Goal: Information Seeking & Learning: Learn about a topic

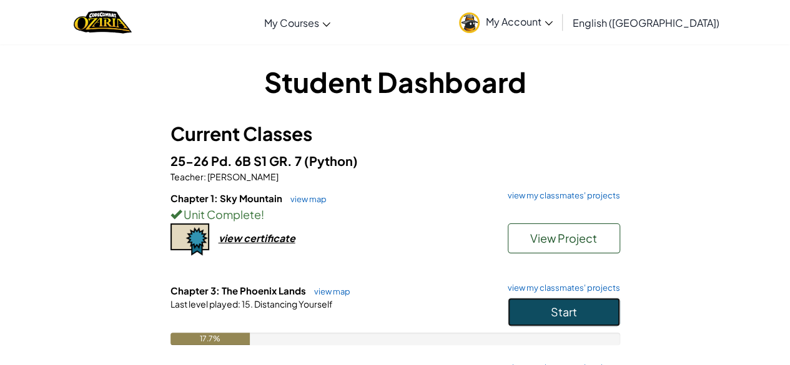
click at [563, 307] on span "Start" at bounding box center [564, 312] width 26 height 14
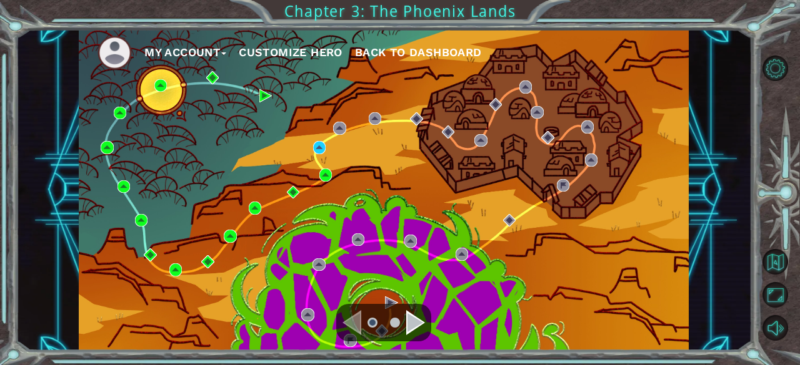
click at [419, 320] on div "Navigate to the next page" at bounding box center [415, 322] width 19 height 25
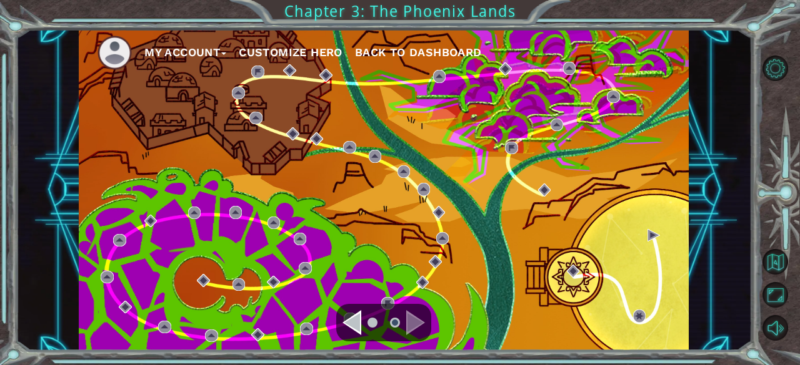
click at [354, 323] on div "Navigate to the previous page" at bounding box center [351, 322] width 19 height 25
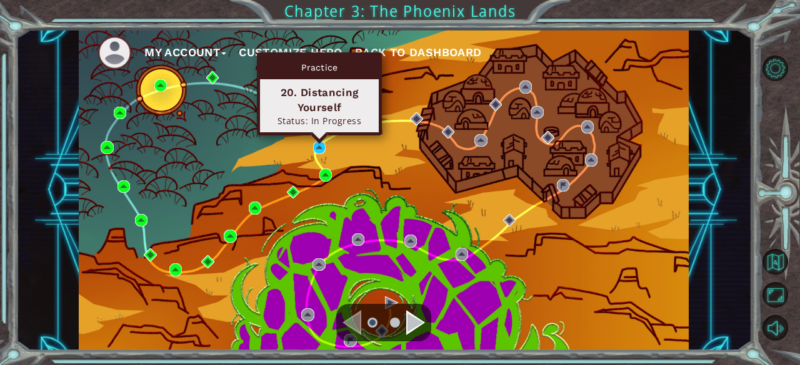
click at [320, 136] on div "Practice 20. Distancing Yourself Status: In Progress" at bounding box center [319, 93] width 125 height 83
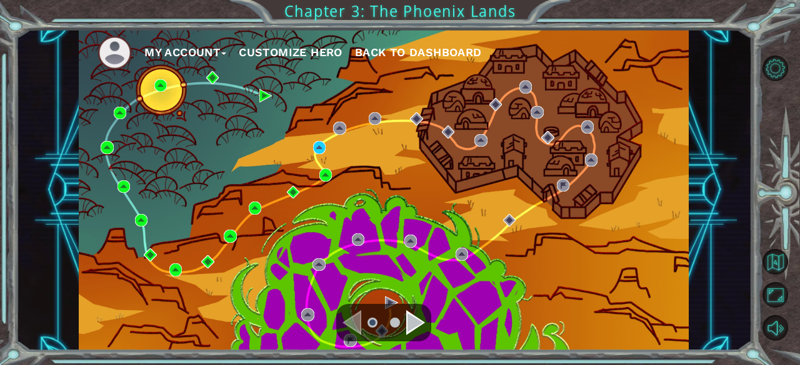
click at [309, 150] on div "My Account Customize Hero Back to Dashboard" at bounding box center [384, 190] width 610 height 322
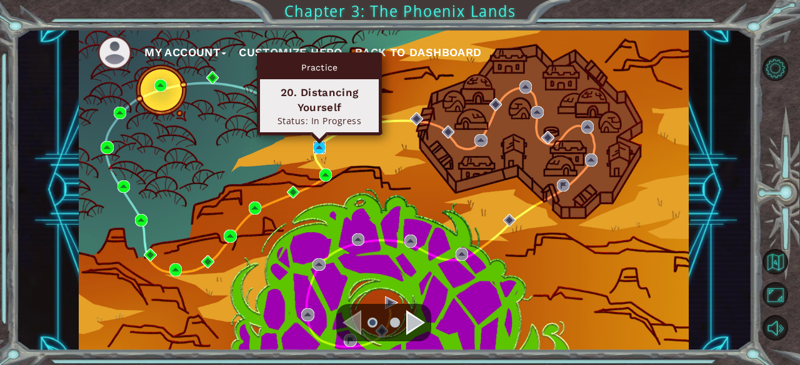
click at [320, 148] on img at bounding box center [319, 147] width 12 height 12
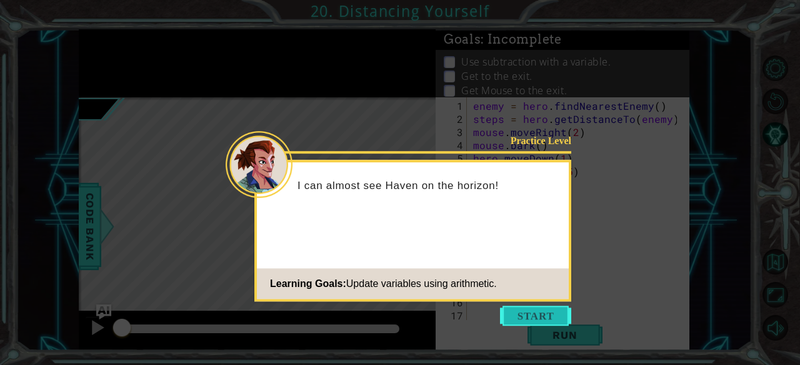
click at [526, 315] on button "Start" at bounding box center [535, 316] width 71 height 20
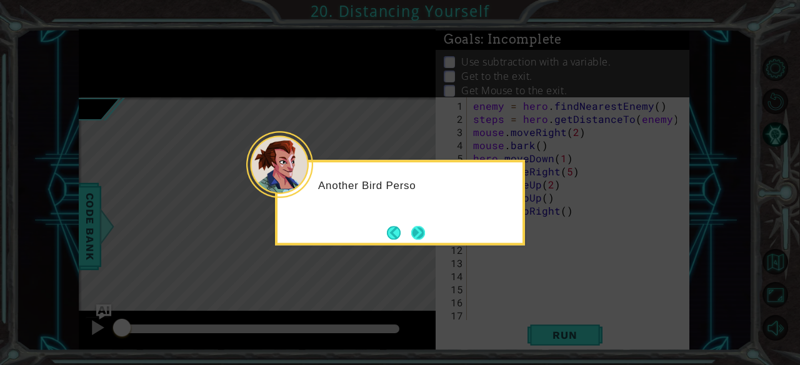
click at [415, 231] on button "Next" at bounding box center [418, 233] width 14 height 14
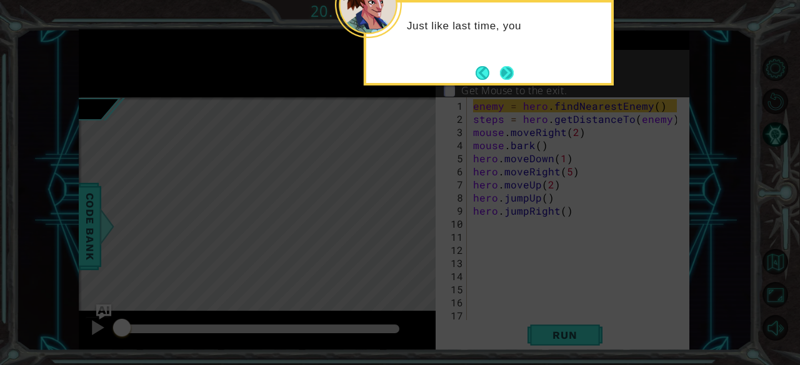
click at [509, 68] on button "Next" at bounding box center [507, 73] width 14 height 14
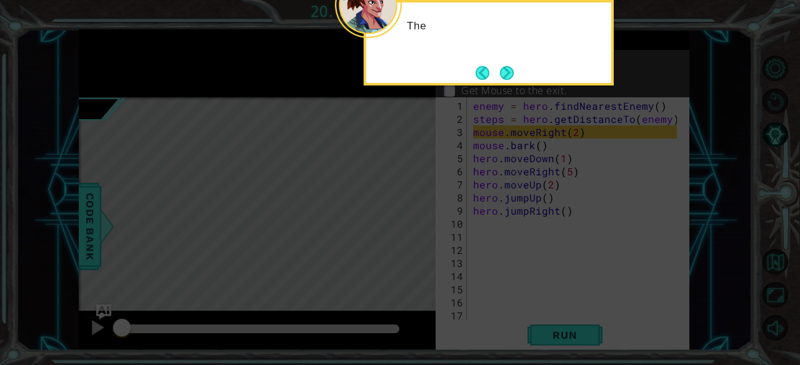
click at [509, 68] on button "Next" at bounding box center [507, 73] width 14 height 14
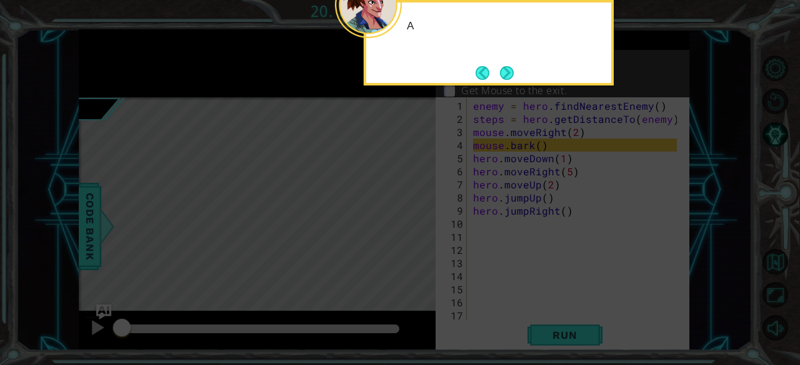
click at [509, 68] on button "Next" at bounding box center [507, 73] width 14 height 14
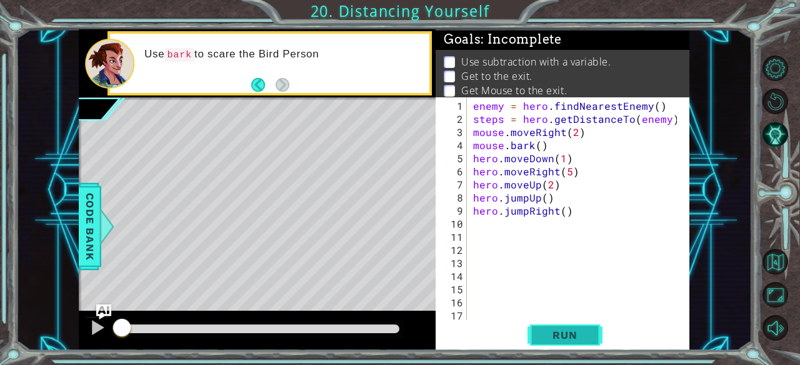
click at [572, 336] on span "Run" at bounding box center [564, 335] width 49 height 12
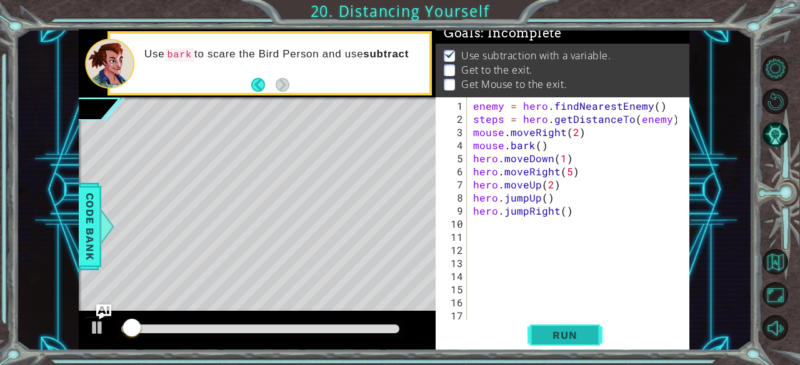
scroll to position [11, 0]
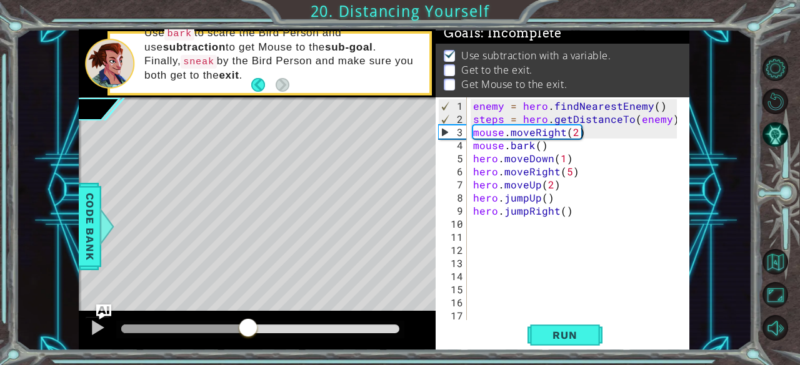
drag, startPoint x: 204, startPoint y: 322, endPoint x: 250, endPoint y: 315, distance: 46.0
click at [250, 315] on div at bounding box center [257, 331] width 357 height 40
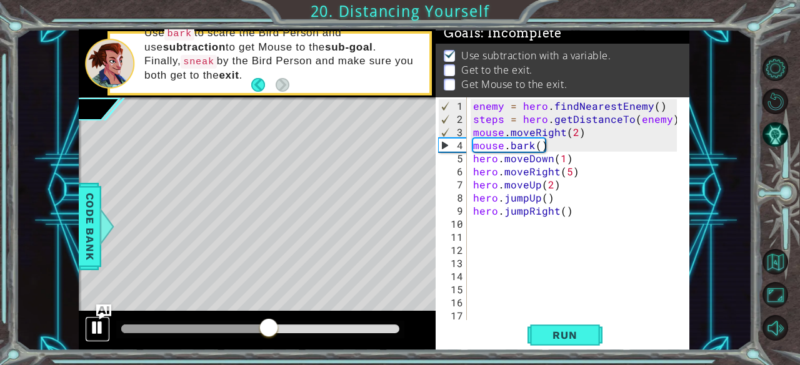
click at [102, 323] on div at bounding box center [97, 328] width 16 height 16
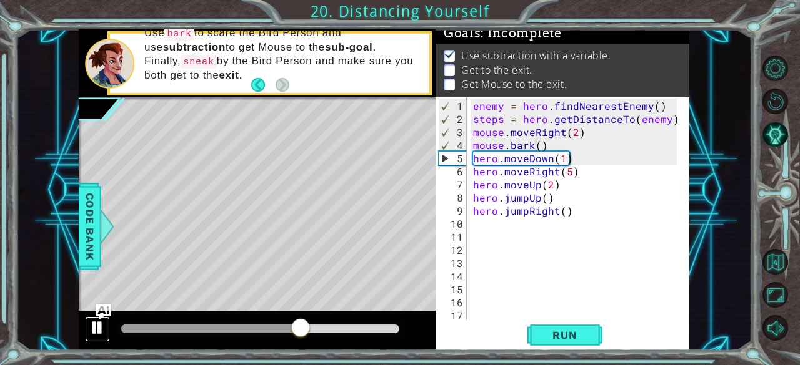
click at [101, 323] on div at bounding box center [97, 328] width 16 height 16
click at [563, 338] on span "Run" at bounding box center [564, 335] width 49 height 12
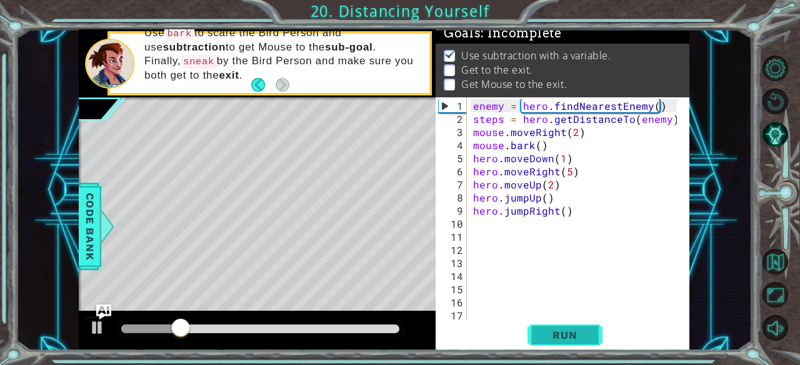
click at [548, 343] on button "Run" at bounding box center [564, 336] width 75 height 26
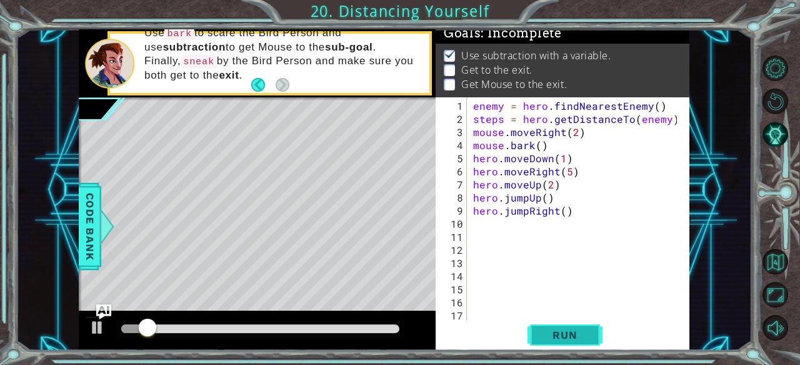
click at [548, 344] on button "Run" at bounding box center [564, 336] width 75 height 26
click at [550, 346] on button "Run" at bounding box center [564, 336] width 75 height 26
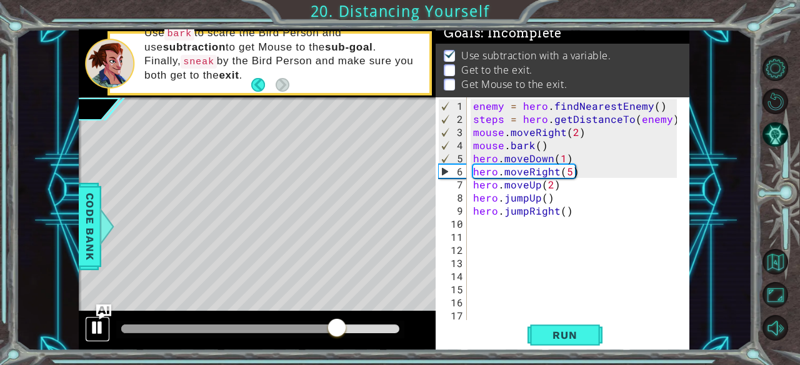
click at [92, 334] on div at bounding box center [97, 328] width 16 height 16
click at [578, 329] on span "Run" at bounding box center [564, 335] width 49 height 12
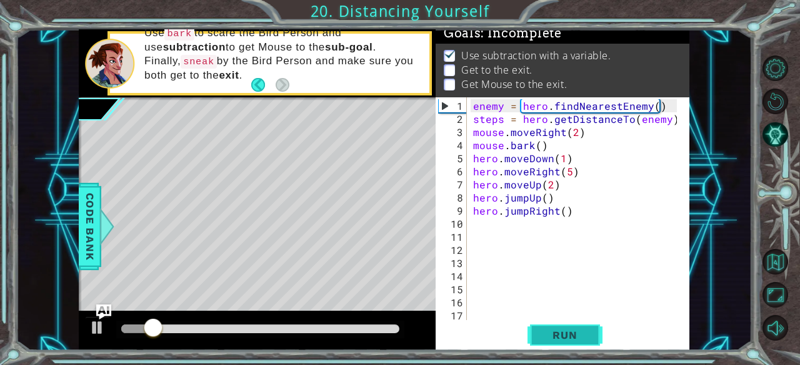
click at [578, 329] on span "Run" at bounding box center [564, 335] width 49 height 12
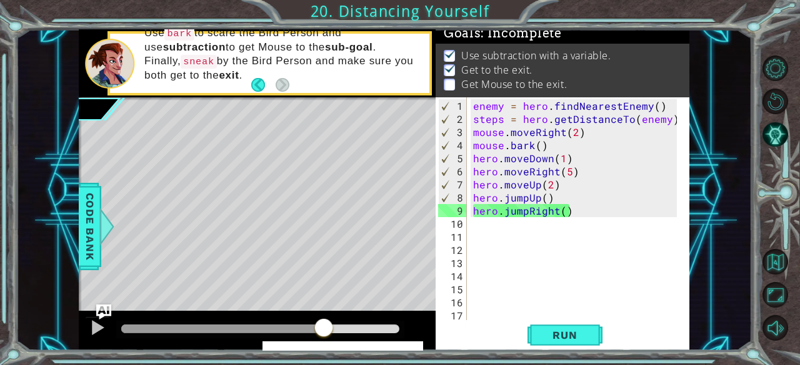
drag, startPoint x: 174, startPoint y: 329, endPoint x: 324, endPoint y: 325, distance: 150.0
click at [324, 325] on div at bounding box center [323, 329] width 22 height 22
click at [99, 324] on div at bounding box center [97, 328] width 16 height 16
click at [490, 229] on div "enemy = hero . findNearestEnemy ( ) steps = hero . getDistanceTo ( enemy ) mous…" at bounding box center [576, 223] width 213 height 249
click at [486, 224] on div "enemy = hero . findNearestEnemy ( ) steps = hero . getDistanceTo ( enemy ) mous…" at bounding box center [576, 223] width 213 height 249
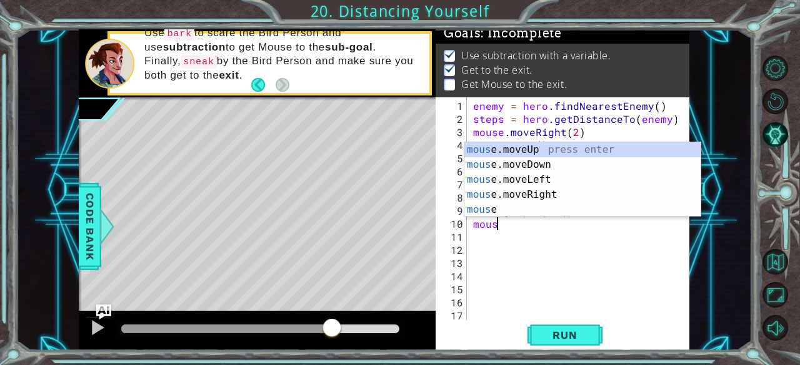
scroll to position [0, 1]
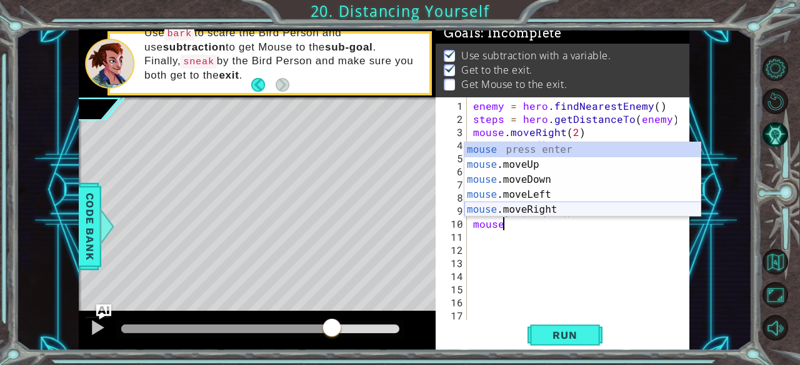
click at [533, 212] on div "mouse press enter mouse .moveUp press enter mouse .moveDown press enter mouse .…" at bounding box center [582, 194] width 237 height 105
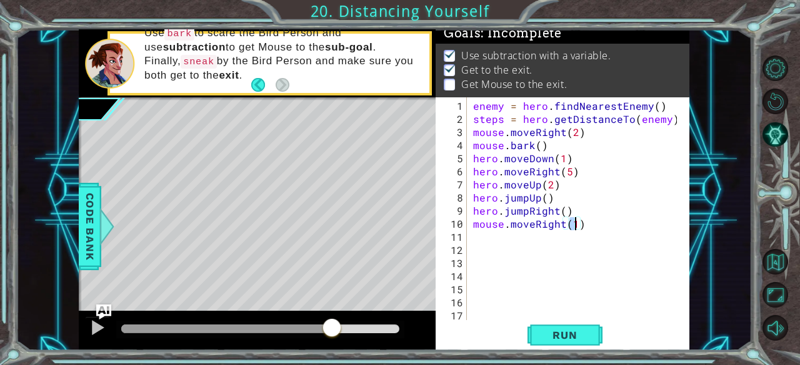
type textarea "mouse.moveRight(3)"
click at [524, 229] on div "enemy = hero . findNearestEnemy ( ) steps = hero . getDistanceTo ( enemy ) mous…" at bounding box center [576, 223] width 213 height 249
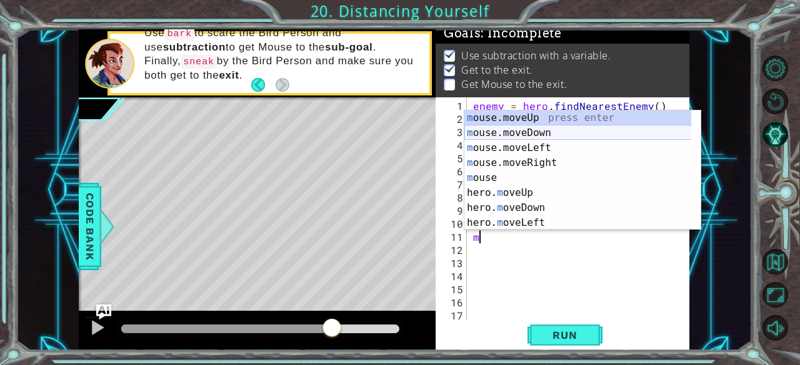
click at [523, 126] on div "m ouse.moveUp press enter m ouse.moveDown press enter m ouse.moveLeft press ent…" at bounding box center [577, 186] width 227 height 150
type textarea "mouse.moveDown(1)"
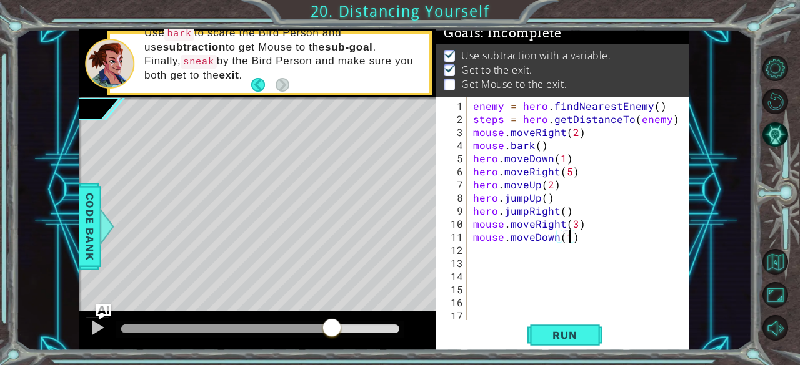
scroll to position [0, 5]
click at [487, 251] on div "enemy = hero . findNearestEnemy ( ) steps = hero . getDistanceTo ( enemy ) mous…" at bounding box center [576, 223] width 213 height 249
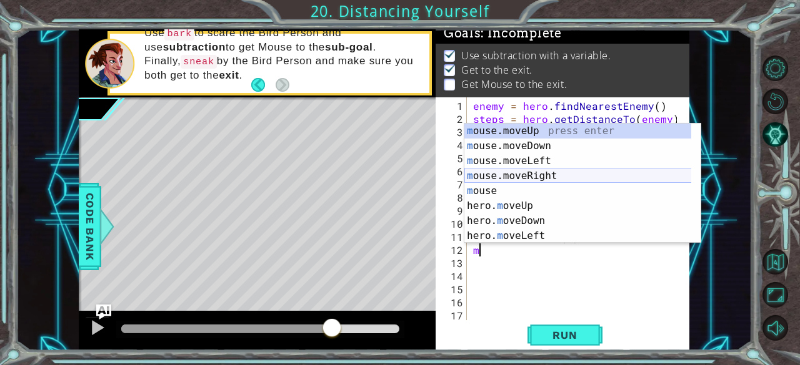
click at [550, 176] on div "m ouse.moveUp press enter m ouse.moveDown press enter m ouse.moveLeft press ent…" at bounding box center [577, 199] width 227 height 150
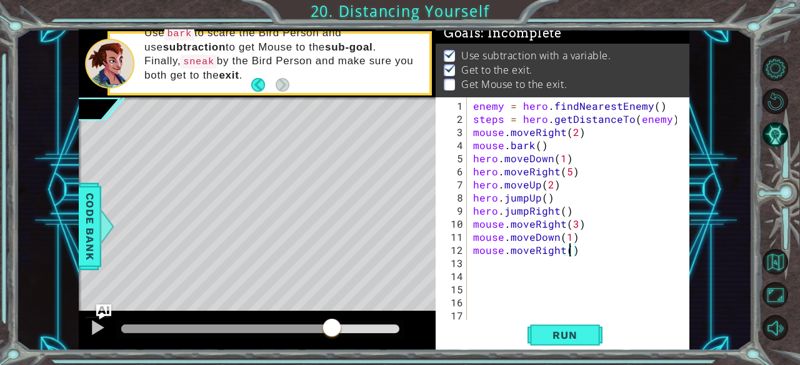
scroll to position [0, 6]
type textarea "mouse.moveRight(2)"
click at [512, 275] on div "enemy = hero . findNearestEnemy ( ) steps = hero . getDistanceTo ( enemy ) mous…" at bounding box center [576, 223] width 213 height 249
click at [495, 263] on div "enemy = hero . findNearestEnemy ( ) steps = hero . getDistanceTo ( enemy ) mous…" at bounding box center [576, 223] width 213 height 249
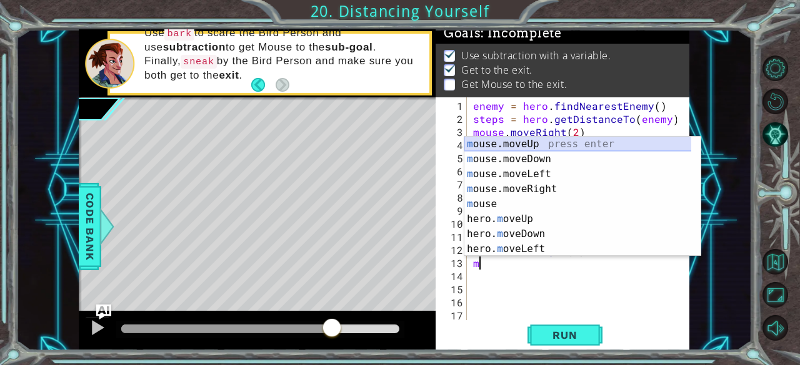
click at [542, 147] on div "m ouse.moveUp press enter m ouse.moveDown press enter m ouse.moveLeft press ent…" at bounding box center [577, 212] width 227 height 150
type textarea "mouse.moveUp(1)"
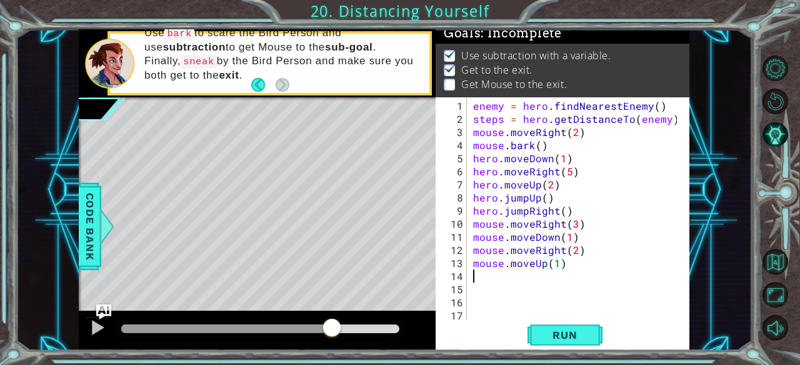
click at [492, 279] on div "enemy = hero . findNearestEnemy ( ) steps = hero . getDistanceTo ( enemy ) mous…" at bounding box center [576, 223] width 213 height 249
click at [562, 333] on span "Run" at bounding box center [564, 335] width 49 height 12
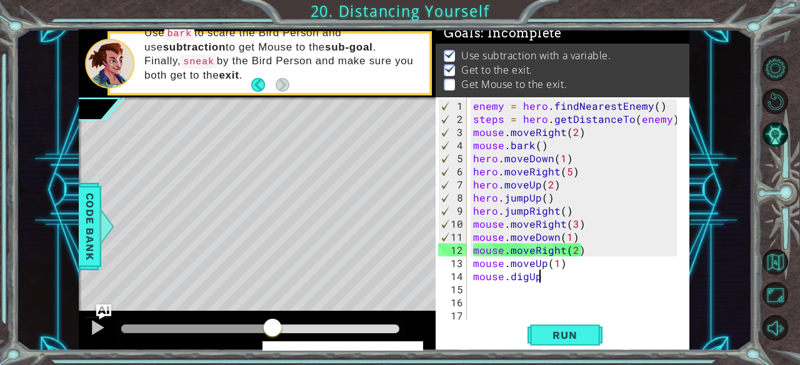
drag, startPoint x: 261, startPoint y: 328, endPoint x: 272, endPoint y: 330, distance: 11.5
click at [272, 330] on div at bounding box center [260, 329] width 278 height 9
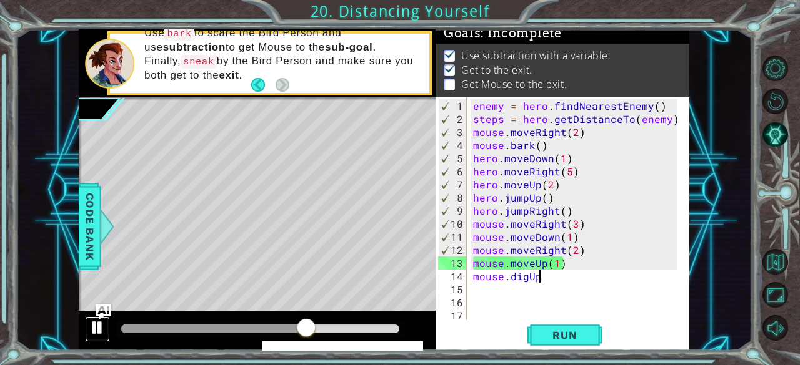
click at [102, 327] on div at bounding box center [97, 328] width 16 height 16
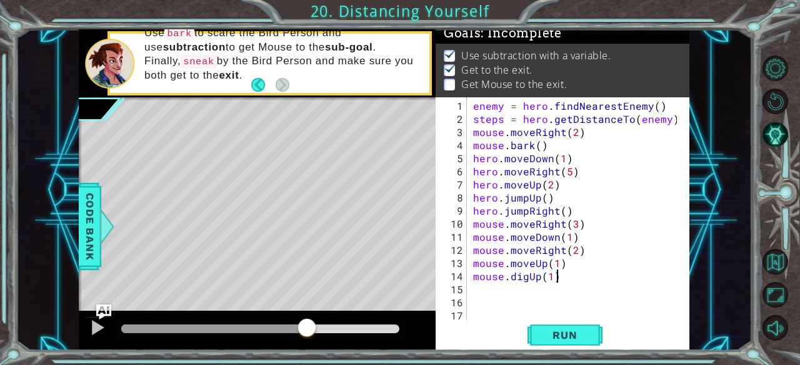
scroll to position [0, 4]
type textarea "mouse.digUp(1)"
click at [560, 342] on span "Run" at bounding box center [564, 335] width 49 height 12
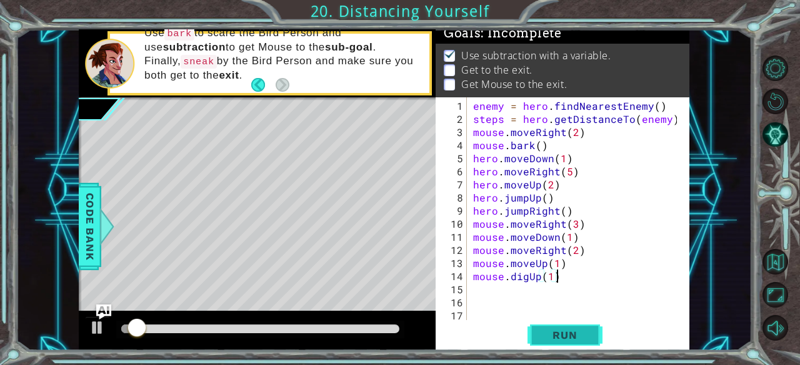
click at [560, 342] on span "Run" at bounding box center [564, 335] width 49 height 12
click at [556, 340] on span "Run" at bounding box center [564, 335] width 49 height 12
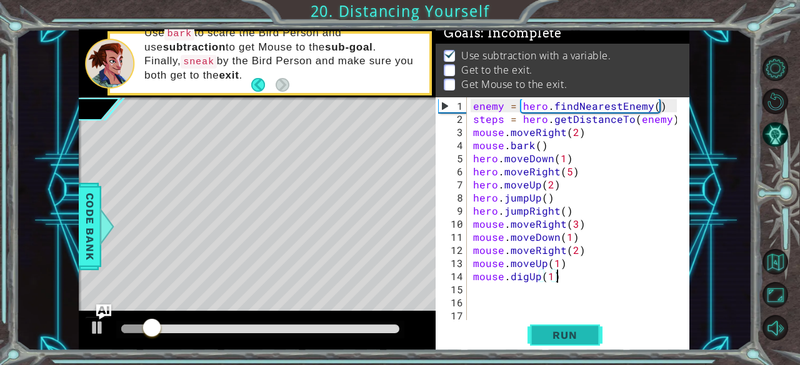
click at [556, 340] on span "Run" at bounding box center [564, 335] width 49 height 12
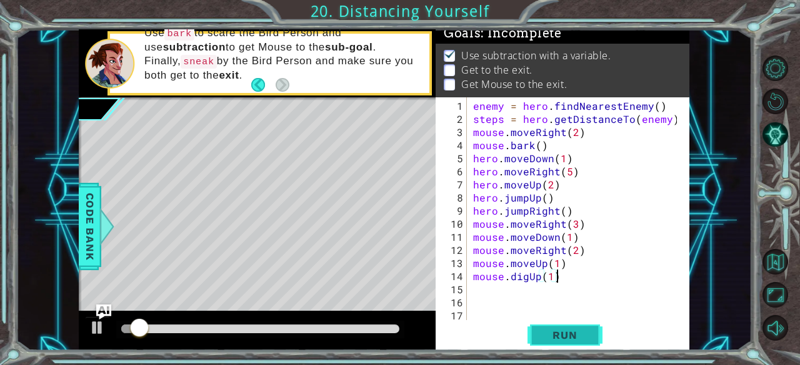
click at [556, 340] on span "Run" at bounding box center [564, 335] width 49 height 12
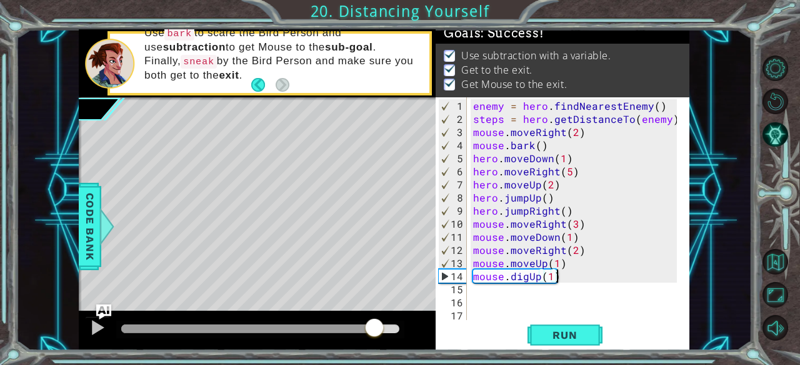
drag, startPoint x: 139, startPoint y: 327, endPoint x: 375, endPoint y: 334, distance: 235.6
click at [375, 334] on div at bounding box center [374, 329] width 22 height 22
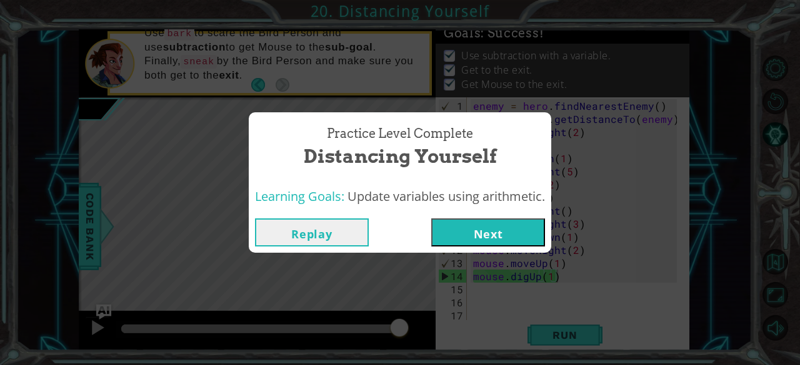
click at [502, 244] on button "Next" at bounding box center [488, 233] width 114 height 28
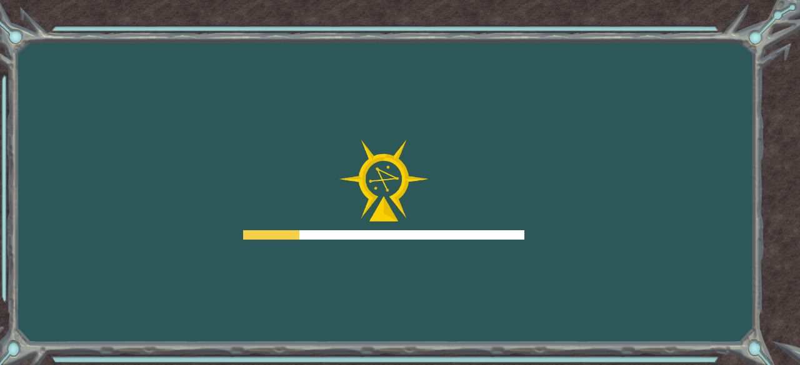
click at [790, 229] on div "Goals Error loading from server. Try refreshing the page. You'll need to join a…" at bounding box center [400, 182] width 800 height 365
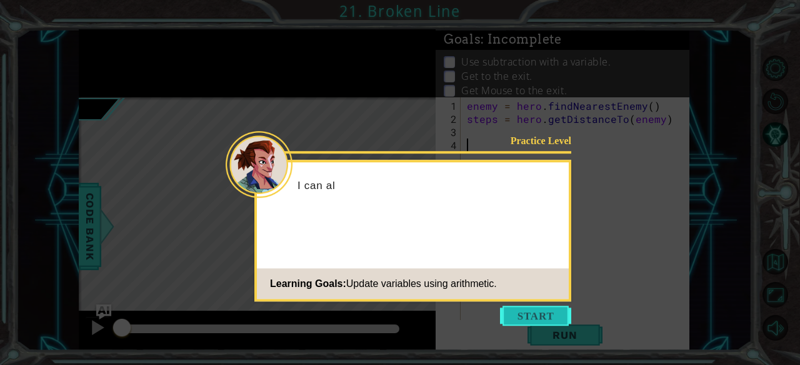
click at [533, 318] on button "Start" at bounding box center [535, 316] width 71 height 20
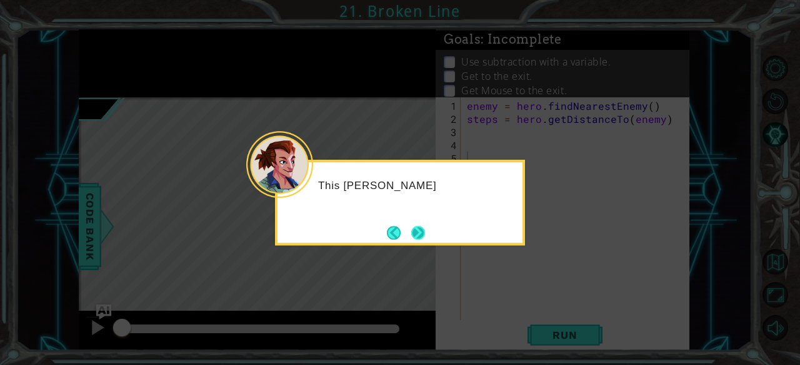
click at [420, 236] on button "Next" at bounding box center [418, 233] width 14 height 14
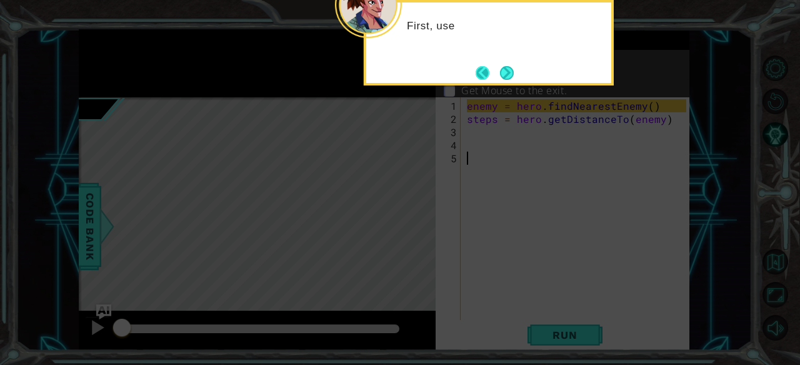
click at [494, 67] on button "Back" at bounding box center [487, 73] width 24 height 14
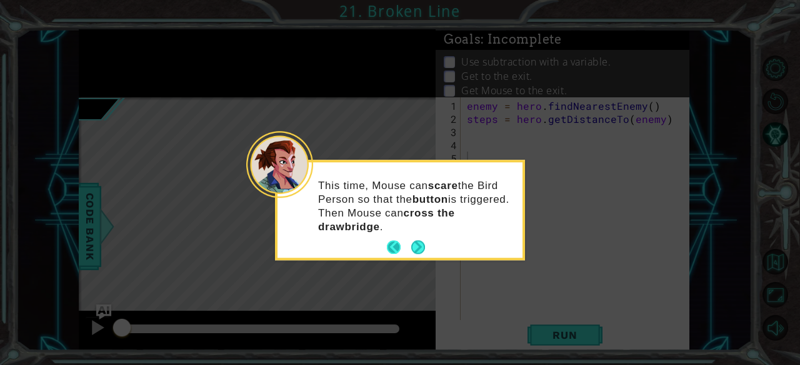
click at [398, 250] on button "Back" at bounding box center [399, 248] width 24 height 14
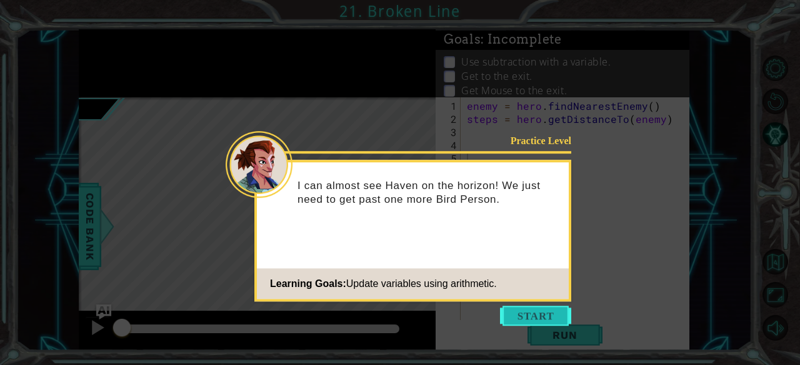
click at [527, 313] on button "Start" at bounding box center [535, 316] width 71 height 20
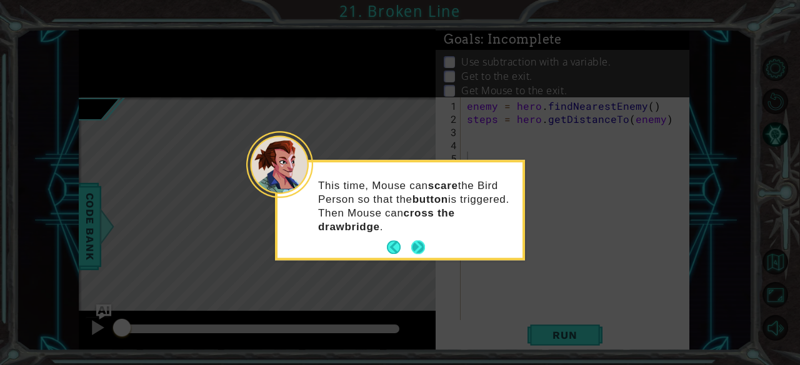
click at [420, 247] on button "Next" at bounding box center [418, 248] width 14 height 14
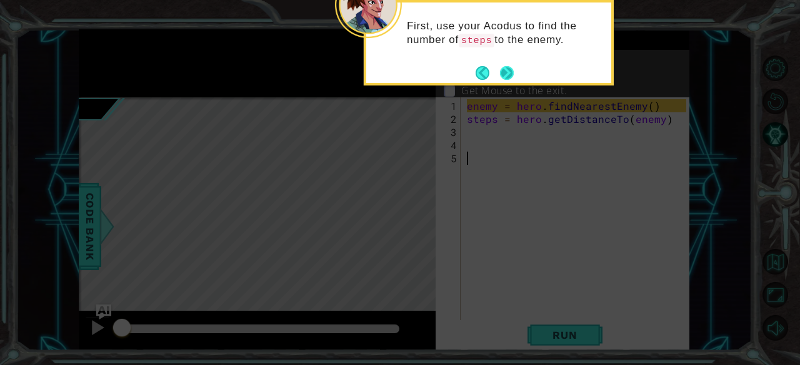
click at [510, 74] on button "Next" at bounding box center [507, 73] width 14 height 14
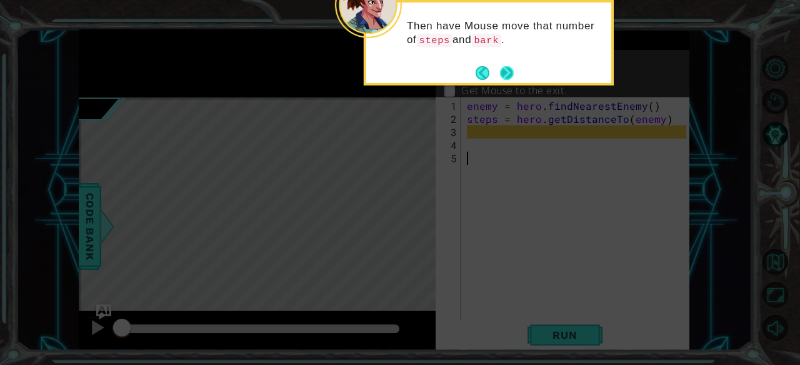
click at [509, 80] on button "Next" at bounding box center [507, 73] width 14 height 14
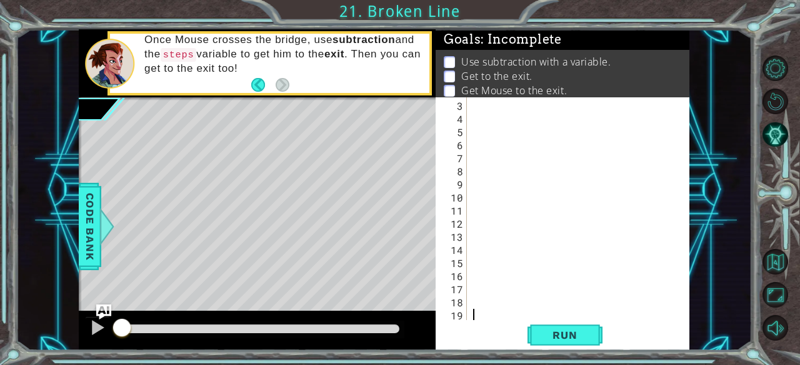
scroll to position [26, 0]
type textarea "v"
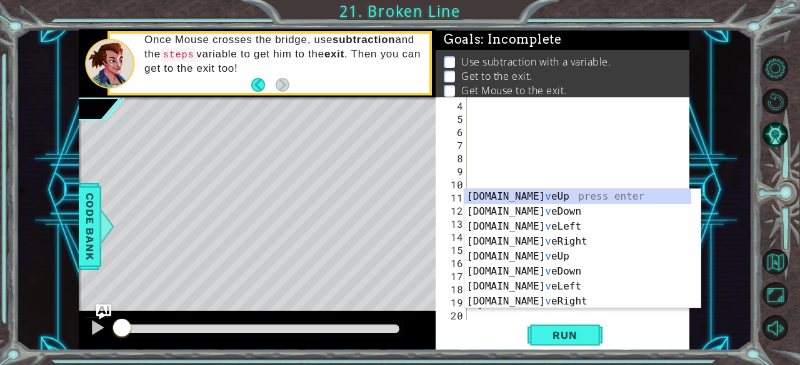
scroll to position [39, 0]
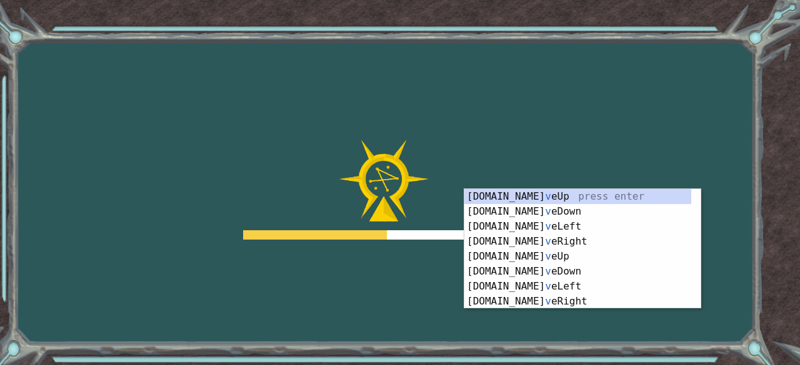
click at [456, 84] on body "Goals Error loading from server. Try refreshing the page. You'll need to join a…" at bounding box center [400, 182] width 800 height 365
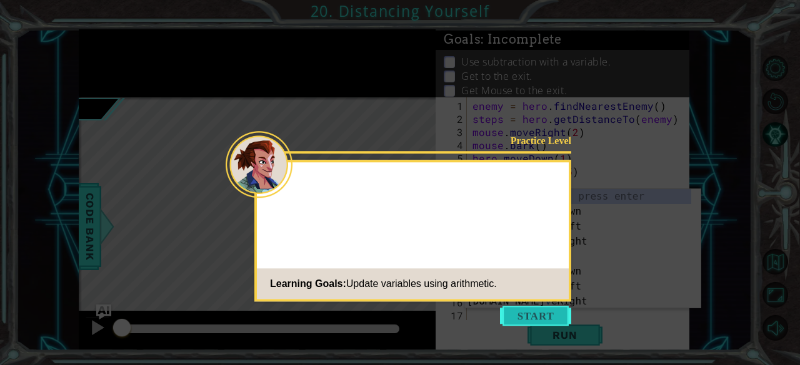
scroll to position [65, 0]
click at [552, 312] on button "Start" at bounding box center [535, 316] width 71 height 20
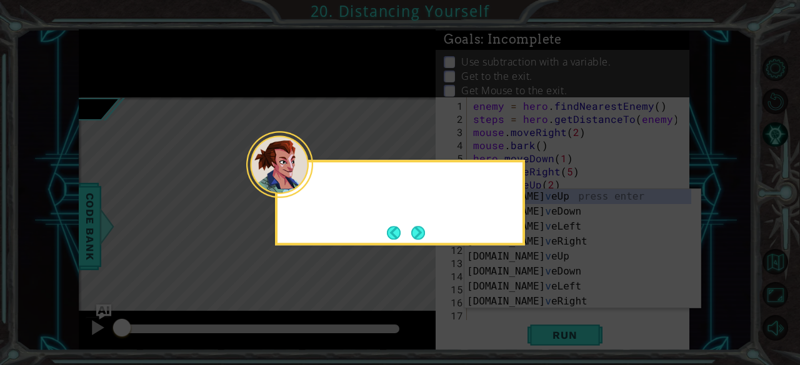
scroll to position [0, 0]
click at [421, 234] on button "Next" at bounding box center [418, 233] width 14 height 14
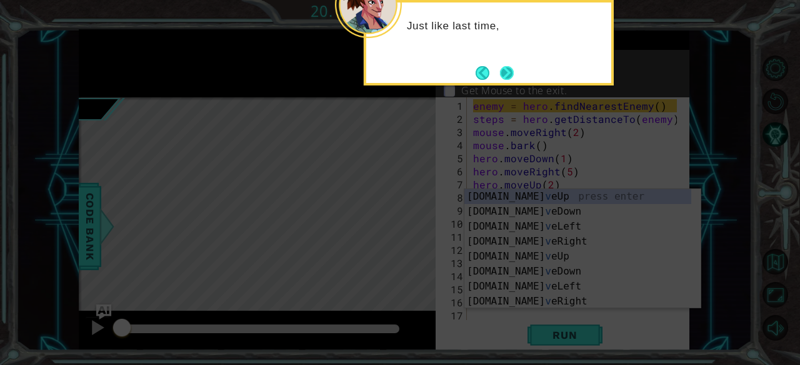
click at [504, 78] on button "Next" at bounding box center [507, 73] width 14 height 14
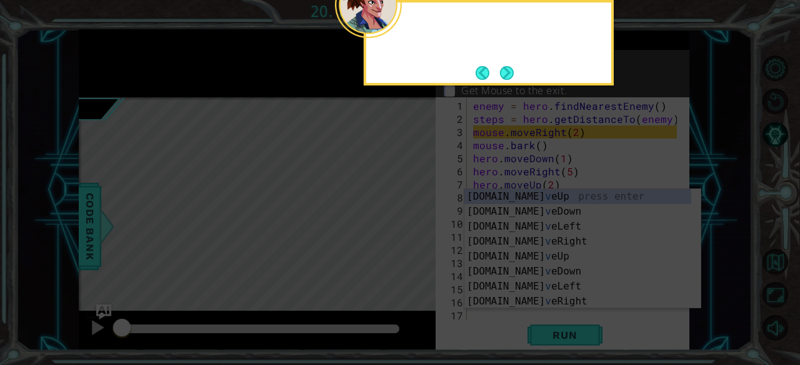
click at [504, 78] on button "Next" at bounding box center [507, 73] width 14 height 14
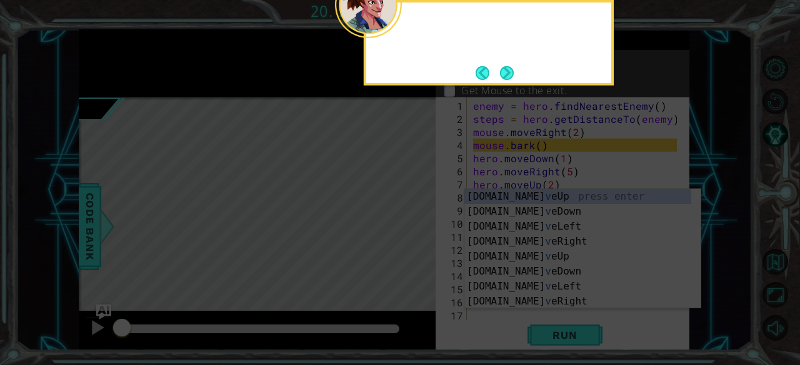
click at [504, 78] on button "Next" at bounding box center [507, 73] width 14 height 14
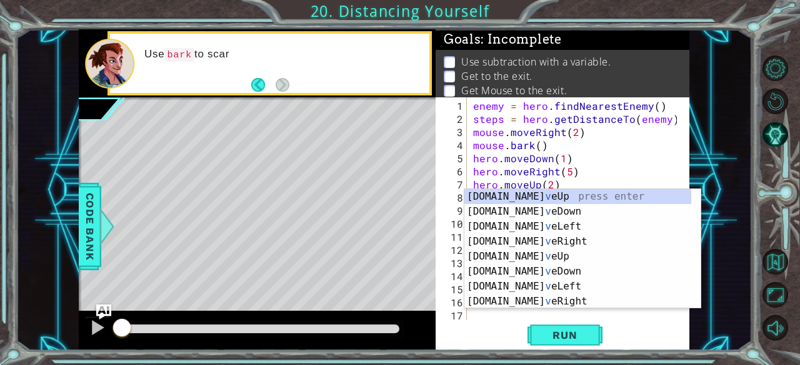
click at [672, 162] on div "enemy = hero . findNearestEnemy ( ) steps = hero . getDistanceTo ( enemy ) mous…" at bounding box center [576, 223] width 213 height 249
click at [518, 106] on div "enemy = hero . findNearestEnemy ( ) steps = hero . getDistanceTo ( enemy ) mous…" at bounding box center [576, 223] width 213 height 249
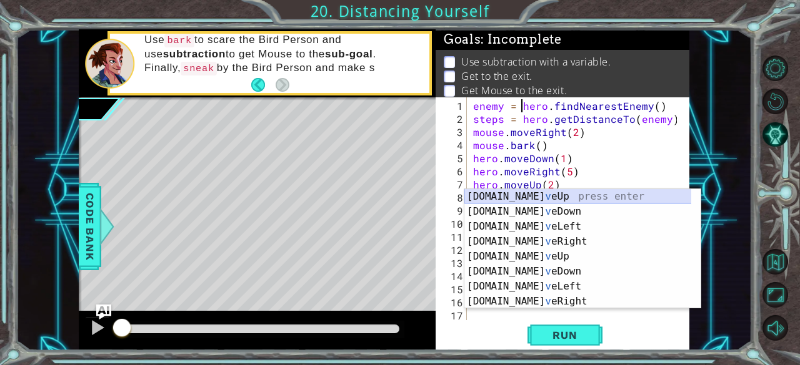
click at [490, 198] on div "hero.mo v eUp press enter hero.mo v eDown press enter hero.mo v eLeft press ent…" at bounding box center [577, 264] width 227 height 150
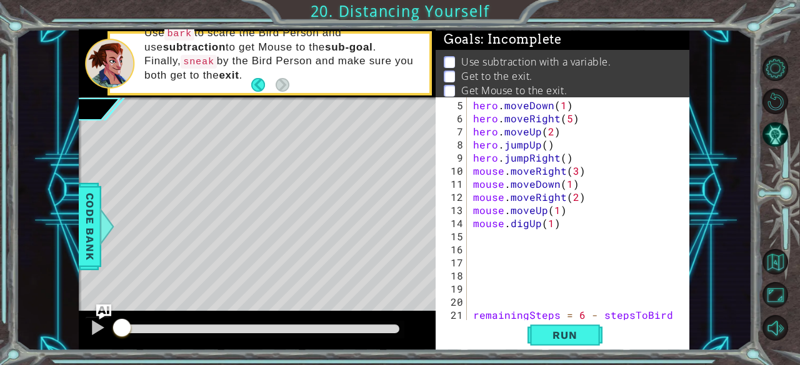
scroll to position [65, 0]
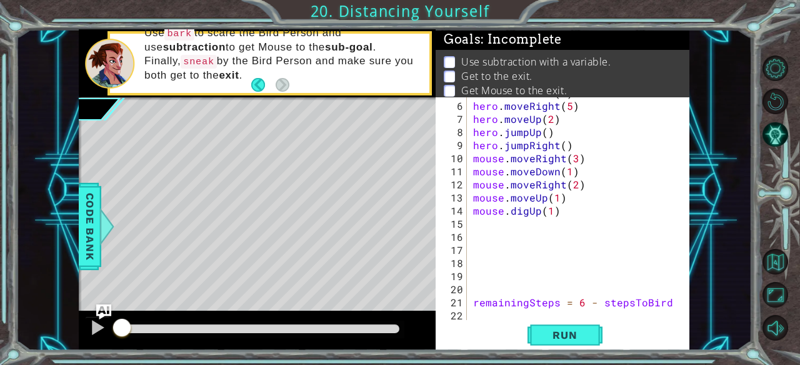
drag, startPoint x: 470, startPoint y: 299, endPoint x: 646, endPoint y: 301, distance: 176.2
click at [646, 301] on div "enemy = hero.findNearestEnemy() 5 6 7 8 9 10 11 12 13 14 15 16 17 18 19 20 21 2…" at bounding box center [560, 208] width 251 height 223
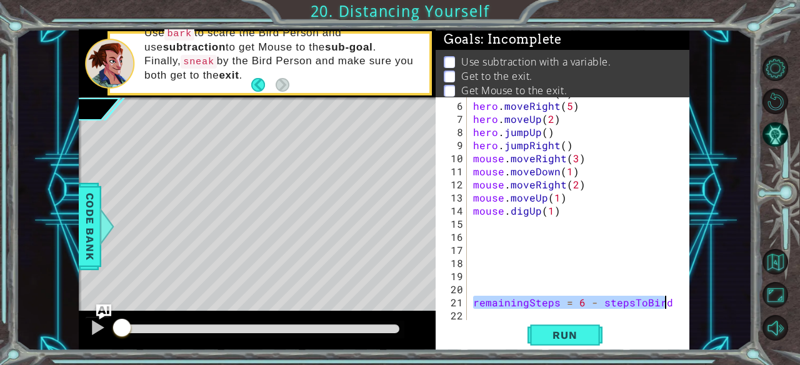
drag, startPoint x: 470, startPoint y: 302, endPoint x: 685, endPoint y: 298, distance: 214.3
click at [685, 298] on div "enemy = hero.findNearestEnemy() 5 6 7 8 9 10 11 12 13 14 15 16 17 18 19 20 21 2…" at bounding box center [560, 208] width 251 height 223
type textarea "remainingSteps = 6 - stepsToBird"
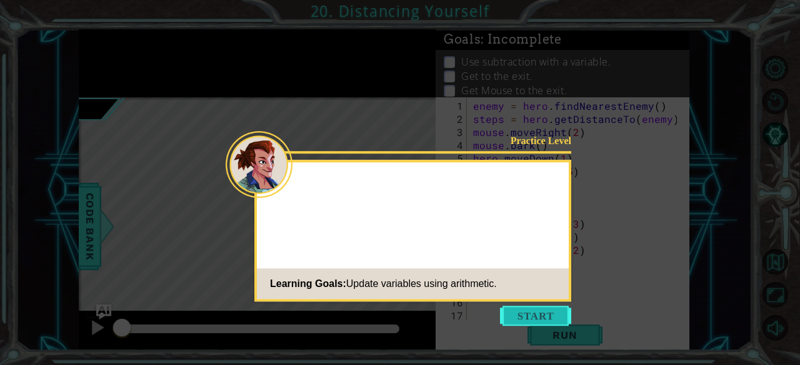
click at [536, 318] on button "Start" at bounding box center [535, 316] width 71 height 20
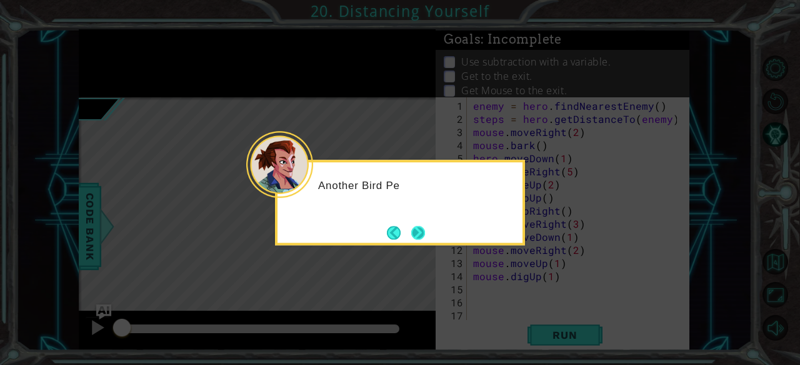
click at [425, 238] on button "Next" at bounding box center [418, 233] width 14 height 14
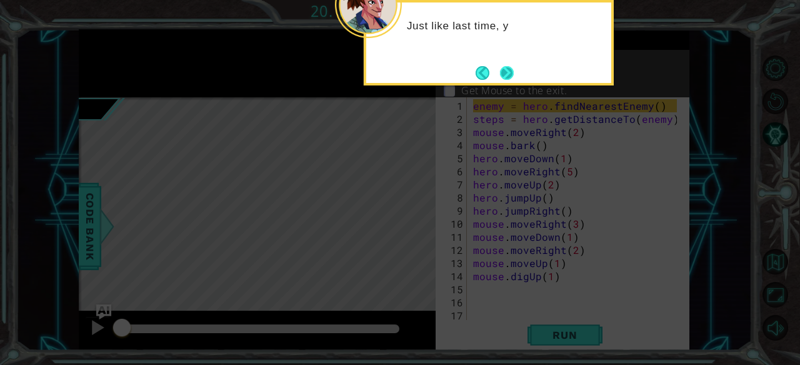
click at [503, 72] on button "Next" at bounding box center [507, 73] width 14 height 14
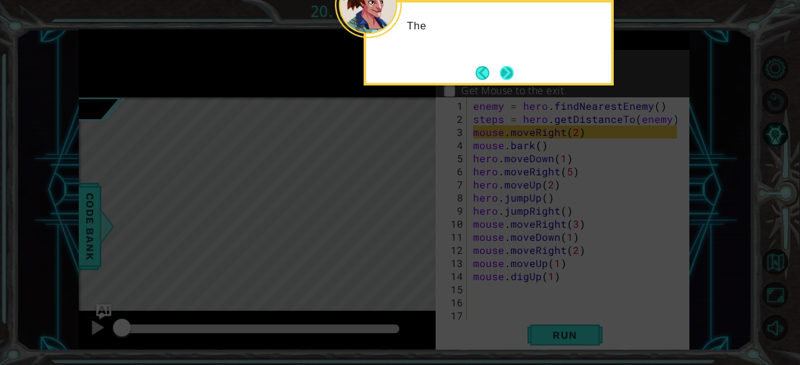
click at [503, 72] on button "Next" at bounding box center [507, 73] width 14 height 14
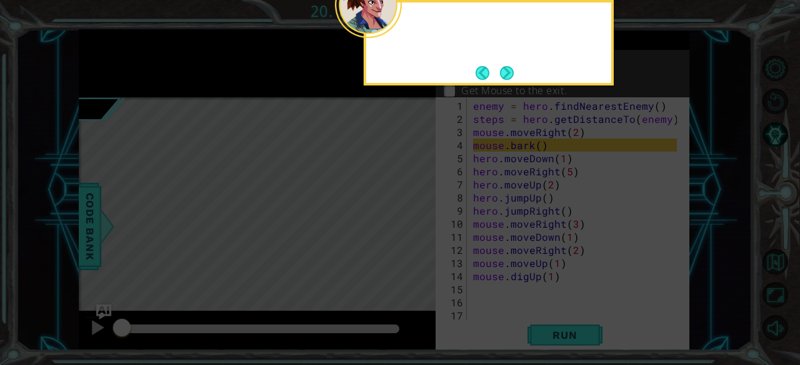
click at [503, 72] on button "Next" at bounding box center [507, 73] width 14 height 14
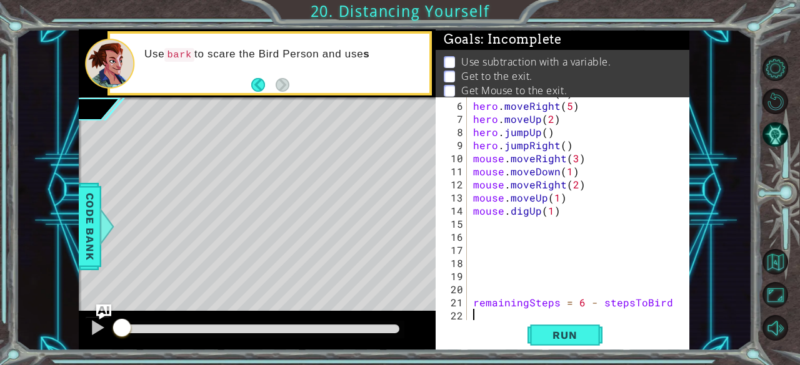
scroll to position [65, 0]
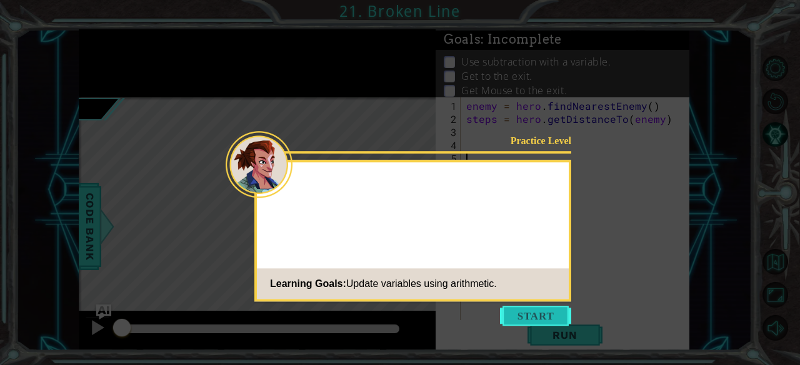
click at [551, 326] on icon at bounding box center [400, 182] width 800 height 365
click at [547, 324] on button "Start" at bounding box center [535, 316] width 71 height 20
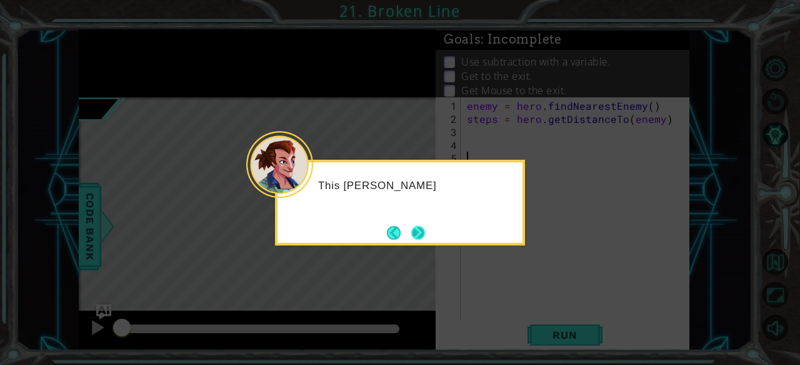
click at [412, 229] on button "Next" at bounding box center [418, 233] width 14 height 14
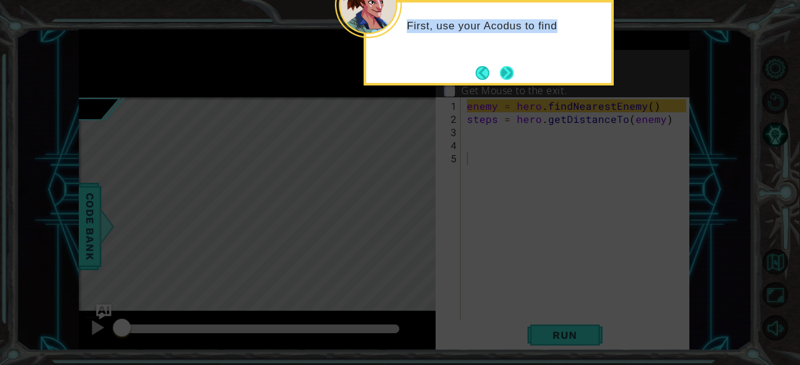
drag, startPoint x: 412, startPoint y: 229, endPoint x: 505, endPoint y: 78, distance: 177.2
click at [505, 78] on body "1 ההההההההההההההההההההההההההההההההההההההההההההההההההההההההההההההההההההההההההההה…" at bounding box center [400, 182] width 800 height 365
click at [505, 78] on button "Next" at bounding box center [507, 73] width 14 height 14
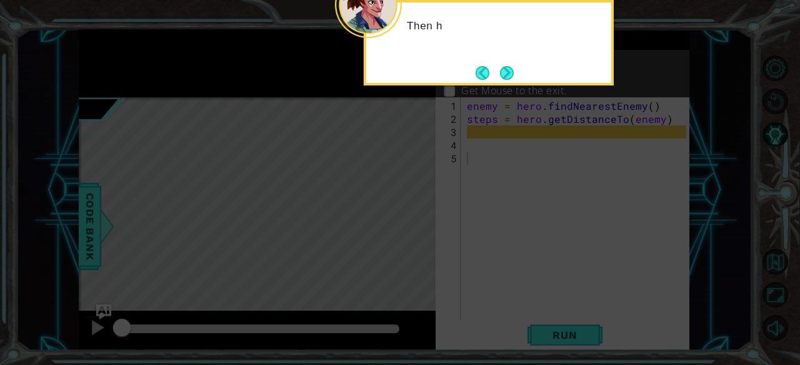
click at [505, 78] on button "Next" at bounding box center [507, 73] width 14 height 14
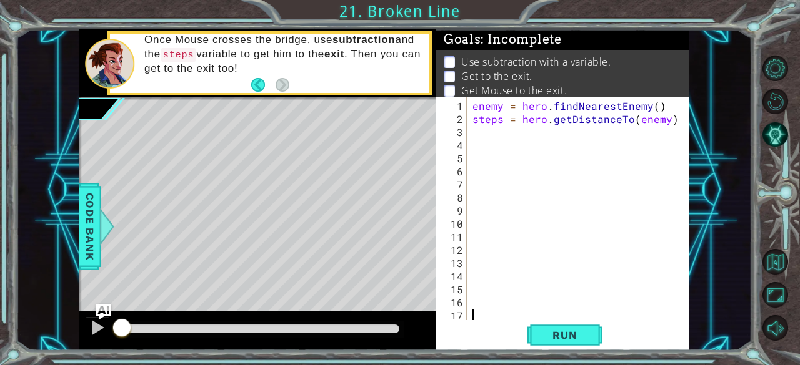
paste textarea "remainingSteps = 6 - stepsToBird"
type textarea "remainingSteps = 6 - stepsToBird"
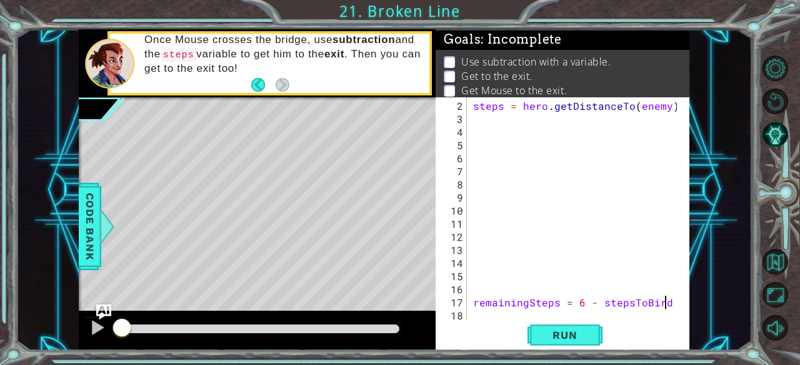
click at [552, 151] on div "steps = hero . getDistanceTo ( enemy ) remainingSteps = 6 - stepsToBird" at bounding box center [576, 223] width 213 height 249
click at [561, 328] on button "Run" at bounding box center [564, 336] width 75 height 26
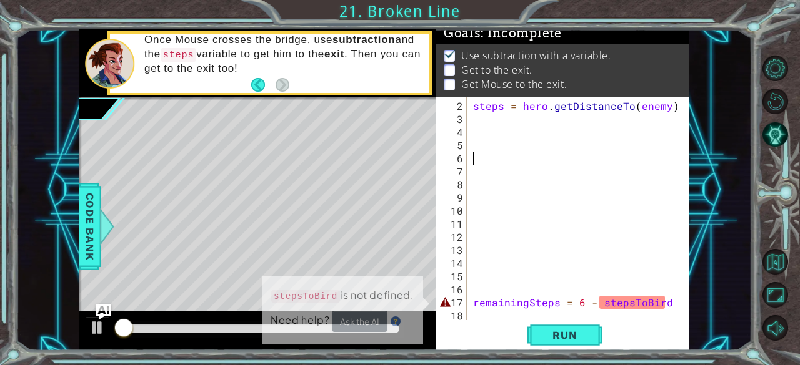
scroll to position [11, 0]
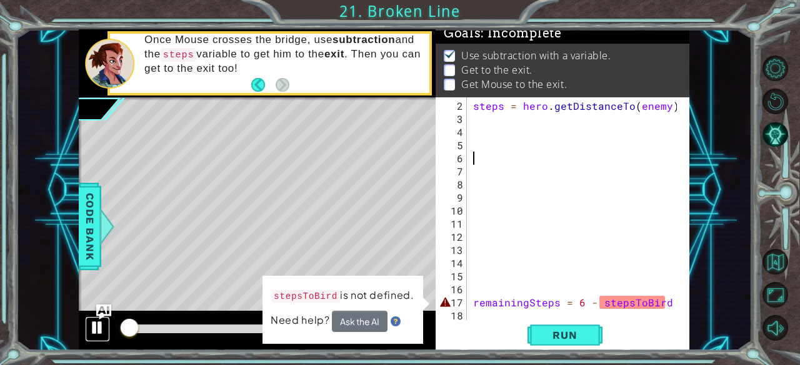
click at [104, 327] on div at bounding box center [97, 328] width 16 height 16
click at [420, 295] on div "stepsToBird is not defined. Need help? Ask the AI" at bounding box center [342, 309] width 161 height 69
click at [505, 308] on div "steps = hero . getDistanceTo ( enemy ) remainingSteps = 6 - stepsToBird" at bounding box center [576, 223] width 213 height 249
click at [502, 304] on div "steps = hero . getDistanceTo ( enemy ) remainingSteps = 6 - stepsToBird" at bounding box center [576, 223] width 213 height 249
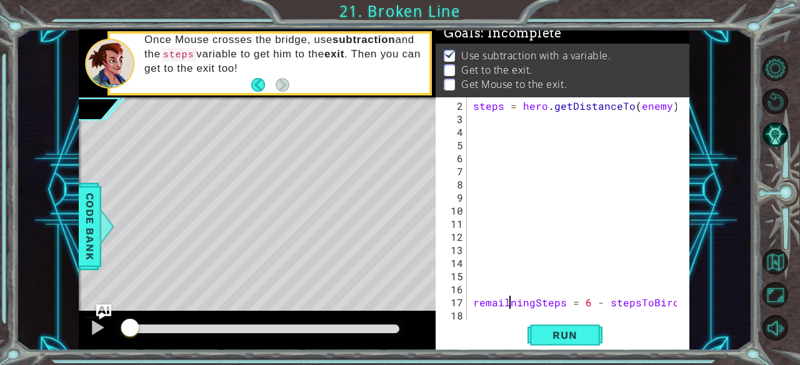
scroll to position [0, 2]
type textarea "remainingSteps = 6 - stepsToBird"
click at [505, 122] on div "steps = hero . getDistanceTo ( enemy ) remainingSteps = 6 - stepsToBird" at bounding box center [576, 223] width 213 height 249
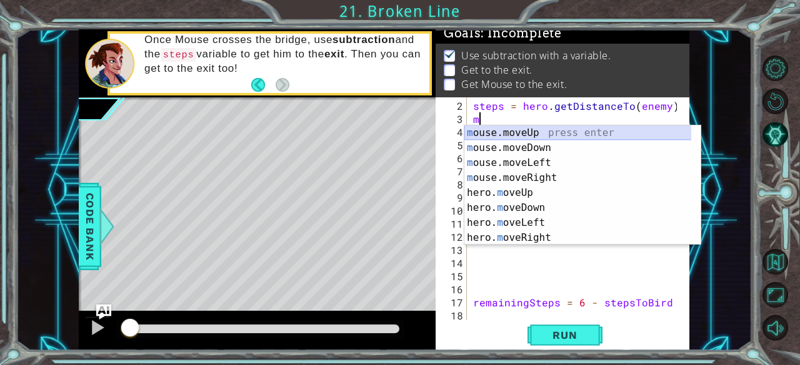
click at [556, 133] on div "m ouse.moveUp press enter m ouse.moveDown press enter m ouse.moveLeft press ent…" at bounding box center [577, 201] width 227 height 150
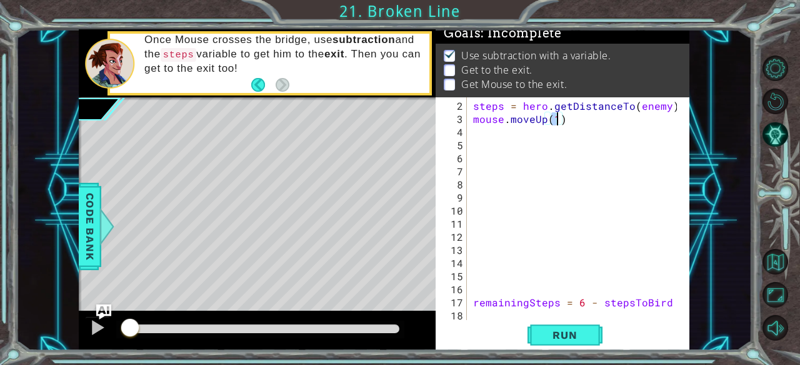
type textarea "mouse.moveUp(2)"
click at [507, 140] on div "steps = hero . getDistanceTo ( enemy ) mouse . moveUp ( 2 ) remainingSteps = 6 …" at bounding box center [576, 223] width 213 height 249
click at [497, 130] on div "steps = hero . getDistanceTo ( enemy ) mouse . moveUp ( 2 ) remainingSteps = 6 …" at bounding box center [576, 223] width 213 height 249
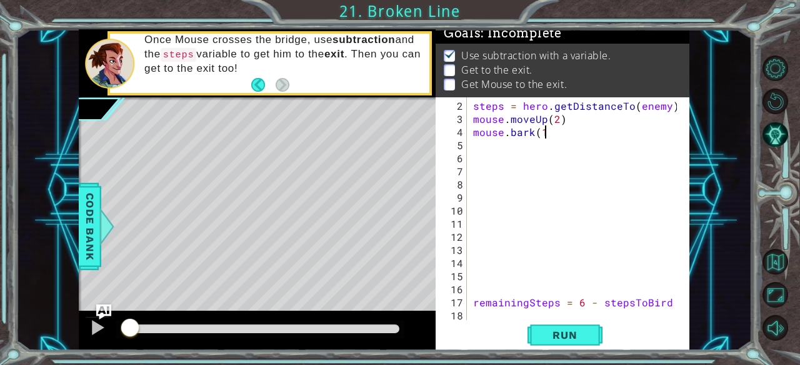
scroll to position [0, 4]
click at [551, 334] on span "Run" at bounding box center [564, 335] width 49 height 12
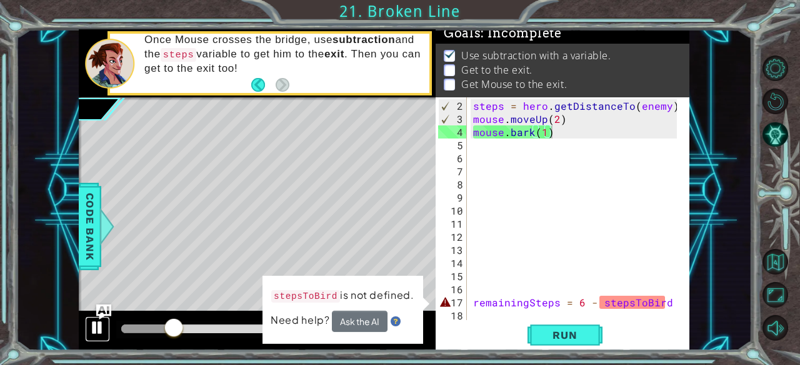
click at [95, 320] on div at bounding box center [97, 328] width 16 height 16
click at [555, 119] on div "steps = hero . getDistanceTo ( enemy ) mouse . moveUp ( 2 ) mouse . bark ( 1 ) …" at bounding box center [576, 223] width 213 height 249
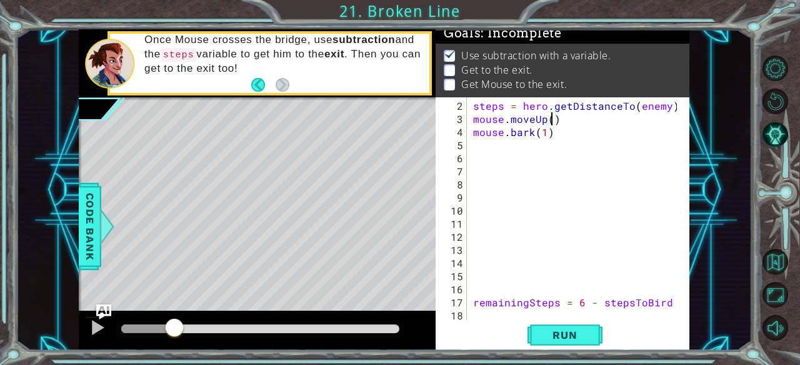
scroll to position [0, 5]
type textarea "mouse.moveUp(3)"
click at [590, 325] on button "Run" at bounding box center [564, 336] width 75 height 26
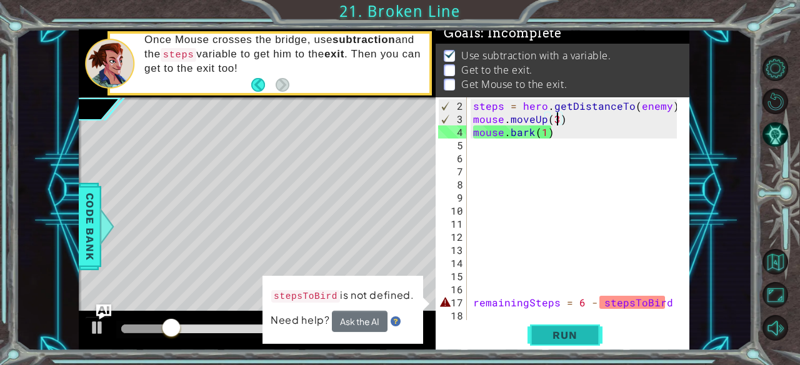
click at [556, 332] on span "Run" at bounding box center [564, 335] width 49 height 12
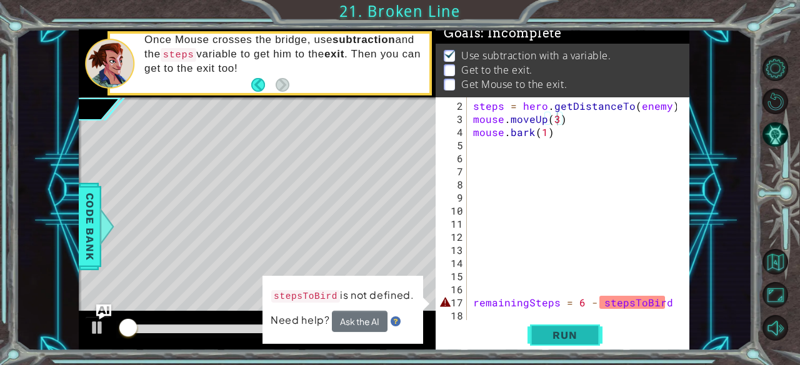
click at [558, 335] on span "Run" at bounding box center [564, 335] width 49 height 12
click at [558, 337] on span "Run" at bounding box center [564, 335] width 49 height 12
click at [557, 337] on span "Run" at bounding box center [564, 335] width 49 height 12
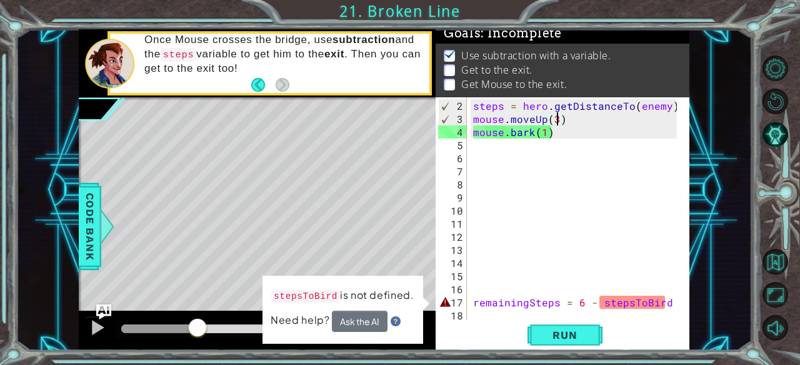
drag, startPoint x: 137, startPoint y: 327, endPoint x: 197, endPoint y: 337, distance: 61.4
click at [197, 337] on div at bounding box center [197, 329] width 22 height 22
click at [84, 332] on div at bounding box center [257, 331] width 357 height 40
click at [519, 163] on div "steps = hero . getDistanceTo ( enemy ) mouse . moveUp ( 3 ) mouse . bark ( 1 ) …" at bounding box center [576, 223] width 213 height 249
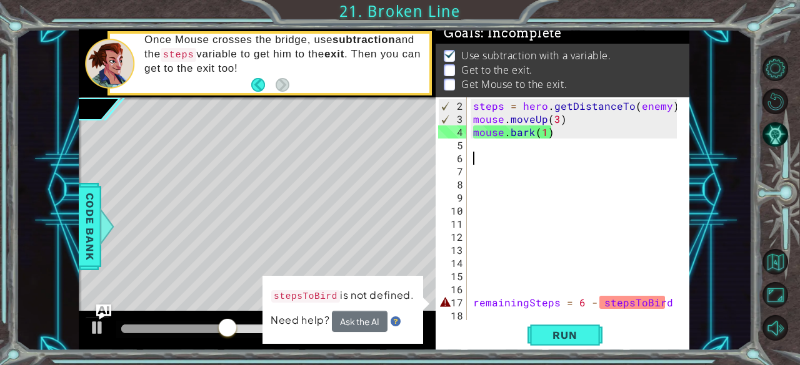
click at [508, 156] on div "steps = hero . getDistanceTo ( enemy ) mouse . moveUp ( 3 ) mouse . bark ( 1 ) …" at bounding box center [576, 223] width 213 height 249
click at [92, 323] on div at bounding box center [97, 328] width 16 height 16
click at [474, 141] on div "steps = hero . getDistanceTo ( enemy ) mouse . moveUp ( 3 ) mouse . bark ( 1 ) …" at bounding box center [576, 223] width 213 height 249
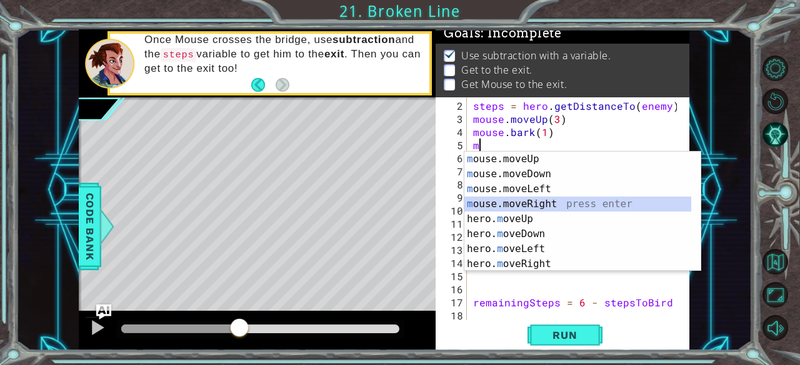
click at [528, 199] on div "m ouse.moveUp press enter m ouse.moveDown press enter m ouse.moveLeft press ent…" at bounding box center [577, 227] width 227 height 150
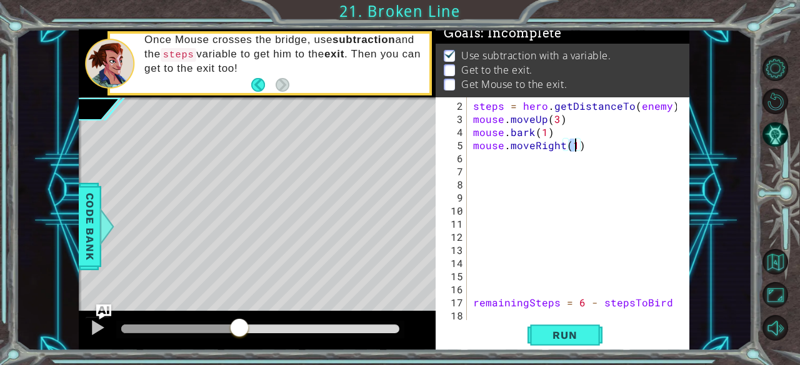
type textarea "mouse.moveRight(2)"
click at [497, 157] on div "steps = hero . getDistanceTo ( enemy ) mouse . moveUp ( 3 ) mouse . bark ( 1 ) …" at bounding box center [576, 223] width 213 height 249
type textarea "mouse.digRight(1)"
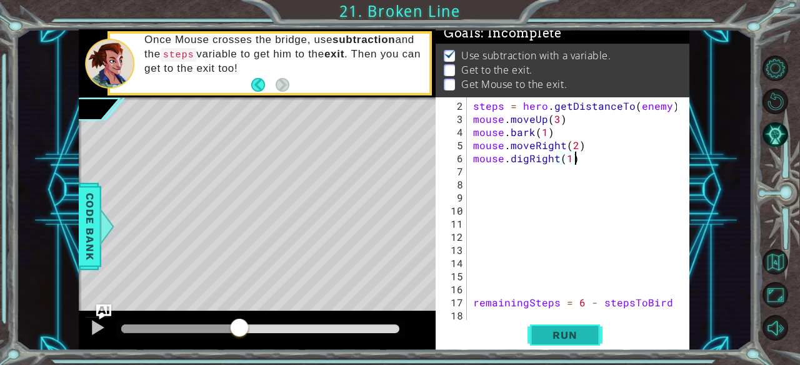
click at [575, 342] on button "Run" at bounding box center [564, 336] width 75 height 26
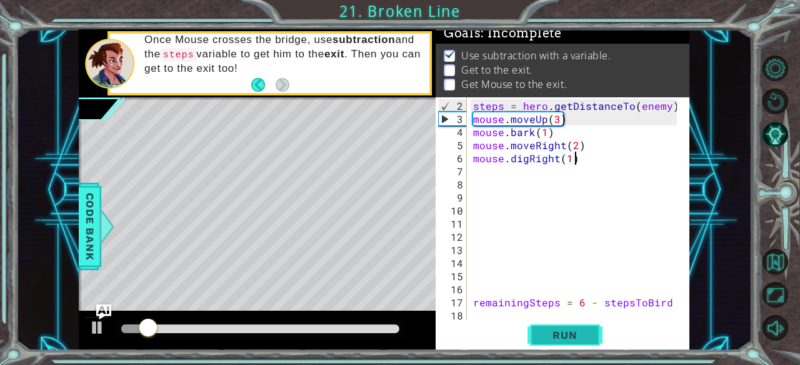
click at [551, 329] on span "Run" at bounding box center [564, 335] width 49 height 12
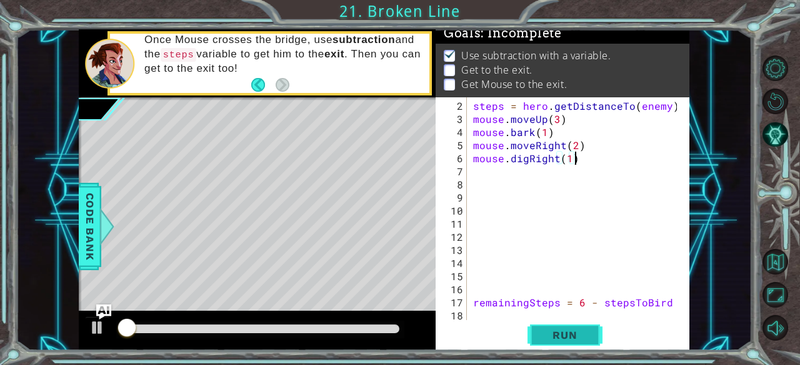
click at [556, 334] on span "Run" at bounding box center [564, 335] width 49 height 12
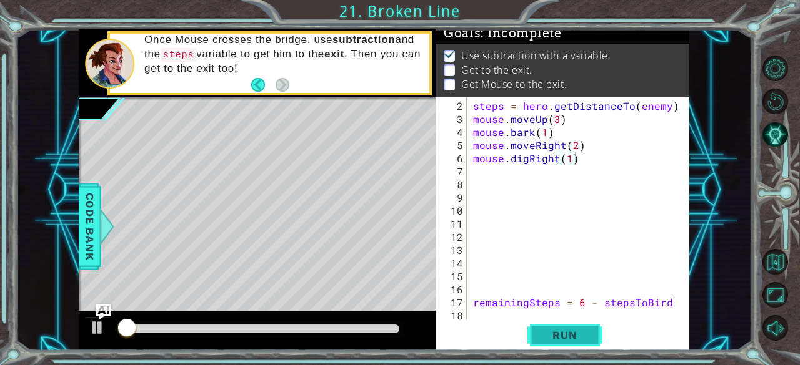
click at [556, 334] on span "Run" at bounding box center [564, 335] width 49 height 12
click at [556, 335] on span "Run" at bounding box center [564, 335] width 49 height 12
click at [557, 339] on span "Run" at bounding box center [564, 335] width 49 height 12
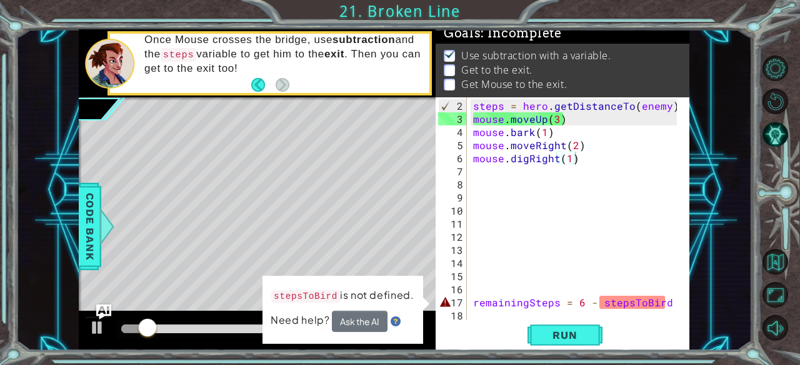
click at [211, 323] on div at bounding box center [260, 329] width 288 height 17
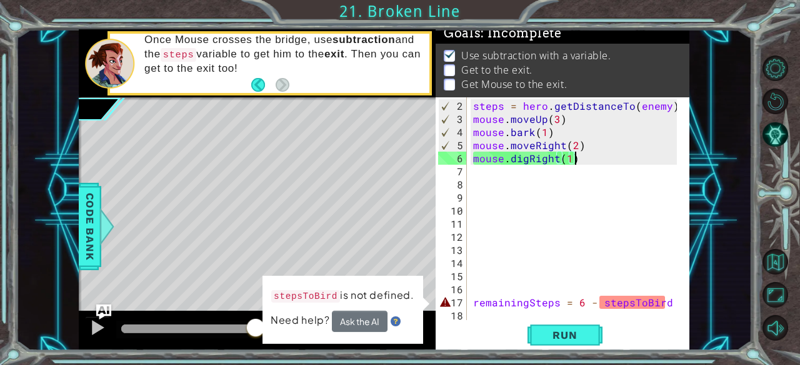
drag, startPoint x: 153, startPoint y: 322, endPoint x: 256, endPoint y: 326, distance: 102.5
click at [256, 326] on div at bounding box center [255, 329] width 22 height 22
click at [96, 319] on img "Ask AI" at bounding box center [104, 312] width 16 height 16
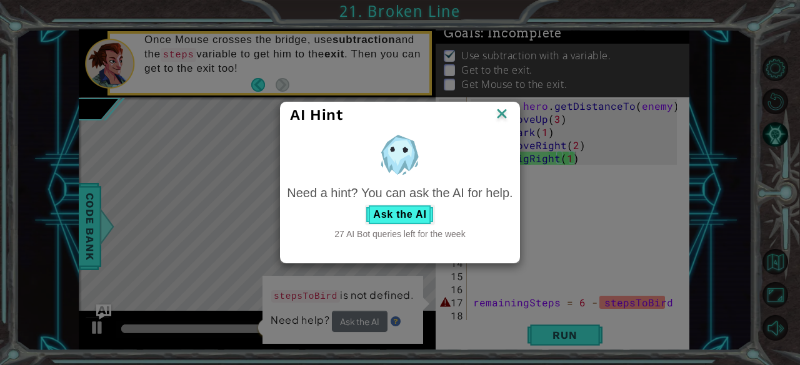
click at [502, 109] on img at bounding box center [502, 115] width 16 height 19
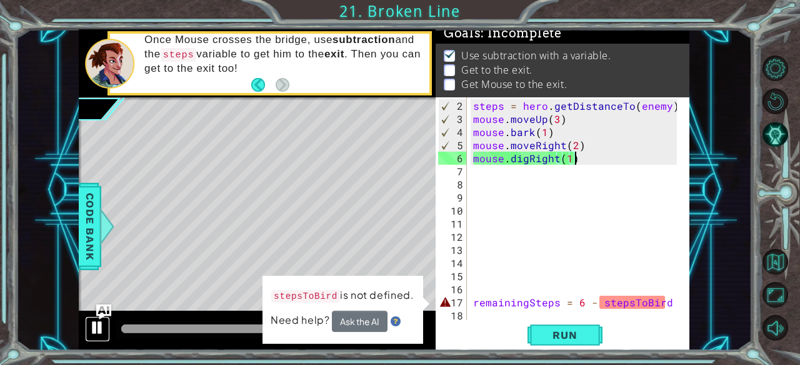
click at [100, 329] on div at bounding box center [97, 328] width 16 height 16
click at [502, 181] on div "steps = hero . getDistanceTo ( enemy ) mouse . moveUp ( 3 ) mouse . bark ( 1 ) …" at bounding box center [576, 223] width 213 height 249
click at [489, 172] on div "steps = hero . getDistanceTo ( enemy ) mouse . moveUp ( 3 ) mouse . bark ( 1 ) …" at bounding box center [576, 223] width 213 height 249
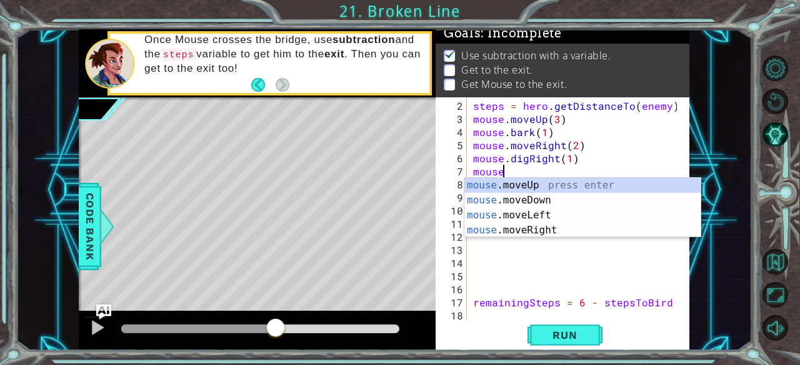
scroll to position [0, 1]
click at [505, 182] on div "mouse .moveUp press enter mouse .moveDown press enter mouse .moveLeft press ent…" at bounding box center [582, 223] width 237 height 90
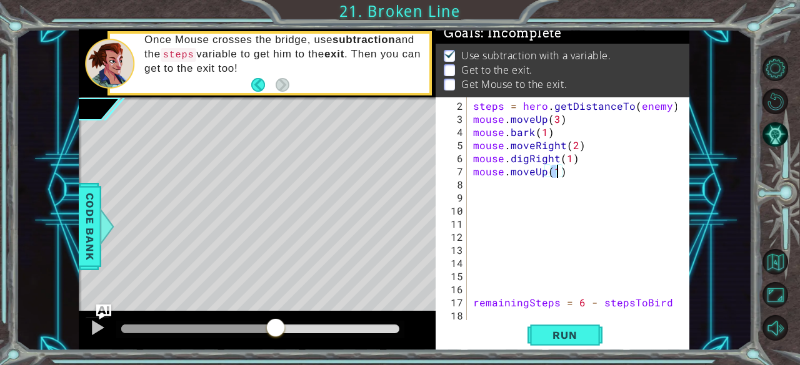
type textarea "mouse.moveUp(2)"
click at [501, 189] on div "steps = hero . getDistanceTo ( enemy ) mouse . moveUp ( 3 ) mouse . bark ( 1 ) …" at bounding box center [576, 223] width 213 height 249
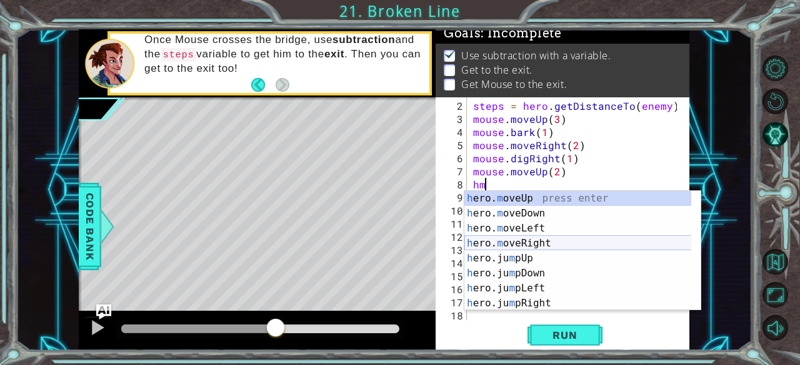
click at [553, 242] on div "h ero. m oveUp press enter h ero. m oveDown press enter h ero. m oveLeft press …" at bounding box center [577, 266] width 227 height 150
type textarea "hero.moveRight(1)"
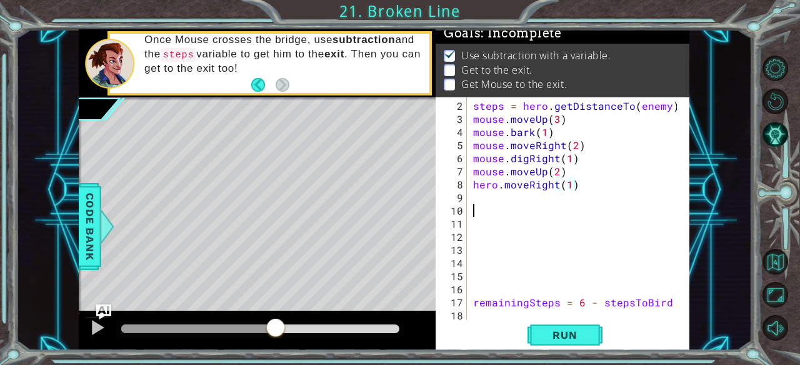
click at [511, 203] on div "steps = hero . getDistanceTo ( enemy ) mouse . moveUp ( 3 ) mouse . bark ( 1 ) …" at bounding box center [576, 223] width 213 height 249
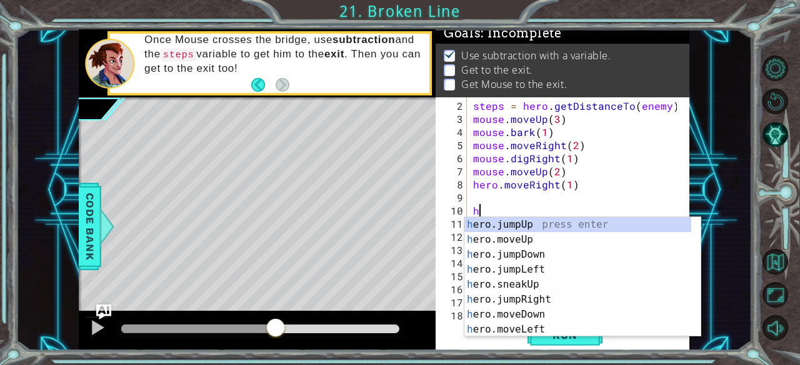
type textarea "hj"
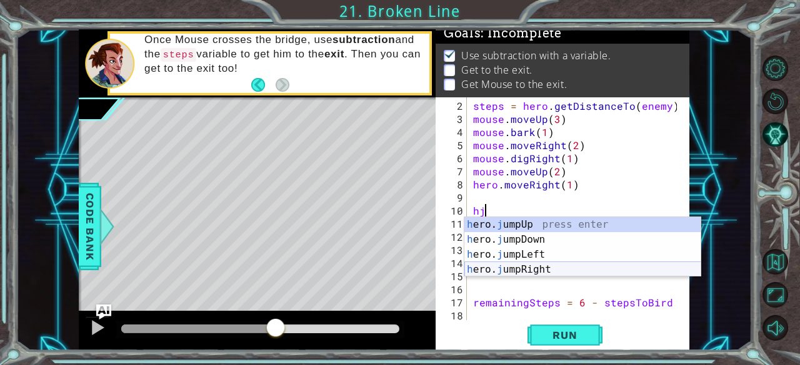
click at [549, 264] on div "h ero. j umpUp press enter h ero. j umpDown press enter h ero. j umpLeft press …" at bounding box center [582, 262] width 237 height 90
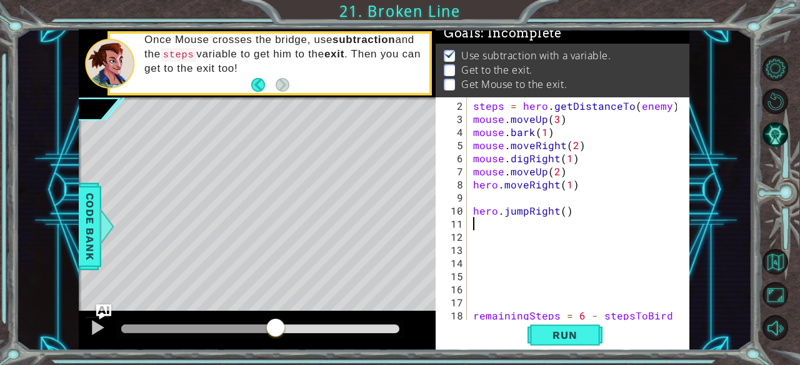
click at [477, 199] on div "steps = hero . getDistanceTo ( enemy ) mouse . moveUp ( 3 ) mouse . bark ( 1 ) …" at bounding box center [576, 223] width 213 height 249
type textarea "hero.moveRight(1)"
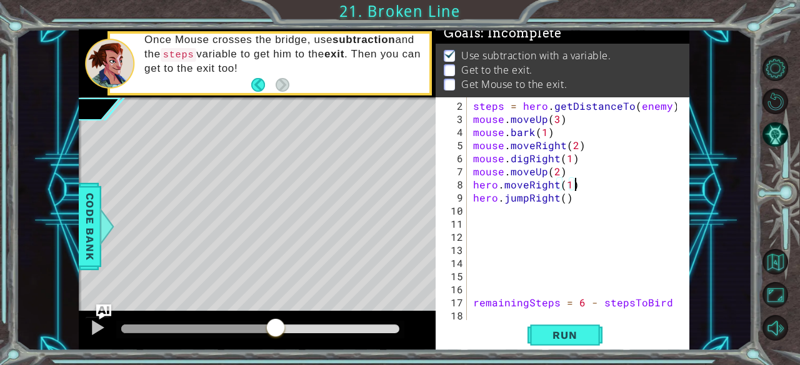
click at [487, 213] on div "steps = hero . getDistanceTo ( enemy ) mouse . moveUp ( 3 ) mouse . bark ( 1 ) …" at bounding box center [576, 223] width 213 height 249
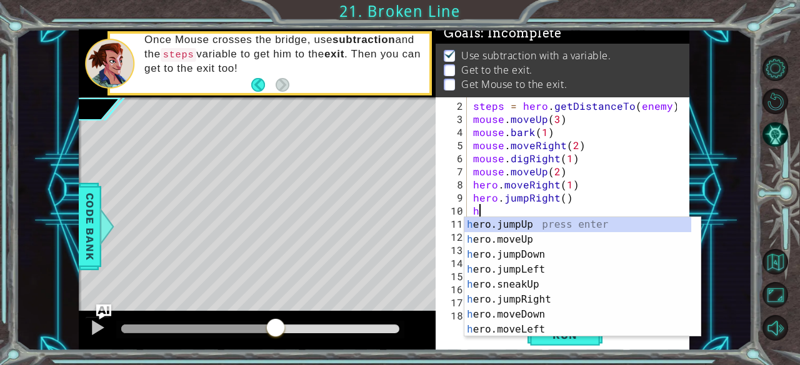
type textarea "hj"
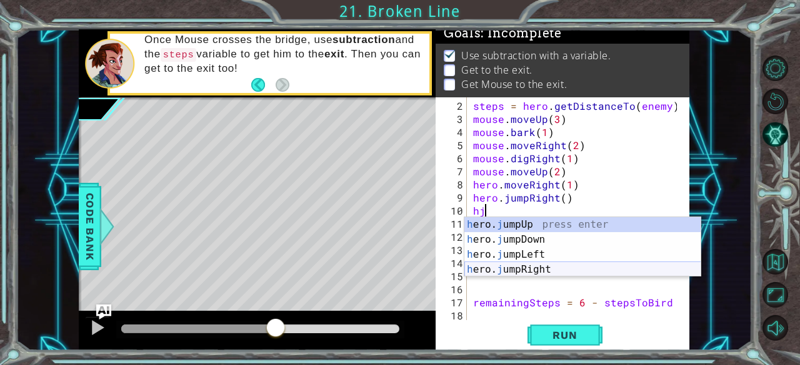
click at [537, 267] on div "h ero. j umpUp press enter h ero. j umpDown press enter h ero. j umpLeft press …" at bounding box center [582, 262] width 237 height 90
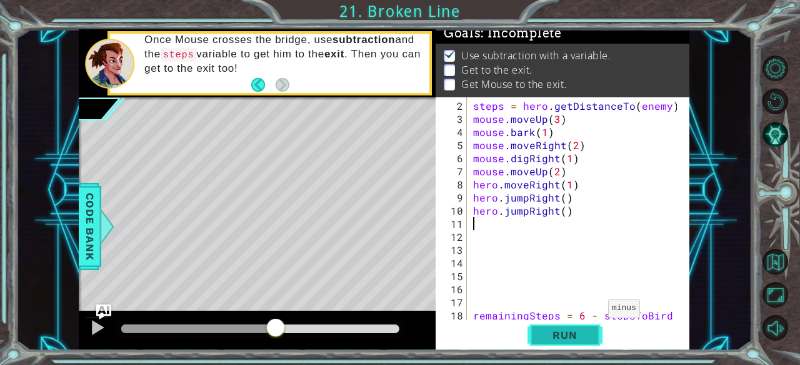
click at [588, 347] on button "Run" at bounding box center [564, 336] width 75 height 26
click at [586, 344] on button "Run" at bounding box center [564, 336] width 75 height 26
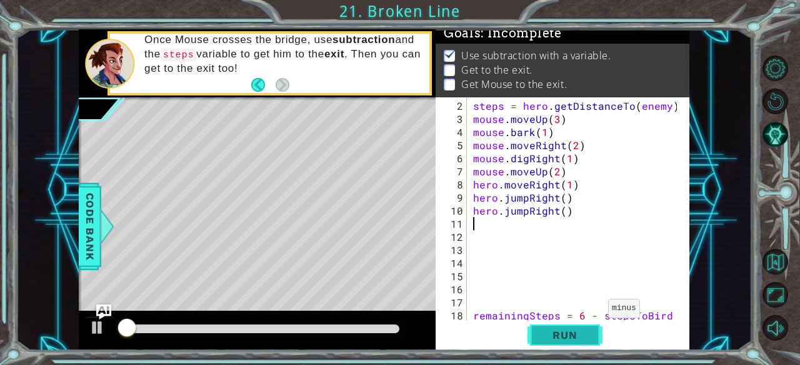
click at [586, 344] on button "Run" at bounding box center [564, 336] width 75 height 26
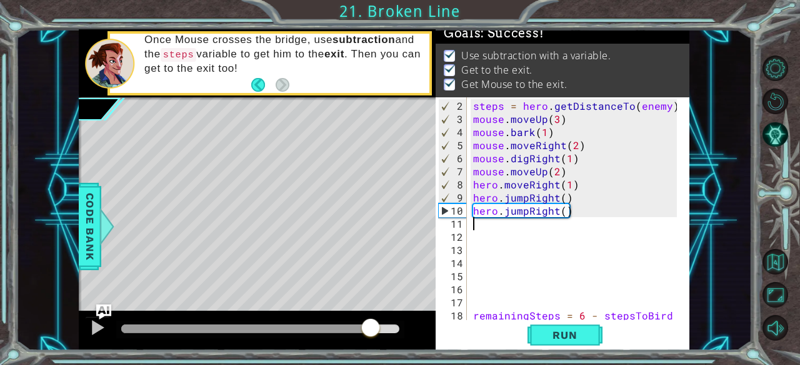
drag, startPoint x: 327, startPoint y: 329, endPoint x: 373, endPoint y: 330, distance: 46.2
click at [373, 330] on div at bounding box center [260, 329] width 278 height 9
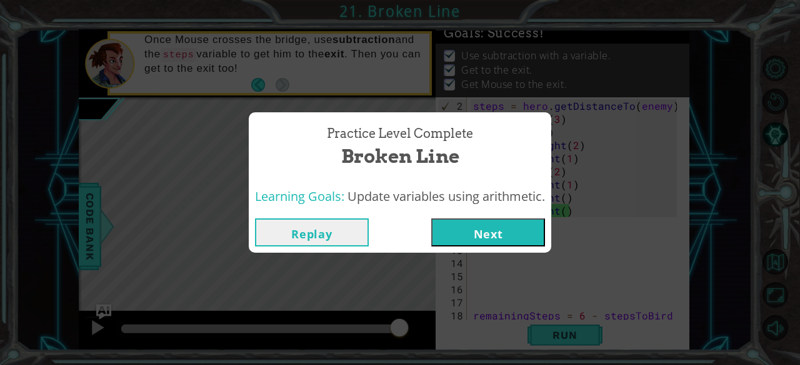
click at [493, 216] on div "Replay Next" at bounding box center [400, 232] width 302 height 41
click at [489, 231] on button "Next" at bounding box center [488, 233] width 114 height 28
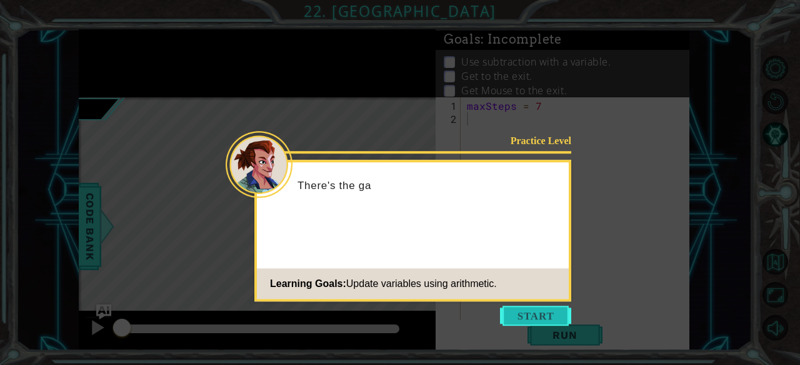
click at [532, 307] on button "Start" at bounding box center [535, 316] width 71 height 20
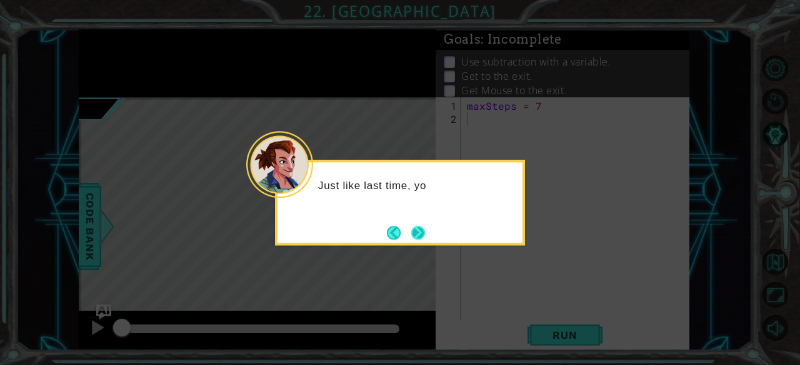
click at [416, 234] on button "Next" at bounding box center [418, 233] width 14 height 14
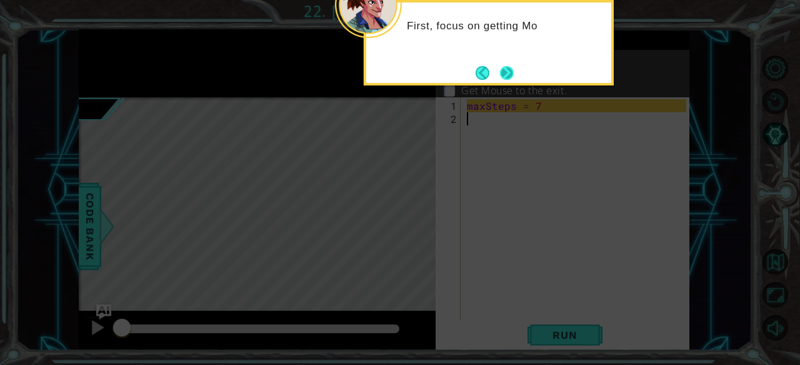
click at [507, 71] on button "Next" at bounding box center [507, 73] width 14 height 14
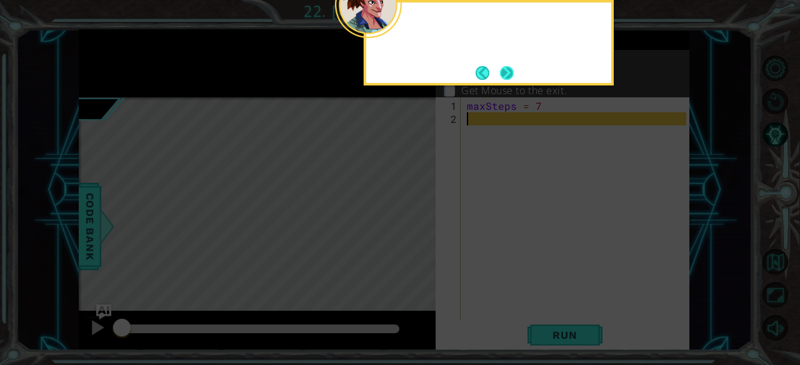
click at [505, 71] on button "Next" at bounding box center [507, 73] width 14 height 14
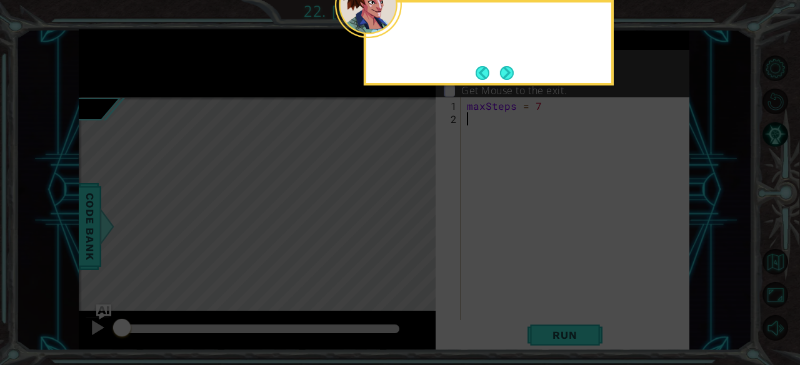
click at [505, 71] on button "Next" at bounding box center [507, 73] width 14 height 14
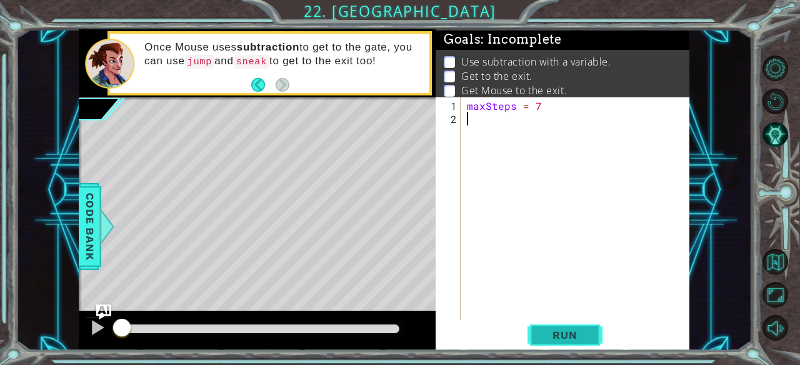
click at [556, 338] on span "Run" at bounding box center [564, 335] width 49 height 12
click at [96, 325] on div at bounding box center [97, 328] width 16 height 16
click at [102, 317] on img "Ask AI" at bounding box center [104, 312] width 16 height 16
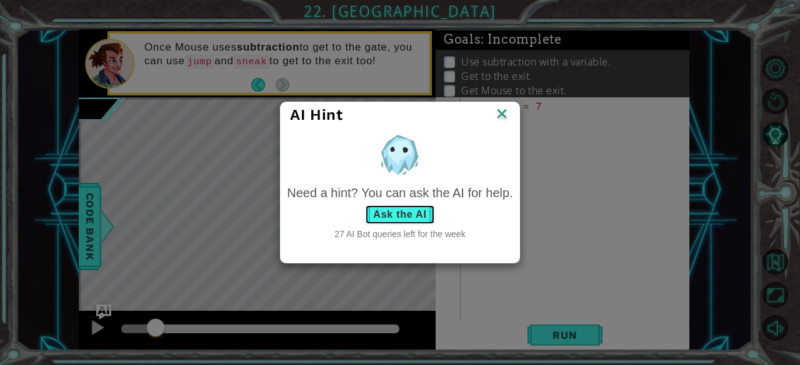
click at [411, 217] on button "Ask the AI" at bounding box center [399, 215] width 69 height 20
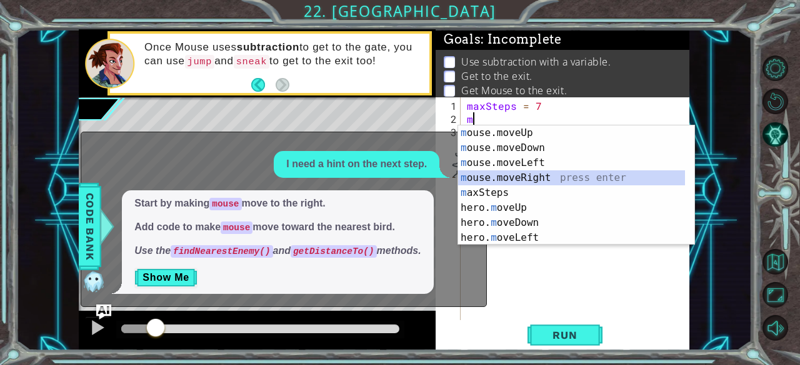
click at [554, 174] on div "m ouse.moveUp press enter m ouse.moveDown press enter m ouse.moveLeft press ent…" at bounding box center [571, 201] width 227 height 150
type textarea "mouse.moveRight(1)"
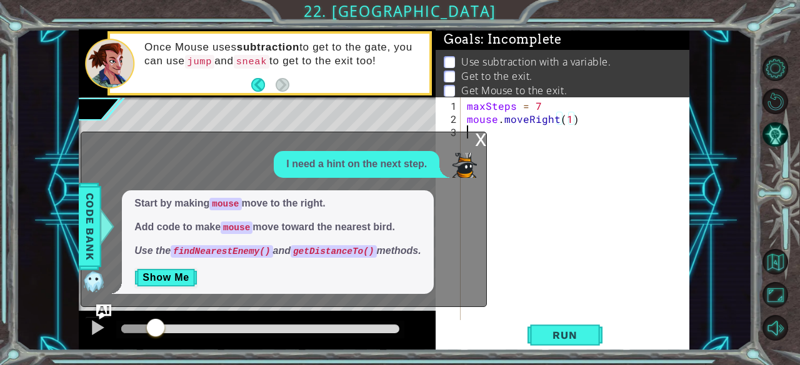
click at [518, 139] on div "maxSteps = 7 mouse . moveRight ( 1 )" at bounding box center [578, 223] width 229 height 249
click at [483, 137] on div "x" at bounding box center [480, 138] width 11 height 12
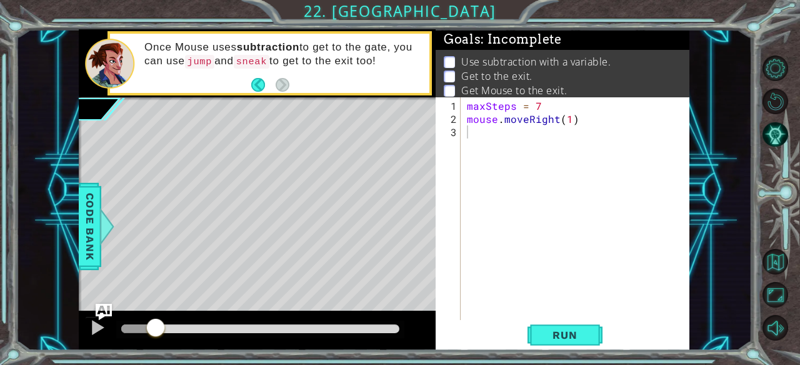
click at [99, 312] on img "Ask AI" at bounding box center [104, 312] width 16 height 16
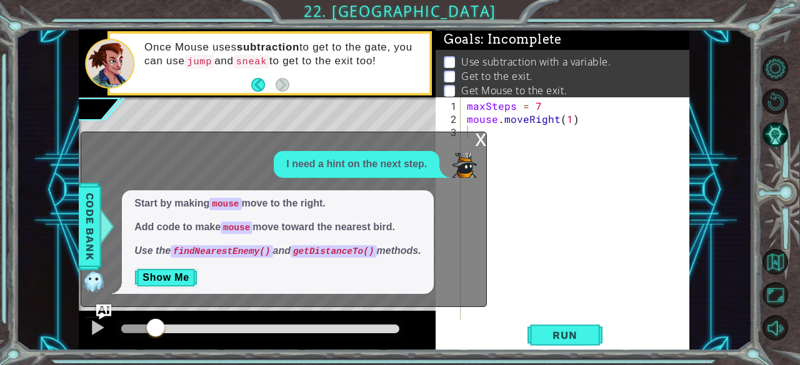
click at [470, 146] on div "x I need a hint on the next step. Start by making mouse move to the right. Add …" at bounding box center [284, 219] width 406 height 175
click at [480, 143] on div "x" at bounding box center [480, 138] width 11 height 12
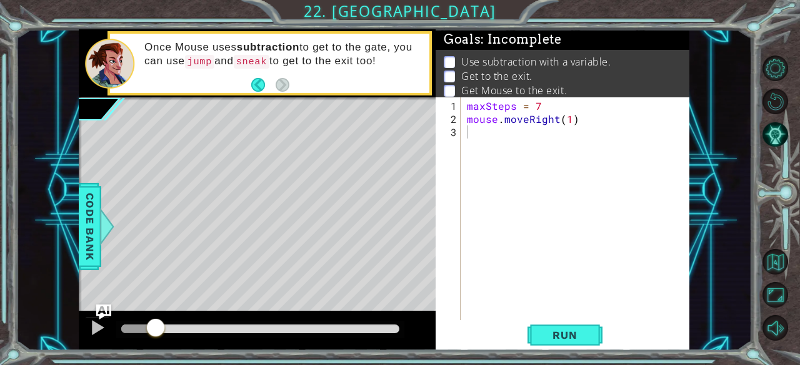
click at [501, 137] on div "maxSteps = 7 mouse . moveRight ( 1 )" at bounding box center [578, 223] width 229 height 249
type textarea "f"
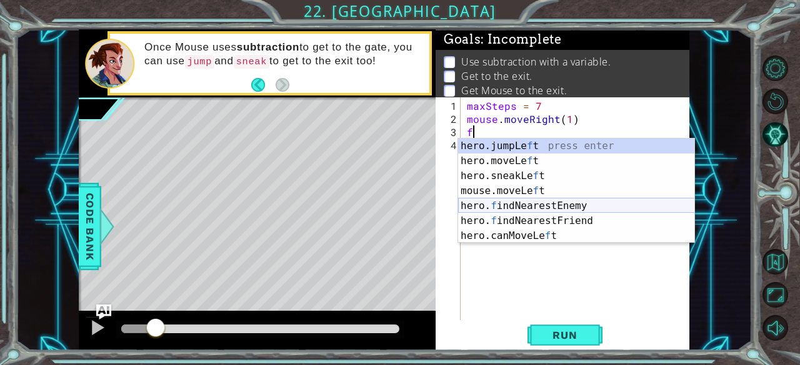
click at [521, 204] on div "hero.jumpLe f t press enter hero.moveLe f t press enter hero.sneakLe f t press …" at bounding box center [576, 206] width 237 height 135
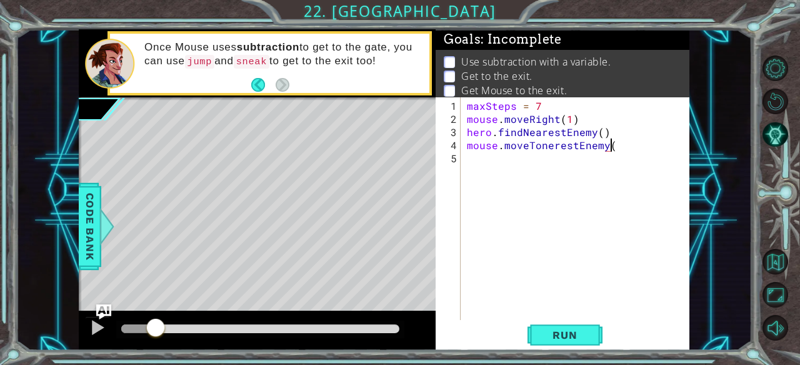
scroll to position [0, 9]
click at [563, 327] on button "Run" at bounding box center [564, 336] width 75 height 26
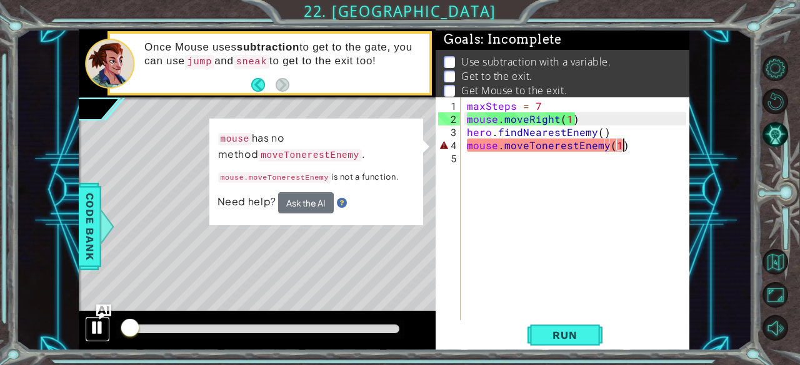
click at [92, 330] on div at bounding box center [97, 328] width 16 height 16
click at [535, 147] on div "maxSteps = 7 mouse . moveRight ( 1 ) hero . findNearestEnemy ( ) mouse . moveTo…" at bounding box center [578, 223] width 229 height 249
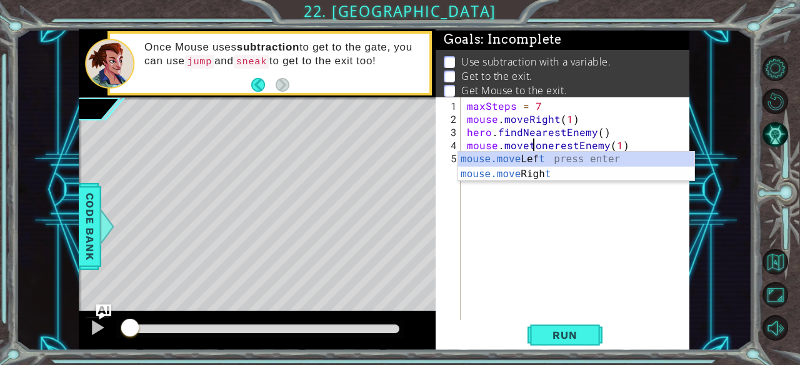
scroll to position [0, 4]
click at [542, 146] on div "maxSteps = 7 mouse . moveRight ( 1 ) hero . findNearestEnemy ( ) mouse . moveto…" at bounding box center [578, 223] width 229 height 249
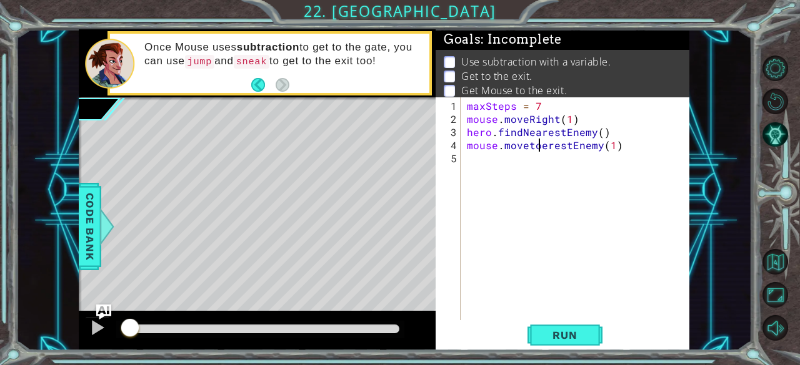
scroll to position [0, 5]
click at [565, 339] on span "Run" at bounding box center [564, 335] width 49 height 12
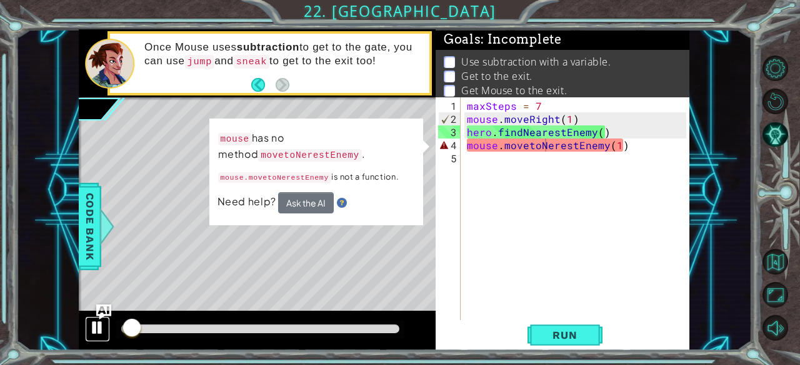
click at [93, 330] on div at bounding box center [97, 328] width 16 height 16
click at [87, 232] on span "Code Bank" at bounding box center [90, 226] width 20 height 76
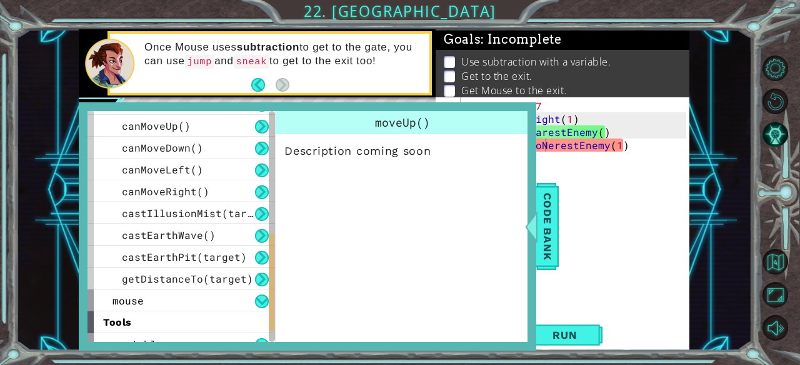
scroll to position [425, 0]
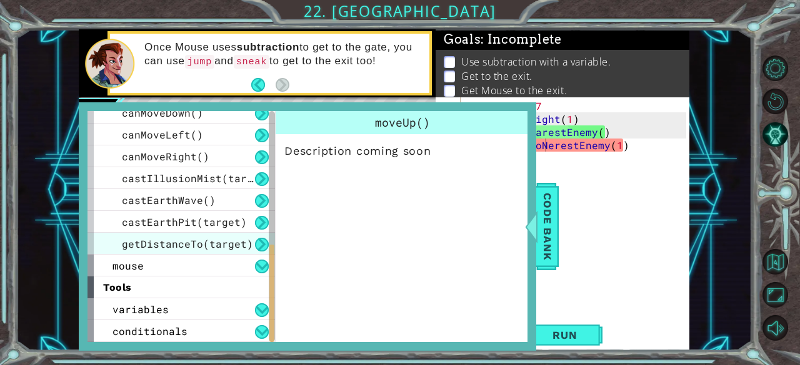
click at [140, 242] on span "getDistanceTo(target)" at bounding box center [187, 243] width 131 height 13
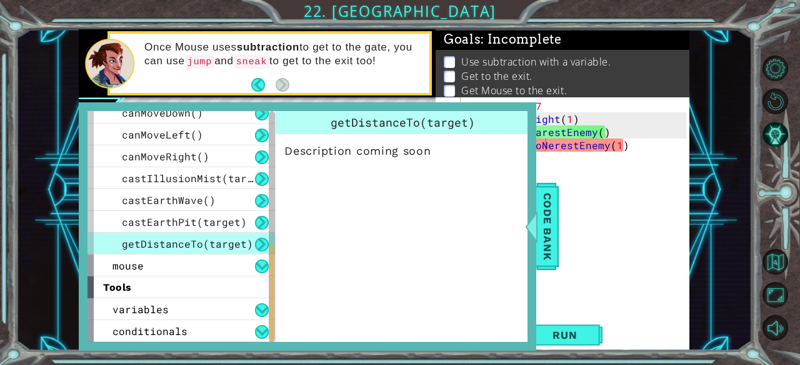
click at [232, 239] on span "getDistanceTo(target)" at bounding box center [187, 243] width 131 height 13
click at [267, 246] on button at bounding box center [262, 245] width 14 height 14
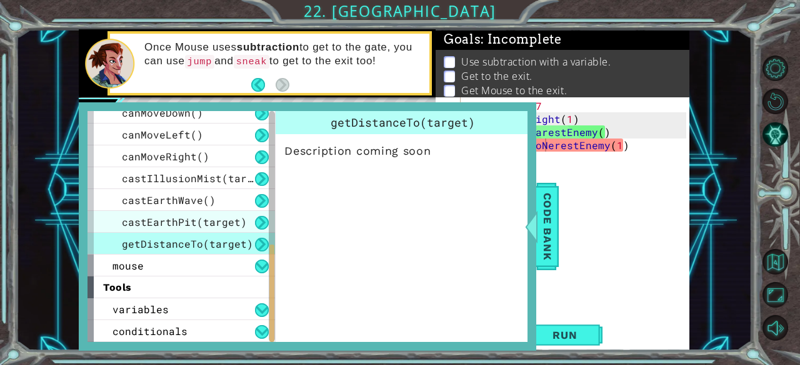
drag, startPoint x: 267, startPoint y: 246, endPoint x: 225, endPoint y: 223, distance: 48.1
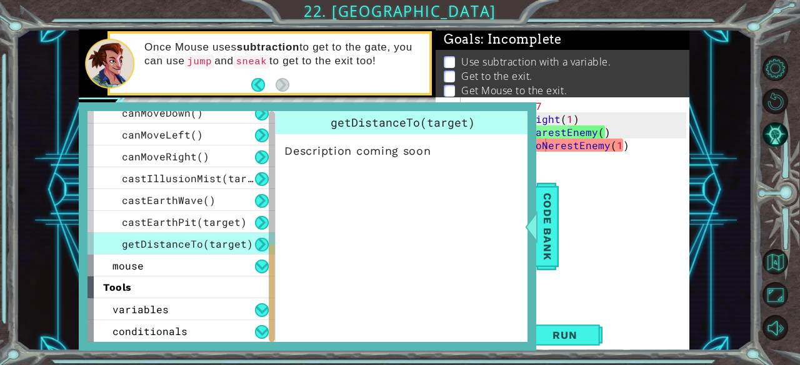
click at [224, 233] on div "getDistanceTo(target)" at bounding box center [180, 244] width 187 height 22
click at [219, 205] on div "castEarthWave()" at bounding box center [180, 200] width 187 height 22
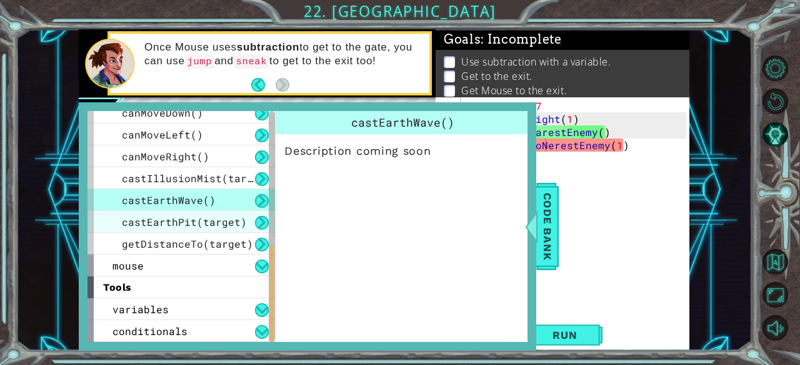
click at [215, 224] on span "castEarthPit(target)" at bounding box center [184, 222] width 125 height 13
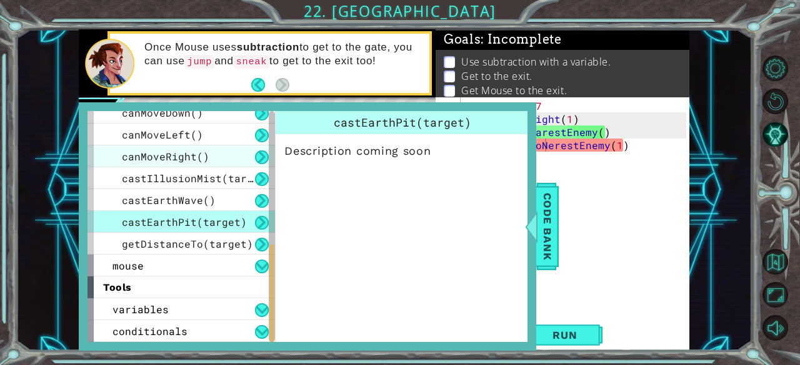
click at [216, 159] on div "canMoveRight()" at bounding box center [180, 157] width 187 height 22
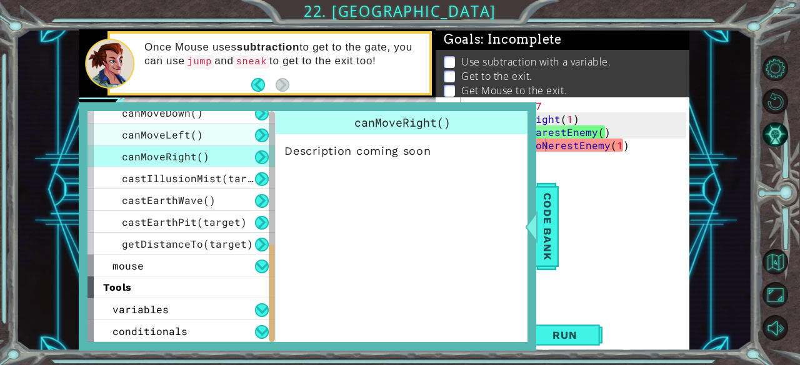
click at [215, 126] on div "canMoveLeft()" at bounding box center [180, 135] width 187 height 22
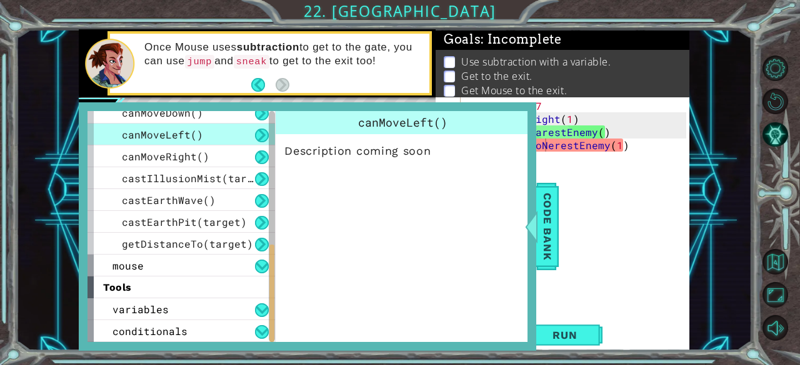
click at [259, 136] on button at bounding box center [262, 136] width 14 height 14
click at [242, 245] on span "getDistanceTo(target)" at bounding box center [187, 243] width 131 height 13
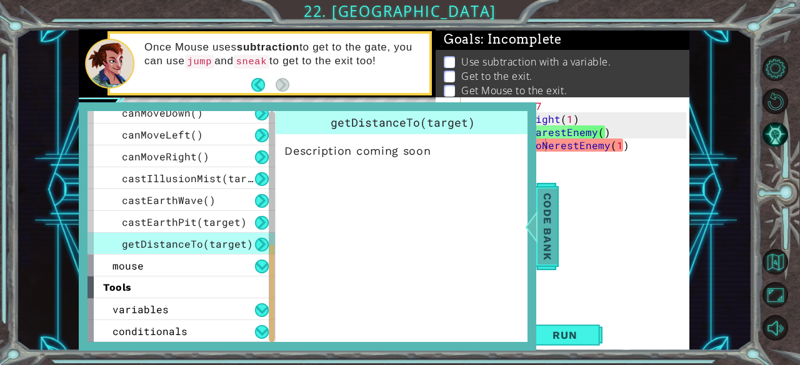
click at [537, 214] on div at bounding box center [531, 226] width 16 height 37
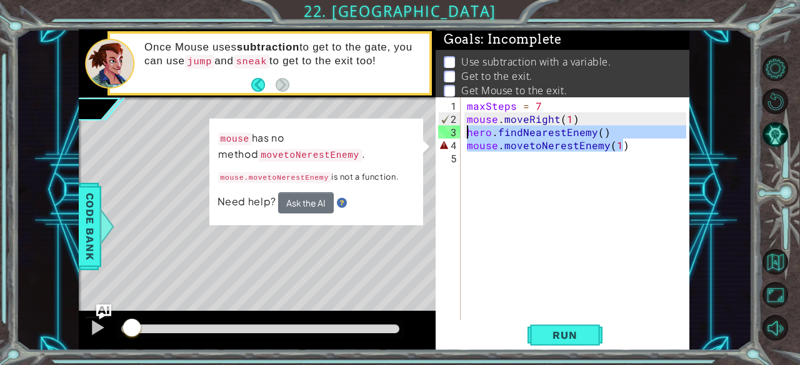
drag, startPoint x: 655, startPoint y: 146, endPoint x: 452, endPoint y: 135, distance: 203.3
click at [452, 135] on div "mouse.movetoNerestEnemy(1) 1 2 3 4 5 maxSteps = 7 mouse . moveRight ( 1 ) hero …" at bounding box center [560, 208] width 251 height 223
type textarea "hero.findNearestEnemy() mouse.movetoNerestEnemy(1)"
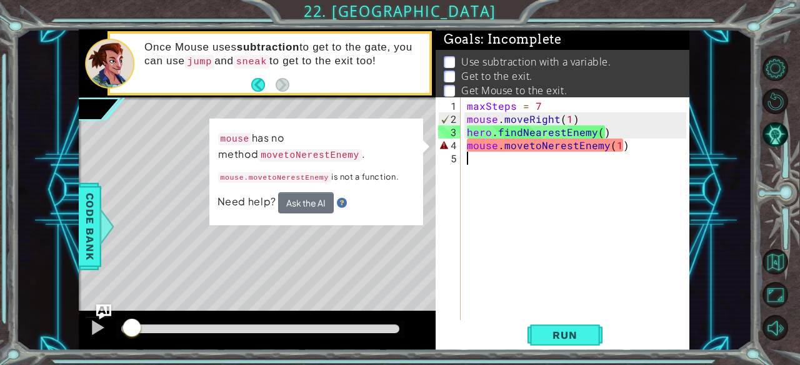
click at [640, 182] on div "maxSteps = 7 mouse . moveRight ( 1 ) hero . findNearestEnemy ( ) mouse . moveto…" at bounding box center [578, 223] width 229 height 249
drag, startPoint x: 643, startPoint y: 143, endPoint x: 449, endPoint y: 146, distance: 194.9
click at [449, 146] on div "1 2 3 4 5 maxSteps = 7 mouse . moveRight ( 1 ) hero . findNearestEnemy ( ) mous…" at bounding box center [560, 208] width 251 height 223
type textarea "mouse.movetoNerestEnemy(1)"
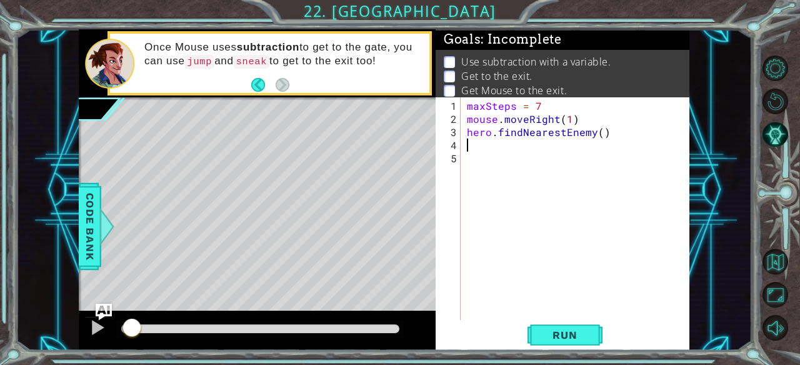
click at [104, 310] on img "Ask AI" at bounding box center [104, 312] width 16 height 16
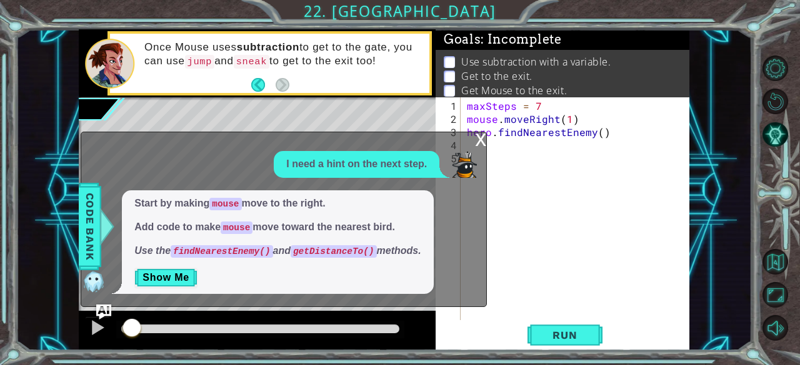
click at [540, 151] on div "maxSteps = 7 mouse . moveRight ( 1 ) hero . findNearestEnemy ( )" at bounding box center [578, 223] width 229 height 249
click at [525, 142] on div "maxSteps = 7 mouse . moveRight ( 1 ) hero . findNearestEnemy ( )" at bounding box center [578, 223] width 229 height 249
click at [513, 141] on div "maxSteps = 7 mouse . moveRight ( 1 ) hero . findNearestEnemy ( )" at bounding box center [578, 223] width 229 height 249
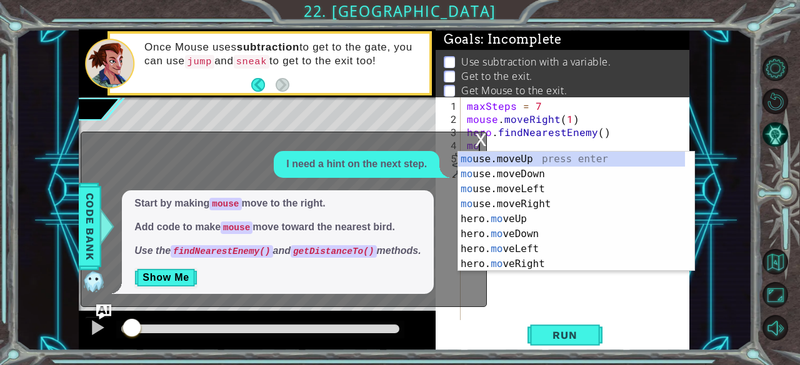
type textarea "m"
type textarea "hero.findNearestEnemy()"
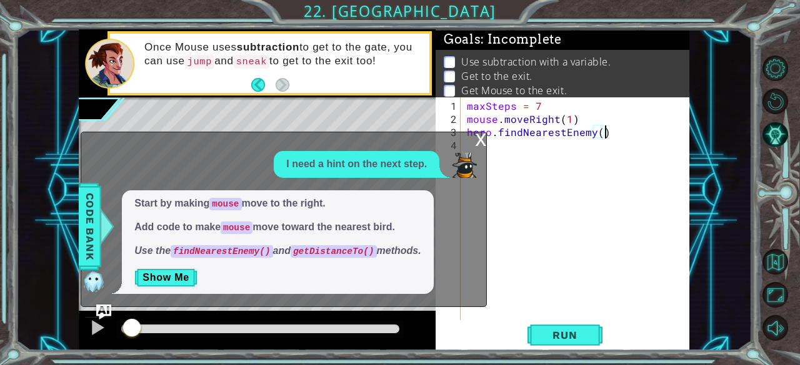
click at [543, 151] on div "maxSteps = 7 mouse . moveRight ( 1 ) hero . findNearestEnemy ( )" at bounding box center [578, 223] width 229 height 249
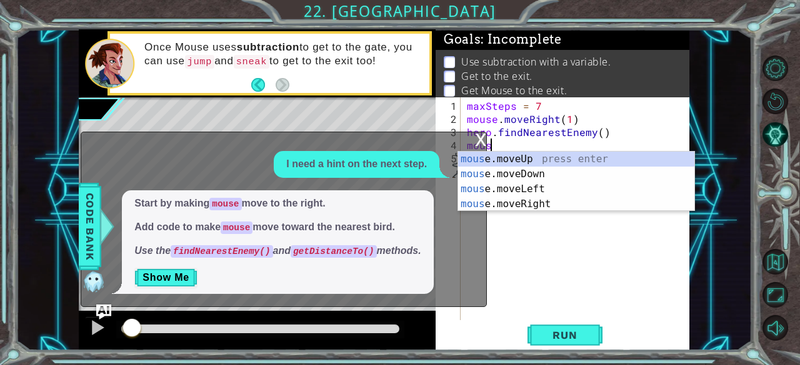
scroll to position [0, 1]
type textarea "mouse."
click at [485, 139] on div "x" at bounding box center [480, 138] width 11 height 12
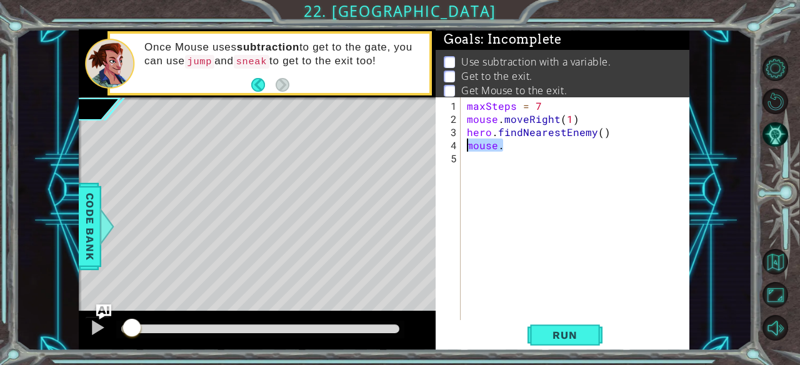
drag, startPoint x: 513, startPoint y: 143, endPoint x: 442, endPoint y: 147, distance: 72.0
click at [442, 147] on div "mouse. 1 2 3 4 5 maxSteps = 7 mouse . moveRight ( 1 ) hero . findNearestEnemy (…" at bounding box center [560, 208] width 251 height 223
click at [587, 333] on span "Run" at bounding box center [564, 335] width 49 height 12
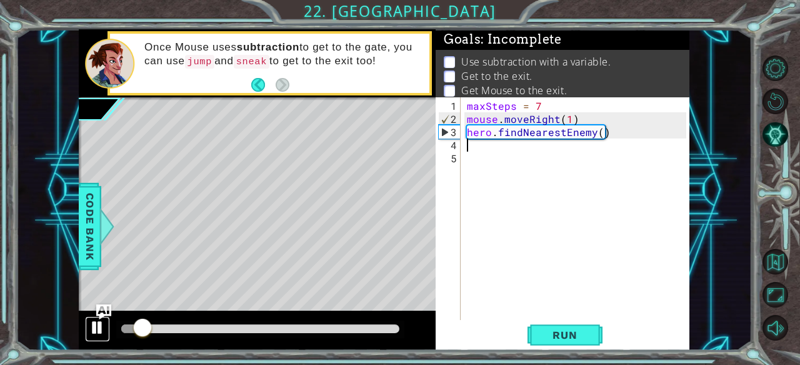
click at [106, 323] on button at bounding box center [97, 330] width 25 height 26
click at [564, 334] on span "Run" at bounding box center [564, 335] width 49 height 12
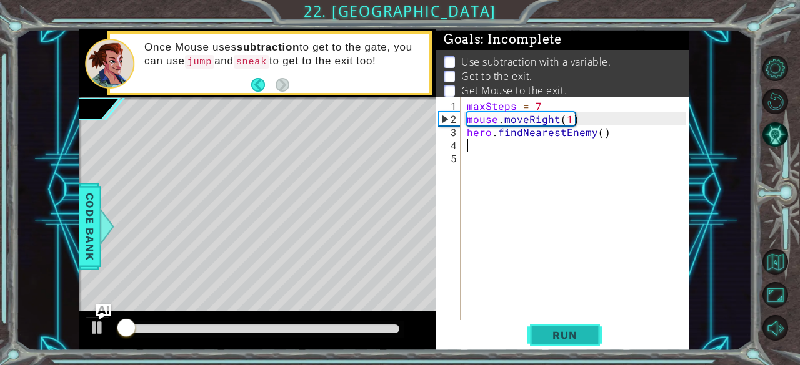
click at [565, 337] on span "Run" at bounding box center [564, 335] width 49 height 12
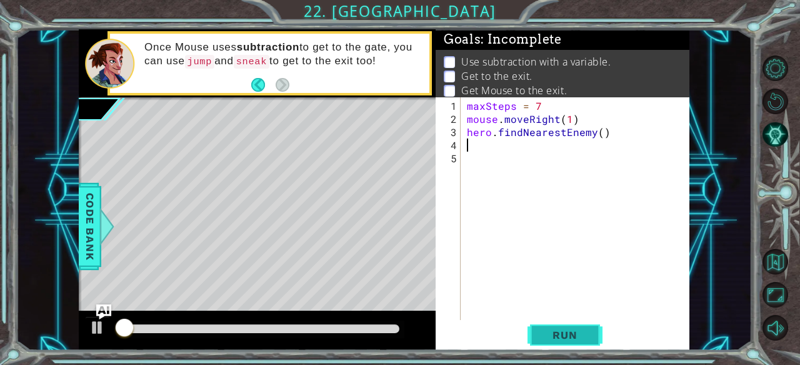
click at [565, 338] on span "Run" at bounding box center [564, 335] width 49 height 12
click at [565, 339] on span "Run" at bounding box center [564, 335] width 49 height 12
click at [564, 342] on span "Run" at bounding box center [564, 335] width 49 height 12
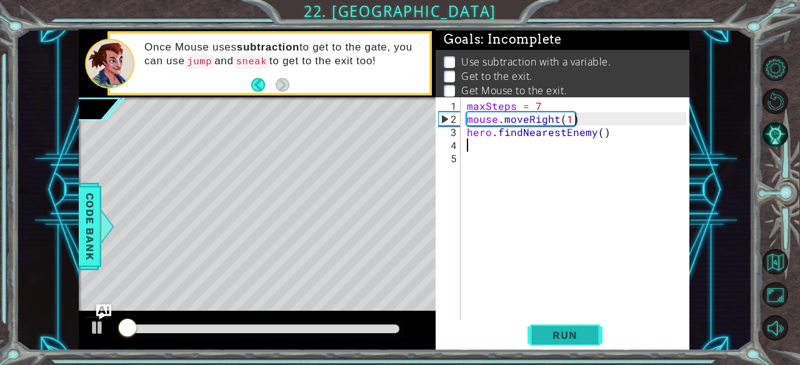
click at [557, 340] on span "Run" at bounding box center [564, 335] width 49 height 12
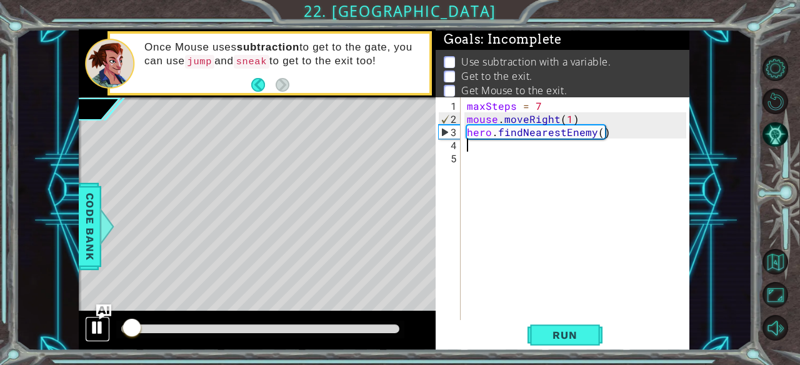
click at [96, 327] on div at bounding box center [97, 328] width 16 height 16
click at [497, 167] on div "maxSteps = 7 mouse . moveRight ( 1 ) hero . findNearestEnemy ( )" at bounding box center [578, 223] width 229 height 249
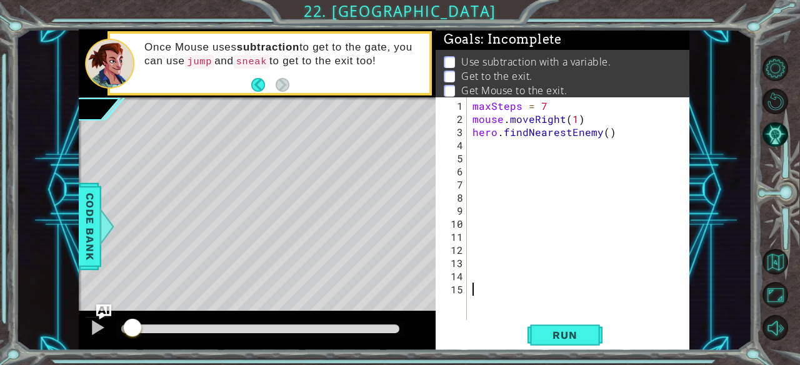
paste textarea "remainingSteps = 6 - stepsToBird"
type textarea "remainingSteps = 6 - stepsToBird"
click at [572, 290] on div "maxSteps = 7 mouse . moveRight ( 1 ) hero . findNearestEnemy ( ) remainingSteps…" at bounding box center [581, 223] width 223 height 249
drag, startPoint x: 572, startPoint y: 290, endPoint x: 538, endPoint y: 240, distance: 60.5
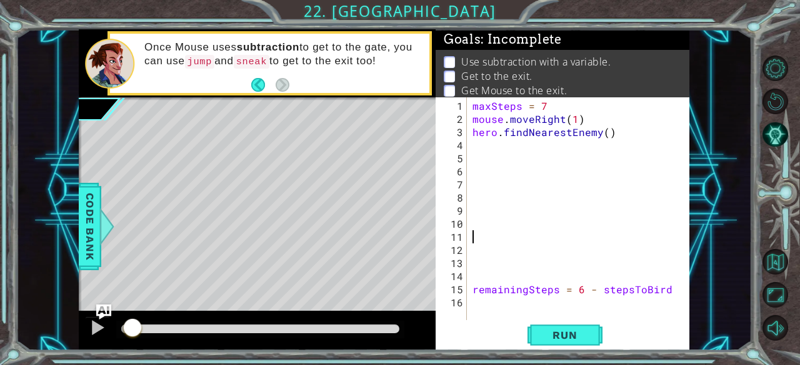
click at [538, 240] on div "maxSteps = 7 mouse . moveRight ( 1 ) hero . findNearestEnemy ( ) remainingSteps…" at bounding box center [581, 223] width 223 height 249
click at [575, 355] on div "1 2 3 4 5 6 7 maxSteps = 7 nearestBird = hero . findNearestEnem y ( ) mouseStep…" at bounding box center [400, 182] width 800 height 365
click at [569, 337] on span "Run" at bounding box center [564, 335] width 49 height 12
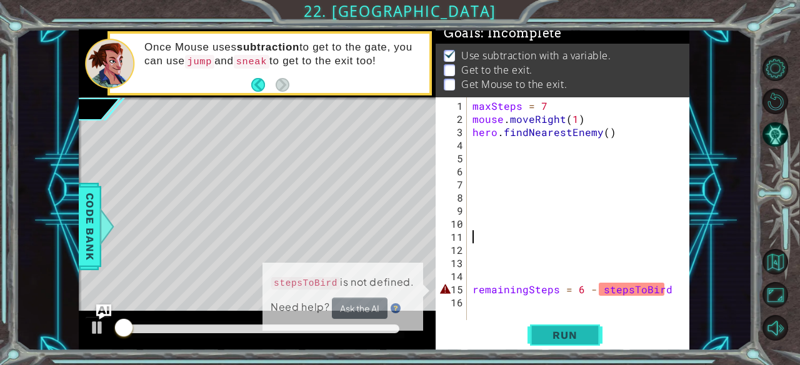
scroll to position [11, 0]
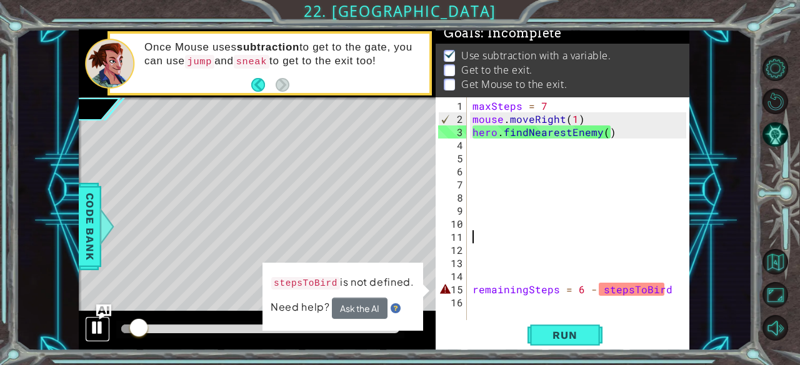
click at [89, 322] on div at bounding box center [97, 328] width 16 height 16
click at [509, 154] on div "maxSteps = 7 mouse . moveRight ( 1 ) hero . findNearestEnemy ( ) remainingSteps…" at bounding box center [581, 223] width 223 height 249
click at [572, 121] on div "maxSteps = 7 mouse . moveRight ( 1 ) hero . findNearestEnemy ( ) remainingSteps…" at bounding box center [581, 223] width 223 height 249
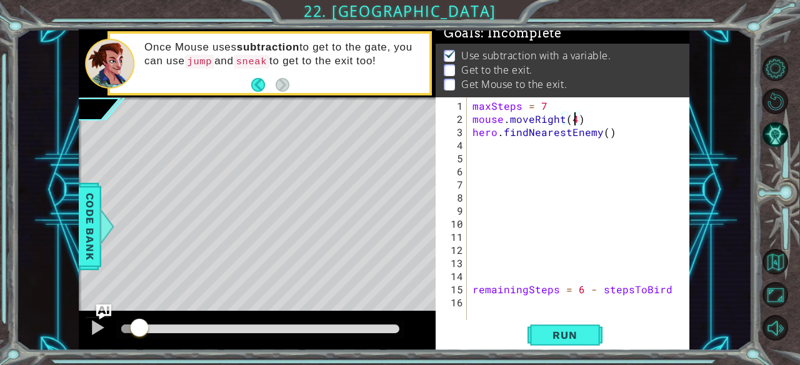
scroll to position [0, 6]
type textarea "mouse.moveRight(4)"
click at [547, 339] on span "Run" at bounding box center [564, 335] width 49 height 12
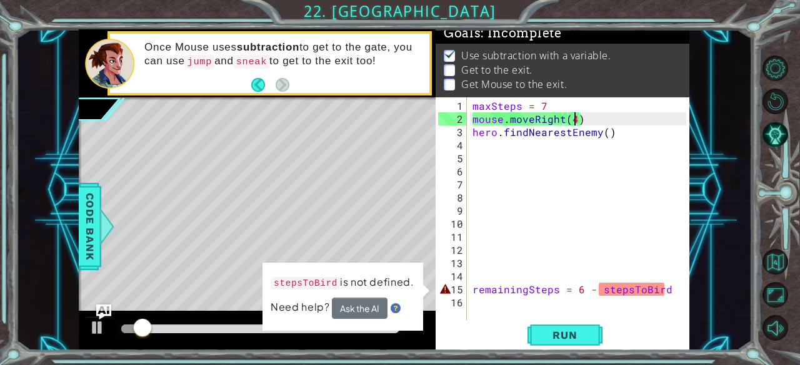
click at [573, 142] on div "maxSteps = 7 mouse . moveRight ( 4 ) hero . findNearestEnemy ( ) remainingSteps…" at bounding box center [581, 223] width 223 height 249
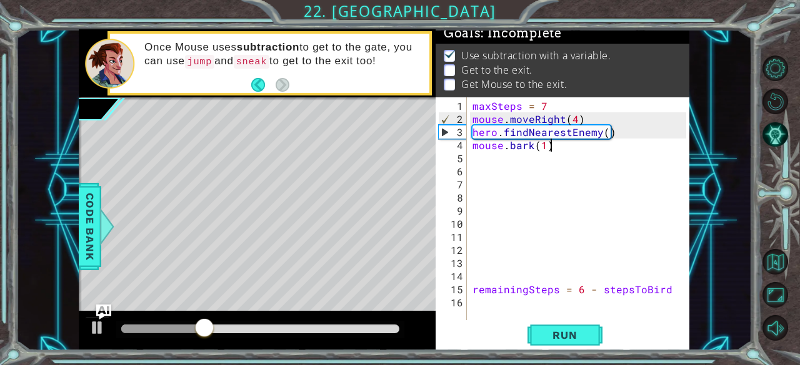
scroll to position [0, 4]
click at [569, 336] on span "Run" at bounding box center [564, 335] width 49 height 12
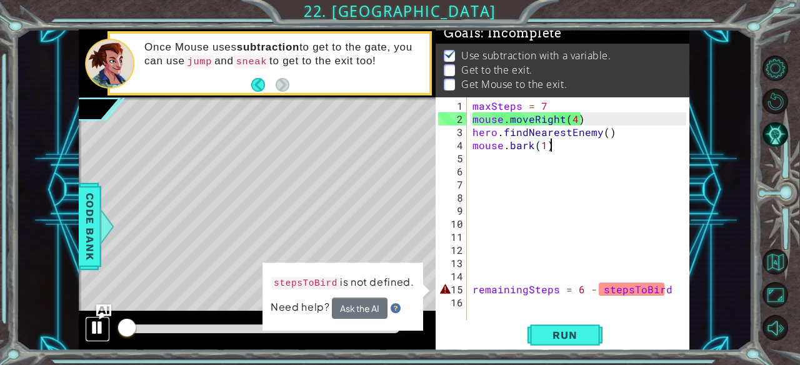
click at [104, 335] on div at bounding box center [97, 328] width 16 height 16
click at [101, 321] on div at bounding box center [97, 328] width 16 height 16
click at [572, 335] on span "Run" at bounding box center [564, 335] width 49 height 12
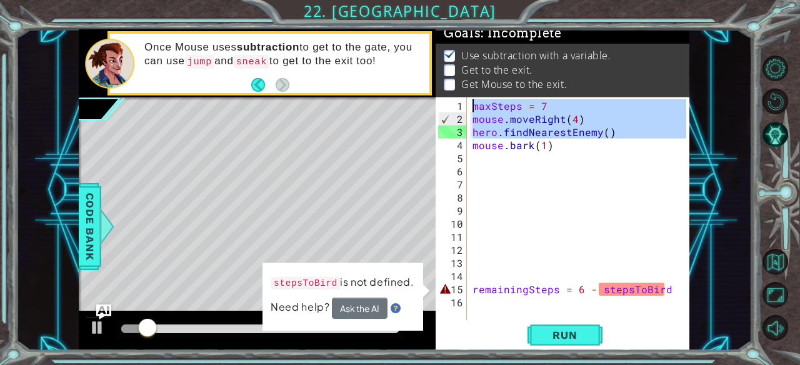
drag, startPoint x: 449, startPoint y: 134, endPoint x: 454, endPoint y: 103, distance: 31.7
type textarea "maxSteps = 7"
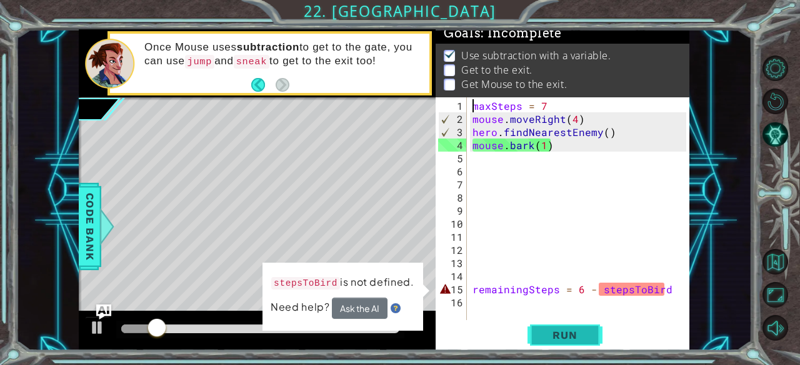
click at [550, 343] on button "Run" at bounding box center [564, 336] width 75 height 26
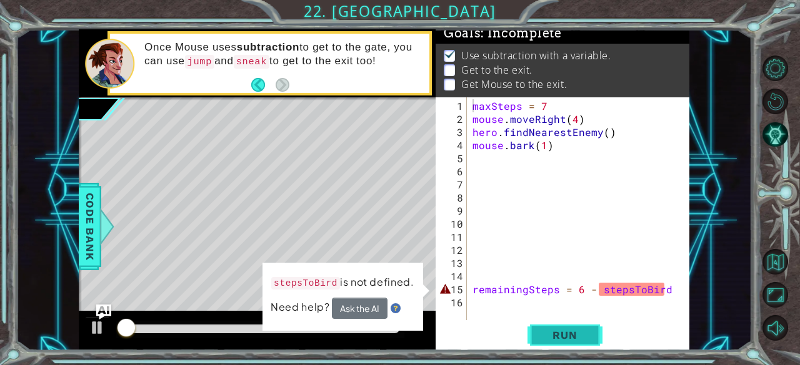
click at [550, 343] on button "Run" at bounding box center [564, 336] width 75 height 26
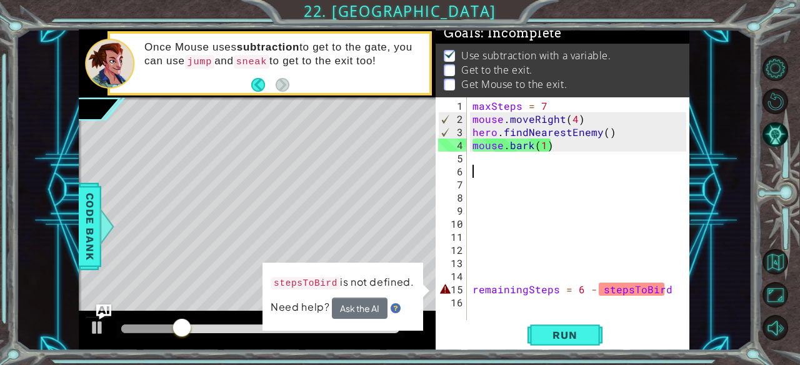
click at [518, 169] on div "maxSteps = 7 mouse . moveRight ( 4 ) hero . findNearestEnemy ( ) mouse . bark (…" at bounding box center [581, 223] width 223 height 249
click at [505, 139] on div "maxSteps = 7 mouse . moveRight ( 4 ) hero . findNearestEnemy ( ) mouse . bark (…" at bounding box center [581, 223] width 223 height 249
type textarea "mouse.bark(1)"
click at [496, 159] on div "maxSteps = 7 mouse . moveRight ( 4 ) hero . findNearestEnemy ( ) mouse . bark (…" at bounding box center [581, 223] width 223 height 249
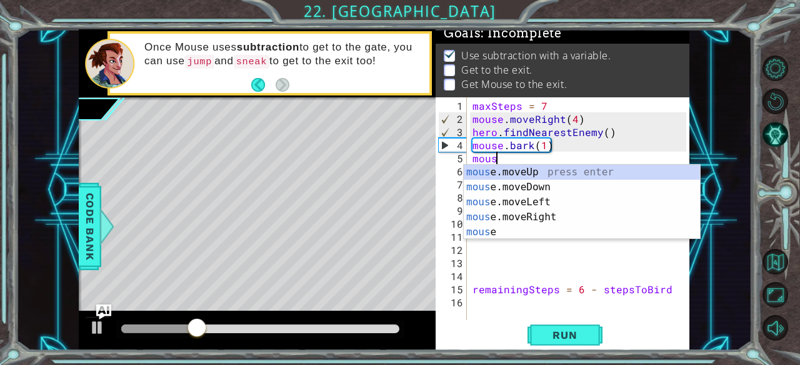
scroll to position [0, 1]
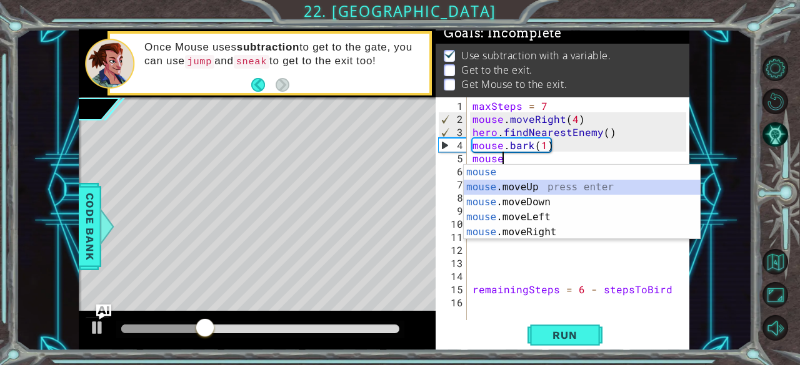
click at [522, 184] on div "mouse press enter mouse .moveUp press enter mouse .moveDown press enter mouse .…" at bounding box center [582, 217] width 237 height 105
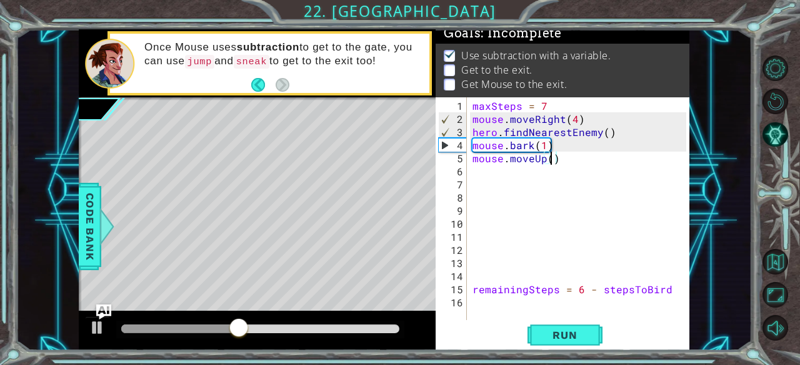
type textarea "mouse.moveUp(3)"
click at [472, 176] on div "maxSteps = 7 mouse . moveRight ( 4 ) hero . findNearestEnemy ( ) mouse . bark (…" at bounding box center [581, 223] width 223 height 249
click at [568, 351] on div "1 2 3 4 5 6 7 maxSteps = 7 nearestBird = hero . findNearestEnem y ( ) mouseStep…" at bounding box center [400, 182] width 800 height 365
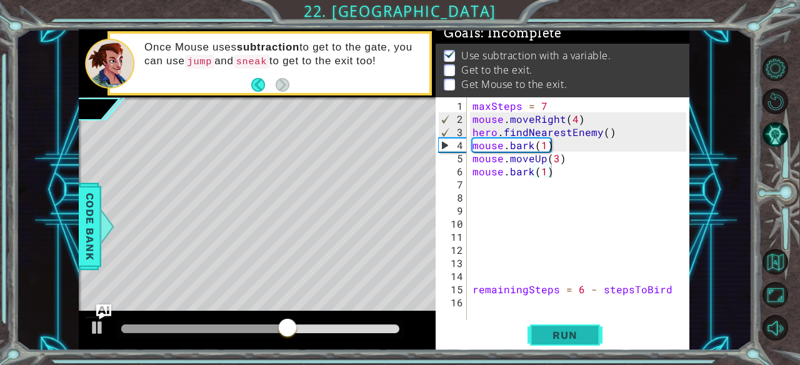
click at [565, 345] on button "Run" at bounding box center [564, 336] width 75 height 26
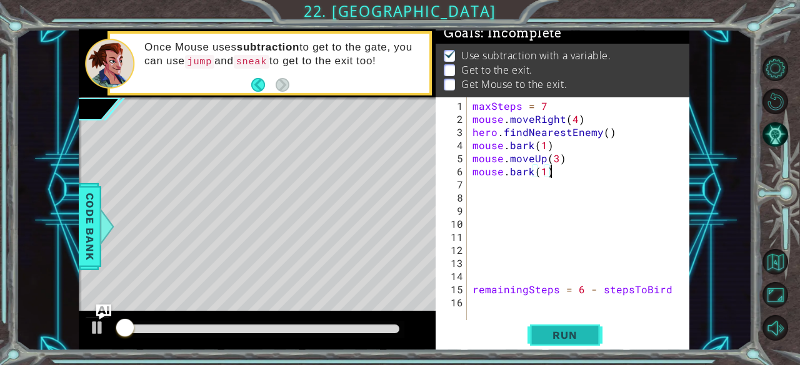
click at [565, 345] on button "Run" at bounding box center [564, 336] width 75 height 26
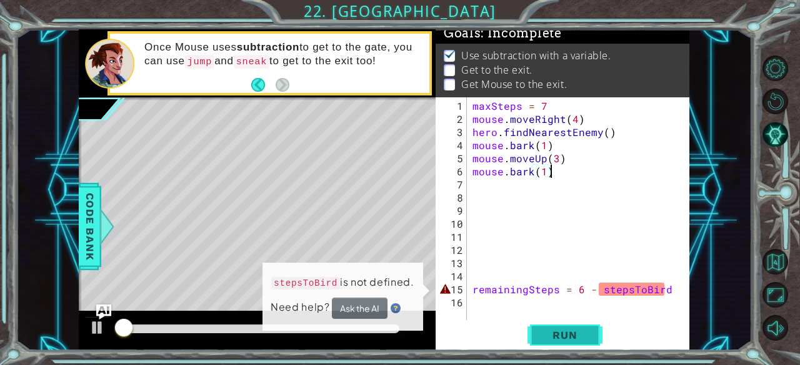
click at [565, 345] on button "Run" at bounding box center [564, 336] width 75 height 26
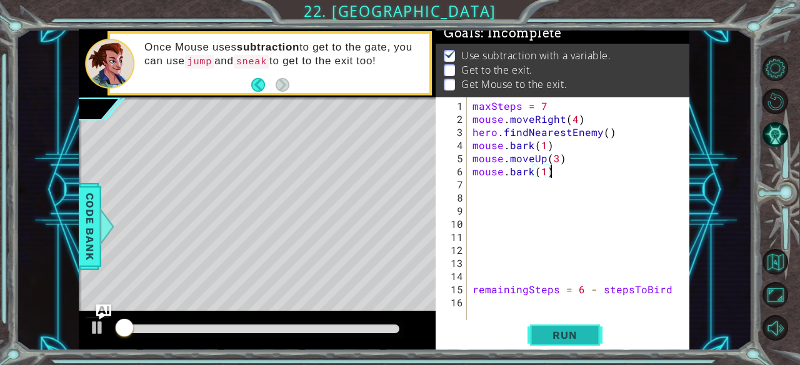
click at [565, 345] on button "Run" at bounding box center [564, 336] width 75 height 26
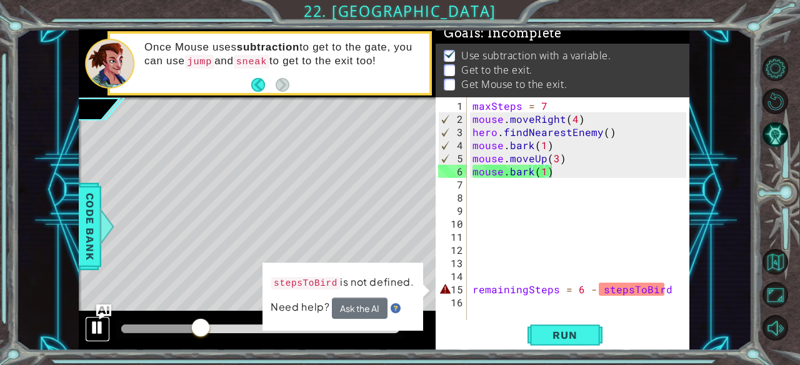
click at [87, 324] on button at bounding box center [97, 330] width 25 height 26
click at [556, 160] on div "maxSteps = 7 mouse . moveRight ( 4 ) hero . findNearestEnemy ( ) mouse . bark (…" at bounding box center [581, 223] width 223 height 249
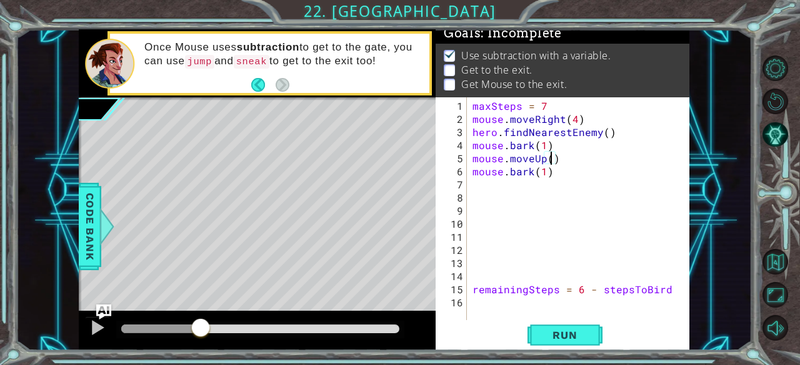
scroll to position [0, 5]
type textarea "mouse.moveUp(2)"
click at [563, 340] on span "Run" at bounding box center [564, 335] width 49 height 12
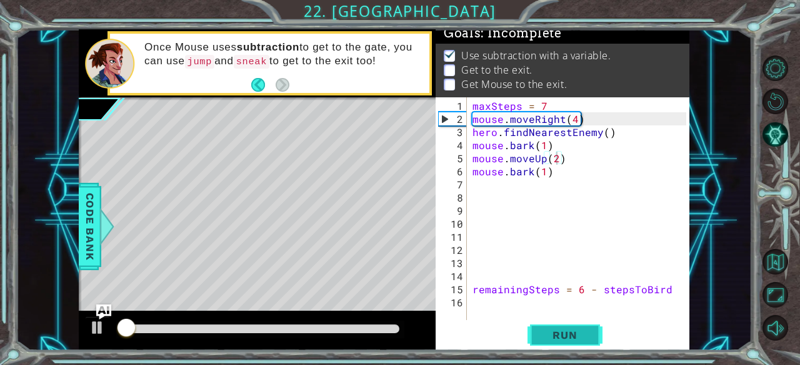
click at [563, 342] on span "Run" at bounding box center [564, 335] width 49 height 12
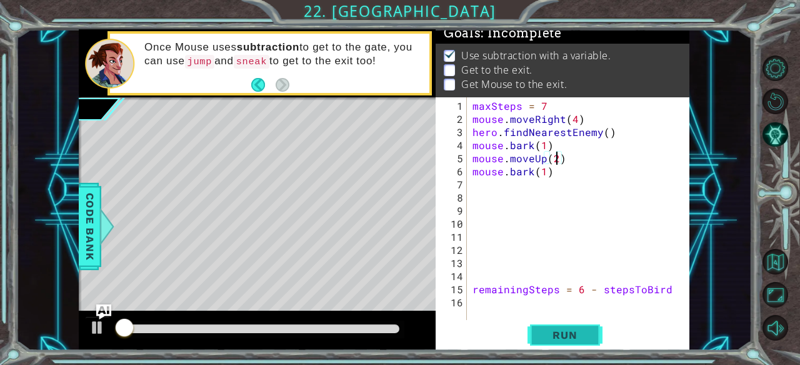
click at [563, 342] on span "Run" at bounding box center [564, 335] width 49 height 12
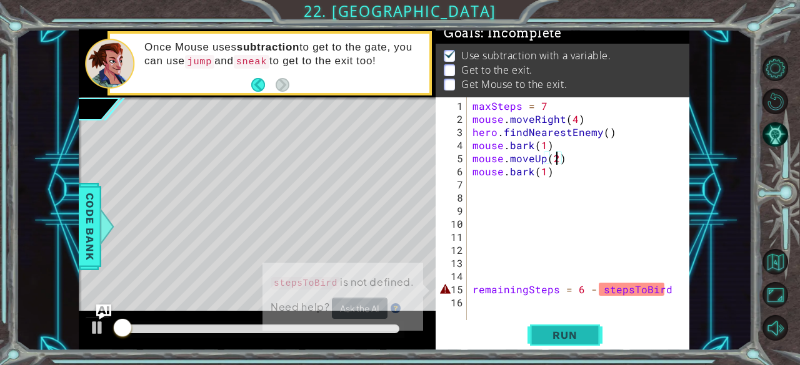
click at [563, 342] on span "Run" at bounding box center [564, 335] width 49 height 12
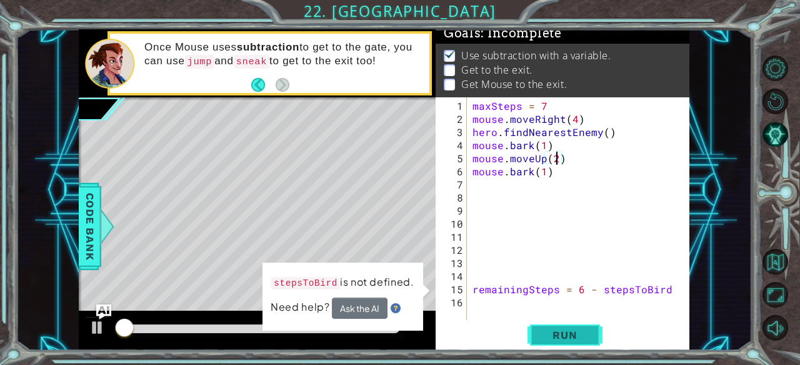
click at [563, 345] on button "Run" at bounding box center [564, 336] width 75 height 26
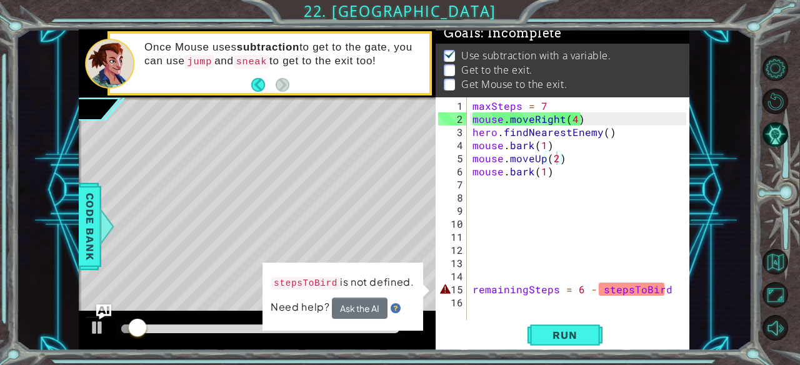
drag, startPoint x: 159, startPoint y: 335, endPoint x: 198, endPoint y: 334, distance: 38.7
click at [198, 334] on div at bounding box center [260, 329] width 288 height 17
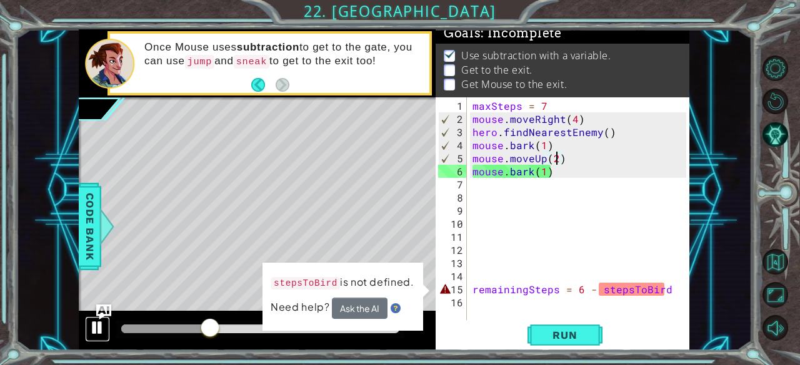
click at [96, 330] on div at bounding box center [97, 328] width 16 height 16
click at [97, 309] on img "Ask AI" at bounding box center [104, 312] width 16 height 16
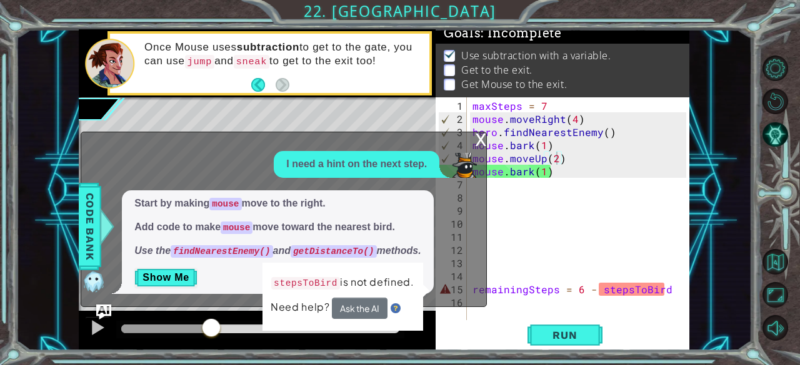
click at [477, 134] on div "x" at bounding box center [480, 138] width 11 height 12
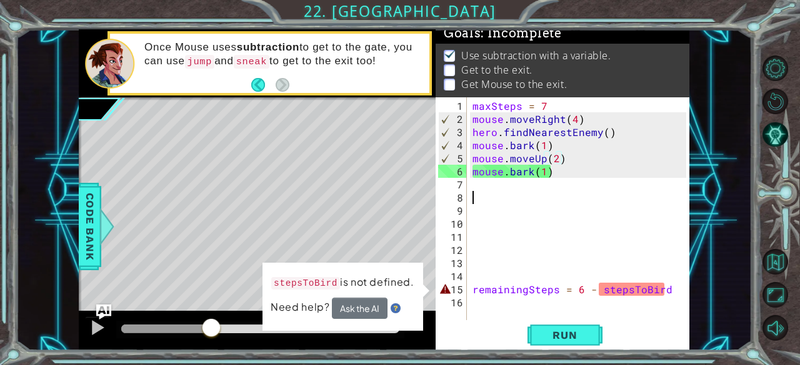
scroll to position [0, 0]
click at [482, 201] on div "maxSteps = 7 mouse . moveRight ( 4 ) hero . findNearestEnemy ( ) mouse . bark (…" at bounding box center [581, 223] width 223 height 249
click at [485, 187] on div "maxSteps = 7 mouse . moveRight ( 4 ) hero . findNearestEnemy ( ) mouse . bark (…" at bounding box center [581, 223] width 223 height 249
click at [111, 311] on img "Ask AI" at bounding box center [104, 312] width 16 height 16
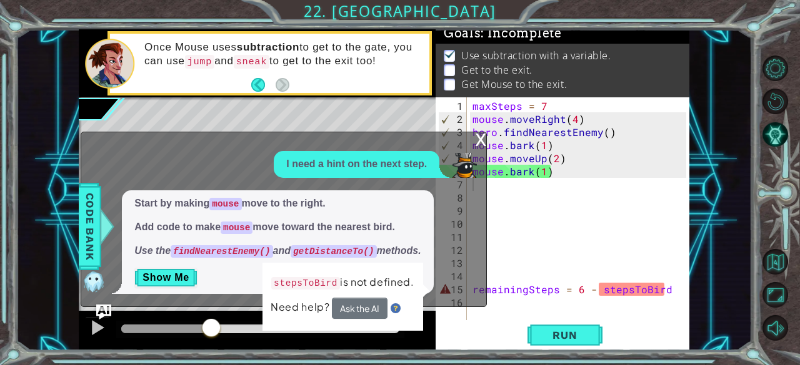
click at [476, 138] on div "x" at bounding box center [480, 138] width 11 height 12
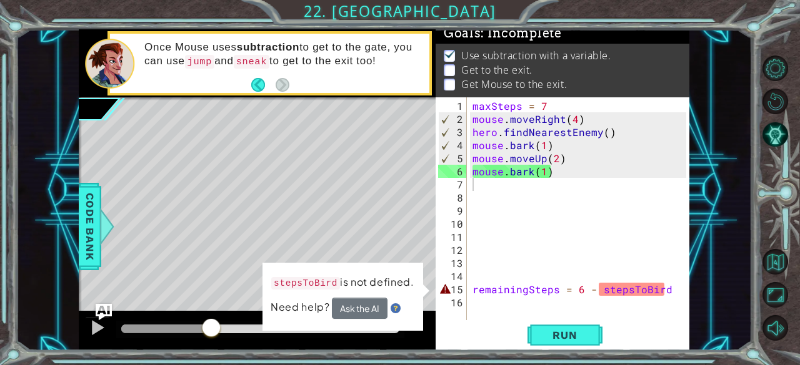
click at [104, 307] on img "Ask AI" at bounding box center [104, 312] width 16 height 16
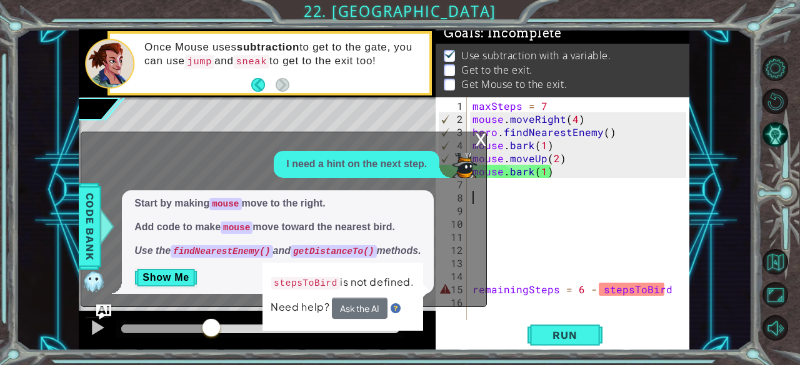
click at [513, 190] on div "maxSteps = 7 mouse . moveRight ( 4 ) hero . findNearestEnemy ( ) mouse . bark (…" at bounding box center [581, 223] width 223 height 249
click at [507, 185] on div "maxSteps = 7 mouse . moveRight ( 4 ) hero . findNearestEnemy ( ) mouse . bark (…" at bounding box center [581, 223] width 223 height 249
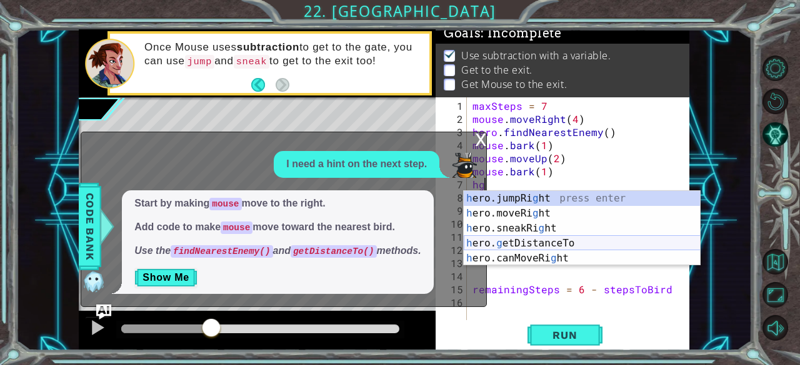
click at [543, 244] on div "h ero.jumpRi g ht press enter h ero.moveRi g ht press enter h ero.sneakRi g ht …" at bounding box center [582, 243] width 237 height 105
type textarea "hero.getDistanceTo(target)"
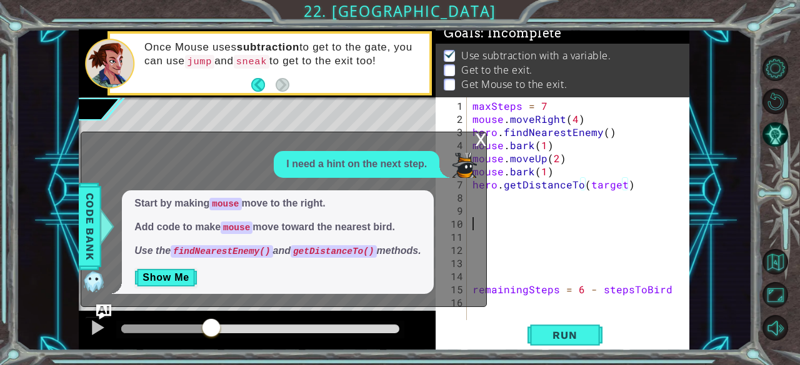
click at [609, 225] on div "maxSteps = 7 mouse . moveRight ( 4 ) hero . findNearestEnemy ( ) mouse . bark (…" at bounding box center [581, 223] width 223 height 249
click at [572, 322] on div "1 2 3 4 5 6 7 8 9 10 11 12 13 14 15 16 maxSteps = 7 mouse . moveRight ( 4 ) her…" at bounding box center [562, 223] width 254 height 253
click at [578, 338] on span "Run" at bounding box center [564, 335] width 49 height 12
click at [479, 138] on div "x" at bounding box center [480, 138] width 11 height 12
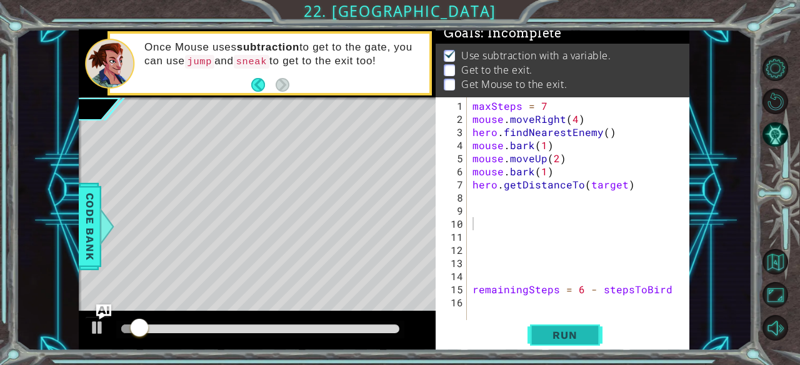
click at [563, 332] on span "Run" at bounding box center [564, 335] width 49 height 12
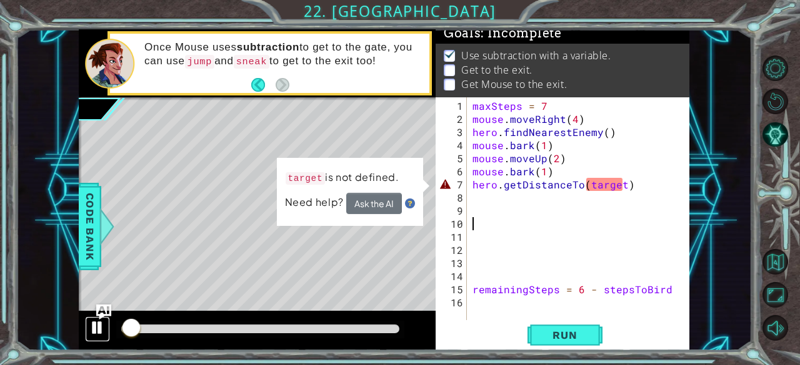
click at [87, 328] on button at bounding box center [97, 330] width 25 height 26
click at [484, 199] on div "maxSteps = 7 mouse . moveRight ( 4 ) hero . findNearestEnemy ( ) mouse . bark (…" at bounding box center [581, 223] width 223 height 249
click at [472, 105] on div "maxSteps = 7 mouse . moveRight ( 4 ) hero . findNearestEnemy ( ) mouse . bark (…" at bounding box center [581, 223] width 223 height 249
type textarea "maxSteps = 7"
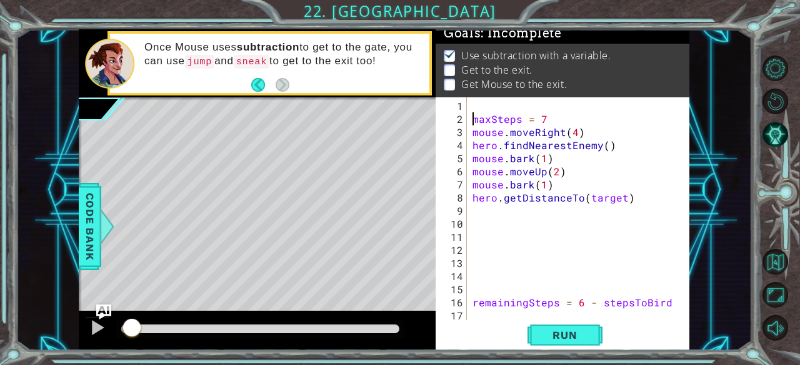
click at [472, 102] on div "maxSteps = 7 mouse . moveRight ( 4 ) hero . findNearestEnemy ( ) mouse . bark (…" at bounding box center [581, 223] width 223 height 249
type textarea "Bird=target"
click at [594, 340] on button "Run" at bounding box center [564, 336] width 75 height 26
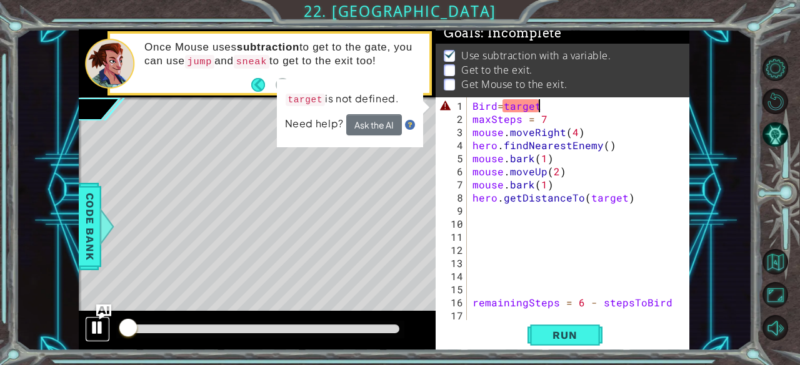
click at [100, 334] on div at bounding box center [97, 328] width 16 height 16
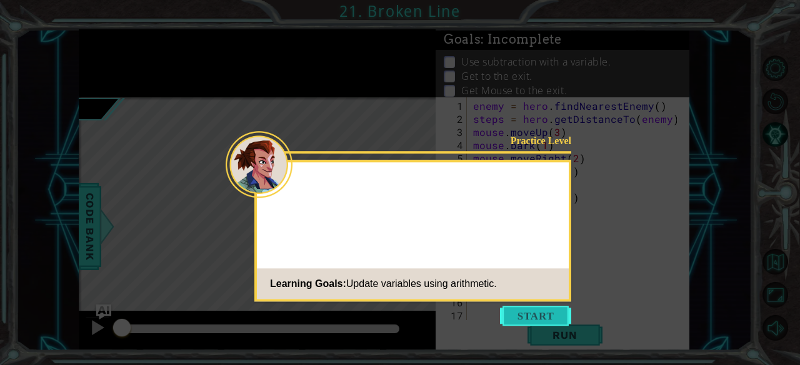
click at [515, 308] on button "Start" at bounding box center [535, 316] width 71 height 20
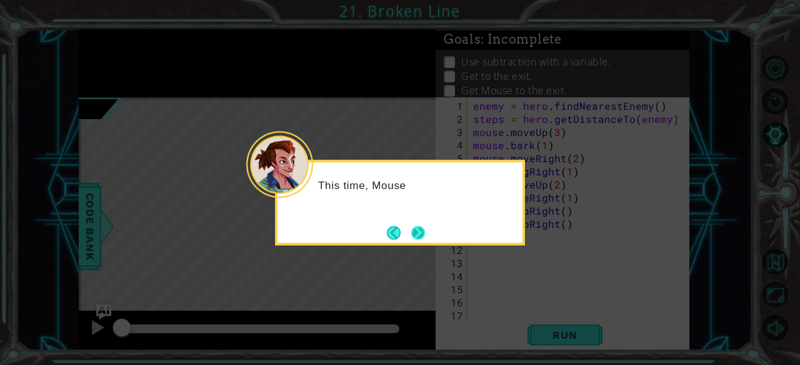
click at [411, 229] on button "Next" at bounding box center [418, 233] width 14 height 14
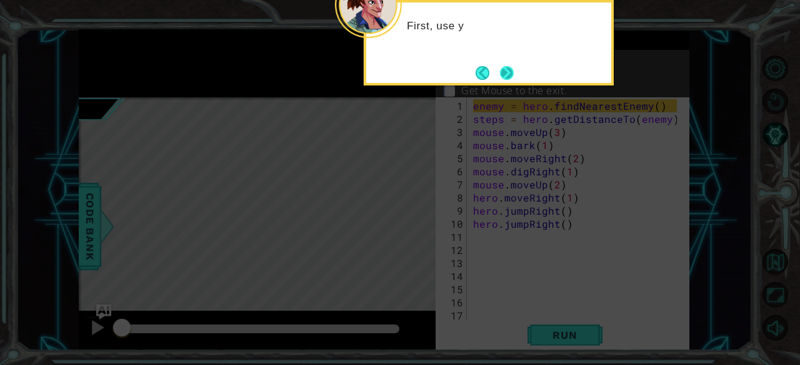
click at [506, 69] on button "Next" at bounding box center [507, 73] width 14 height 14
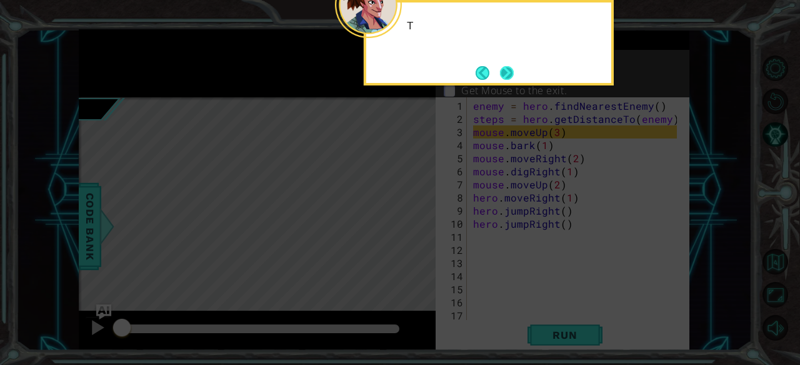
click at [509, 76] on button "Next" at bounding box center [507, 73] width 14 height 14
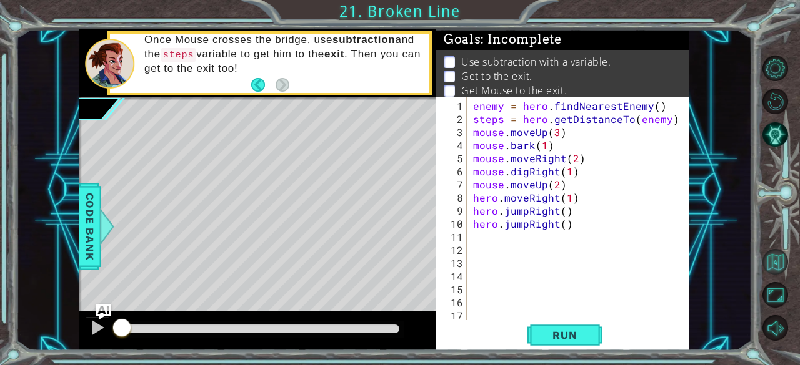
click at [774, 262] on button "Back to Map" at bounding box center [775, 262] width 26 height 26
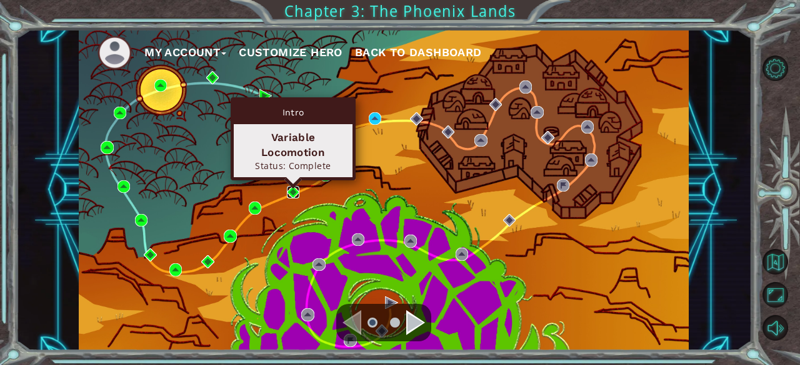
click at [291, 187] on img at bounding box center [293, 192] width 12 height 12
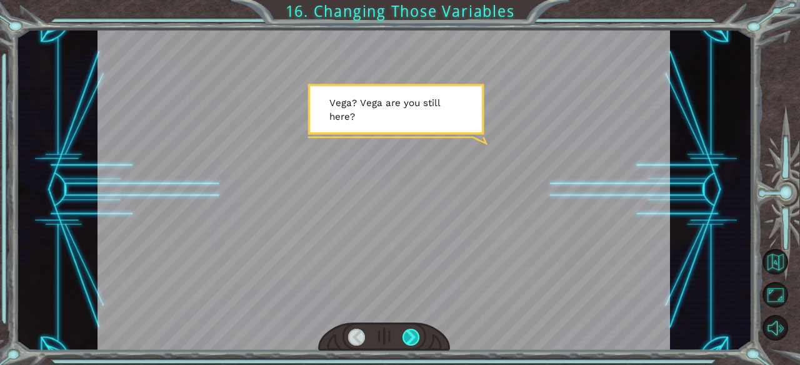
click at [407, 339] on div at bounding box center [410, 337] width 17 height 17
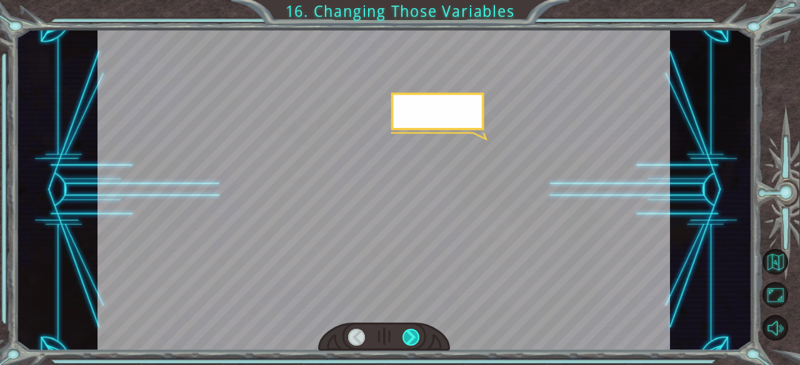
click at [407, 339] on div at bounding box center [410, 337] width 17 height 17
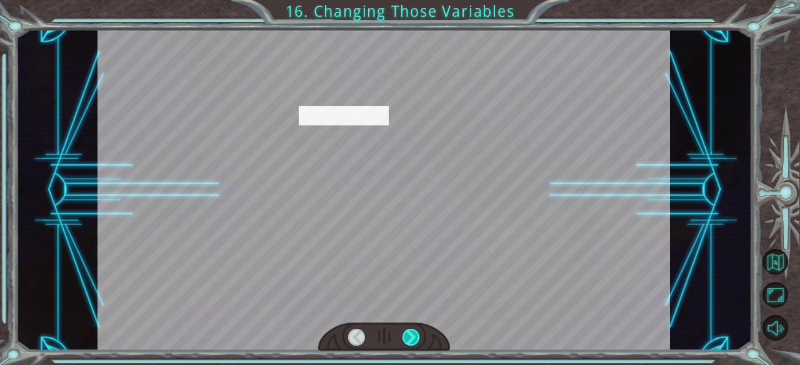
click at [407, 339] on div at bounding box center [410, 337] width 17 height 17
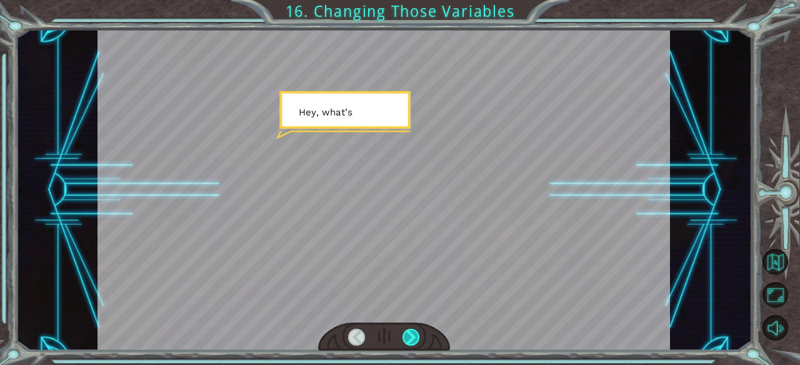
click at [407, 339] on div at bounding box center [410, 337] width 17 height 17
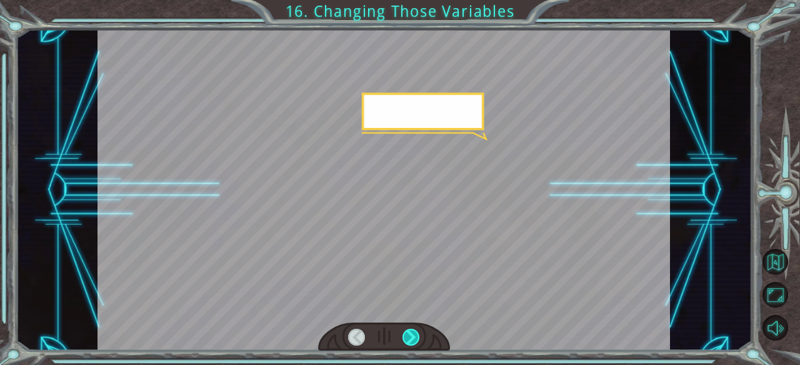
click at [407, 339] on div at bounding box center [410, 337] width 17 height 17
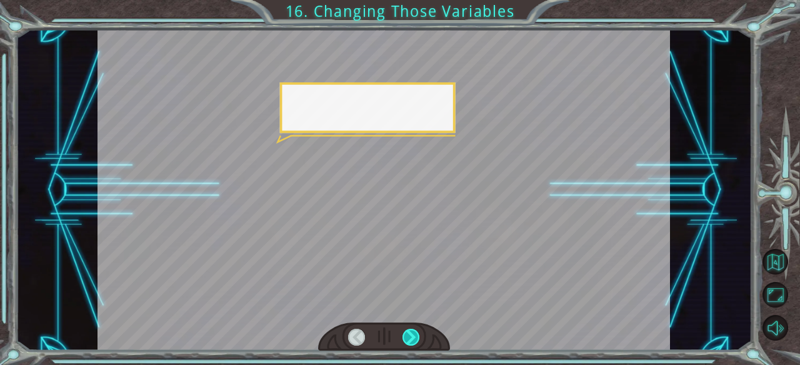
click at [407, 339] on div at bounding box center [410, 337] width 17 height 17
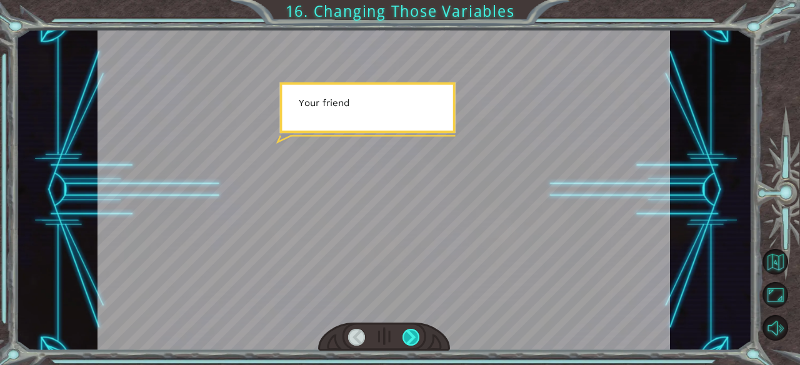
click at [407, 339] on div at bounding box center [410, 337] width 17 height 17
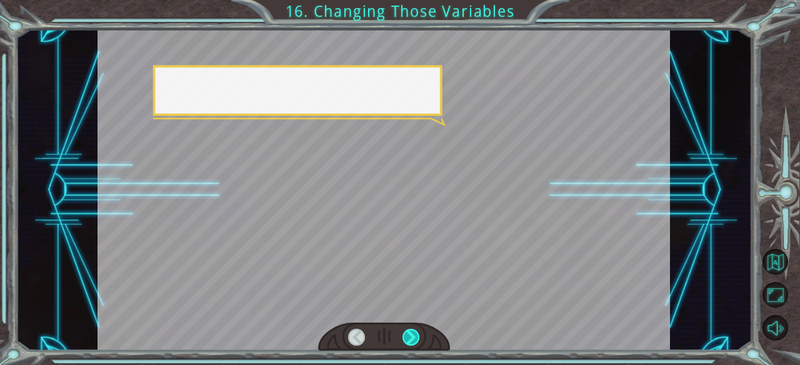
click at [407, 339] on div at bounding box center [410, 337] width 17 height 17
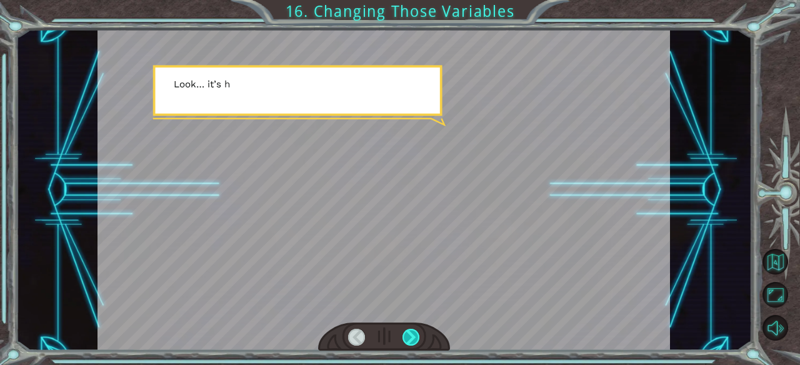
click at [407, 339] on div at bounding box center [410, 337] width 17 height 17
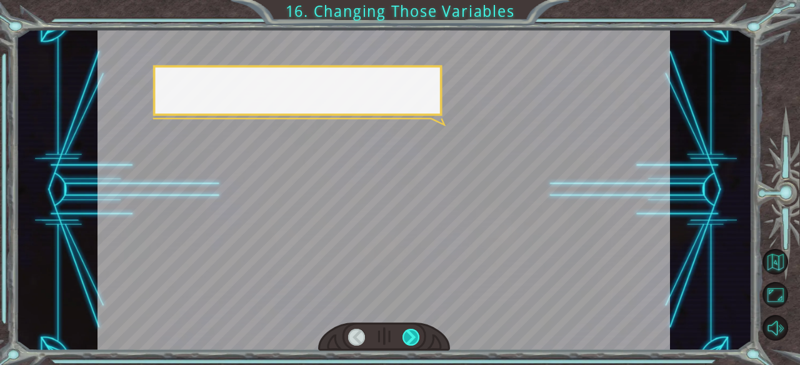
click at [407, 339] on div at bounding box center [410, 337] width 17 height 17
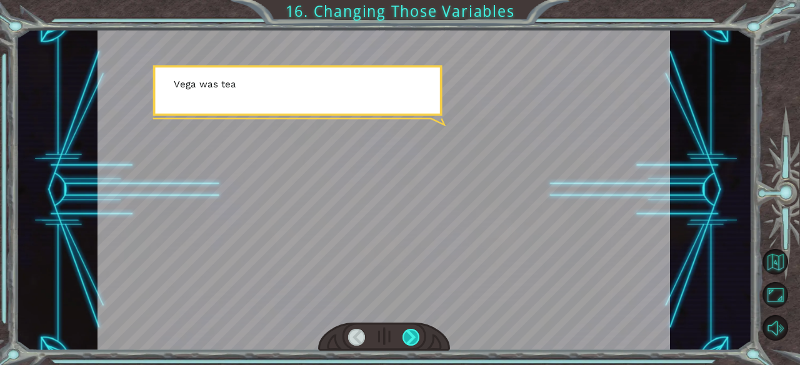
click at [407, 339] on div at bounding box center [410, 337] width 17 height 17
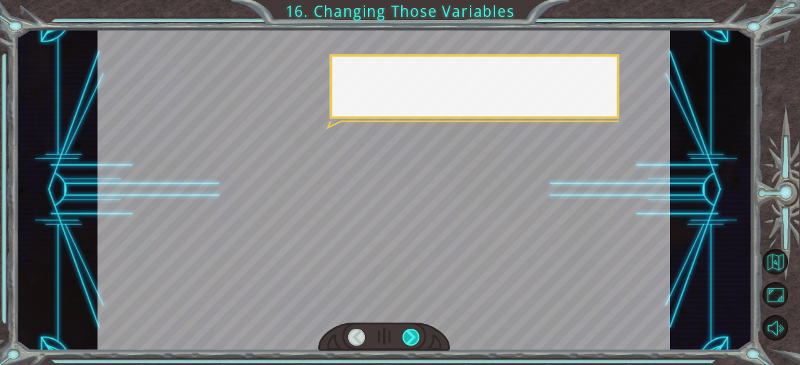
click at [407, 339] on div at bounding box center [410, 337] width 17 height 17
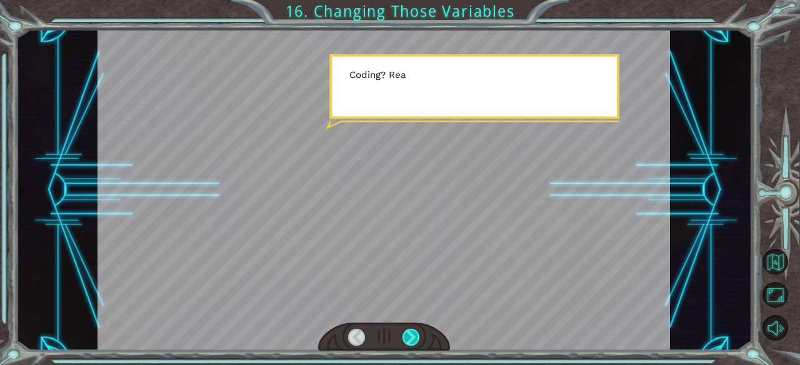
click at [407, 339] on div at bounding box center [410, 337] width 17 height 17
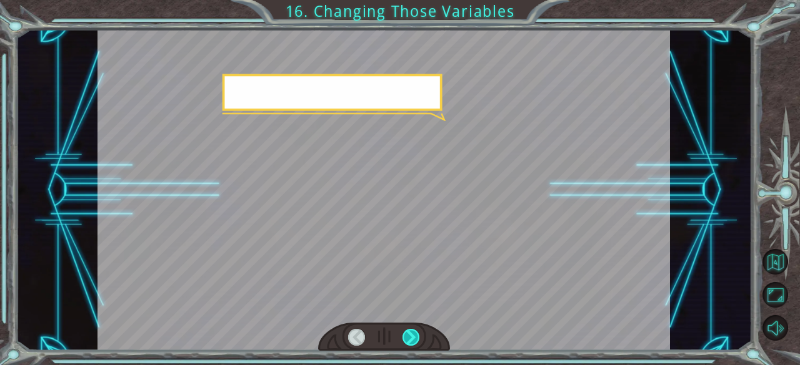
click at [407, 339] on div at bounding box center [410, 337] width 17 height 17
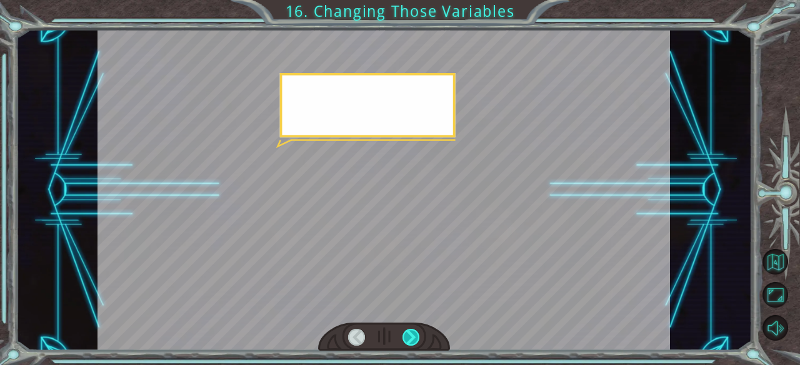
click at [407, 339] on div at bounding box center [410, 337] width 17 height 17
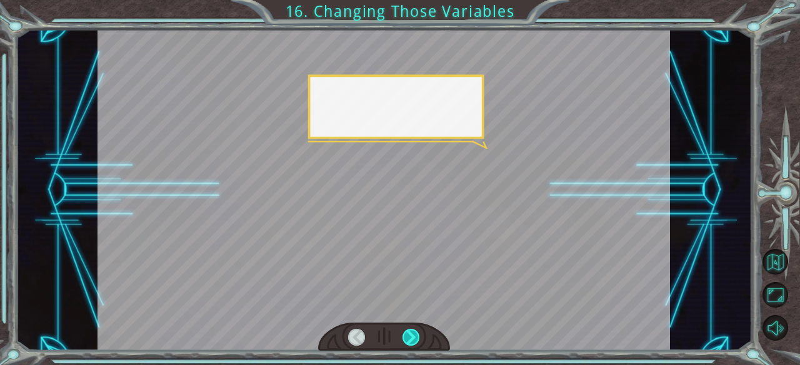
click at [407, 339] on div at bounding box center [410, 337] width 17 height 17
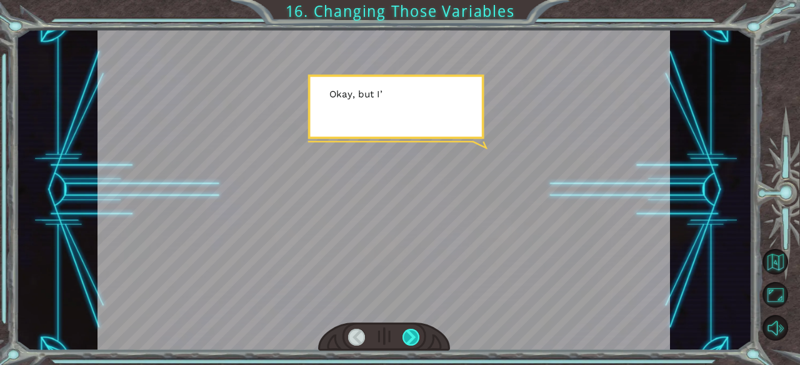
click at [407, 339] on div at bounding box center [410, 337] width 17 height 17
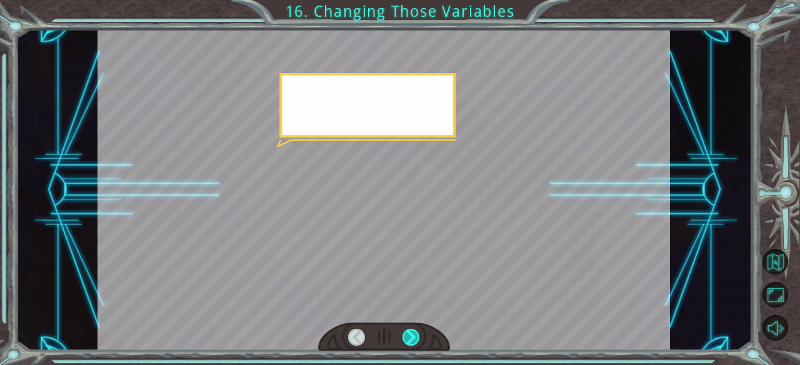
click at [407, 339] on div at bounding box center [410, 337] width 17 height 17
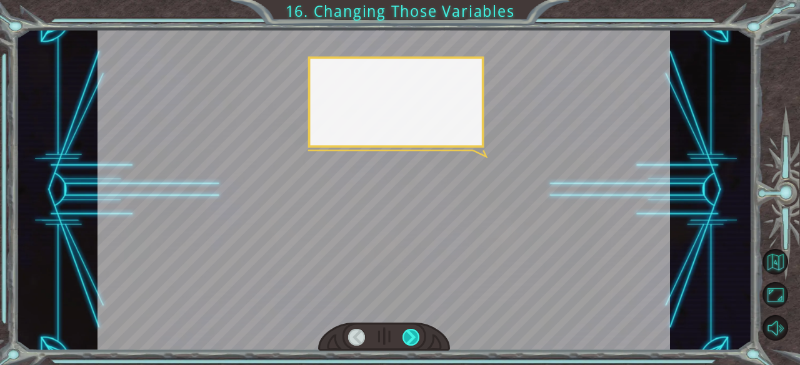
click at [407, 339] on div at bounding box center [410, 337] width 17 height 17
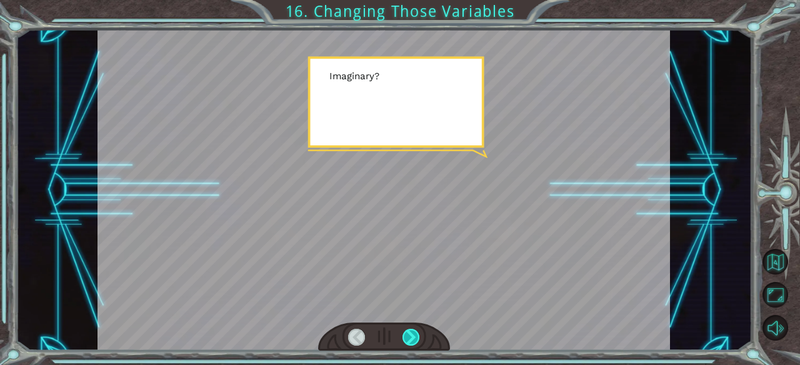
click at [407, 339] on div at bounding box center [410, 337] width 17 height 17
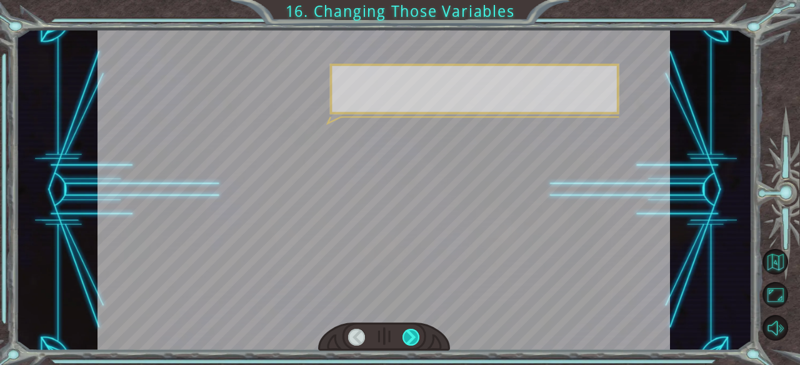
click at [407, 339] on div at bounding box center [410, 337] width 17 height 17
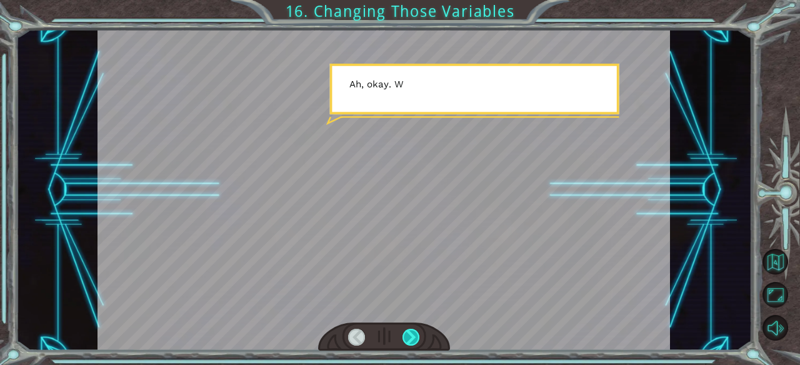
click at [407, 339] on div at bounding box center [410, 337] width 17 height 17
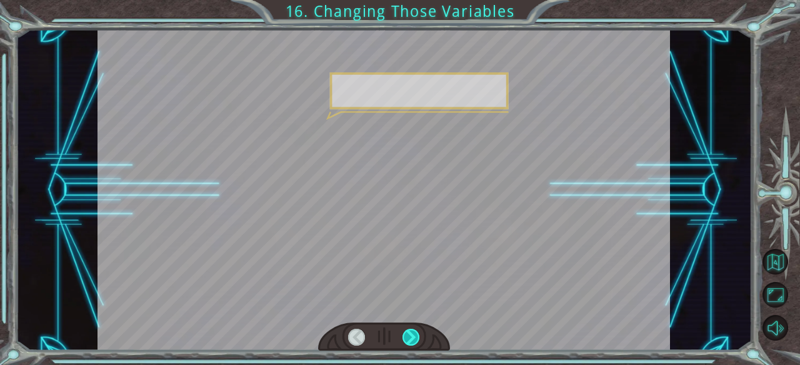
click at [407, 339] on div at bounding box center [410, 337] width 17 height 17
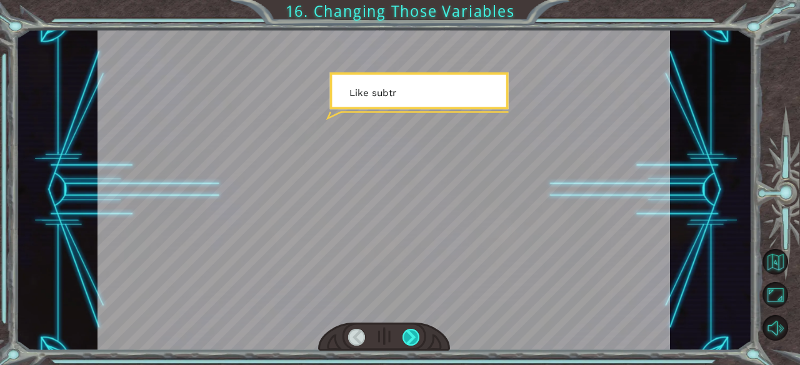
click at [407, 339] on div at bounding box center [410, 337] width 17 height 17
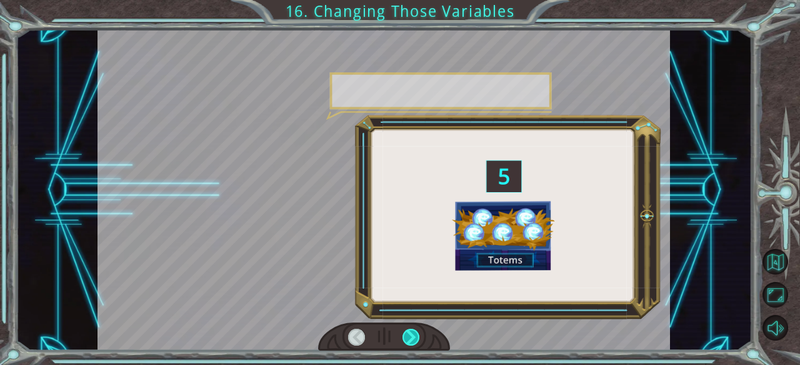
click at [407, 339] on div at bounding box center [410, 337] width 17 height 17
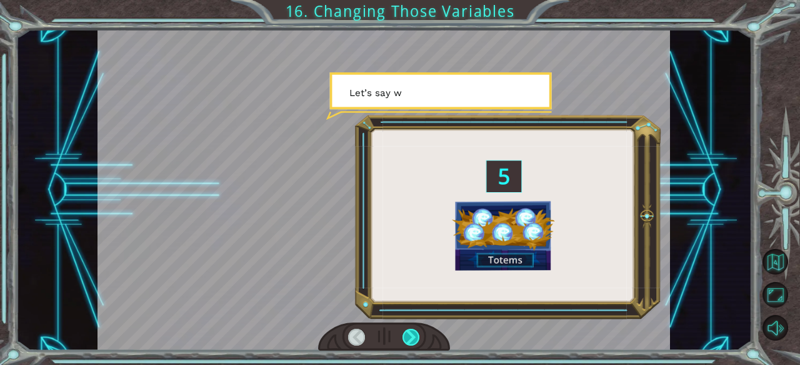
click at [407, 339] on div at bounding box center [410, 337] width 17 height 17
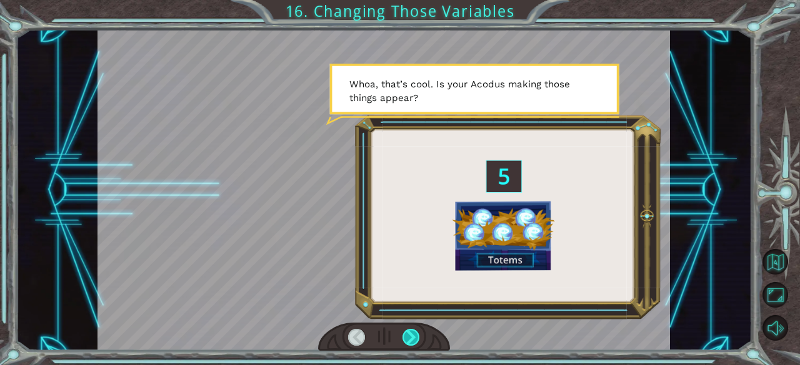
click at [405, 340] on div at bounding box center [410, 337] width 17 height 17
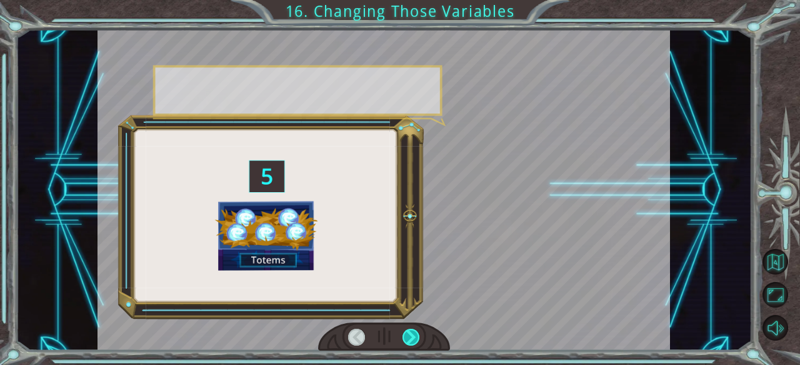
click at [405, 340] on div at bounding box center [410, 337] width 17 height 17
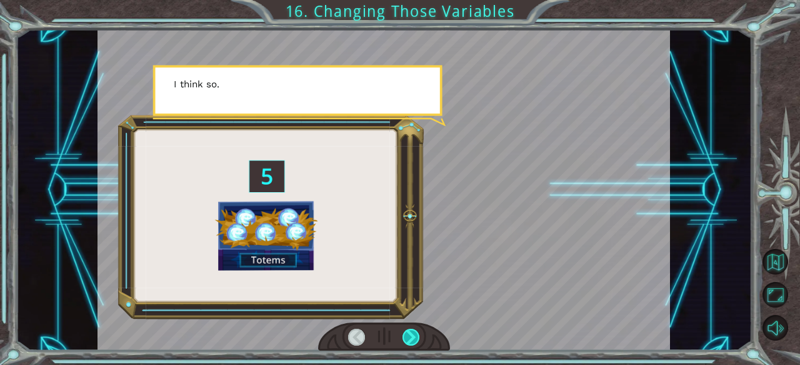
click at [405, 340] on div at bounding box center [410, 337] width 17 height 17
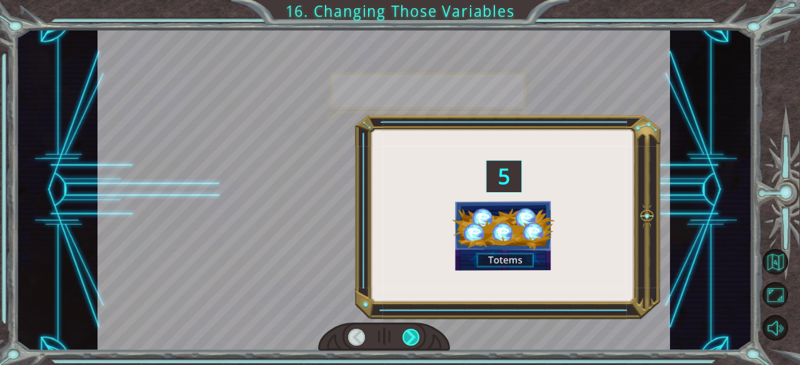
click at [405, 340] on div at bounding box center [410, 337] width 17 height 17
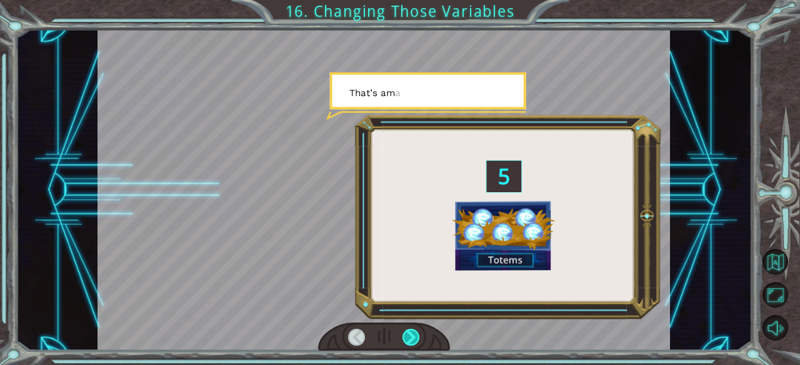
click at [405, 340] on div at bounding box center [410, 337] width 17 height 17
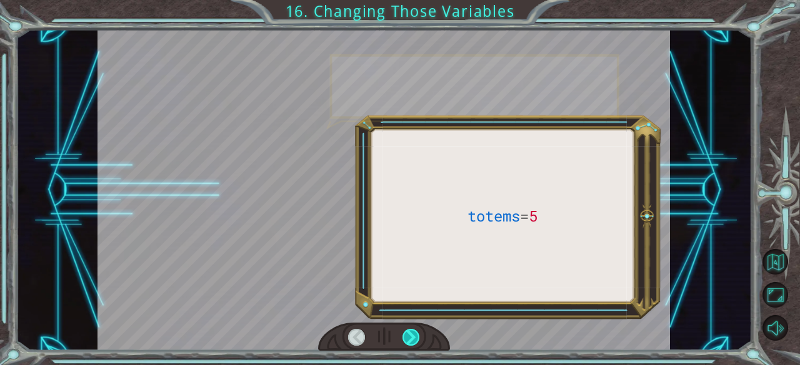
click at [405, 340] on div at bounding box center [410, 337] width 17 height 17
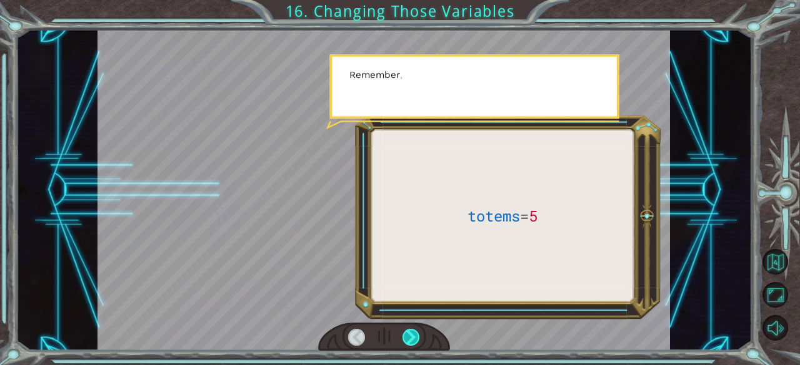
click at [405, 340] on div at bounding box center [410, 337] width 17 height 17
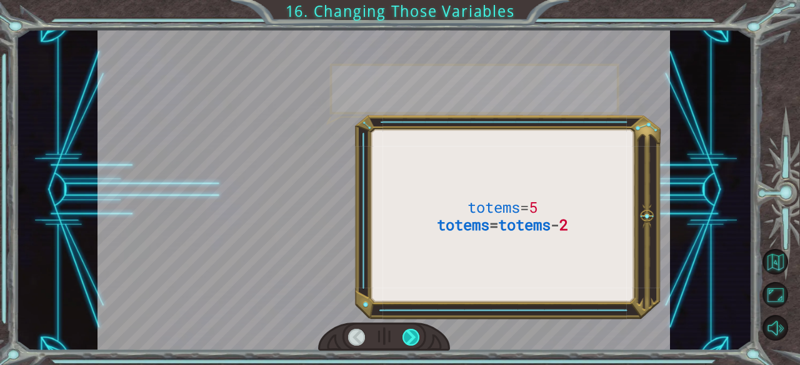
click at [405, 340] on div at bounding box center [410, 337] width 17 height 17
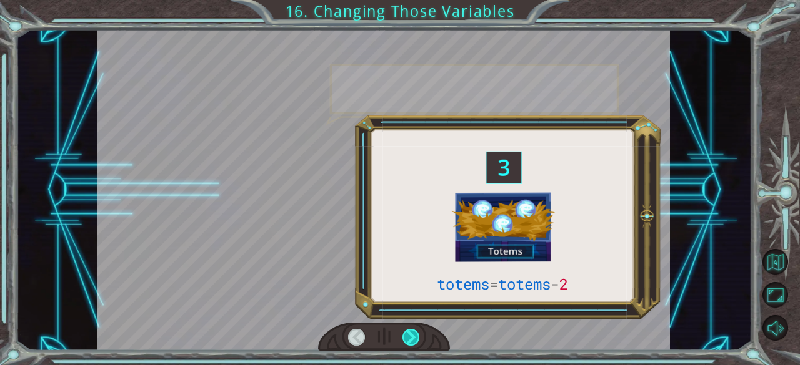
click at [405, 340] on div at bounding box center [410, 337] width 17 height 17
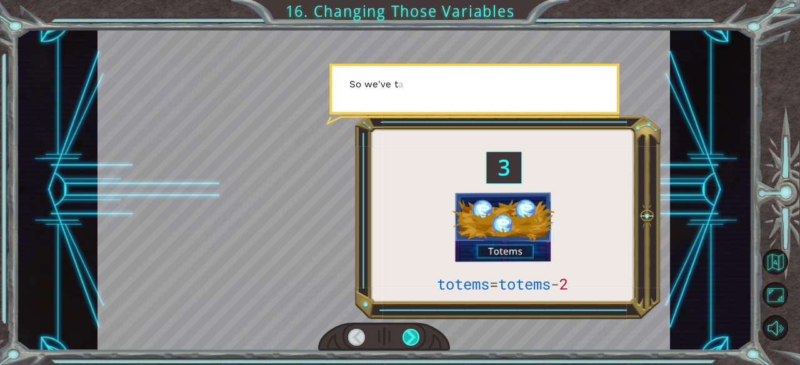
click at [405, 340] on div at bounding box center [410, 337] width 17 height 17
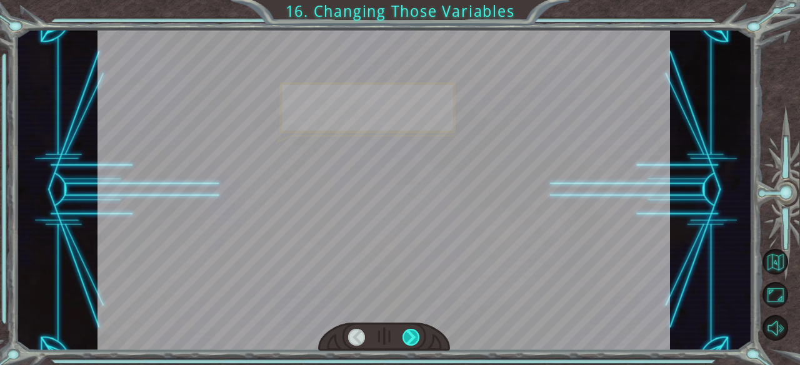
click at [405, 340] on div at bounding box center [410, 337] width 17 height 17
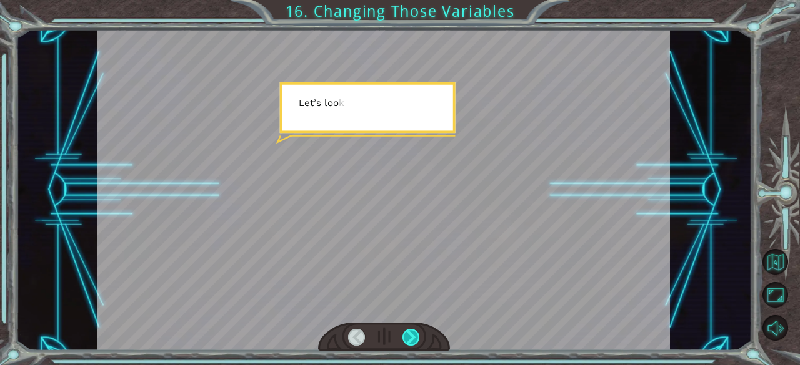
click at [405, 340] on div at bounding box center [410, 337] width 17 height 17
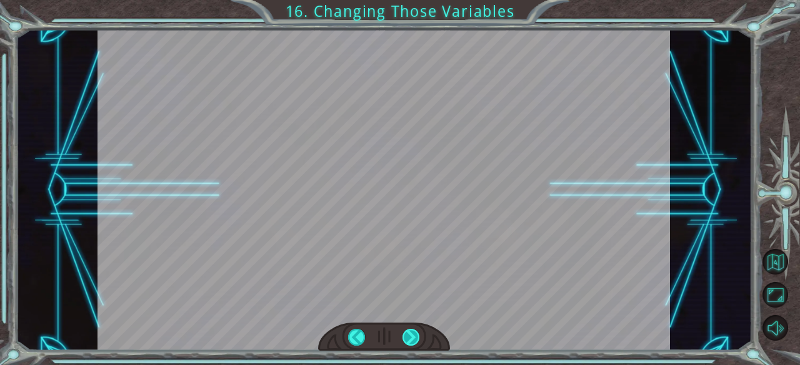
click at [405, 0] on div "totems = totems - 2 V e g a ? V e g a a r e y o u s t i l l h e r e ? S h e ' s…" at bounding box center [400, 0] width 800 height 0
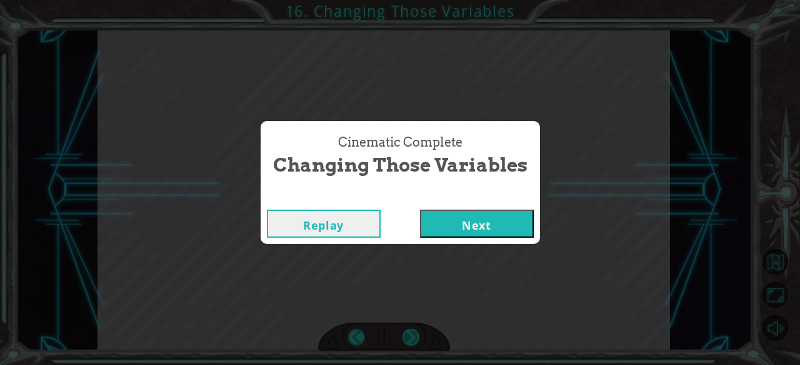
click at [405, 340] on div "Cinematic Complete Changing Those Variables Replay Next" at bounding box center [400, 182] width 800 height 365
click at [431, 221] on button "Next" at bounding box center [477, 224] width 114 height 28
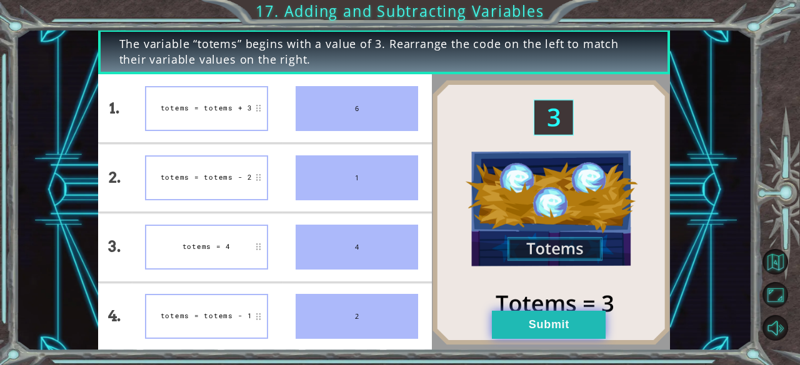
click at [506, 327] on button "Submit" at bounding box center [549, 325] width 114 height 28
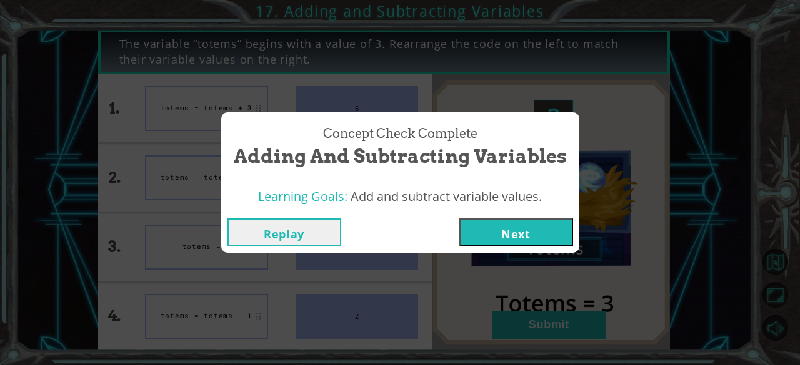
click at [508, 232] on button "Next" at bounding box center [516, 233] width 114 height 28
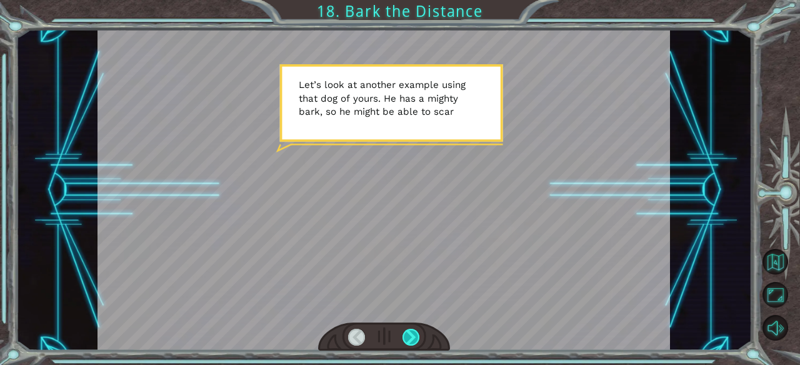
click at [410, 345] on div at bounding box center [410, 337] width 17 height 17
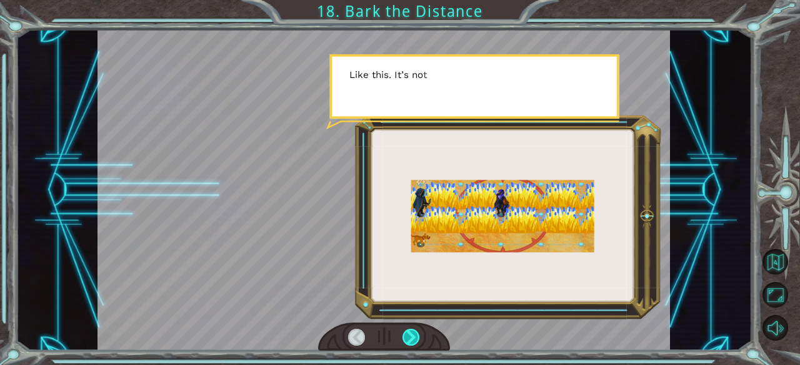
click at [413, 340] on div at bounding box center [410, 337] width 17 height 17
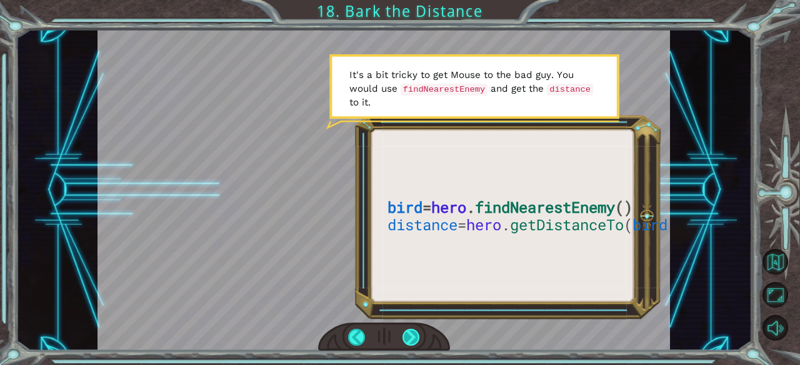
click at [407, 337] on div at bounding box center [410, 337] width 17 height 17
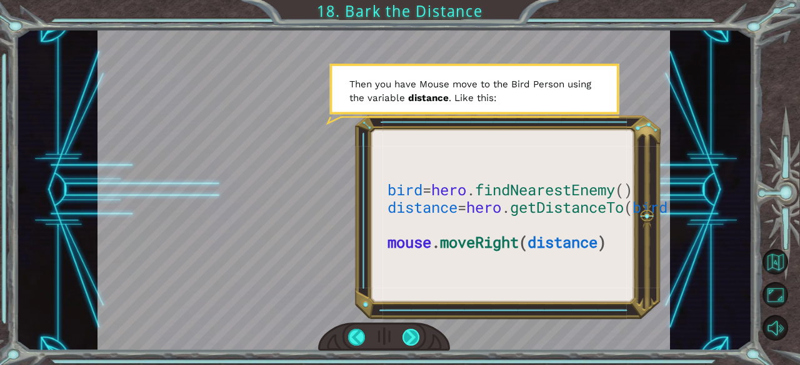
click at [407, 337] on div at bounding box center [410, 337] width 17 height 17
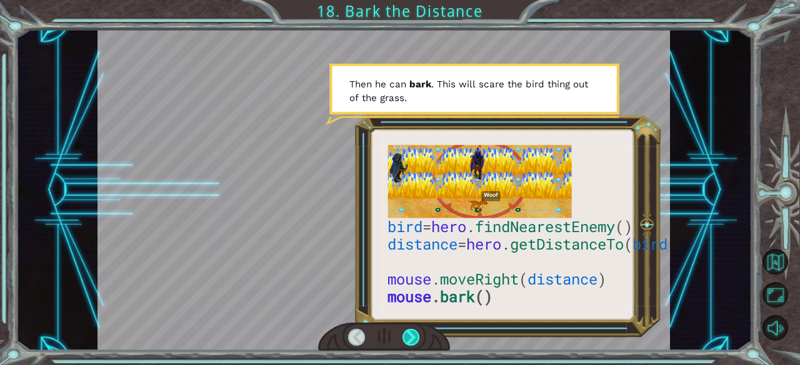
click at [406, 336] on div at bounding box center [410, 337] width 17 height 17
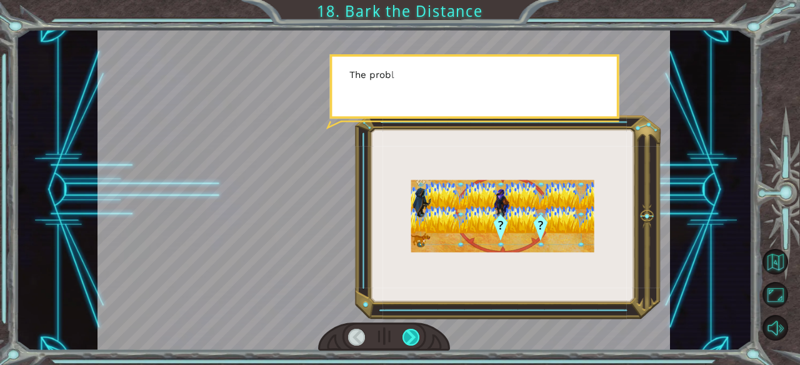
click at [406, 336] on div at bounding box center [410, 337] width 17 height 17
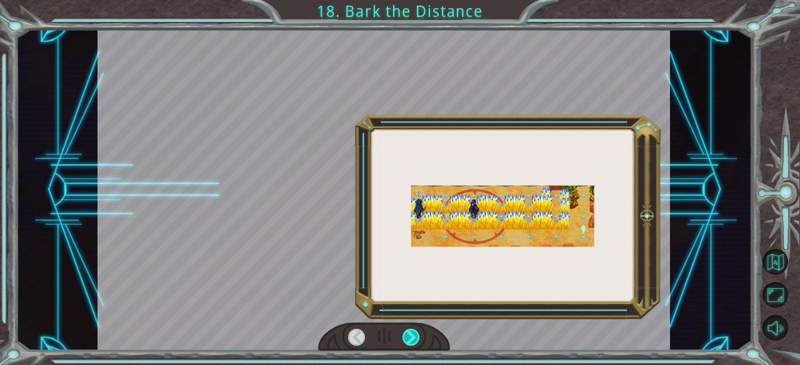
click at [406, 336] on div at bounding box center [410, 337] width 17 height 17
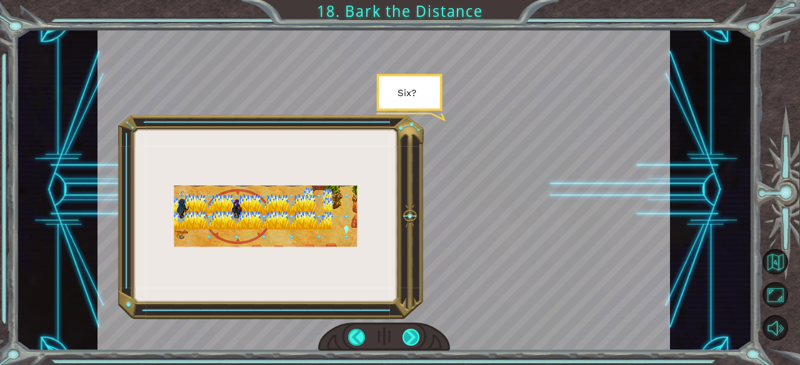
click at [406, 336] on div at bounding box center [410, 337] width 17 height 17
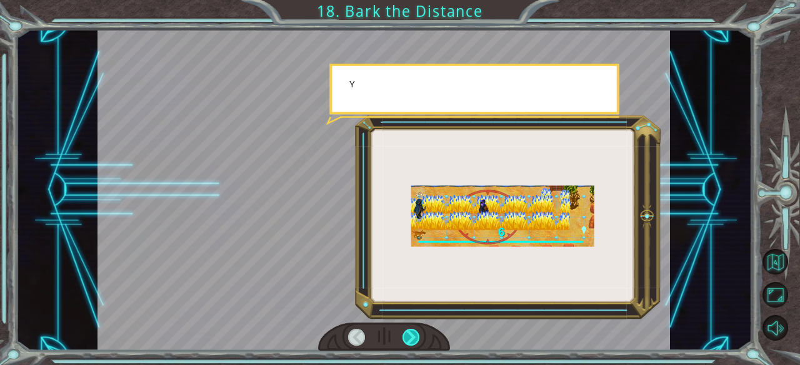
click at [406, 336] on div at bounding box center [410, 337] width 17 height 17
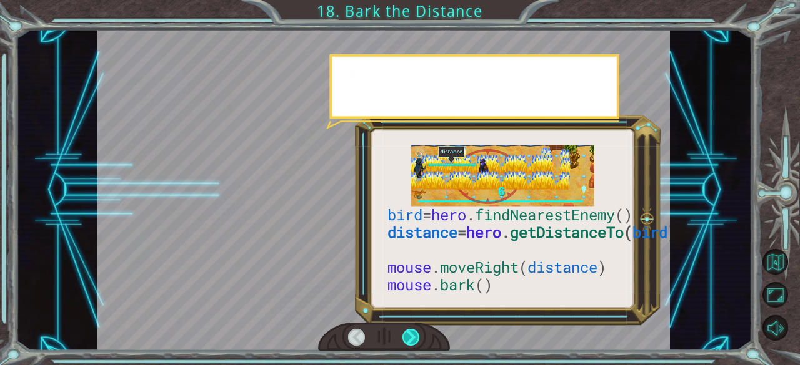
click at [406, 336] on div at bounding box center [410, 337] width 17 height 17
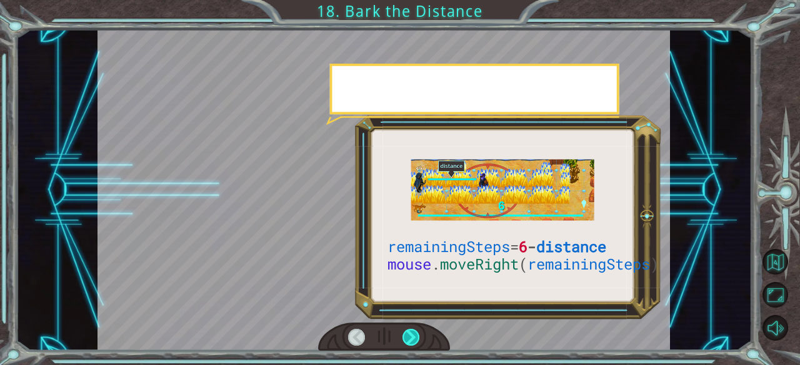
click at [406, 336] on div at bounding box center [410, 337] width 17 height 17
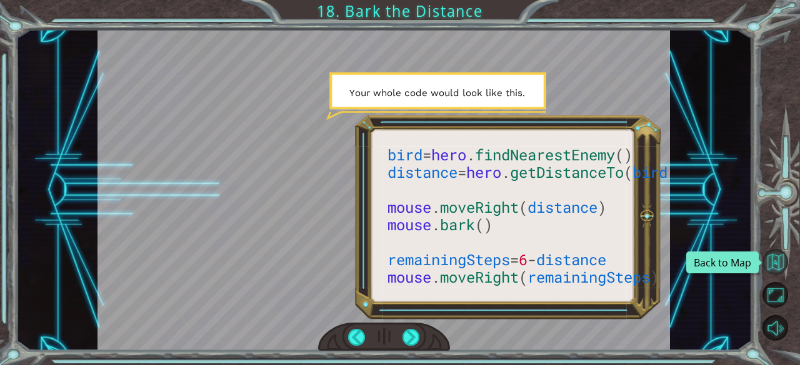
click at [770, 259] on button "Back to Map" at bounding box center [775, 262] width 26 height 26
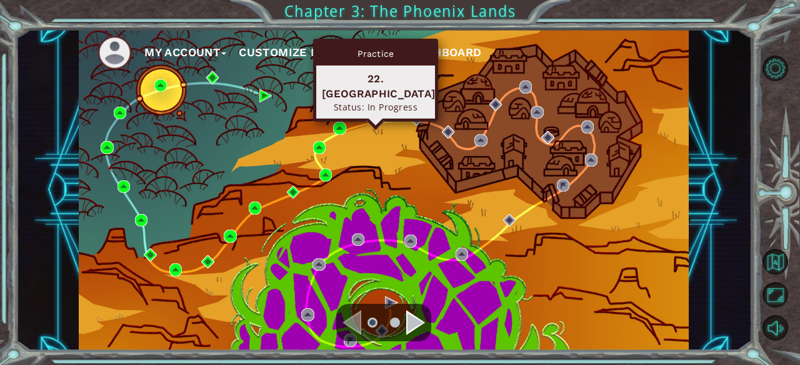
click at [375, 118] on img at bounding box center [375, 118] width 12 height 12
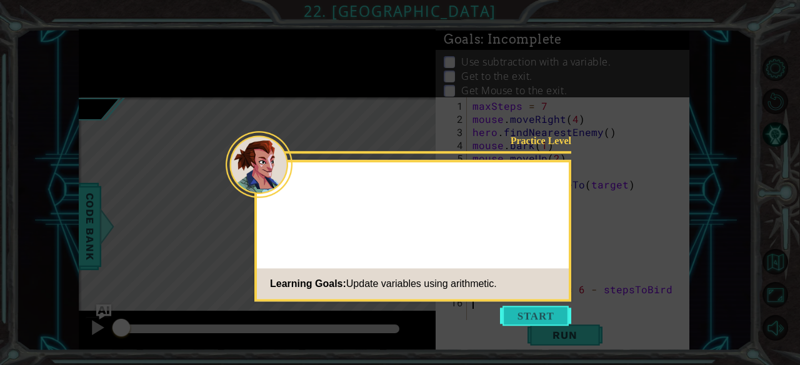
click at [553, 315] on button "Start" at bounding box center [535, 316] width 71 height 20
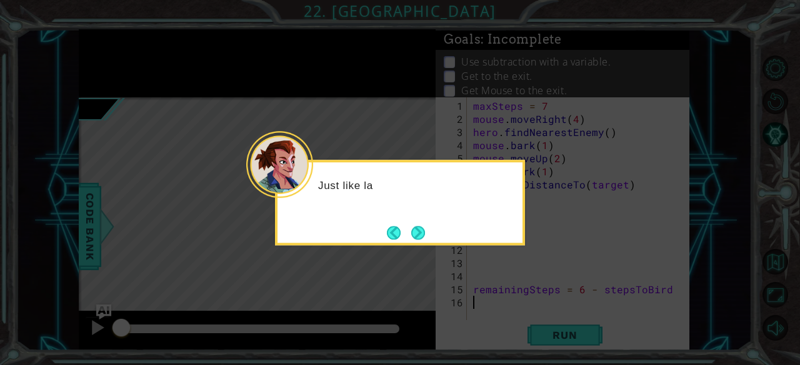
click at [432, 237] on div "Just like la" at bounding box center [400, 203] width 250 height 86
click at [414, 230] on button "Next" at bounding box center [418, 233] width 14 height 14
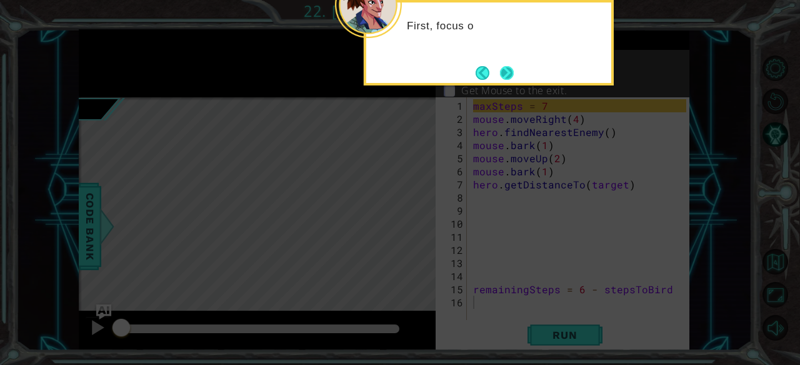
click at [507, 73] on button "Next" at bounding box center [507, 73] width 14 height 14
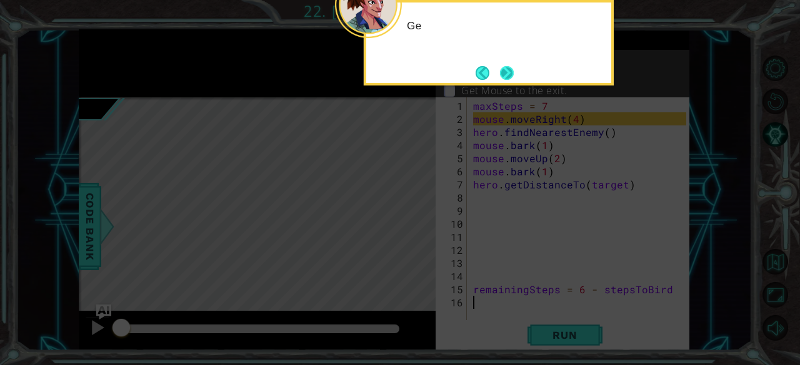
click at [504, 78] on button "Next" at bounding box center [507, 73] width 14 height 14
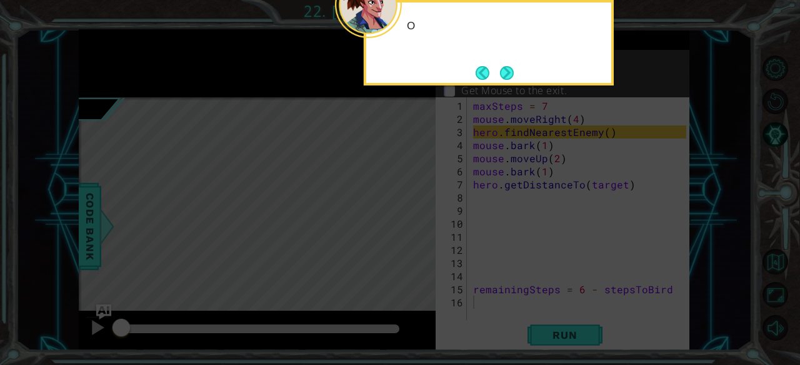
click at [504, 78] on button "Next" at bounding box center [507, 73] width 14 height 14
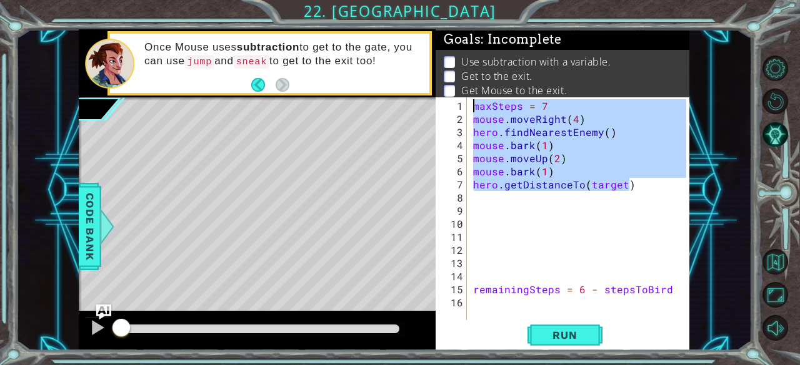
drag, startPoint x: 644, startPoint y: 183, endPoint x: 453, endPoint y: 88, distance: 213.4
click at [453, 88] on div "Goals : Incomplete Use subtraction with a variable. Get to the exit. Get Mouse …" at bounding box center [562, 190] width 254 height 322
type textarea "maxSteps = 7 mouse.moveRight(4)"
click at [642, 207] on div "maxSteps = 7 mouse . moveRight ( 4 ) hero . findNearestEnemy ( ) mouse . bark (…" at bounding box center [581, 223] width 222 height 249
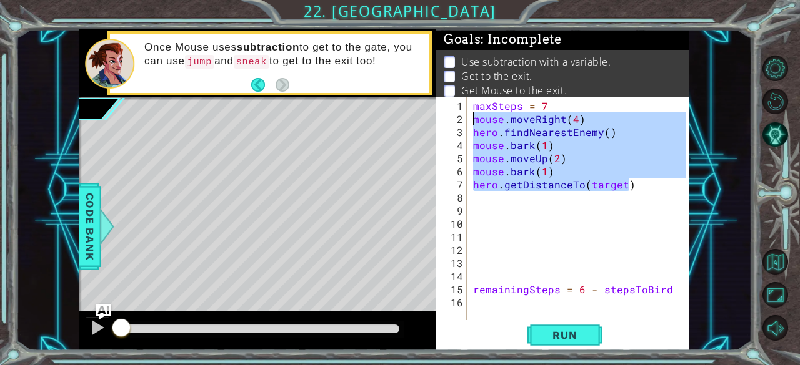
drag, startPoint x: 640, startPoint y: 185, endPoint x: 470, endPoint y: 119, distance: 181.6
click at [470, 119] on div "maxSteps = 7 mouse . moveRight ( 4 ) hero . findNearestEnemy ( ) mouse . bark (…" at bounding box center [581, 223] width 222 height 249
type textarea "mouse.moveRight(4) hero.findNearestEnemy()"
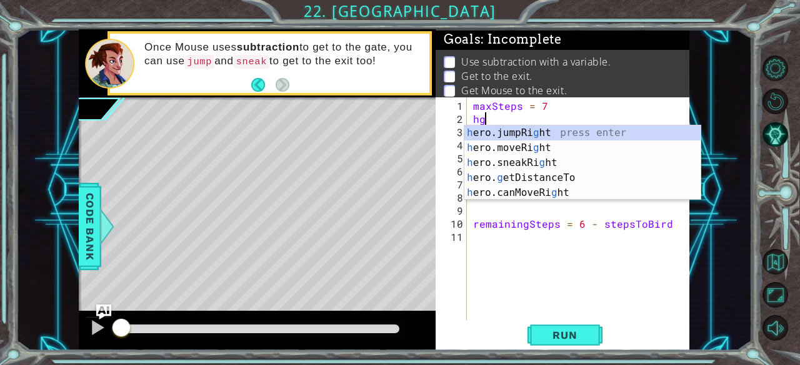
type textarea "h"
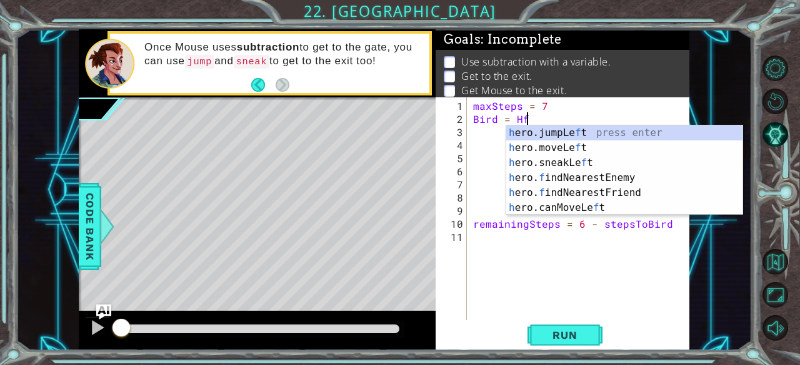
scroll to position [0, 2]
click at [541, 179] on div "h ero.jumpLe f t press enter h ero.moveLe f t press enter h ero.sneakLe f t pre…" at bounding box center [624, 186] width 237 height 120
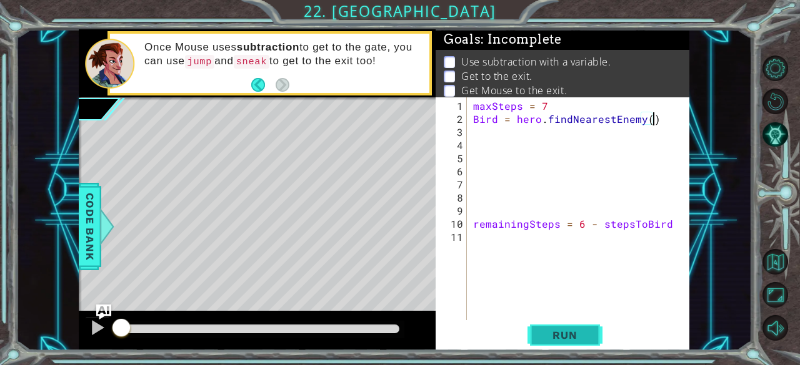
type textarea "Bird = hero.findNearestEnemy()"
click at [575, 335] on span "Run" at bounding box center [564, 335] width 49 height 12
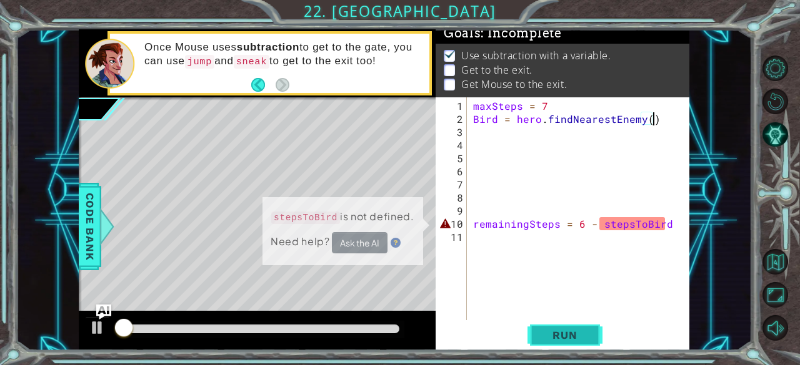
scroll to position [11, 0]
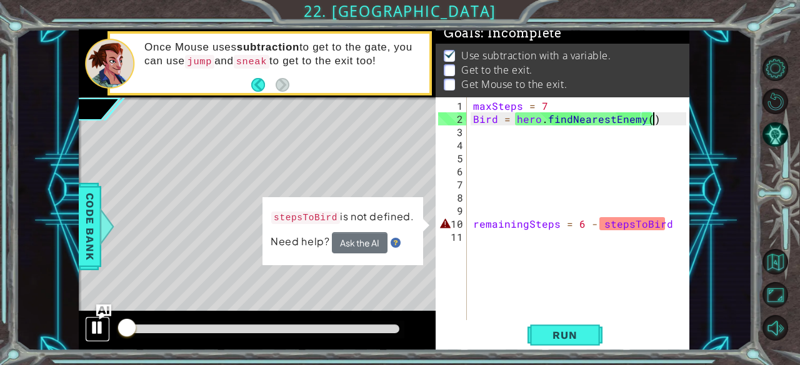
click at [96, 334] on div at bounding box center [97, 328] width 16 height 16
click at [596, 337] on button "Run" at bounding box center [564, 336] width 75 height 26
click at [98, 336] on div at bounding box center [97, 328] width 16 height 16
click at [545, 141] on div "maxSteps = 7 Bird = hero . findNearestEnemy ( ) remainingSteps = 6 - stepsToBird" at bounding box center [581, 223] width 222 height 249
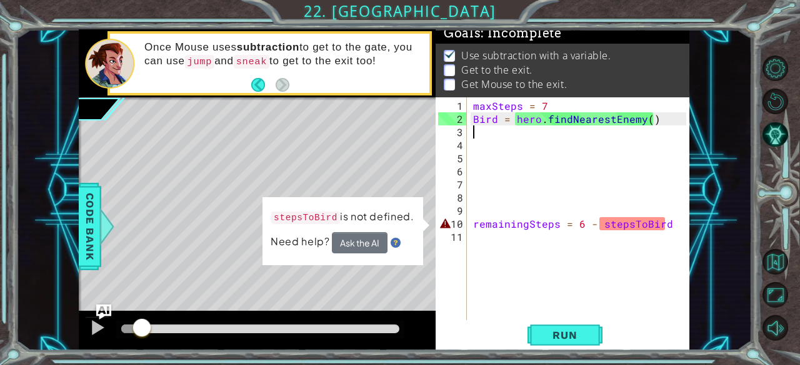
click at [535, 132] on div "maxSteps = 7 Bird = hero . findNearestEnemy ( ) remainingSteps = 6 - stepsToBird" at bounding box center [581, 223] width 222 height 249
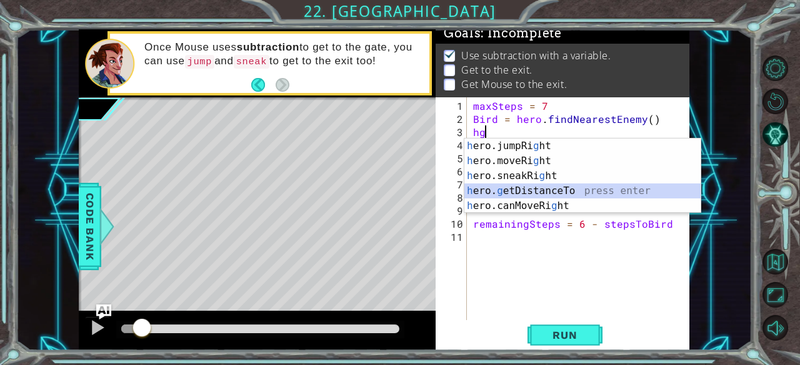
click at [511, 186] on div "h ero.jumpRi g ht press enter h ero.moveRi g ht press enter h ero.sneakRi g ht …" at bounding box center [582, 191] width 237 height 105
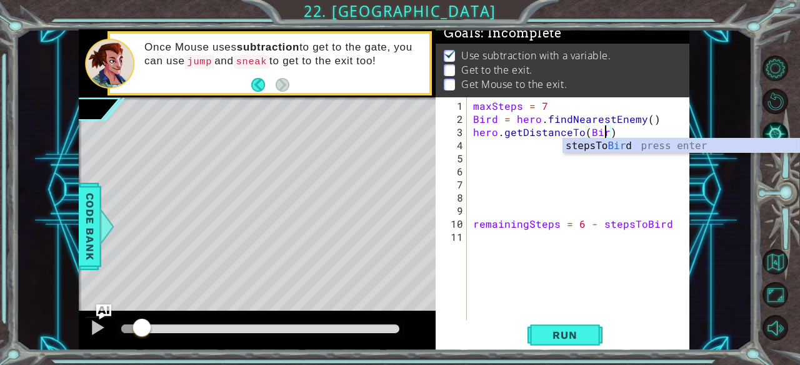
scroll to position [0, 8]
type textarea "hero.getDistanceTo(Bird)"
click at [555, 333] on span "Run" at bounding box center [564, 335] width 49 height 12
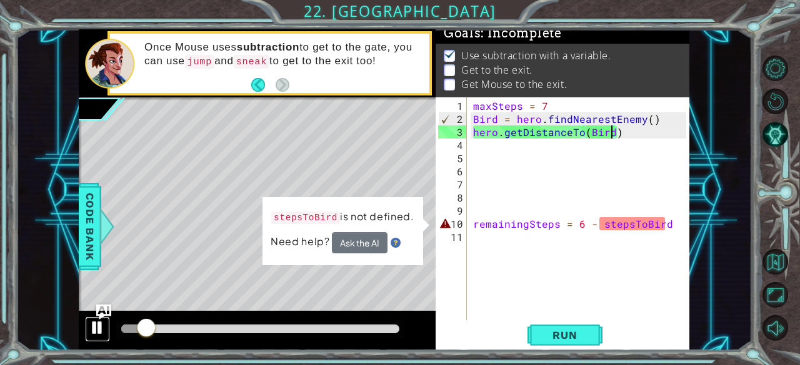
click at [96, 330] on div at bounding box center [97, 328] width 16 height 16
click at [502, 145] on div "maxSteps = 7 Bird = hero . findNearestEnemy ( ) hero . getDistanceTo ( Bird ) r…" at bounding box center [581, 223] width 222 height 249
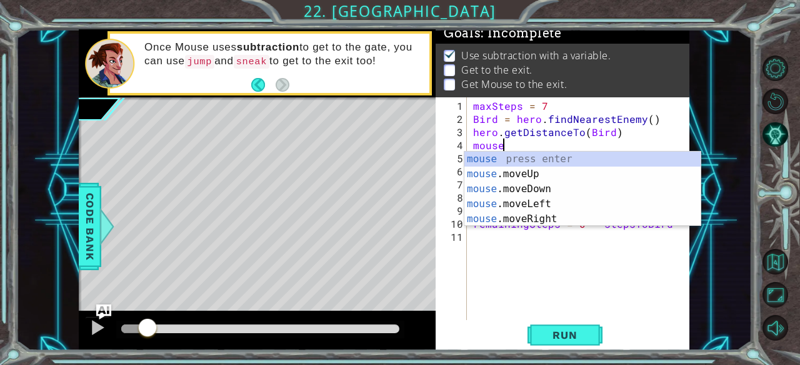
scroll to position [0, 1]
click at [565, 216] on div "mouse press enter mouse .moveUp press enter mouse .moveDown press enter mouse .…" at bounding box center [582, 204] width 237 height 105
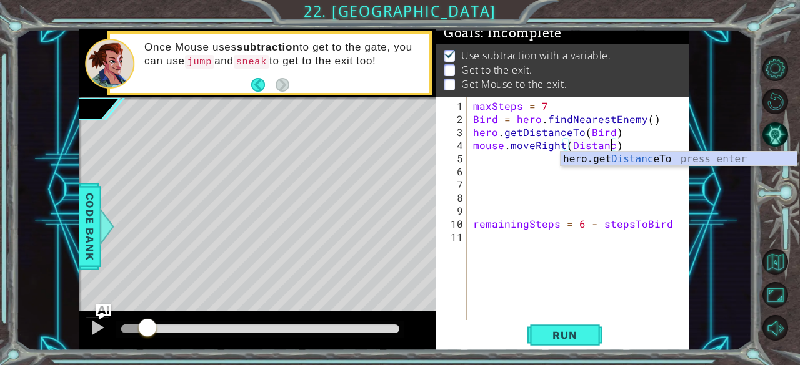
scroll to position [0, 9]
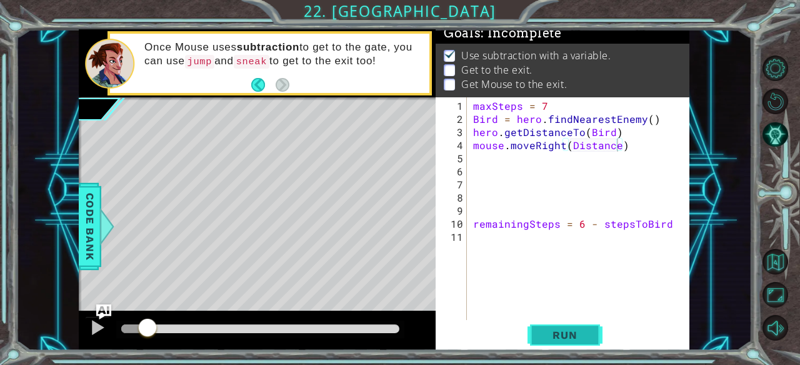
click at [577, 335] on span "Run" at bounding box center [564, 335] width 49 height 12
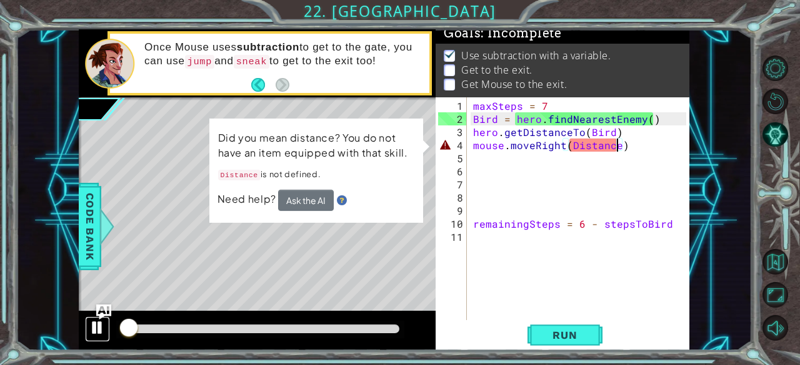
click at [92, 329] on div at bounding box center [97, 328] width 16 height 16
click at [563, 146] on div "maxSteps = 7 Bird = hero . findNearestEnemy ( ) hero . getDistanceTo ( Bird ) m…" at bounding box center [581, 223] width 222 height 249
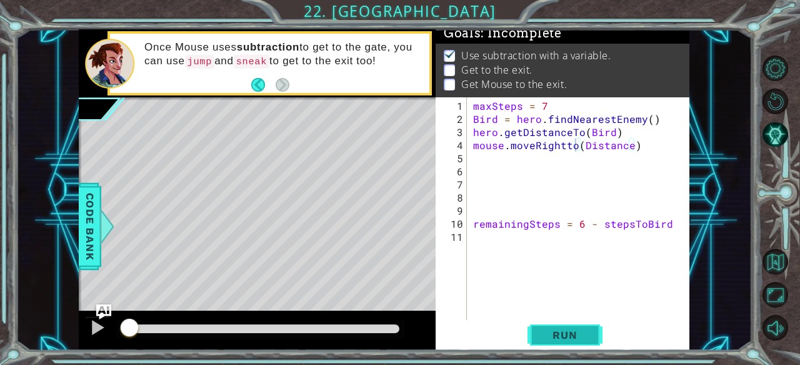
click at [583, 329] on span "Run" at bounding box center [564, 335] width 49 height 12
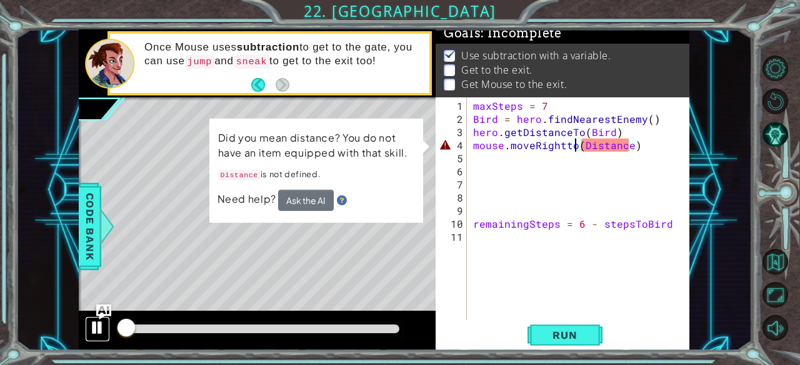
click at [103, 335] on div at bounding box center [97, 328] width 16 height 16
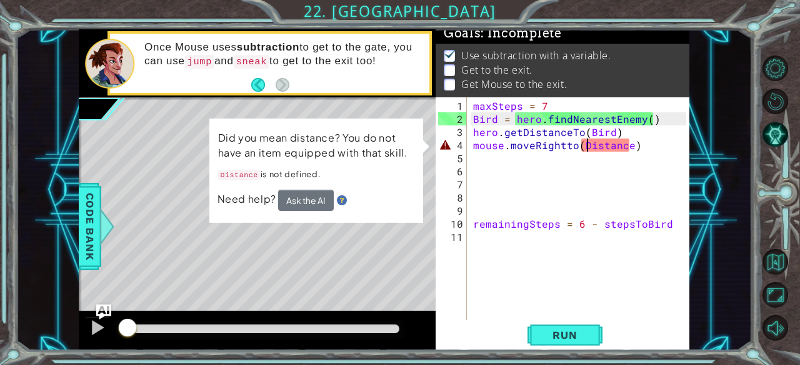
click at [586, 144] on div "maxSteps = 7 Bird = hero . findNearestEnemy ( ) hero . getDistanceTo ( Bird ) m…" at bounding box center [581, 223] width 222 height 249
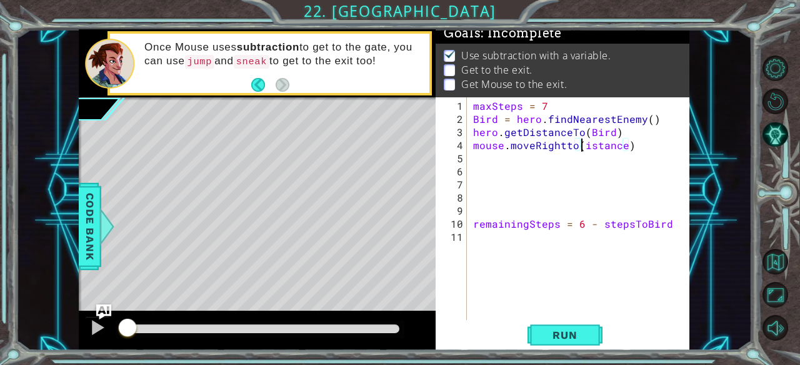
scroll to position [0, 7]
click at [574, 145] on div "maxSteps = 7 Bird = hero . findNearestEnemy ( ) hero . getDistanceTo ( Bird ) m…" at bounding box center [581, 223] width 222 height 249
click at [577, 341] on span "Run" at bounding box center [564, 335] width 49 height 12
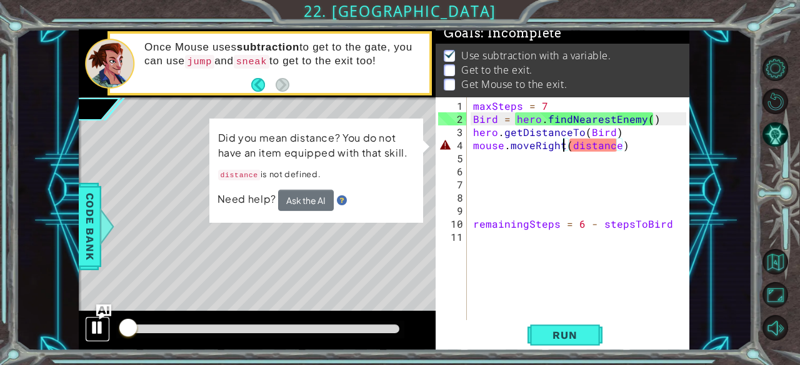
click at [101, 325] on div at bounding box center [97, 328] width 16 height 16
click at [562, 146] on div "maxSteps = 7 Bird = hero . findNearestEnemy ( ) hero . getDistanceTo ( Bird ) m…" at bounding box center [581, 223] width 222 height 249
click at [569, 147] on div "maxSteps = 7 Bird = hero . findNearestEnemy ( ) hero . getDistanceTo ( Bird ) m…" at bounding box center [581, 223] width 222 height 249
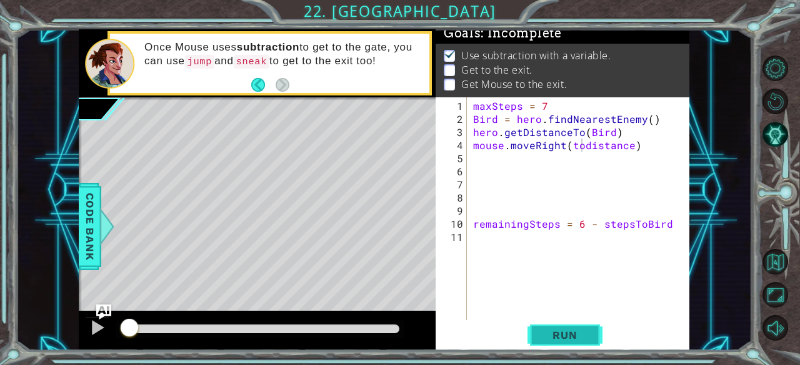
click at [571, 332] on span "Run" at bounding box center [564, 335] width 49 height 12
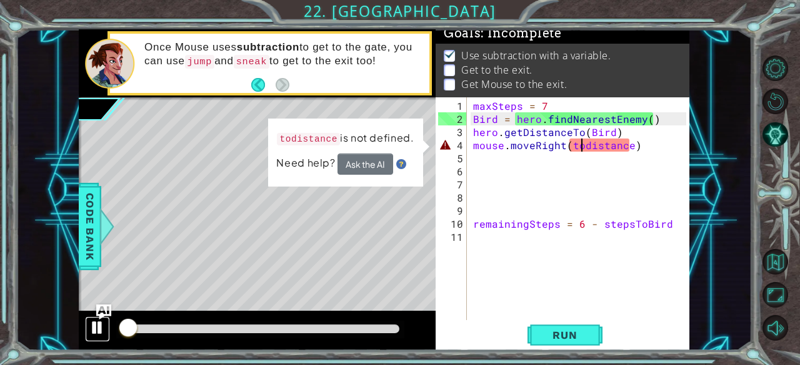
click at [101, 330] on div at bounding box center [97, 328] width 16 height 16
click at [587, 147] on div "maxSteps = 7 Bird = hero . findNearestEnemy ( ) hero . getDistanceTo ( Bird ) m…" at bounding box center [581, 223] width 222 height 249
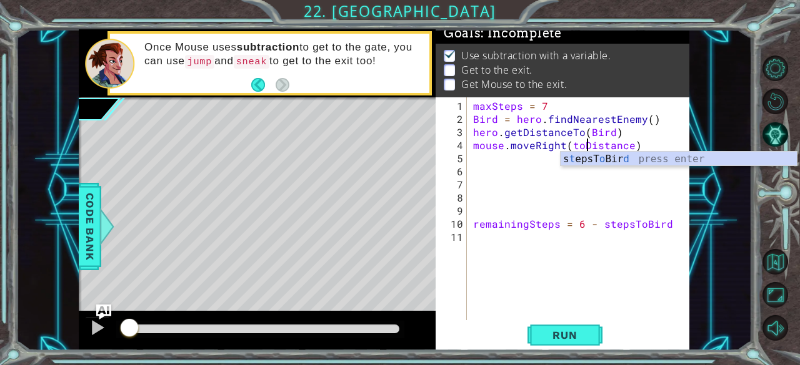
scroll to position [0, 7]
type textarea "mouse.moveRight(toDistance)"
click at [573, 329] on span "Run" at bounding box center [564, 335] width 49 height 12
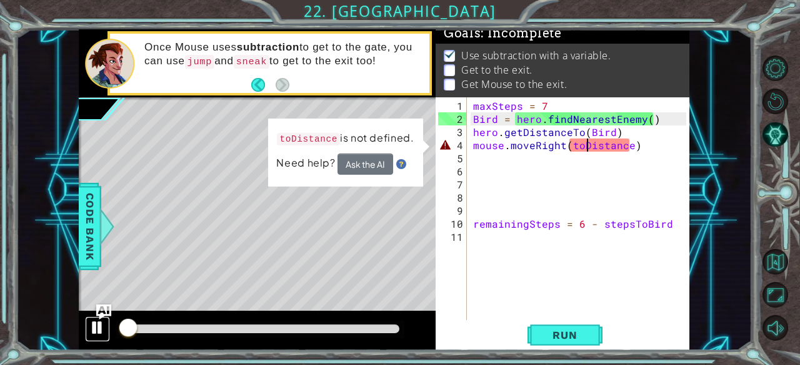
click at [101, 327] on div at bounding box center [97, 328] width 16 height 16
click at [778, 257] on button "Back to Map" at bounding box center [775, 262] width 26 height 26
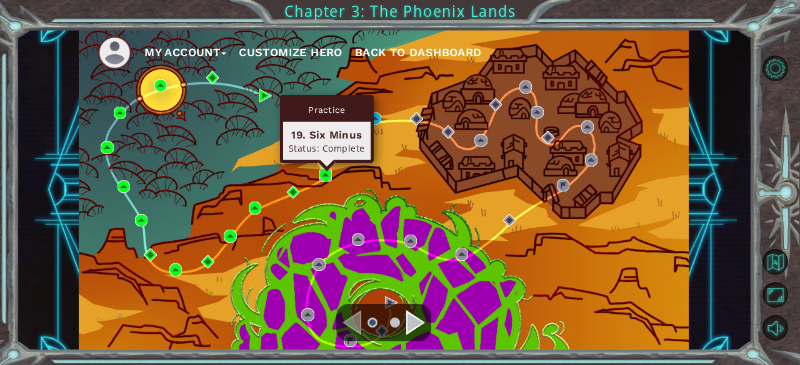
click at [322, 174] on img at bounding box center [325, 175] width 12 height 12
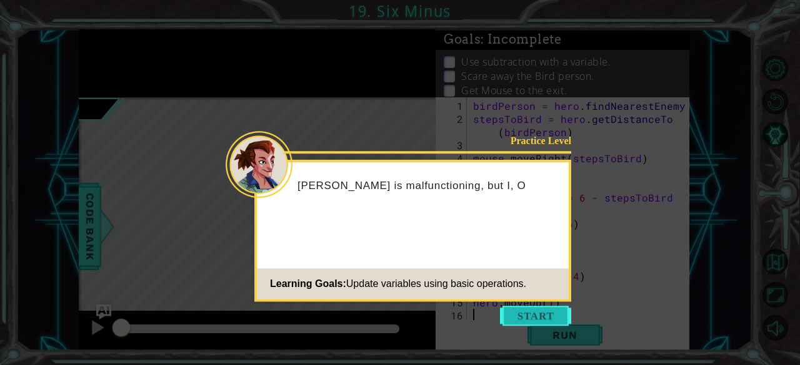
click at [531, 309] on button "Start" at bounding box center [535, 316] width 71 height 20
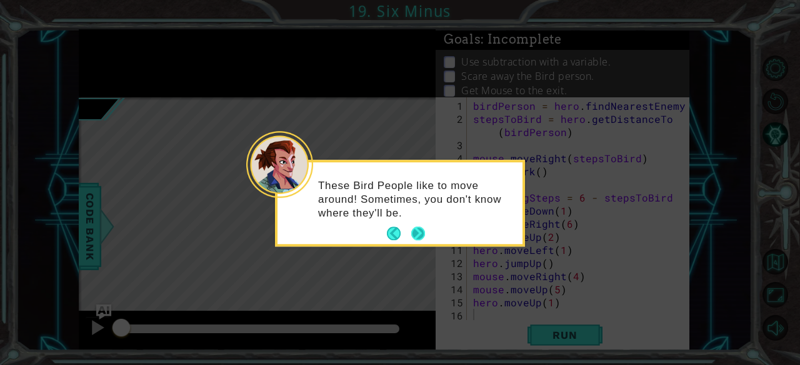
click at [422, 238] on button "Next" at bounding box center [418, 234] width 14 height 14
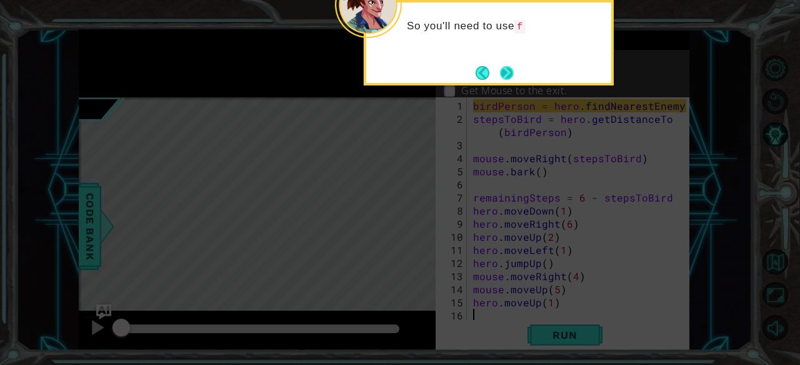
click at [504, 73] on button "Next" at bounding box center [507, 73] width 14 height 14
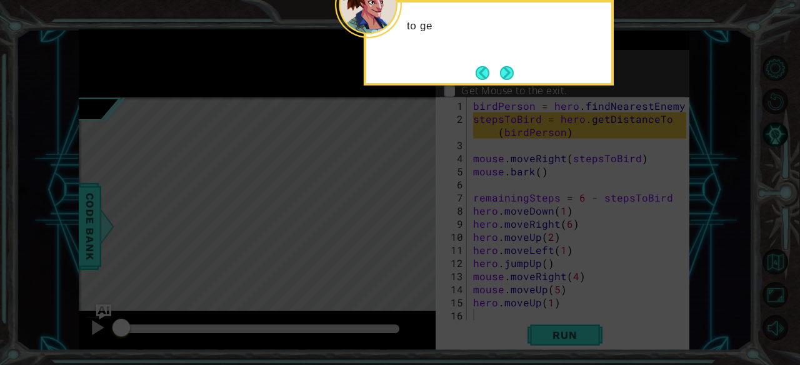
click at [504, 73] on button "Next" at bounding box center [507, 73] width 14 height 14
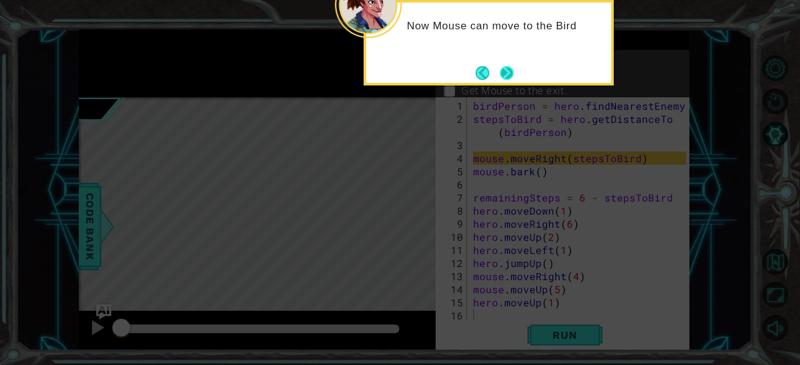
click at [506, 76] on button "Next" at bounding box center [507, 73] width 14 height 14
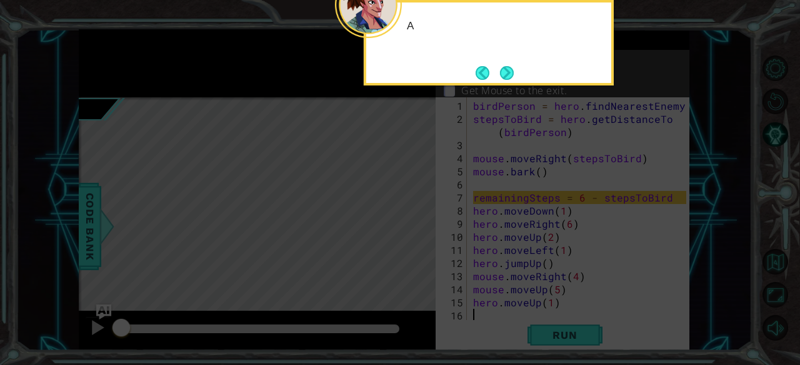
click at [506, 76] on button "Next" at bounding box center [507, 73] width 14 height 14
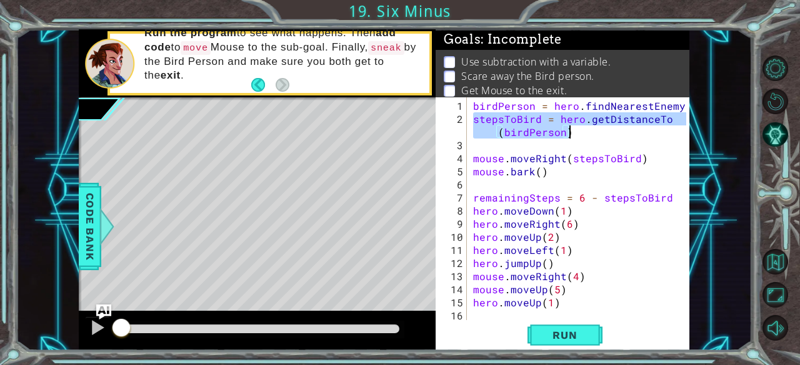
drag, startPoint x: 472, startPoint y: 118, endPoint x: 583, endPoint y: 134, distance: 112.4
click at [583, 134] on div "birdPerson = hero . findNearestEnemy ( ) stepsToBird = hero . getDistanceTo ( b…" at bounding box center [581, 223] width 222 height 249
type textarea "stepsToBird = hero.getDistanceTo(birdPerson)"
click at [774, 263] on button "Back to Map" at bounding box center [775, 262] width 26 height 26
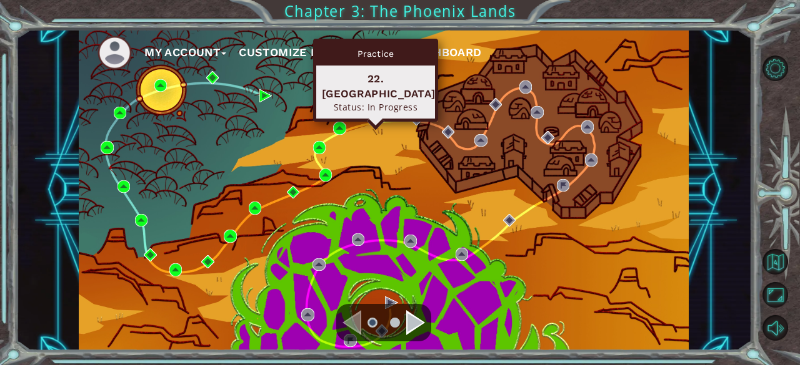
click at [371, 123] on img at bounding box center [375, 118] width 12 height 12
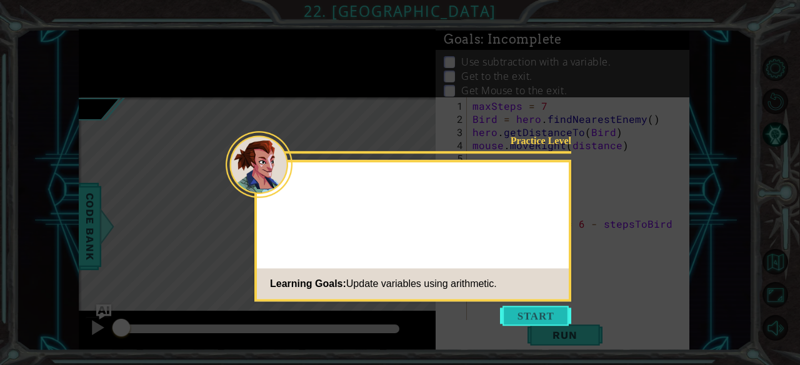
click at [540, 319] on button "Start" at bounding box center [535, 316] width 71 height 20
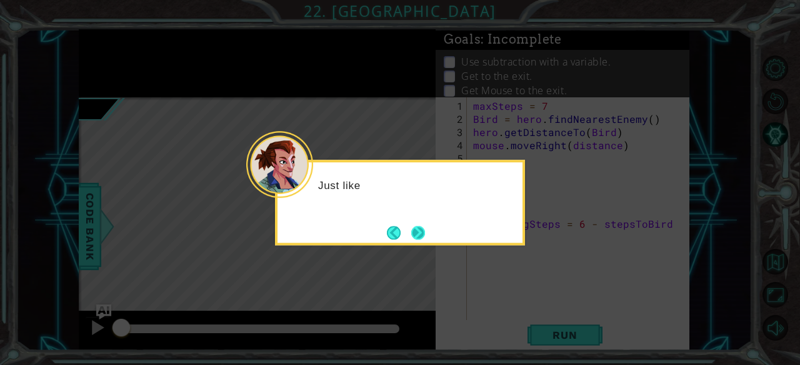
click at [423, 234] on button "Next" at bounding box center [418, 233] width 14 height 14
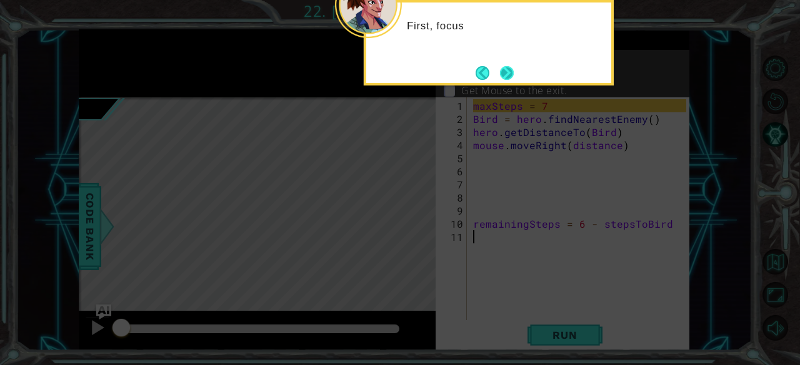
click at [512, 71] on button "Next" at bounding box center [507, 73] width 14 height 14
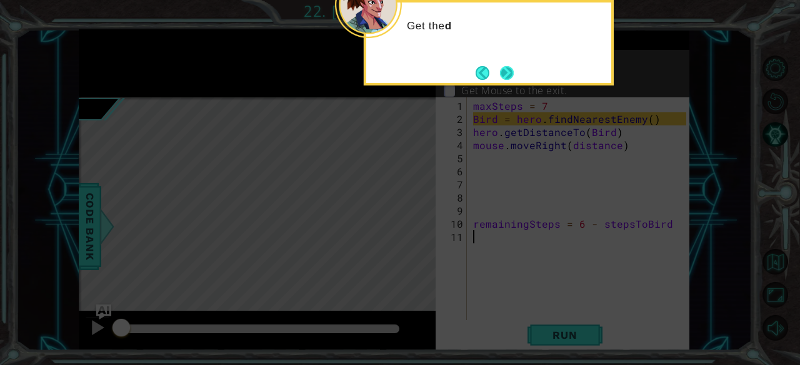
click at [503, 70] on button "Next" at bounding box center [507, 73] width 14 height 14
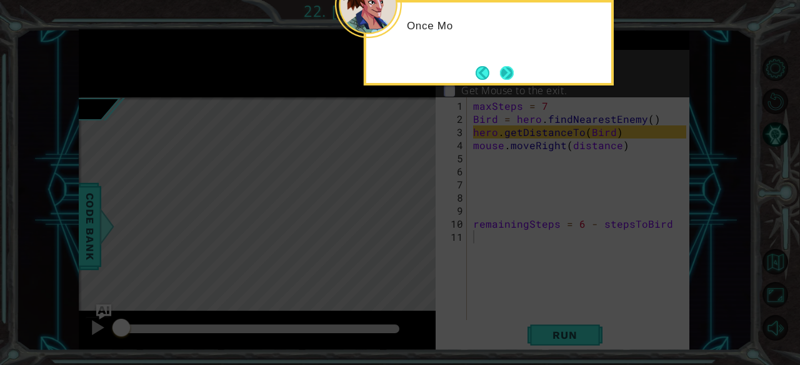
click at [505, 70] on button "Next" at bounding box center [507, 73] width 14 height 14
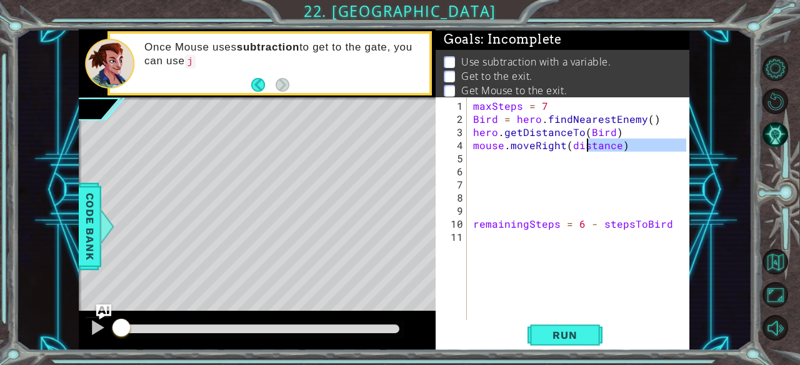
drag, startPoint x: 627, startPoint y: 152, endPoint x: 585, endPoint y: 146, distance: 41.7
click at [585, 146] on div "maxSteps = 7 Bird = hero . findNearestEnemy ( ) hero . getDistanceTo ( Bird ) m…" at bounding box center [581, 223] width 222 height 249
type textarea "mouse.moveRight(distance)"
click at [625, 159] on div "maxSteps = 7 Bird = hero . findNearestEnemy ( ) hero . getDistanceTo ( Bird ) m…" at bounding box center [578, 208] width 216 height 223
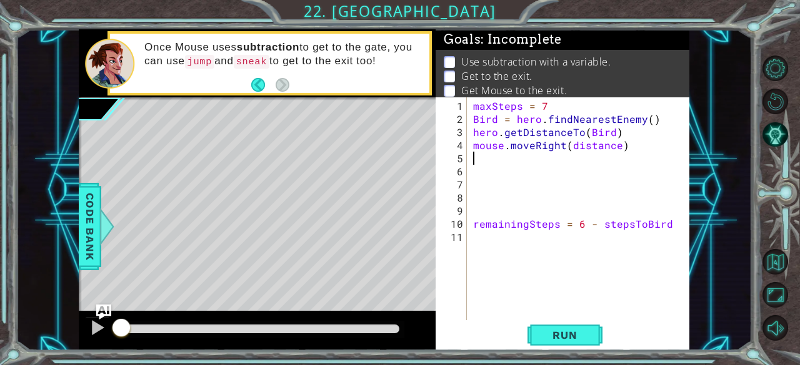
paste textarea "stepsToBird = hero.getDistanceTo(birdPerson)"
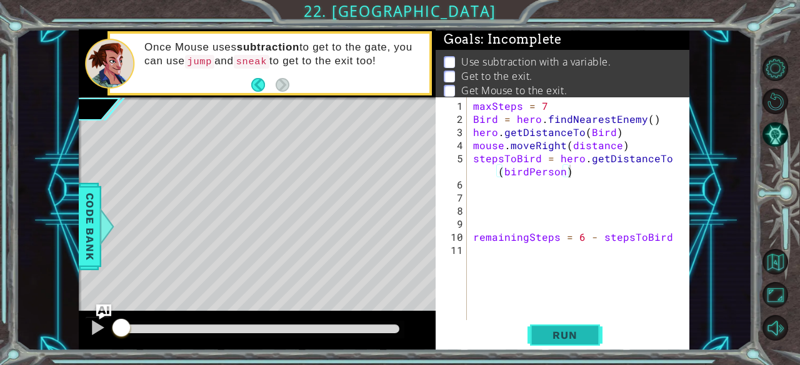
click at [582, 333] on span "Run" at bounding box center [564, 335] width 49 height 12
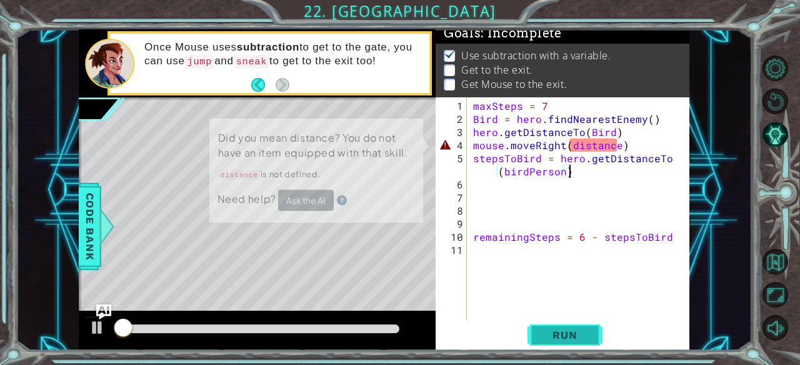
scroll to position [11, 0]
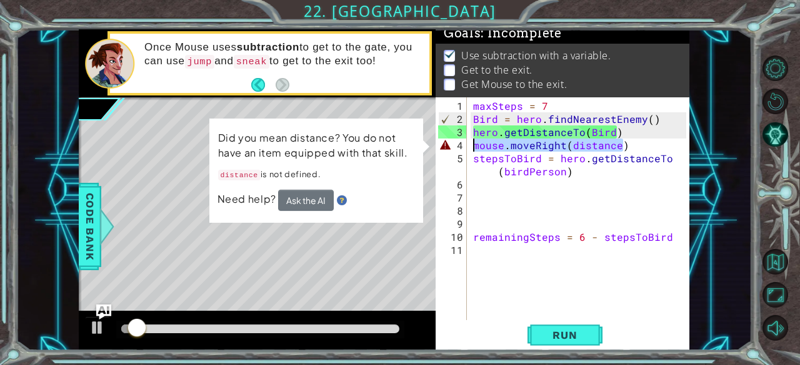
drag, startPoint x: 626, startPoint y: 144, endPoint x: 465, endPoint y: 146, distance: 161.2
click at [465, 146] on div "stepsToBird = hero.getDistanceTo(birdPerson) 1 2 3 4 5 6 7 8 9 10 11 maxSteps =…" at bounding box center [560, 208] width 251 height 223
type textarea "mouse.moveRight(distance)"
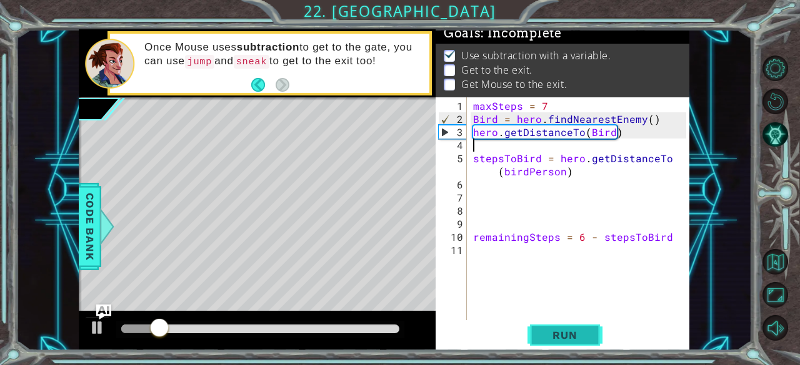
click at [537, 336] on button "Run" at bounding box center [564, 336] width 75 height 26
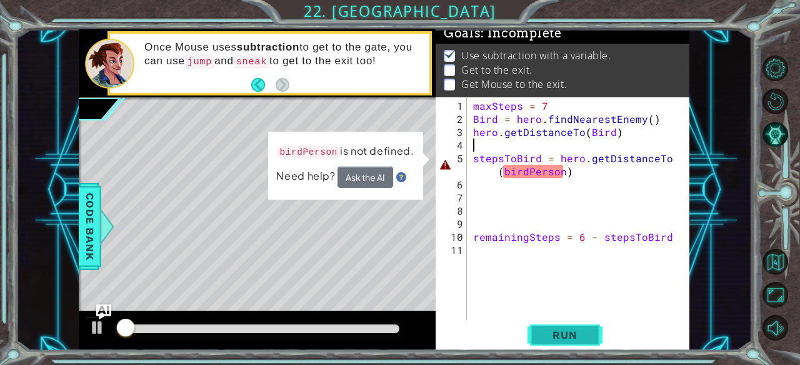
click at [537, 336] on button "Run" at bounding box center [564, 336] width 75 height 26
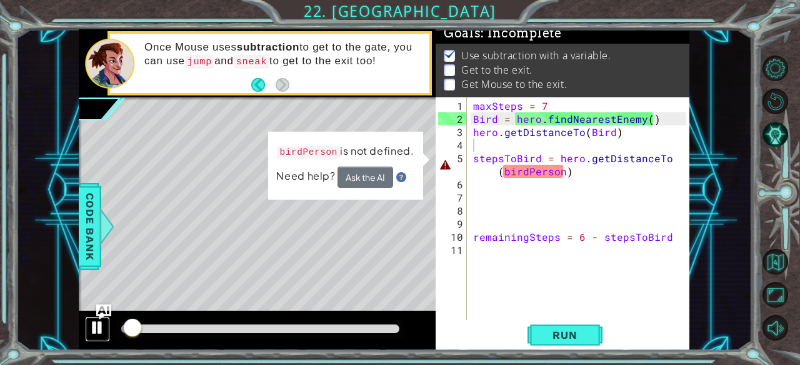
click at [96, 329] on div at bounding box center [97, 328] width 16 height 16
click at [563, 176] on div "maxSteps = 7 Bird = hero . findNearestEnemy ( ) hero . getDistanceTo ( Bird ) s…" at bounding box center [581, 223] width 222 height 249
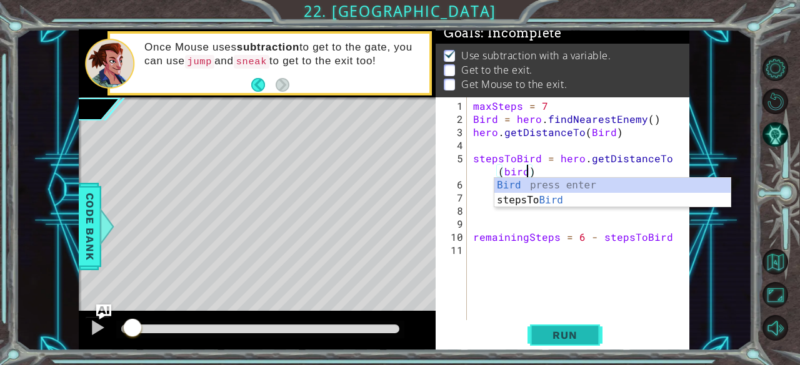
click at [570, 337] on span "Run" at bounding box center [564, 335] width 49 height 12
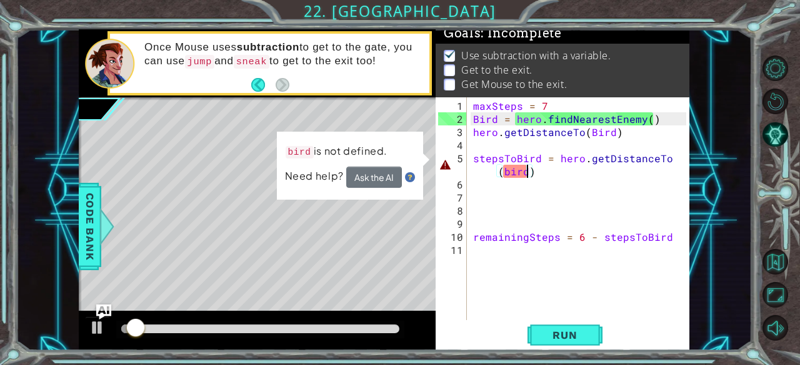
click at [510, 172] on div "maxSteps = 7 Bird = hero . findNearestEnemy ( ) hero . getDistanceTo ( Bird ) s…" at bounding box center [581, 223] width 222 height 249
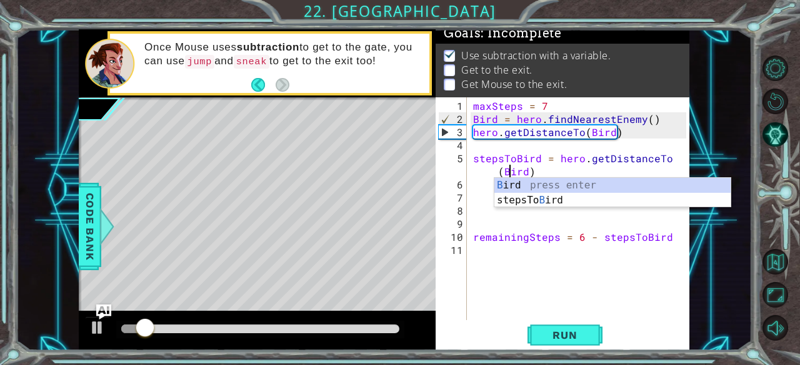
scroll to position [0, 12]
type textarea "stepsToBird = hero.getDistanceTo(Bird)"
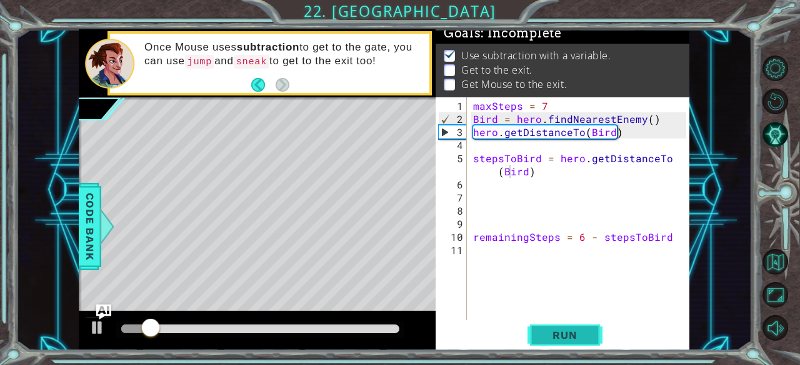
click at [572, 340] on span "Run" at bounding box center [564, 335] width 49 height 12
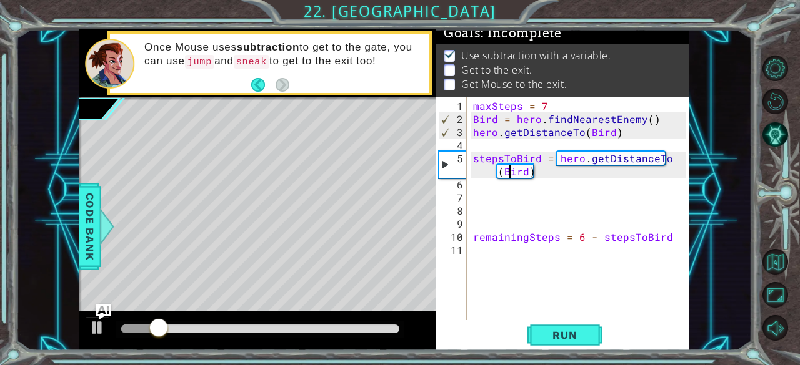
click at [505, 146] on div "maxSteps = 7 Bird = hero . findNearestEnemy ( ) hero . getDistanceTo ( Bird ) s…" at bounding box center [581, 223] width 222 height 249
click at [771, 256] on button "Back to Map" at bounding box center [775, 262] width 26 height 26
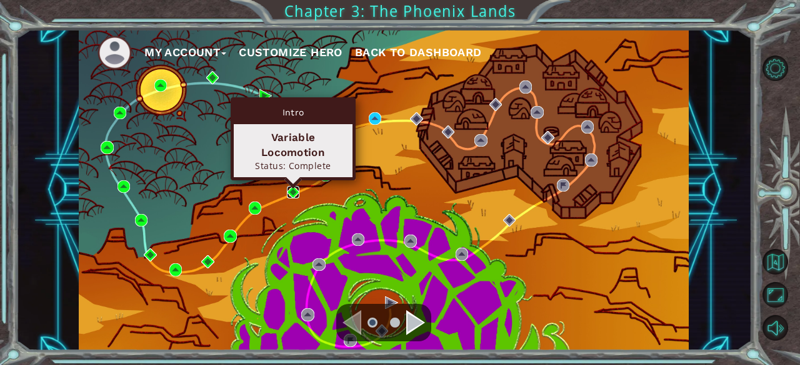
click at [294, 191] on img at bounding box center [293, 192] width 12 height 12
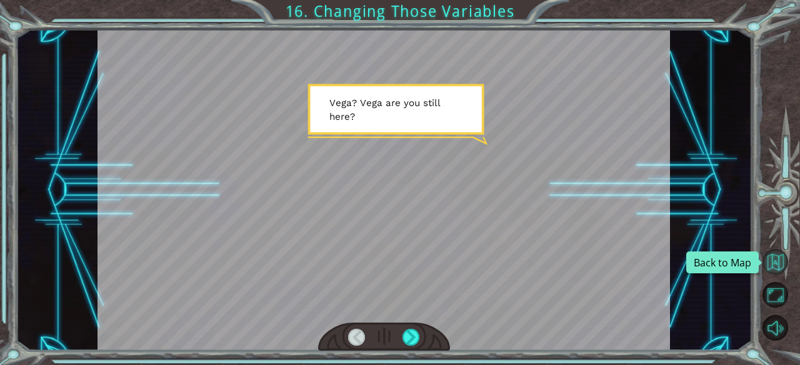
click at [775, 260] on button "Back to Map" at bounding box center [775, 262] width 26 height 26
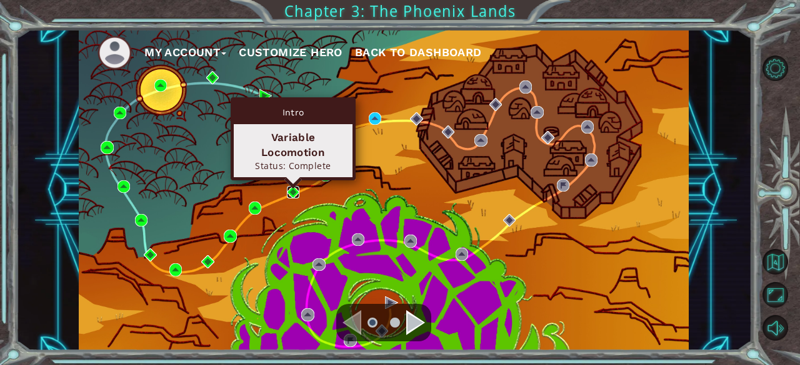
click at [296, 188] on img at bounding box center [293, 192] width 12 height 12
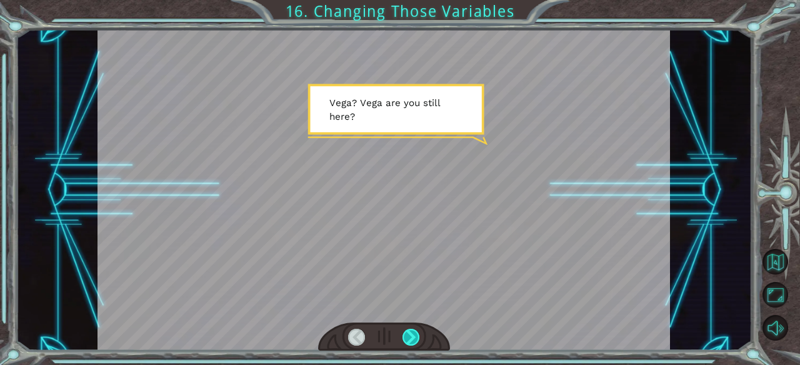
click at [407, 338] on div at bounding box center [410, 337] width 17 height 17
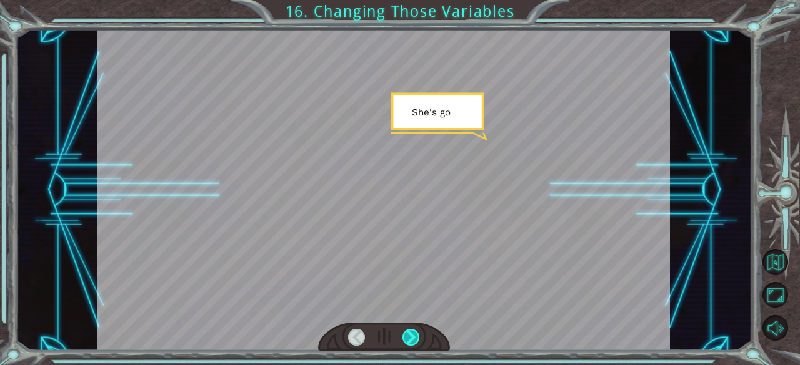
click at [407, 338] on div at bounding box center [410, 337] width 17 height 17
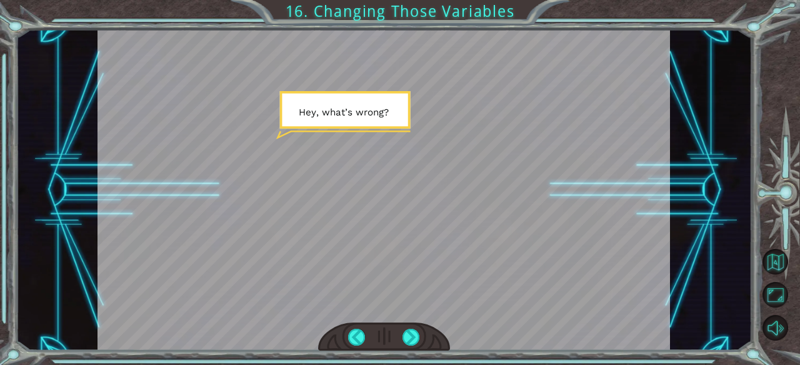
drag, startPoint x: 407, startPoint y: 338, endPoint x: 395, endPoint y: 332, distance: 13.1
click at [395, 332] on div at bounding box center [384, 337] width 132 height 29
click at [407, 335] on div at bounding box center [410, 337] width 17 height 17
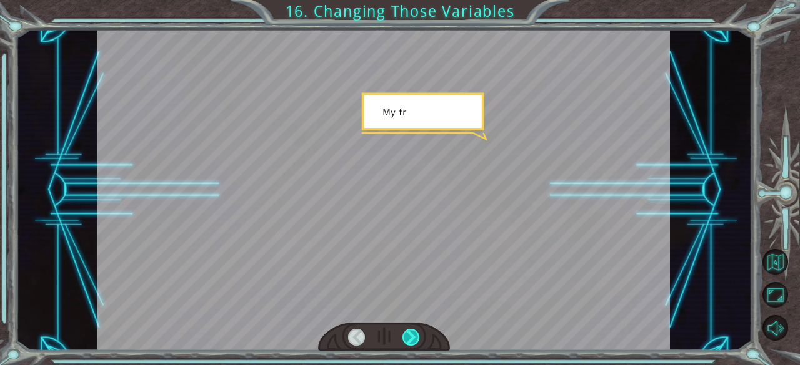
click at [407, 335] on div at bounding box center [410, 337] width 17 height 17
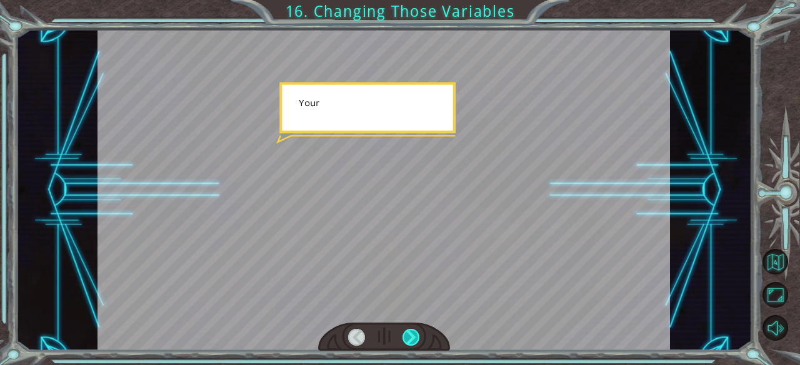
click at [407, 335] on div at bounding box center [410, 337] width 17 height 17
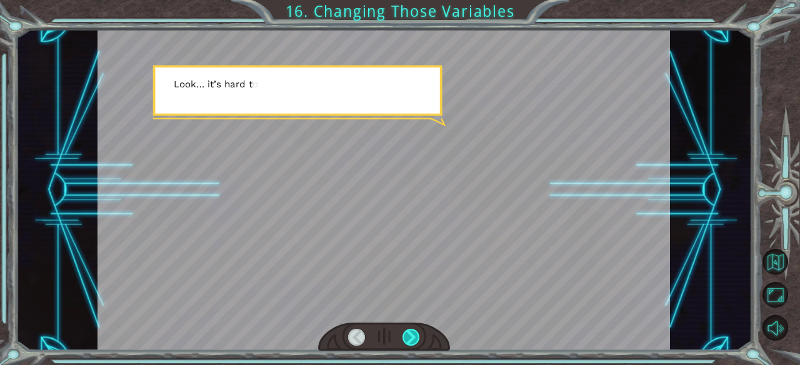
click at [407, 335] on div at bounding box center [410, 337] width 17 height 17
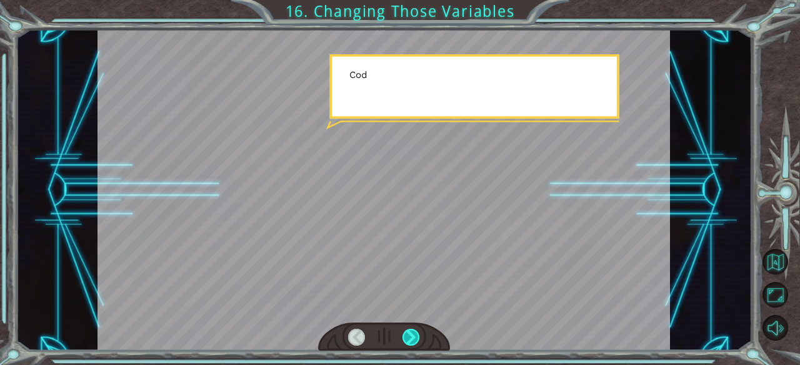
click at [407, 335] on div at bounding box center [410, 337] width 17 height 17
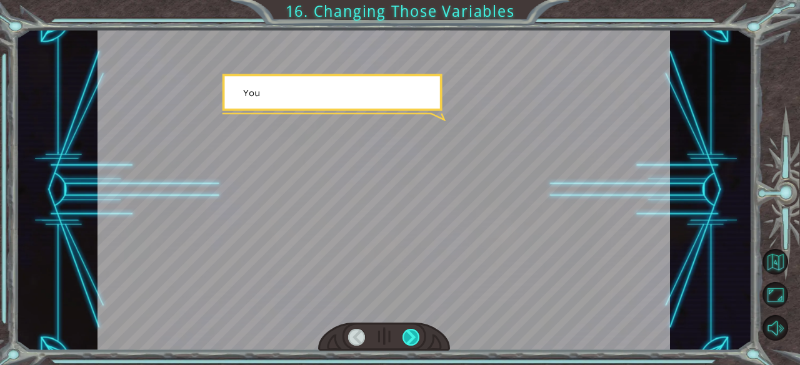
click at [407, 335] on div at bounding box center [410, 337] width 17 height 17
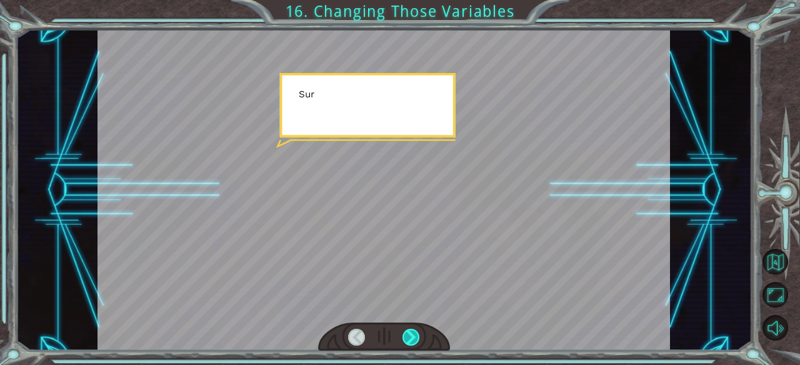
click at [407, 335] on div at bounding box center [410, 337] width 17 height 17
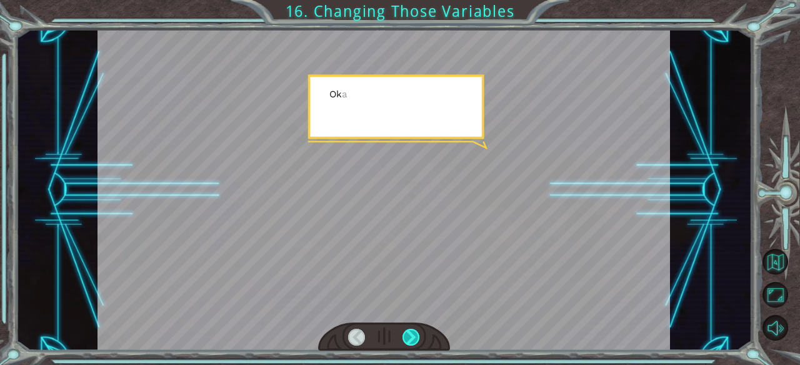
click at [407, 335] on div at bounding box center [410, 337] width 17 height 17
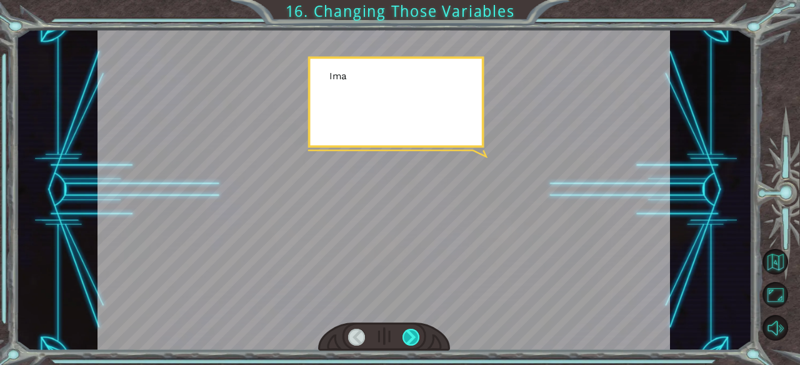
click at [407, 335] on div at bounding box center [410, 337] width 17 height 17
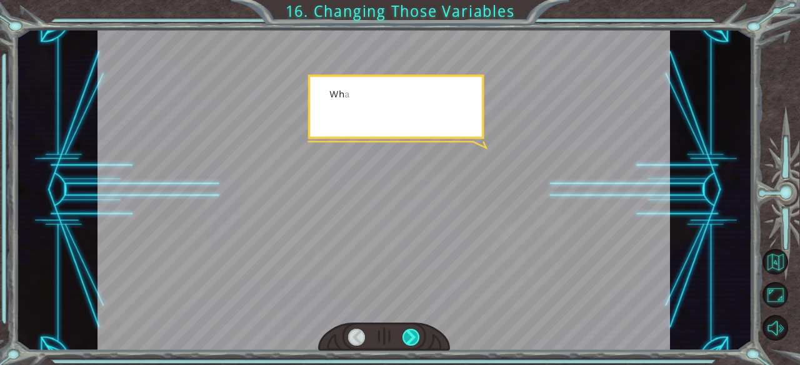
click at [407, 335] on div at bounding box center [410, 337] width 17 height 17
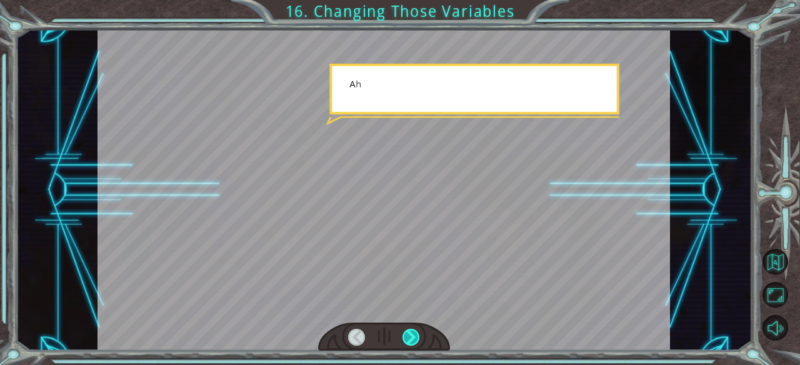
click at [407, 335] on div at bounding box center [410, 337] width 17 height 17
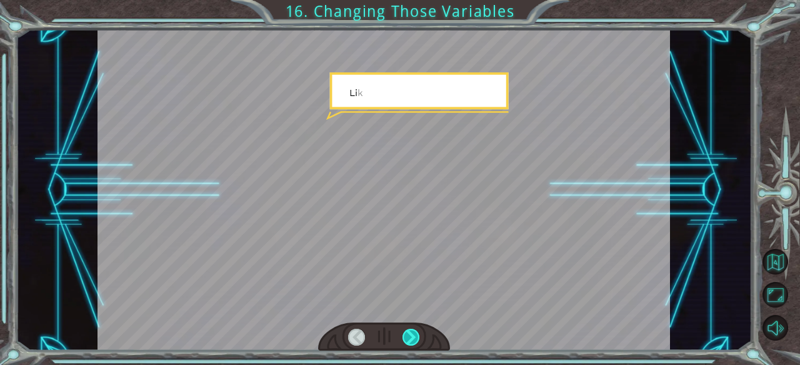
click at [407, 335] on div at bounding box center [410, 337] width 17 height 17
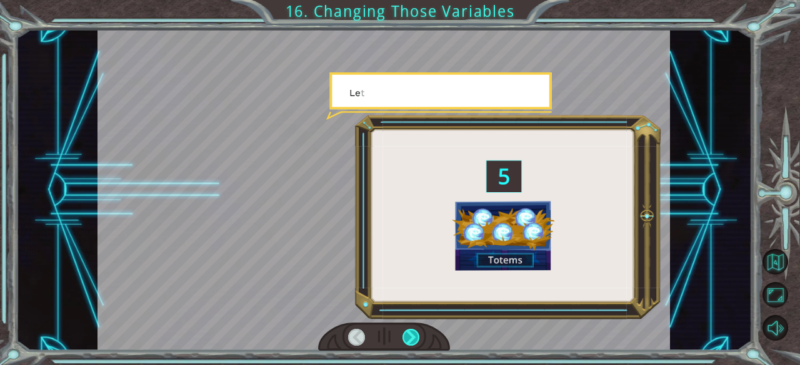
click at [407, 335] on div at bounding box center [410, 337] width 17 height 17
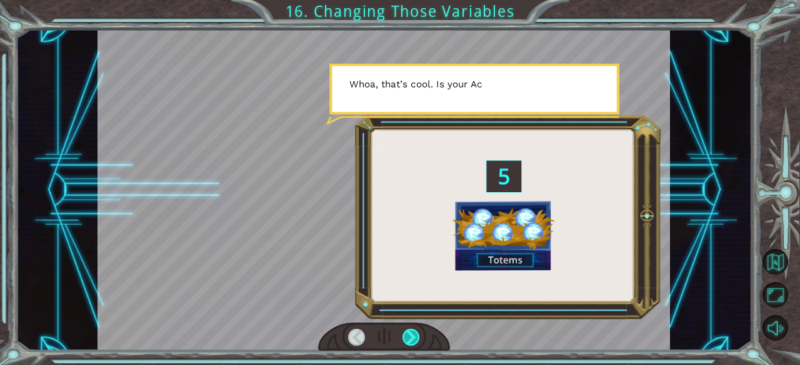
click at [407, 335] on div at bounding box center [410, 337] width 17 height 17
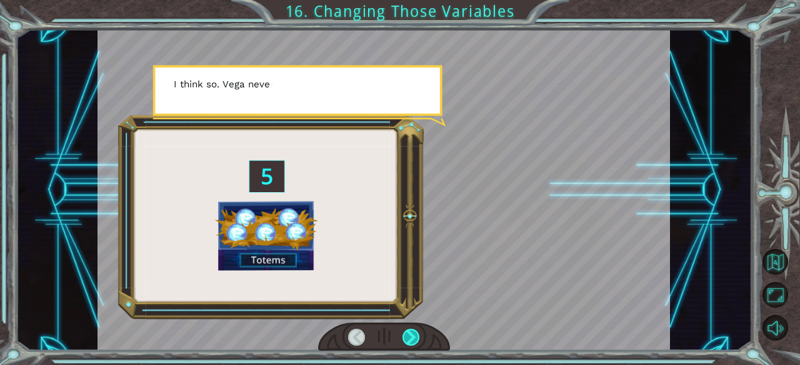
click at [407, 335] on div at bounding box center [410, 337] width 17 height 17
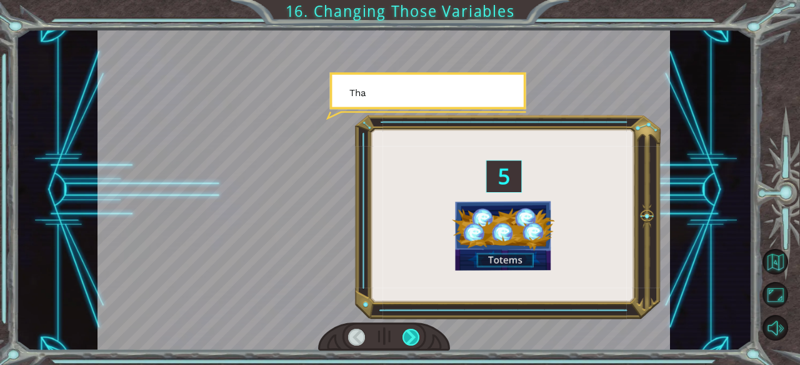
click at [404, 340] on div at bounding box center [410, 337] width 17 height 17
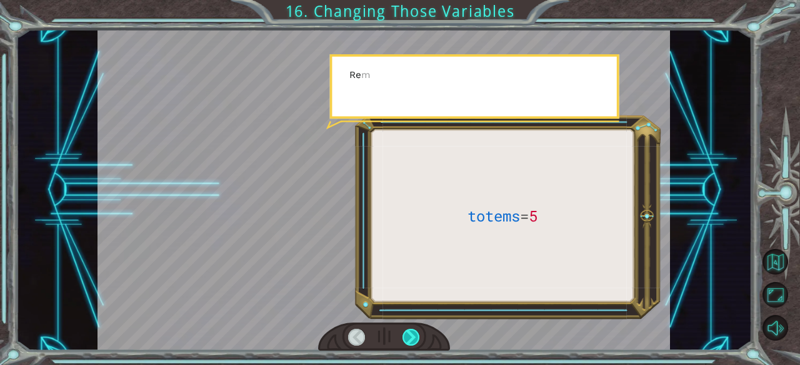
click at [404, 340] on div at bounding box center [410, 337] width 17 height 17
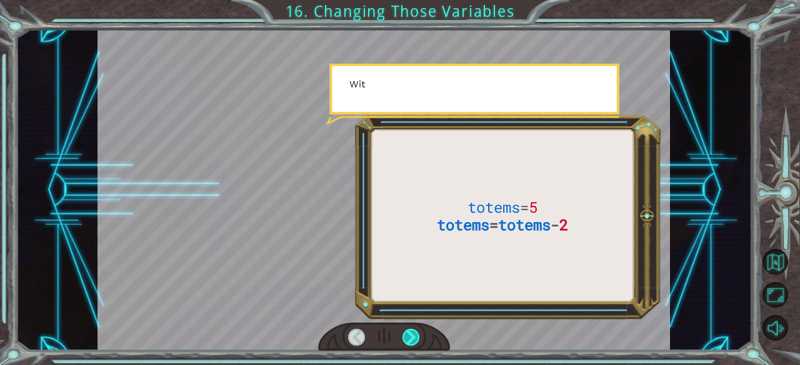
click at [404, 340] on div at bounding box center [410, 337] width 17 height 17
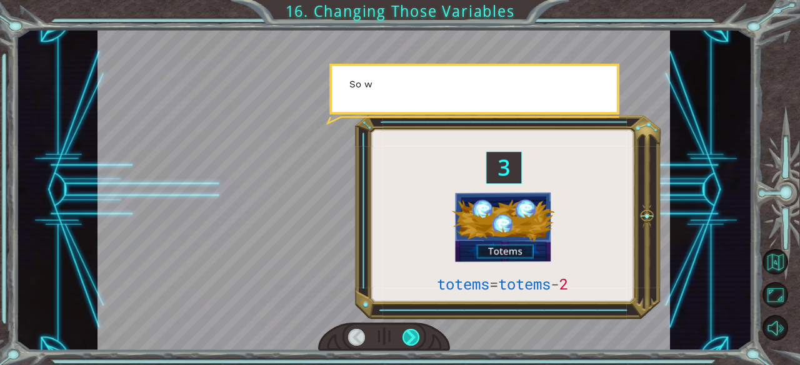
click at [404, 340] on div at bounding box center [410, 337] width 17 height 17
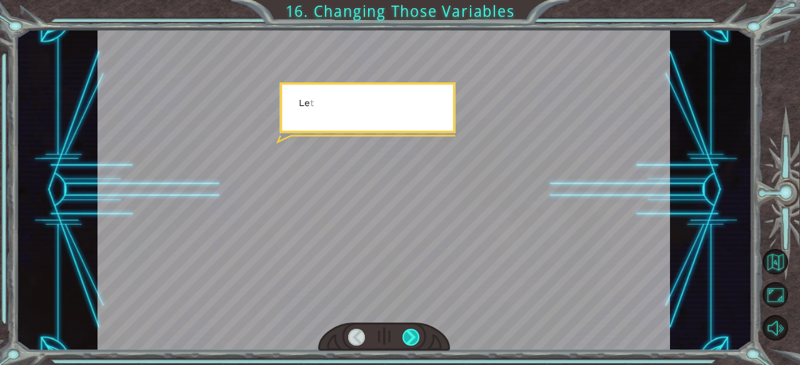
click at [404, 340] on div at bounding box center [410, 337] width 17 height 17
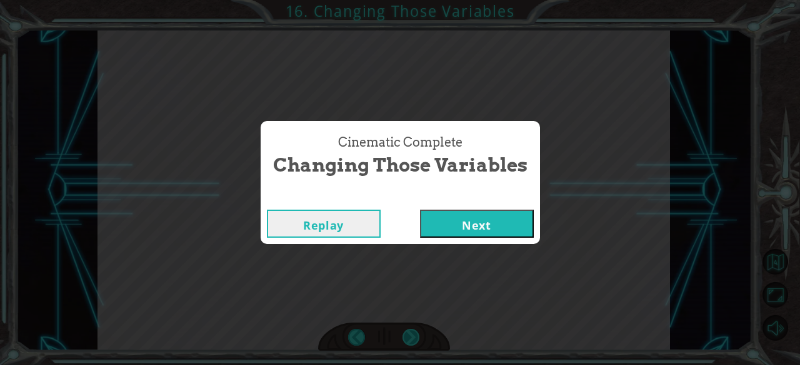
click at [404, 340] on div "Cinematic Complete Changing Those Variables Replay Next" at bounding box center [400, 182] width 800 height 365
click at [442, 224] on button "Next" at bounding box center [477, 224] width 114 height 28
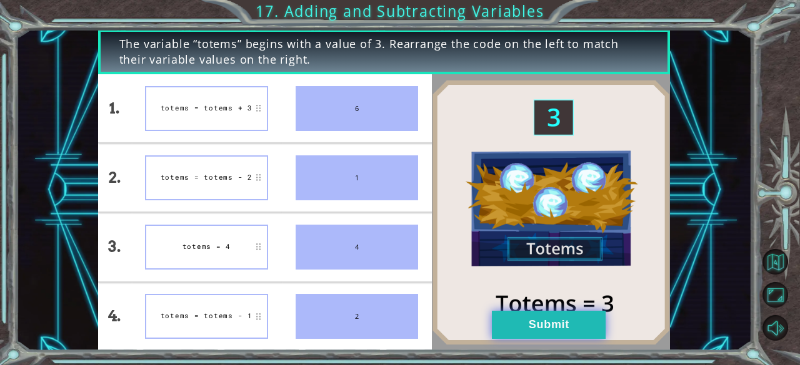
click at [518, 325] on button "Submit" at bounding box center [549, 325] width 114 height 28
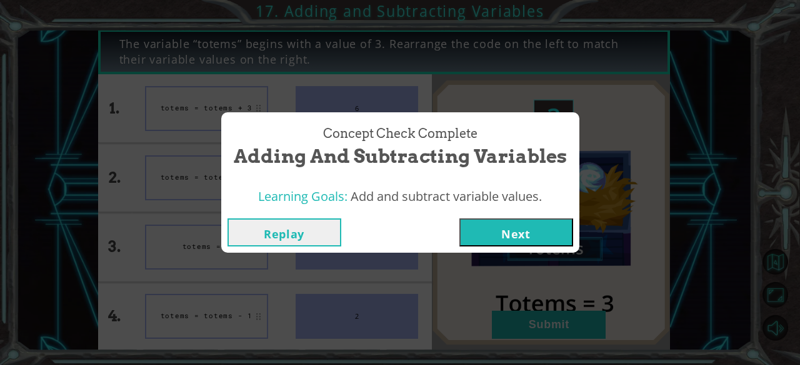
click at [503, 233] on button "Next" at bounding box center [516, 233] width 114 height 28
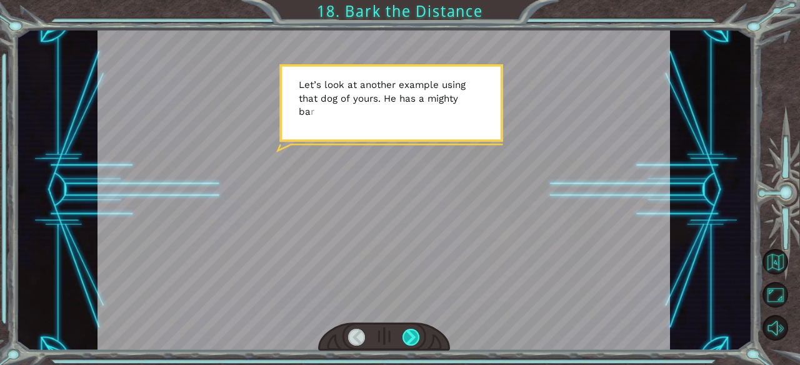
click at [414, 336] on div at bounding box center [410, 337] width 17 height 17
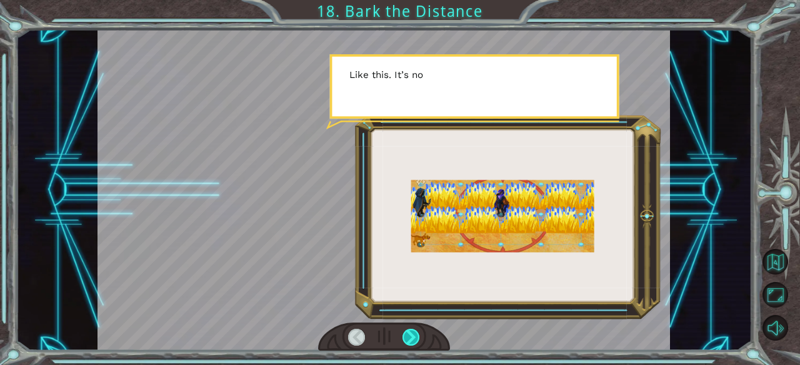
click at [414, 336] on div at bounding box center [410, 337] width 17 height 17
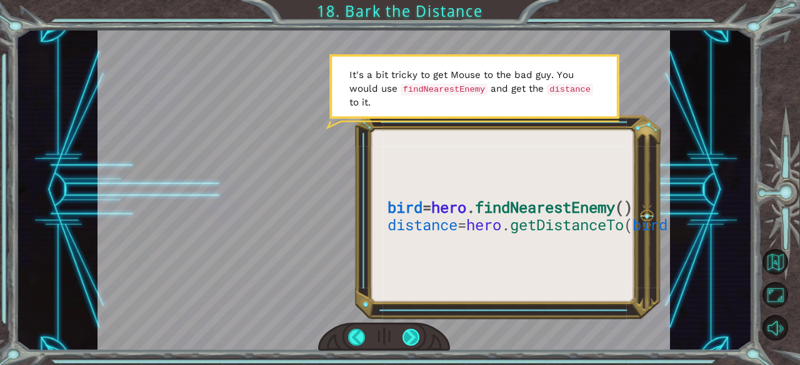
click at [409, 332] on div at bounding box center [410, 337] width 17 height 17
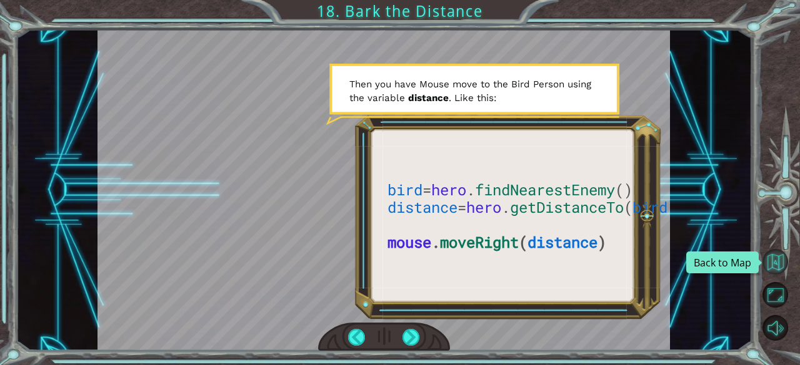
click at [775, 259] on button "Back to Map" at bounding box center [775, 262] width 26 height 26
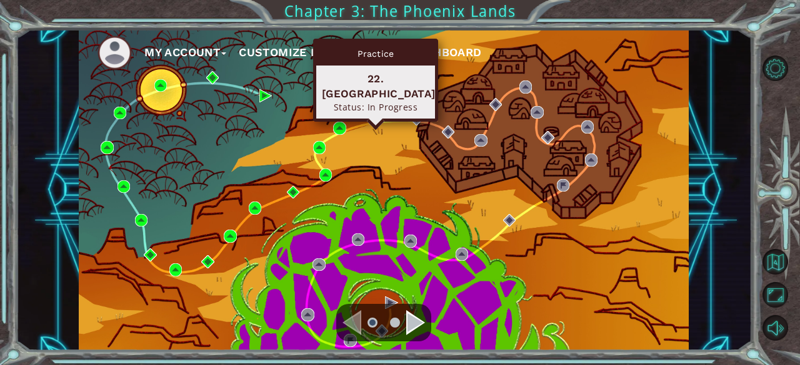
click at [375, 116] on img at bounding box center [375, 118] width 12 height 12
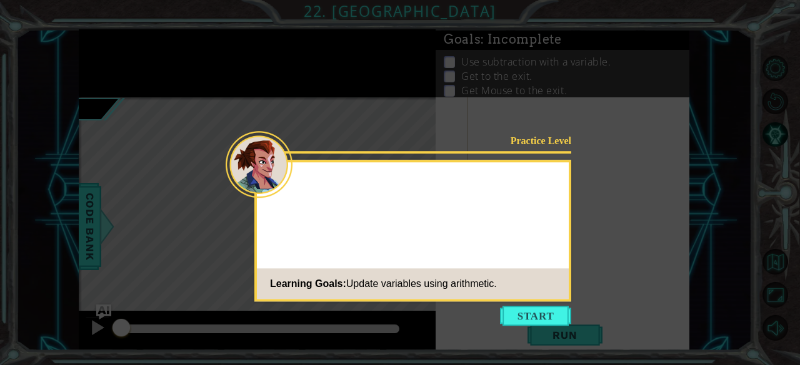
click at [542, 310] on button "Start" at bounding box center [535, 316] width 71 height 20
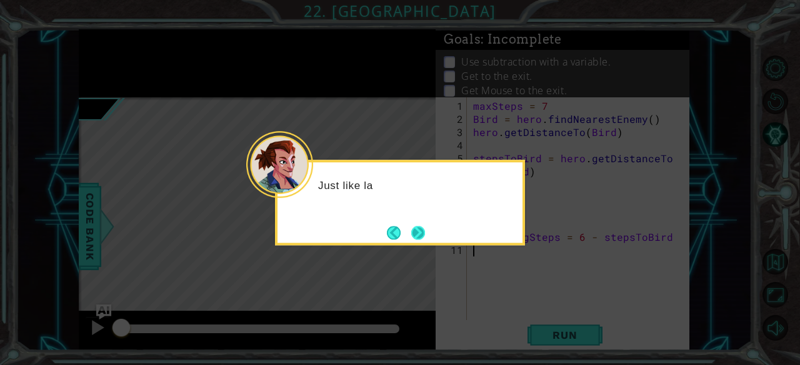
click at [420, 236] on button "Next" at bounding box center [418, 233] width 14 height 14
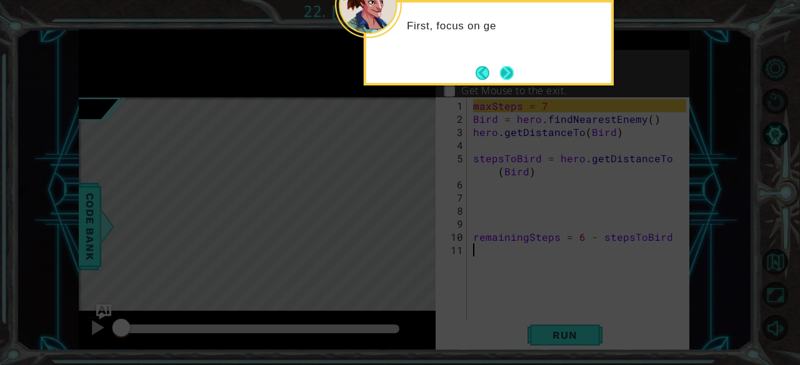
click at [513, 72] on button "Next" at bounding box center [507, 73] width 14 height 14
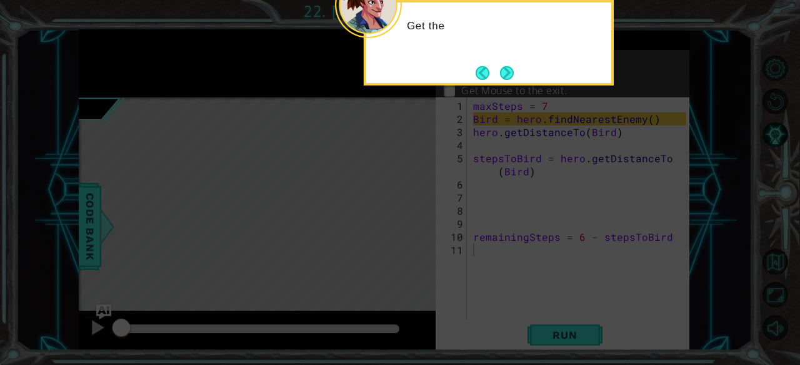
click at [513, 72] on button "Next" at bounding box center [507, 73] width 14 height 14
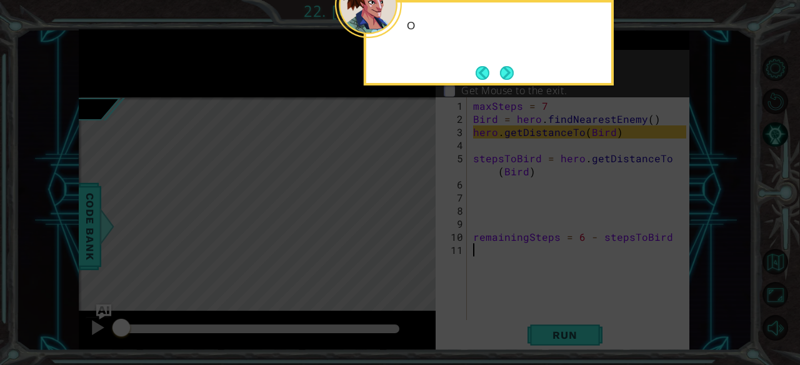
click at [513, 72] on button "Next" at bounding box center [507, 73] width 14 height 14
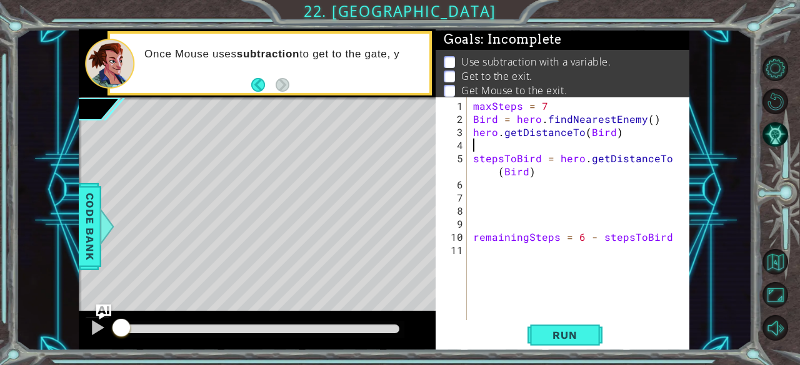
click at [525, 148] on div "maxSteps = 7 Bird = hero . findNearestEnemy ( ) hero . getDistanceTo ( Bird ) s…" at bounding box center [581, 223] width 222 height 249
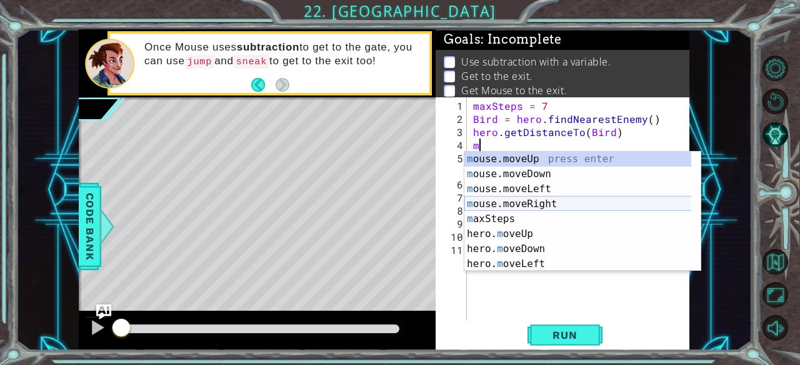
click at [554, 204] on div "m ouse.moveUp press enter m ouse.moveDown press enter m ouse.moveLeft press ent…" at bounding box center [577, 227] width 227 height 150
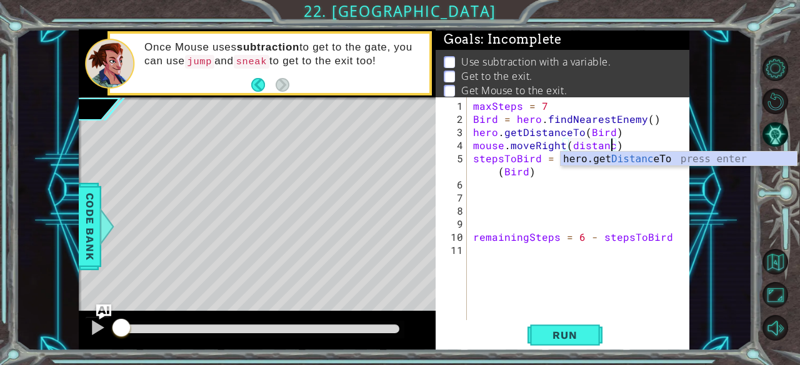
type textarea "mouse.moveRight(distance)"
drag, startPoint x: 550, startPoint y: 340, endPoint x: 534, endPoint y: 330, distance: 18.5
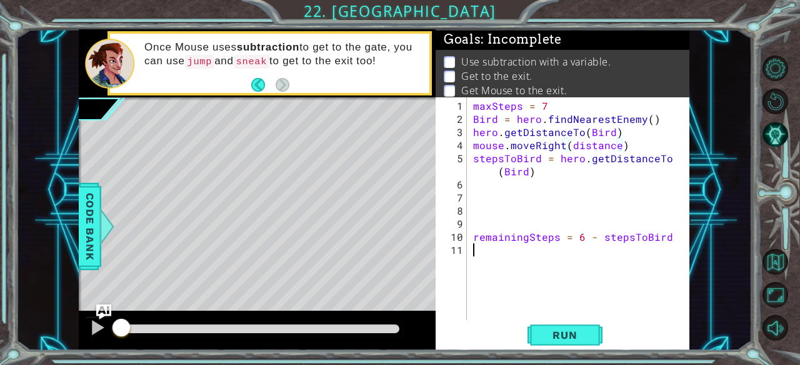
drag, startPoint x: 534, startPoint y: 330, endPoint x: 489, endPoint y: 314, distance: 47.8
click at [489, 314] on div "maxSteps = 7 Bird = hero . findNearestEnemy ( ) hero . getDistanceTo ( Bird ) m…" at bounding box center [581, 223] width 222 height 249
click at [547, 332] on span "Run" at bounding box center [564, 335] width 49 height 12
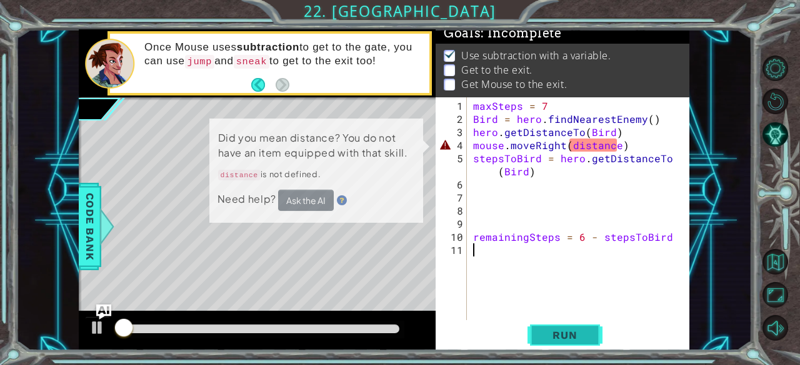
scroll to position [11, 0]
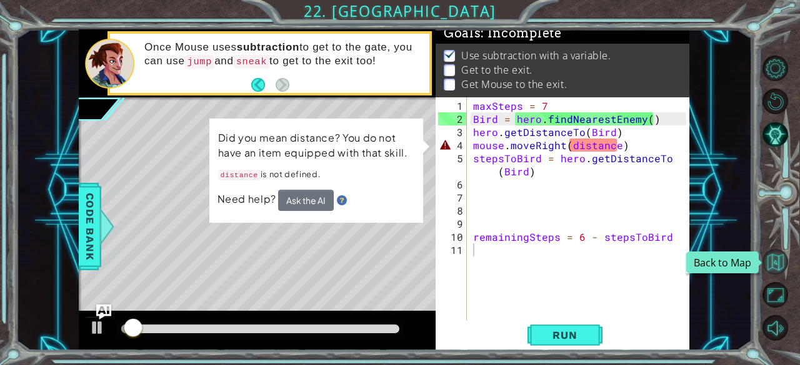
click at [783, 259] on button "Back to Map" at bounding box center [775, 262] width 26 height 26
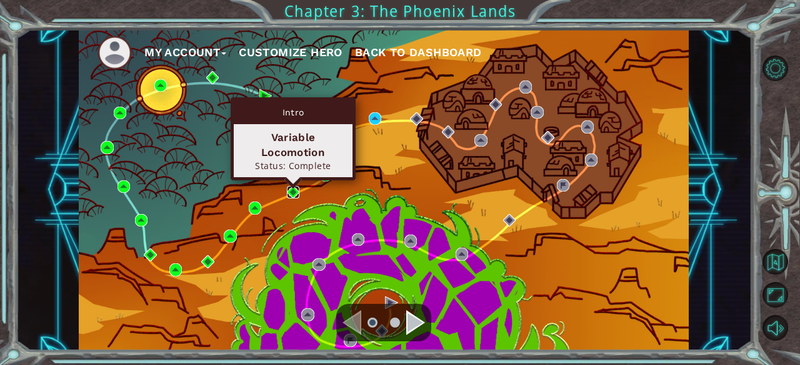
click at [295, 191] on img at bounding box center [293, 192] width 12 height 12
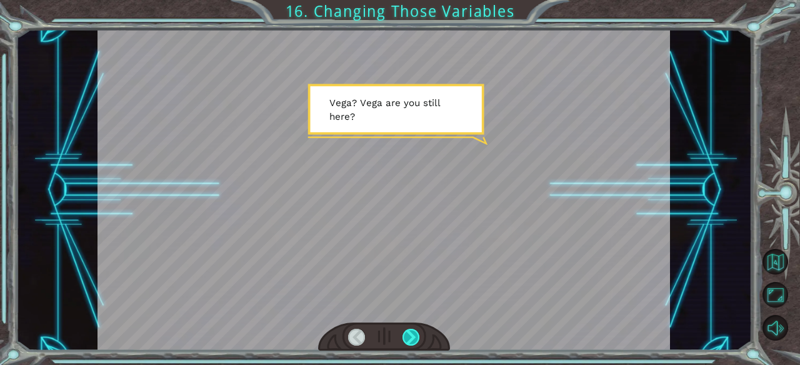
click at [410, 338] on div at bounding box center [410, 337] width 17 height 17
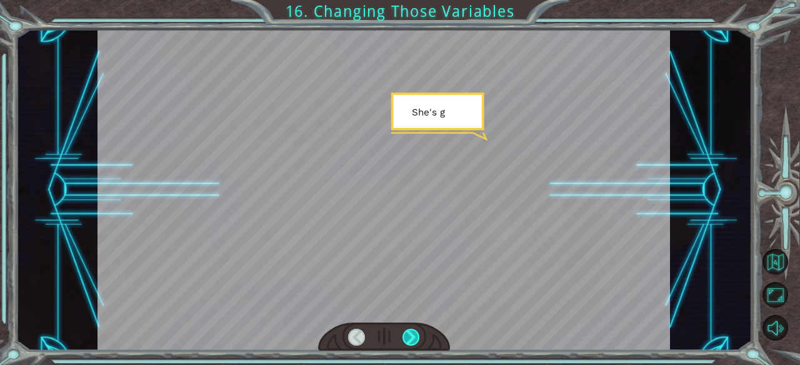
click at [410, 338] on div at bounding box center [410, 337] width 17 height 17
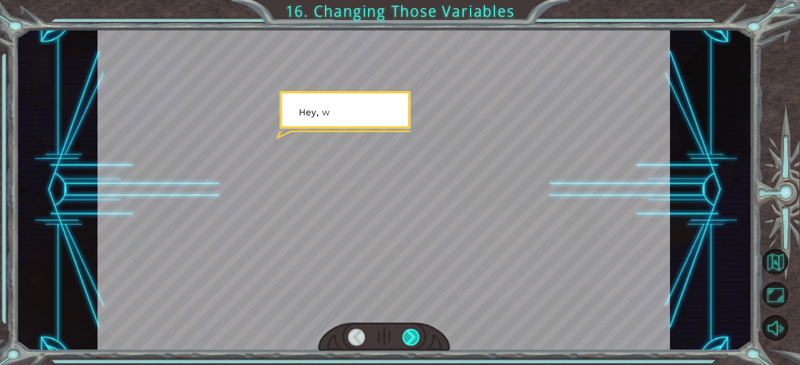
click at [410, 338] on div at bounding box center [410, 337] width 17 height 17
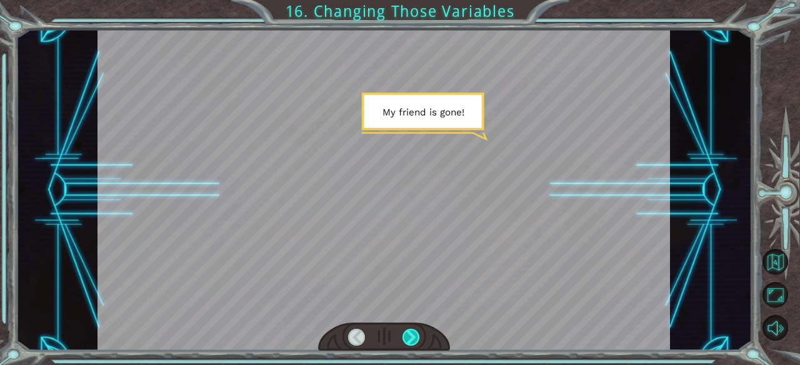
click at [410, 338] on div at bounding box center [410, 337] width 17 height 17
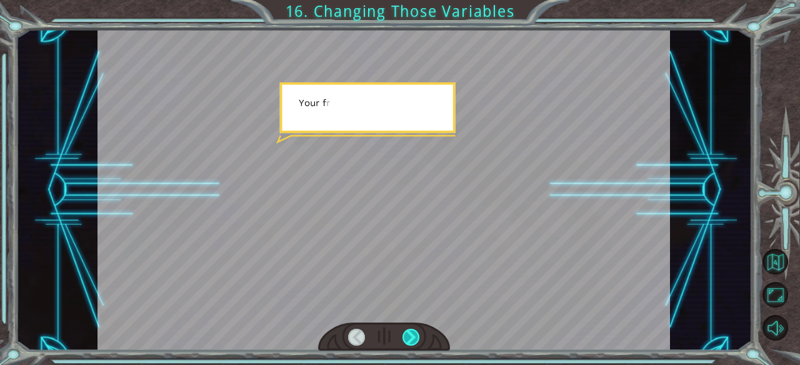
click at [410, 338] on div at bounding box center [410, 337] width 17 height 17
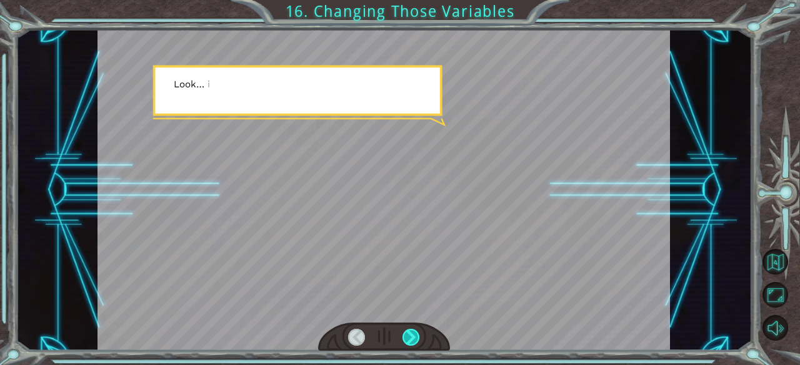
click at [410, 338] on div at bounding box center [410, 337] width 17 height 17
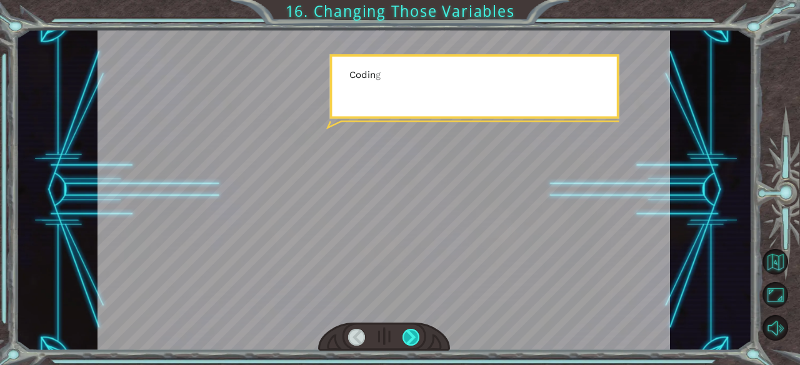
click at [410, 338] on div at bounding box center [410, 337] width 17 height 17
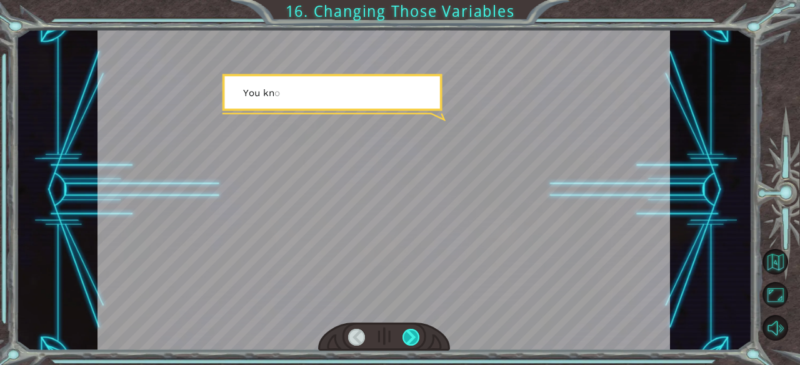
click at [410, 338] on div at bounding box center [410, 337] width 17 height 17
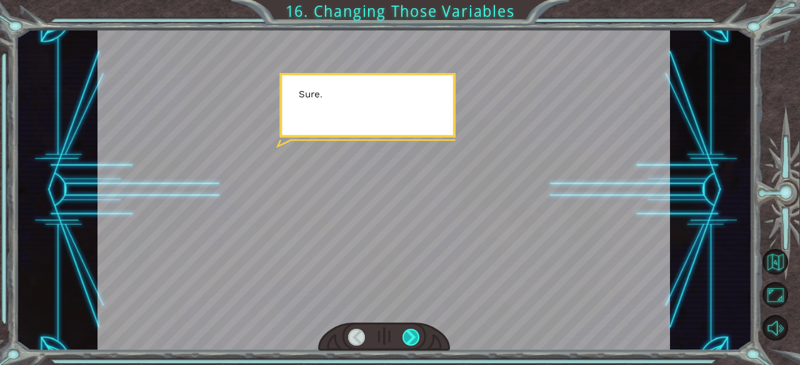
click at [410, 338] on div at bounding box center [410, 337] width 17 height 17
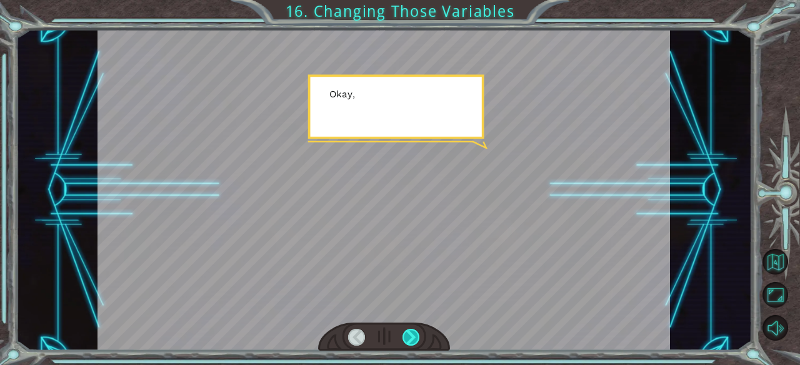
click at [410, 338] on div at bounding box center [410, 337] width 17 height 17
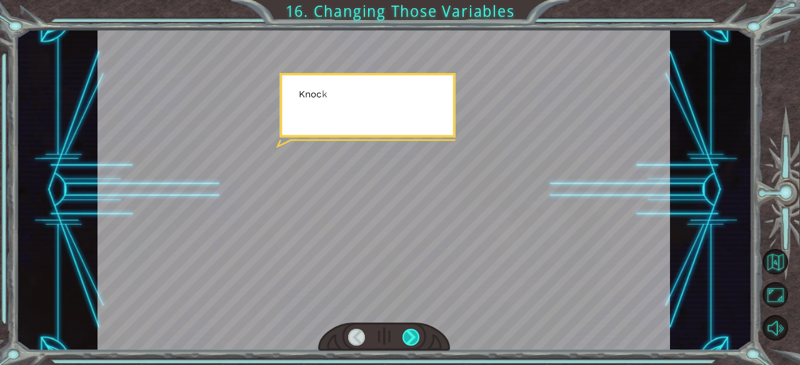
click at [410, 338] on div at bounding box center [410, 337] width 17 height 17
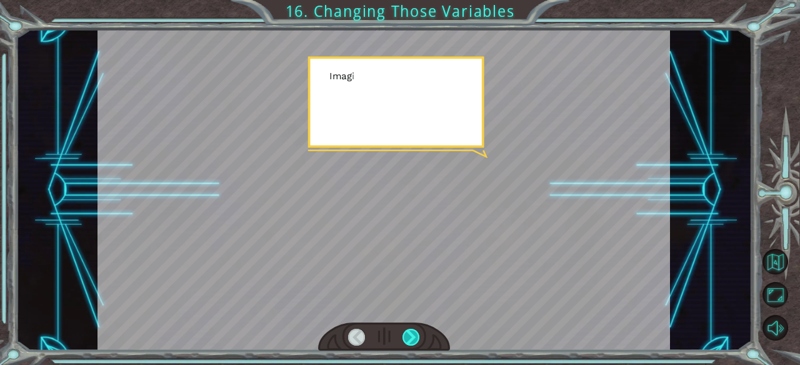
click at [410, 338] on div at bounding box center [410, 337] width 17 height 17
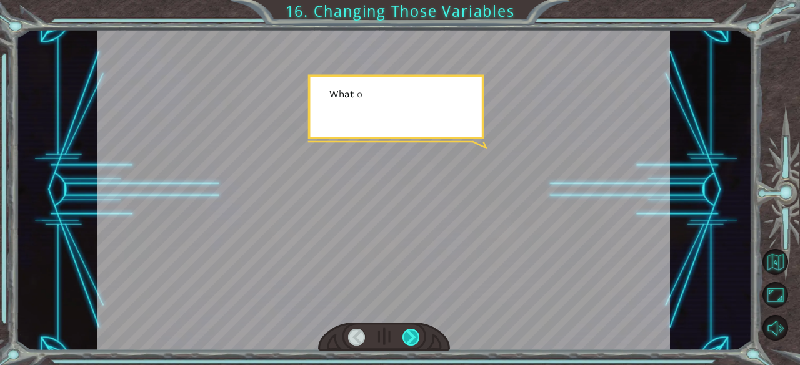
click at [410, 338] on div at bounding box center [410, 337] width 17 height 17
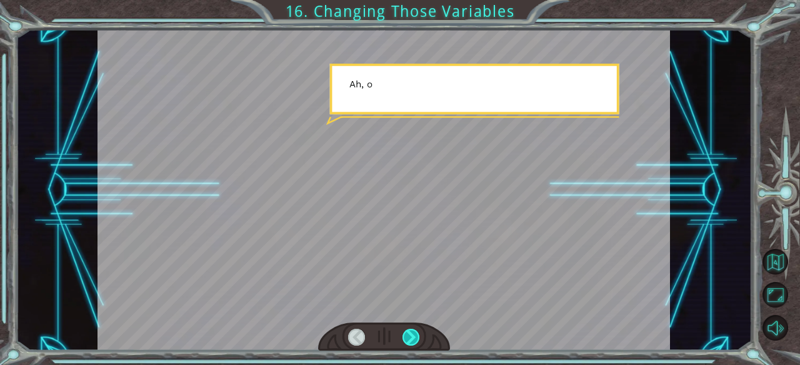
click at [410, 338] on div at bounding box center [410, 337] width 17 height 17
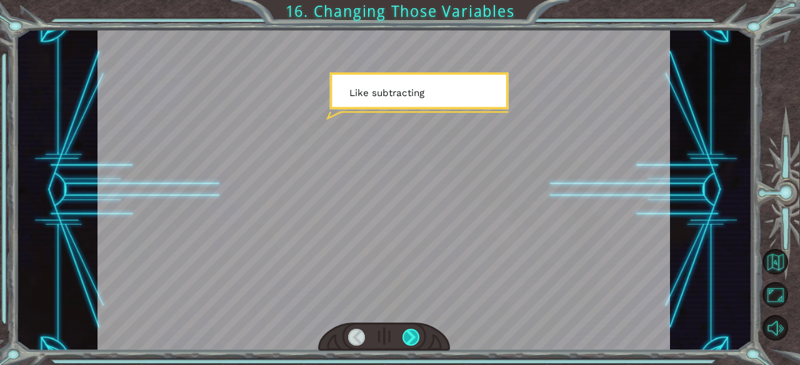
click at [410, 338] on div at bounding box center [410, 337] width 17 height 17
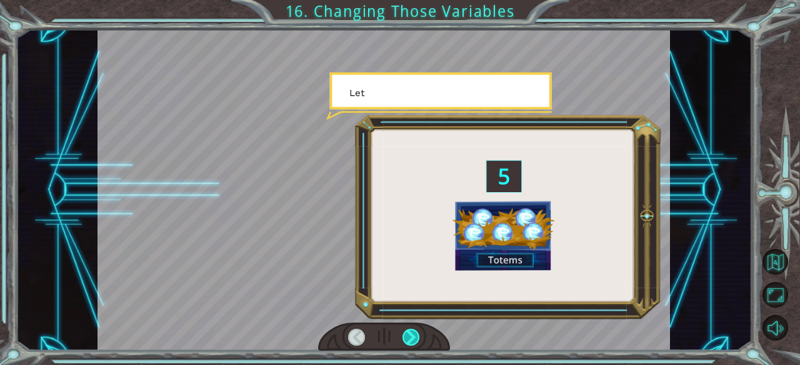
click at [410, 338] on div at bounding box center [410, 337] width 17 height 17
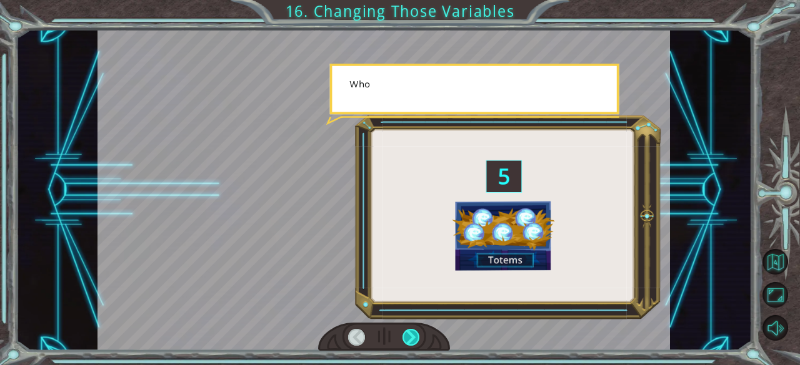
click at [410, 338] on div at bounding box center [410, 337] width 17 height 17
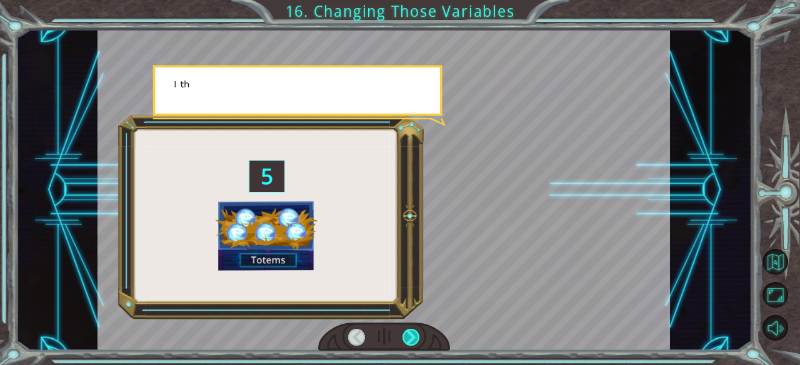
click at [410, 338] on div at bounding box center [410, 337] width 17 height 17
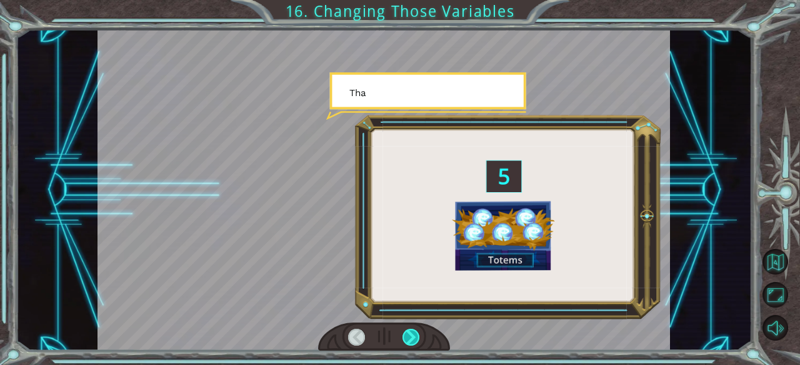
click at [410, 338] on div at bounding box center [410, 337] width 17 height 17
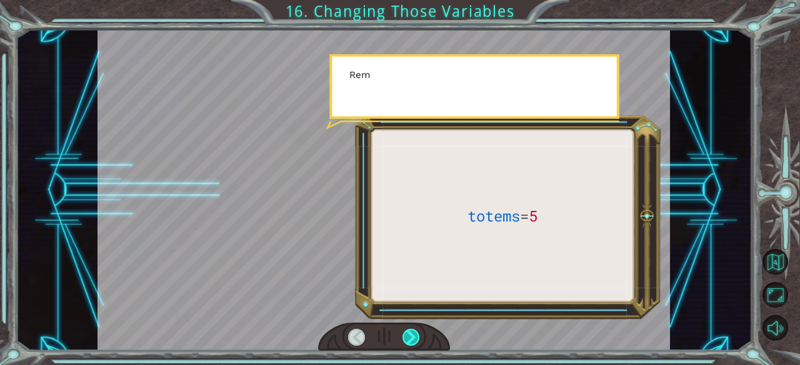
click at [410, 338] on div at bounding box center [410, 337] width 17 height 17
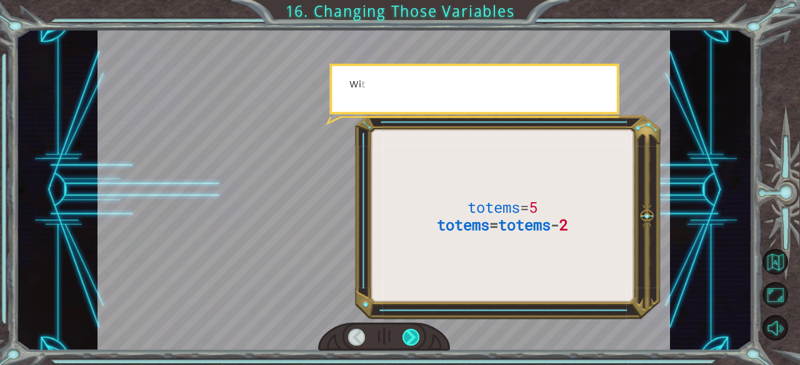
click at [410, 338] on div at bounding box center [410, 337] width 17 height 17
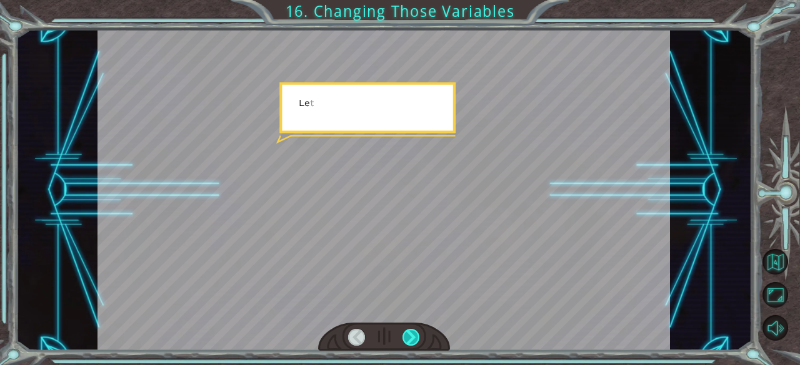
click at [410, 338] on div at bounding box center [410, 337] width 17 height 17
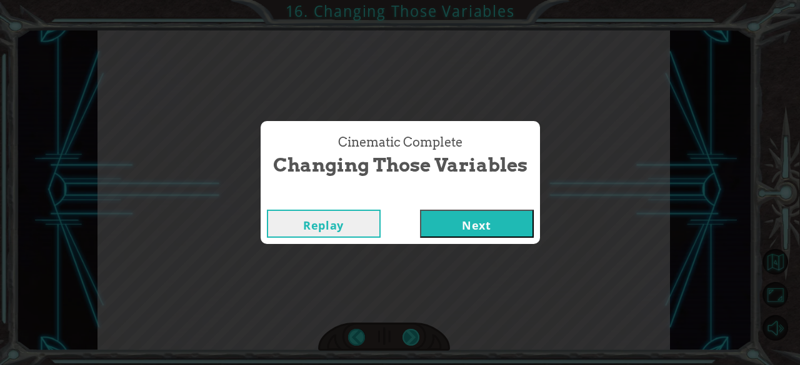
click at [410, 338] on div "Cinematic Complete Changing Those Variables Replay Next" at bounding box center [400, 182] width 800 height 365
click at [442, 219] on button "Next" at bounding box center [477, 224] width 114 height 28
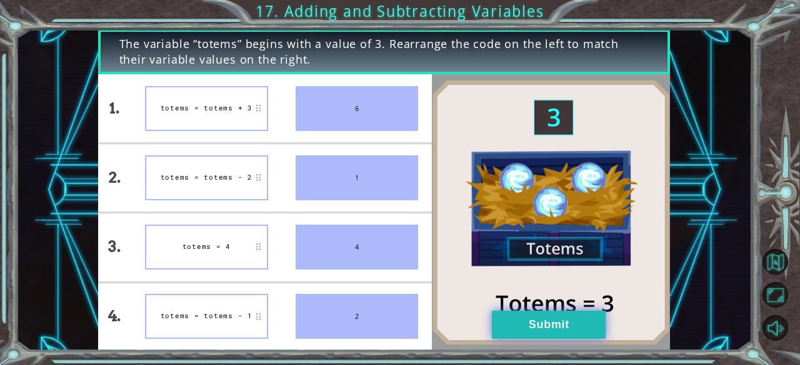
click at [567, 332] on button "Submit" at bounding box center [549, 325] width 114 height 28
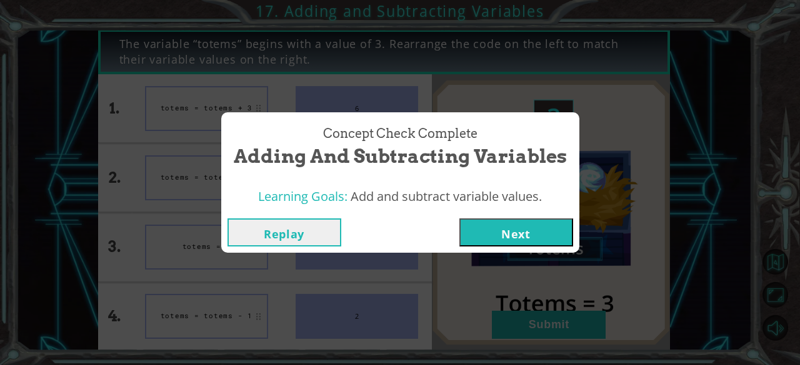
click at [500, 231] on button "Next" at bounding box center [516, 233] width 114 height 28
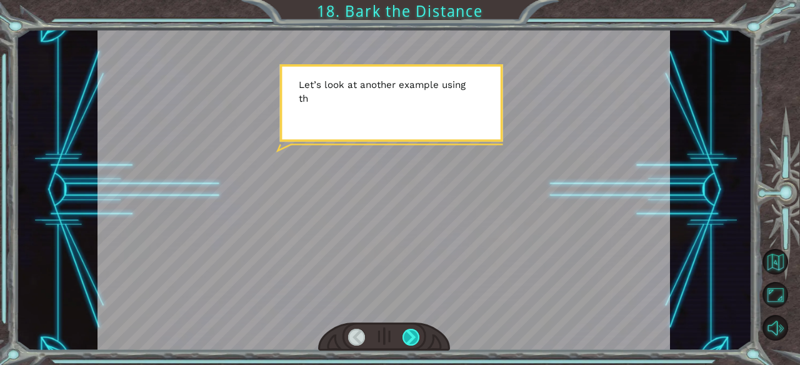
click at [411, 335] on div at bounding box center [410, 337] width 17 height 17
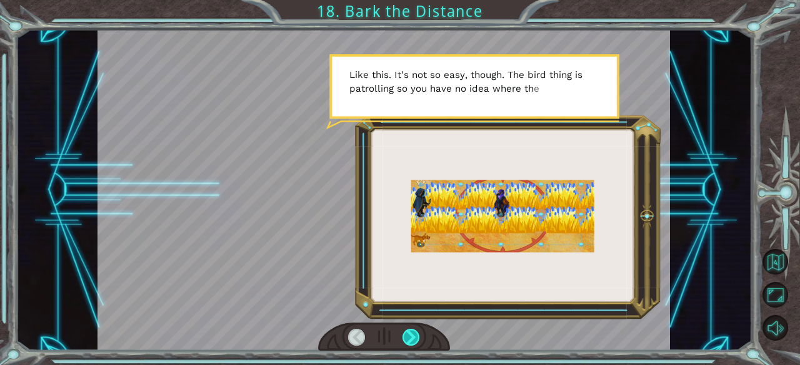
click at [411, 335] on div at bounding box center [410, 337] width 17 height 17
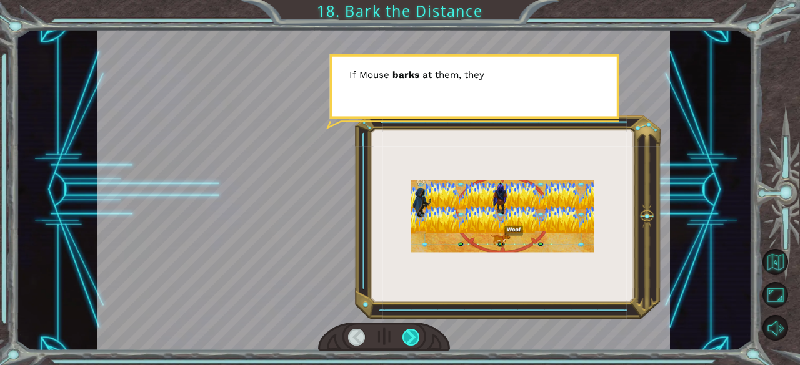
click at [411, 335] on div at bounding box center [410, 337] width 17 height 17
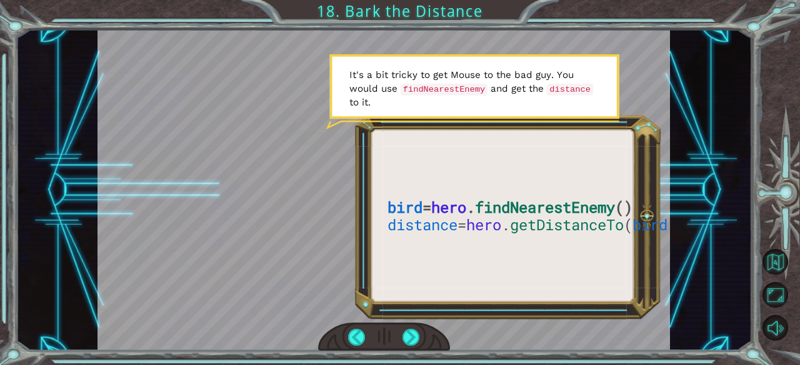
click at [565, 233] on div at bounding box center [383, 190] width 572 height 322
click at [781, 264] on button "Back to Map" at bounding box center [775, 262] width 26 height 26
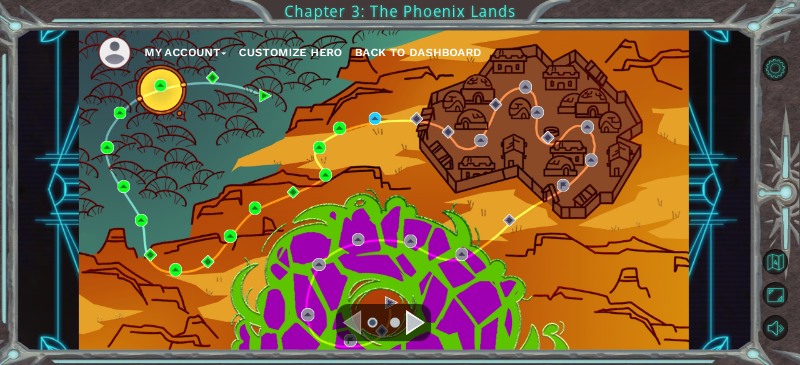
click at [368, 112] on div "My Account Customize Hero Back to Dashboard" at bounding box center [384, 190] width 610 height 322
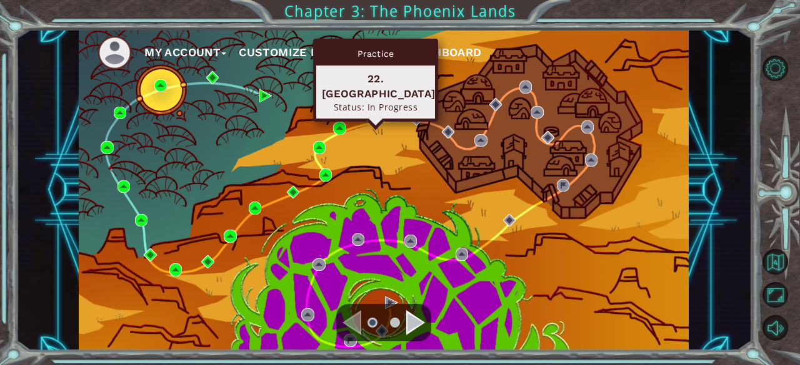
click at [381, 124] on img at bounding box center [375, 118] width 12 height 12
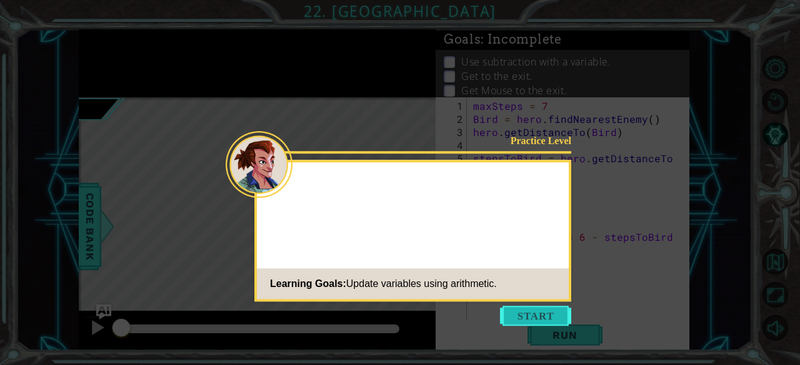
click at [548, 320] on button "Start" at bounding box center [535, 316] width 71 height 20
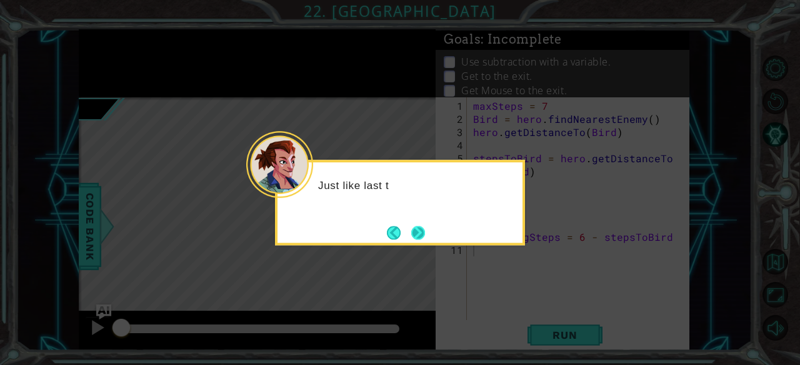
click at [417, 232] on button "Next" at bounding box center [418, 233] width 14 height 14
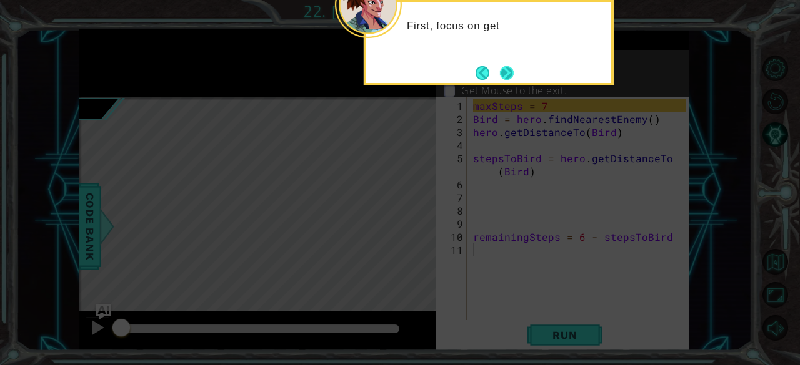
click at [513, 80] on button "Next" at bounding box center [507, 73] width 14 height 14
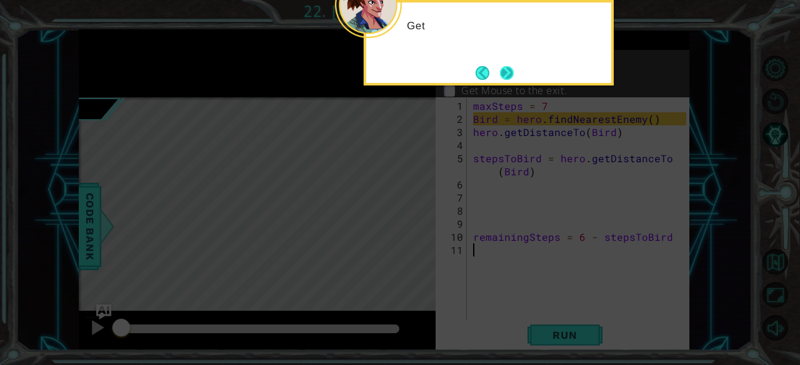
click at [505, 73] on button "Next" at bounding box center [507, 73] width 14 height 14
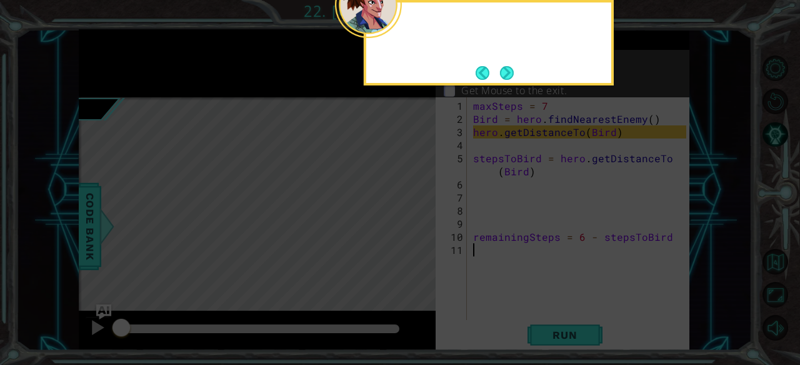
click at [505, 73] on button "Next" at bounding box center [507, 73] width 14 height 14
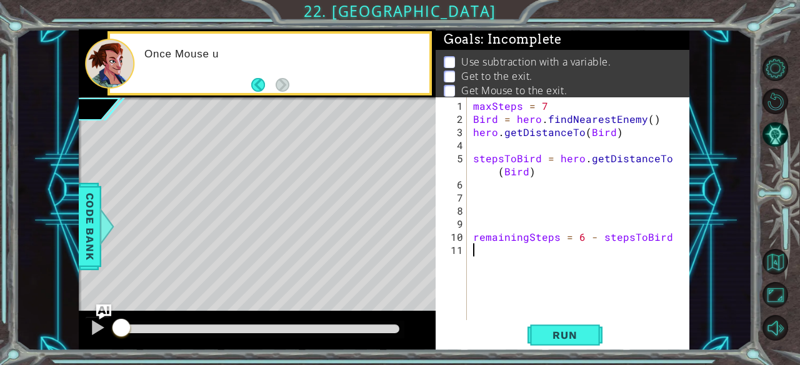
click at [493, 147] on div "maxSteps = 7 Bird = hero . findNearestEnemy ( ) hero . getDistanceTo ( Bird ) s…" at bounding box center [581, 223] width 222 height 249
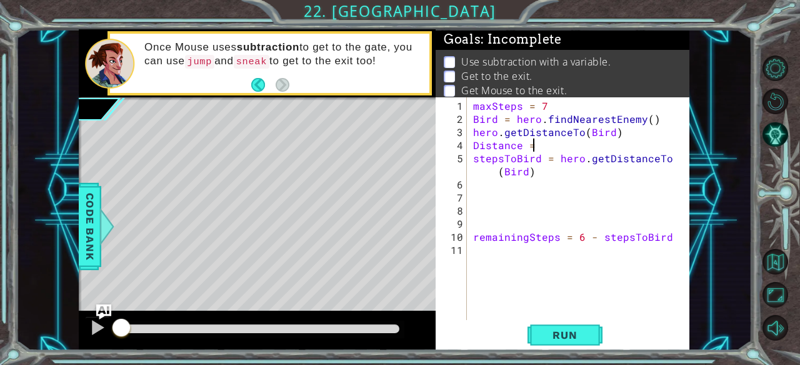
scroll to position [0, 3]
type textarea "Distance ="
click at [778, 262] on button "Back to Map" at bounding box center [775, 262] width 26 height 26
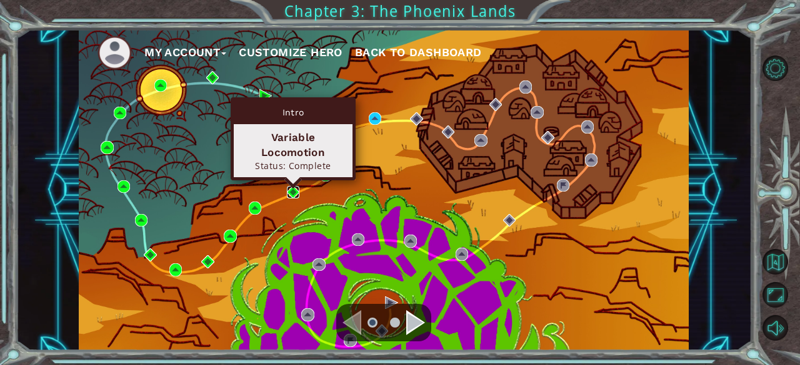
click at [294, 188] on img at bounding box center [293, 192] width 12 height 12
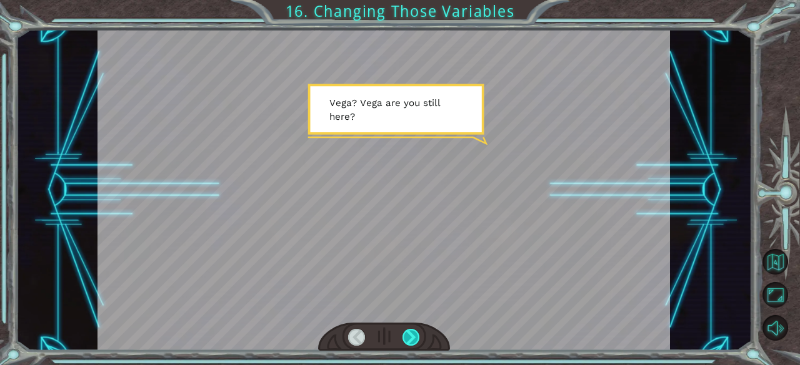
click at [408, 342] on div at bounding box center [410, 337] width 17 height 17
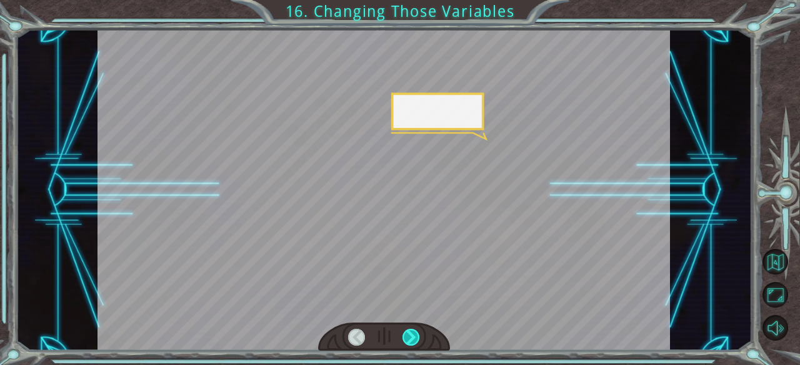
click at [408, 342] on div at bounding box center [410, 337] width 17 height 17
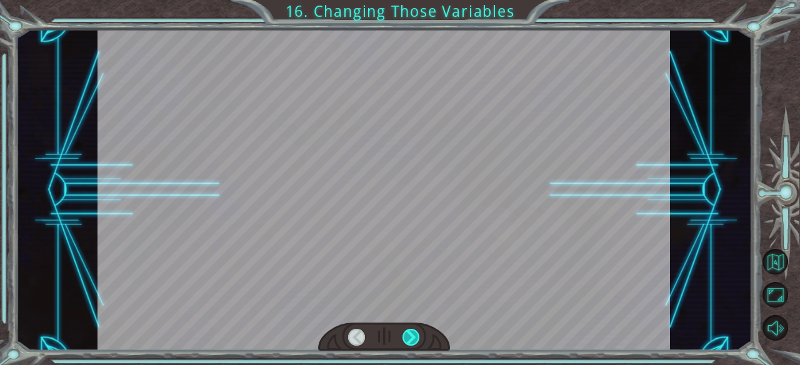
click at [408, 342] on div at bounding box center [410, 337] width 17 height 17
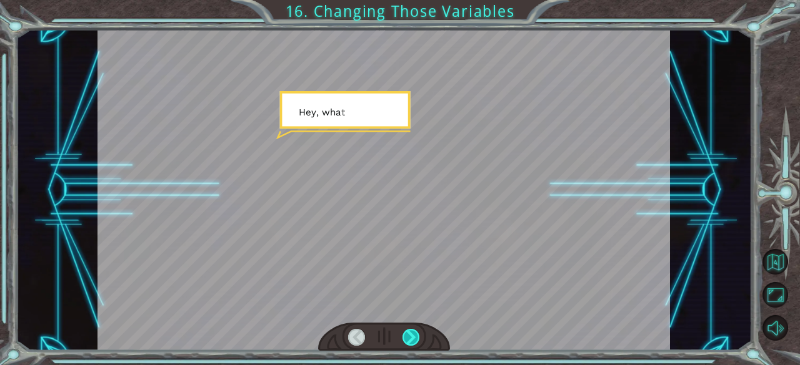
click at [408, 342] on div at bounding box center [410, 337] width 17 height 17
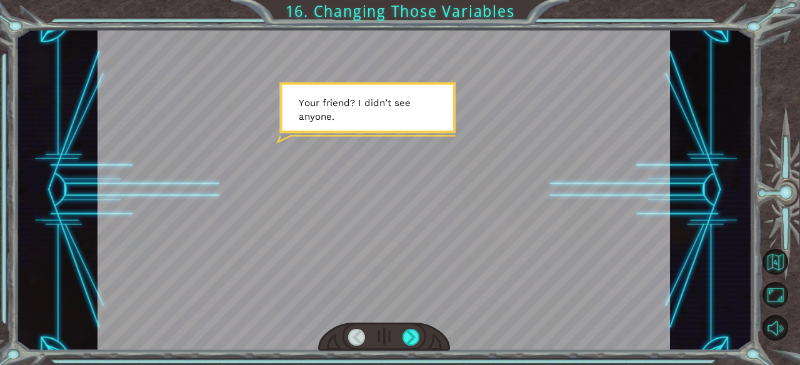
drag, startPoint x: 408, startPoint y: 342, endPoint x: 396, endPoint y: 327, distance: 19.1
click at [396, 327] on div at bounding box center [384, 337] width 132 height 29
click at [410, 344] on div at bounding box center [410, 337] width 17 height 17
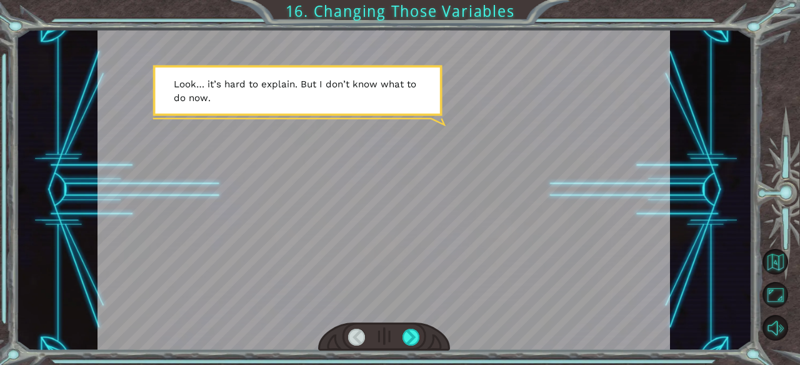
drag, startPoint x: 410, startPoint y: 344, endPoint x: 404, endPoint y: 328, distance: 17.4
click at [404, 328] on div at bounding box center [384, 337] width 132 height 29
click at [407, 339] on div at bounding box center [410, 337] width 17 height 17
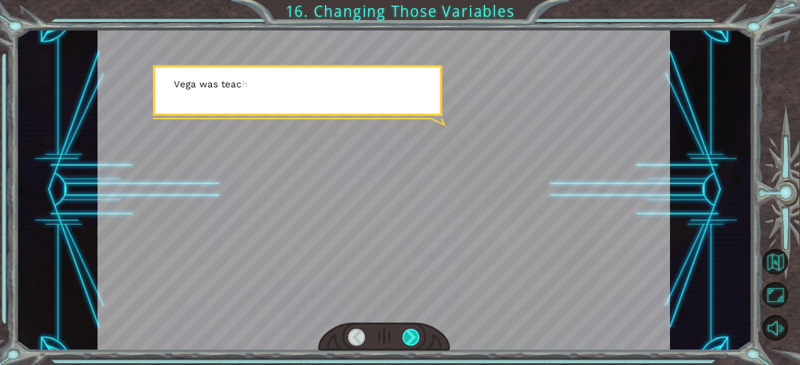
click at [407, 339] on div at bounding box center [410, 337] width 17 height 17
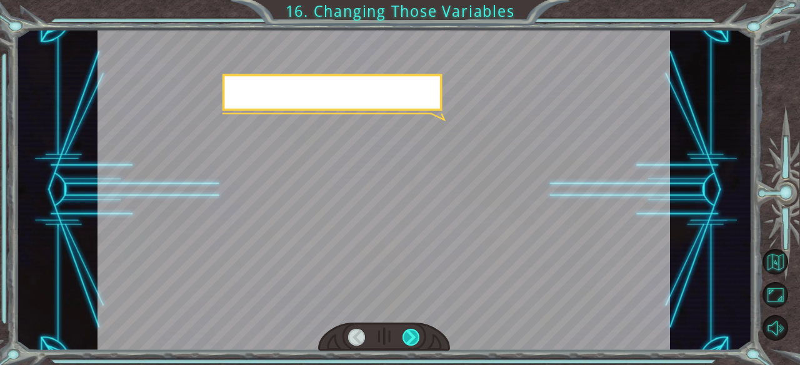
click at [407, 339] on div at bounding box center [410, 337] width 17 height 17
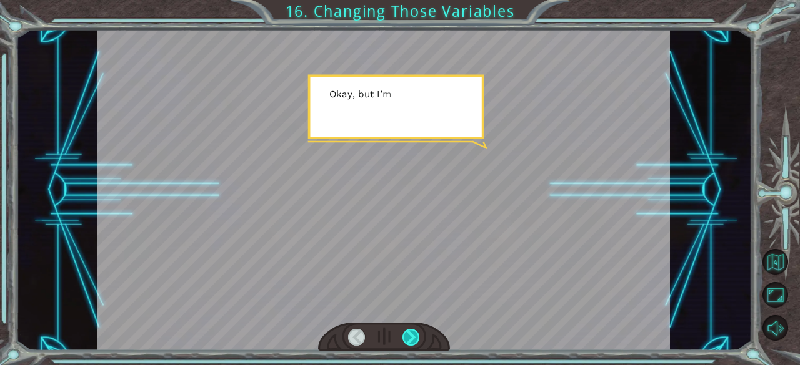
click at [407, 339] on div at bounding box center [410, 337] width 17 height 17
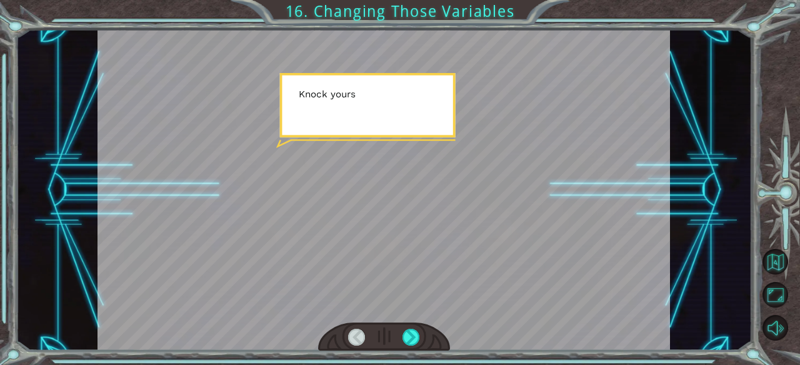
click at [400, 335] on div at bounding box center [384, 337] width 132 height 29
click at [410, 338] on div at bounding box center [410, 337] width 17 height 17
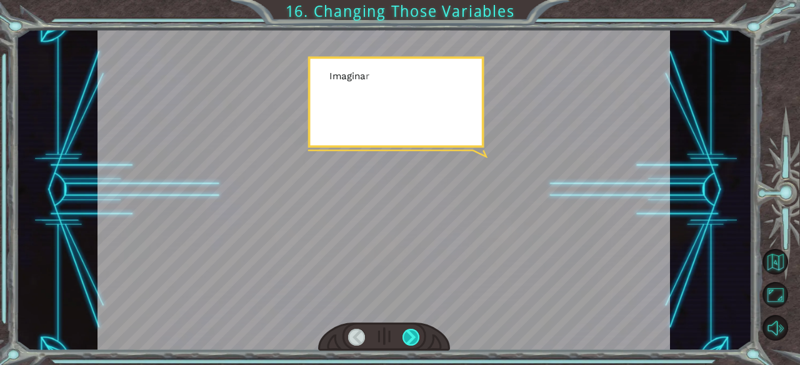
click at [410, 338] on div at bounding box center [410, 337] width 17 height 17
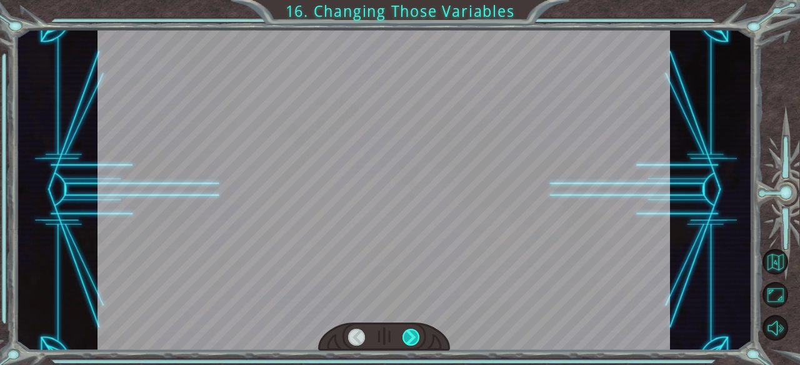
click at [410, 338] on div at bounding box center [410, 337] width 17 height 17
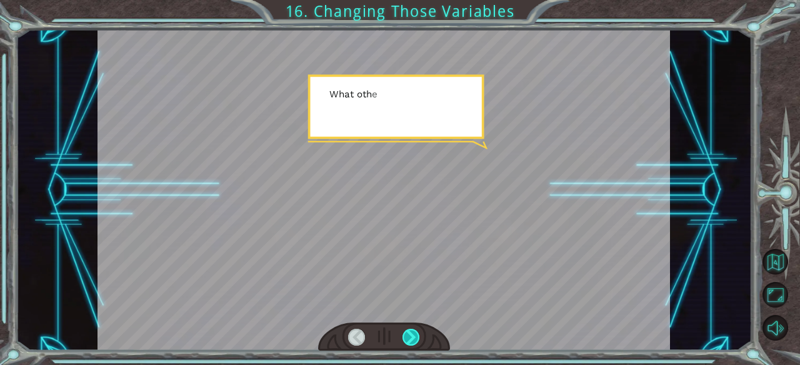
click at [410, 338] on div at bounding box center [410, 337] width 17 height 17
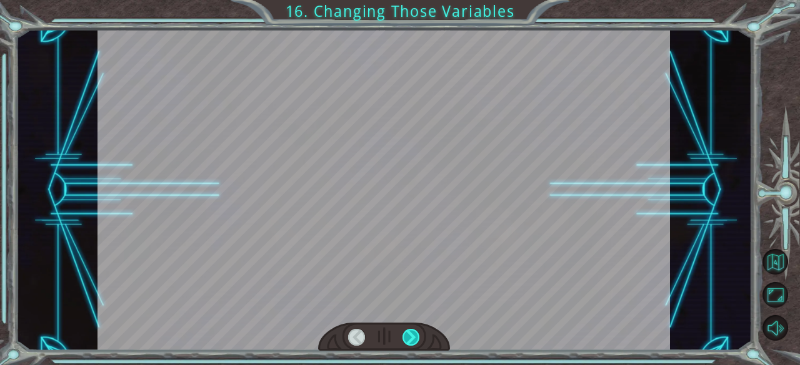
click at [410, 338] on div at bounding box center [410, 337] width 17 height 17
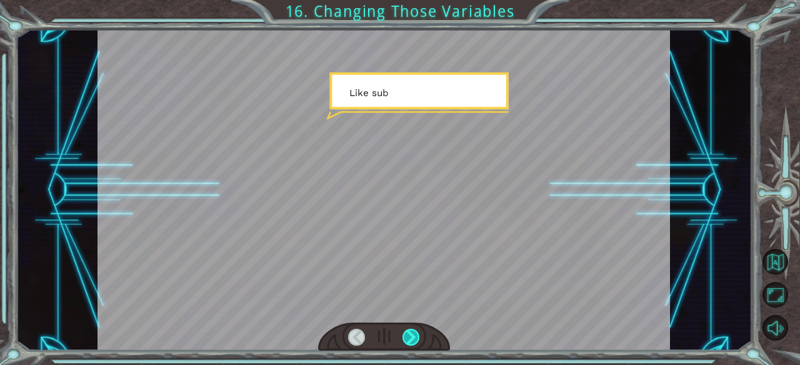
click at [410, 338] on div at bounding box center [410, 337] width 17 height 17
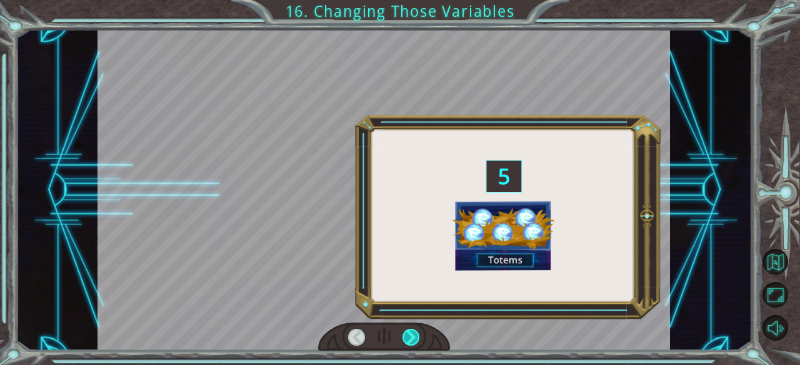
click at [410, 338] on div at bounding box center [410, 337] width 17 height 17
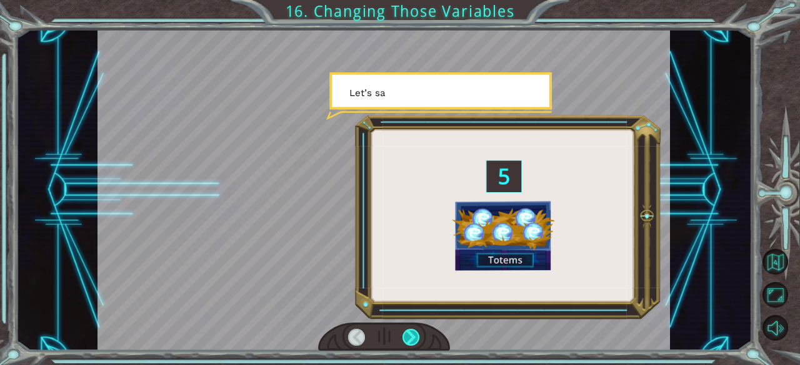
click at [410, 338] on div at bounding box center [410, 337] width 17 height 17
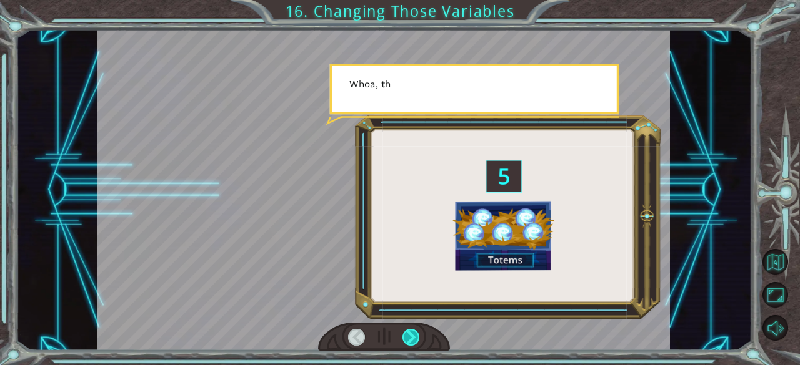
click at [410, 337] on div at bounding box center [410, 337] width 17 height 17
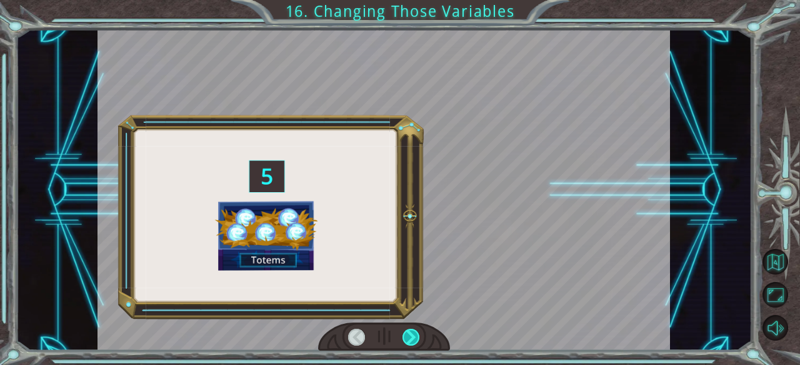
click at [410, 337] on div at bounding box center [410, 337] width 17 height 17
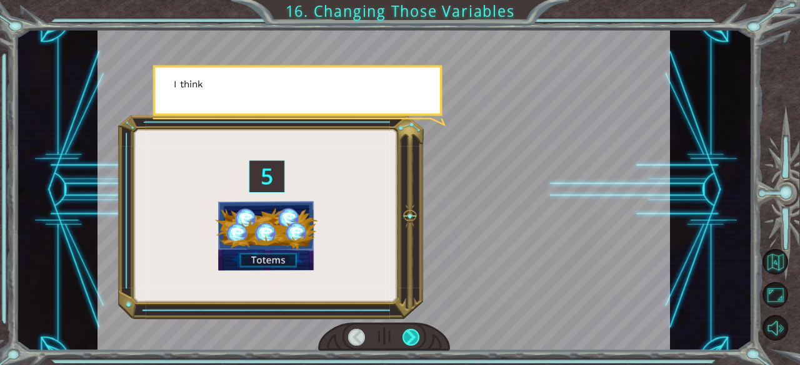
click at [410, 337] on div at bounding box center [410, 337] width 17 height 17
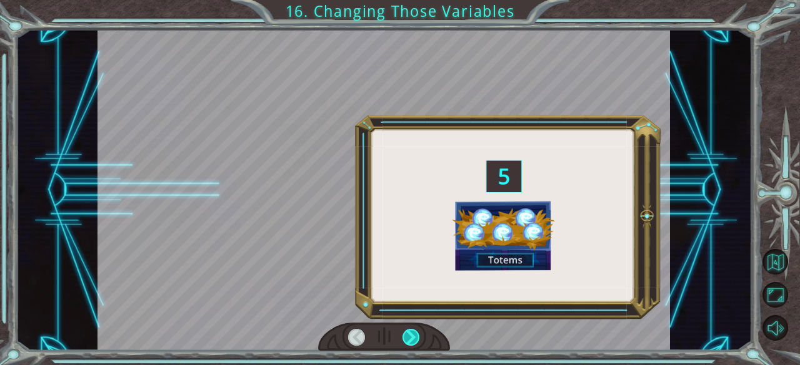
click at [410, 337] on div at bounding box center [410, 337] width 17 height 17
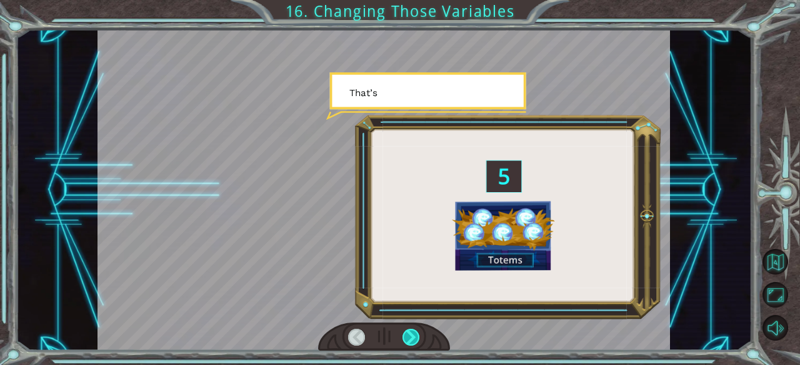
click at [410, 337] on div at bounding box center [410, 337] width 17 height 17
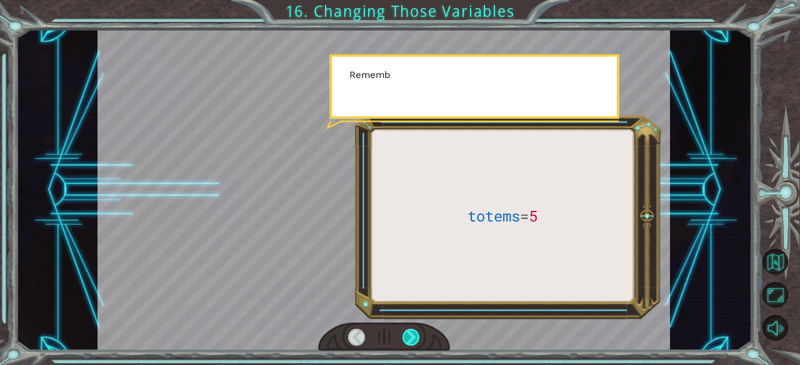
click at [410, 337] on div at bounding box center [410, 337] width 17 height 17
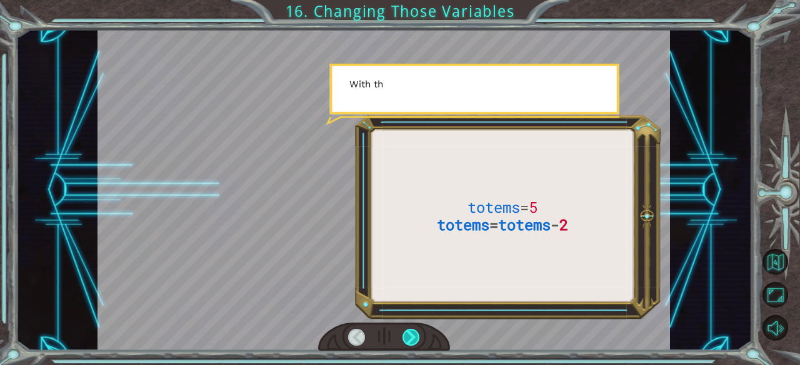
click at [410, 337] on div at bounding box center [410, 337] width 17 height 17
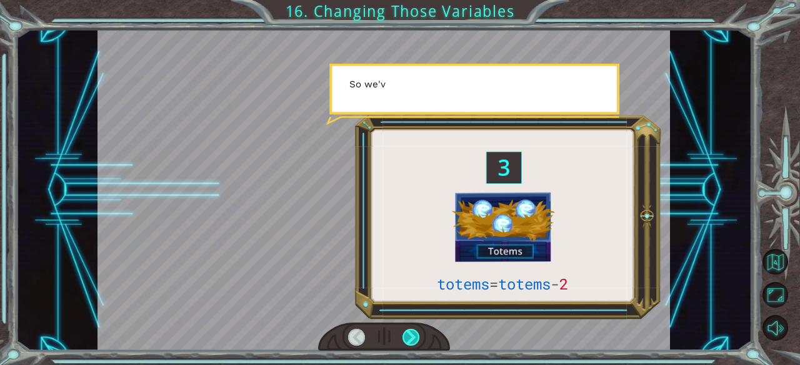
click at [410, 337] on div at bounding box center [410, 337] width 17 height 17
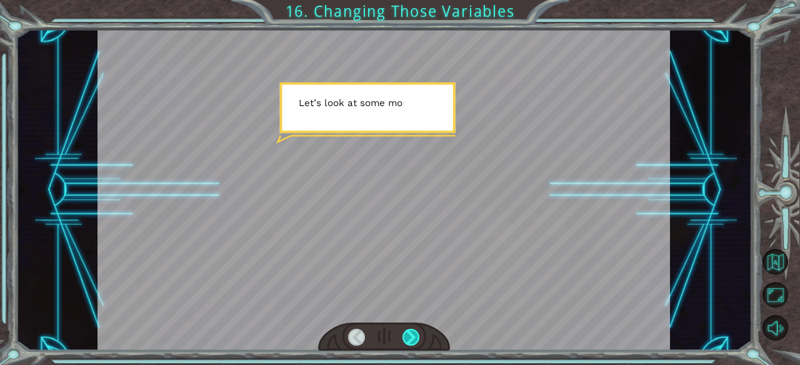
click at [410, 337] on div at bounding box center [410, 337] width 17 height 17
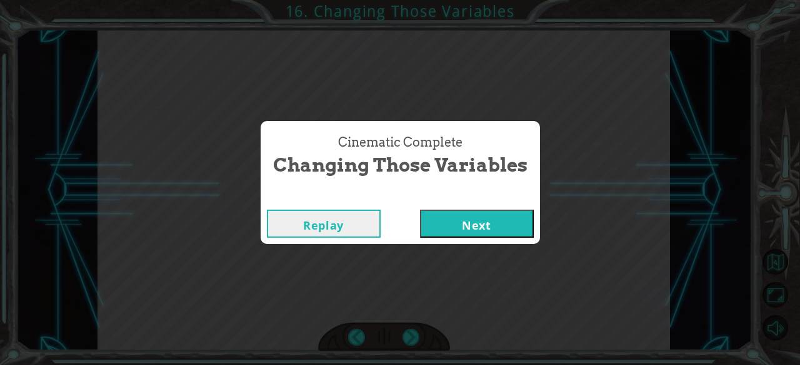
click at [462, 227] on button "Next" at bounding box center [477, 224] width 114 height 28
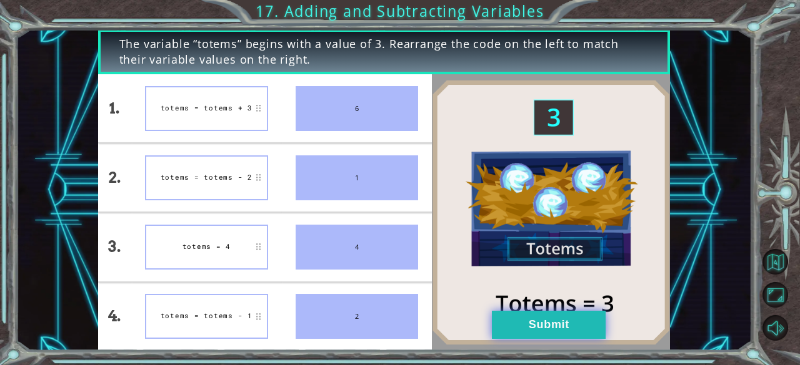
click at [567, 322] on button "Submit" at bounding box center [549, 325] width 114 height 28
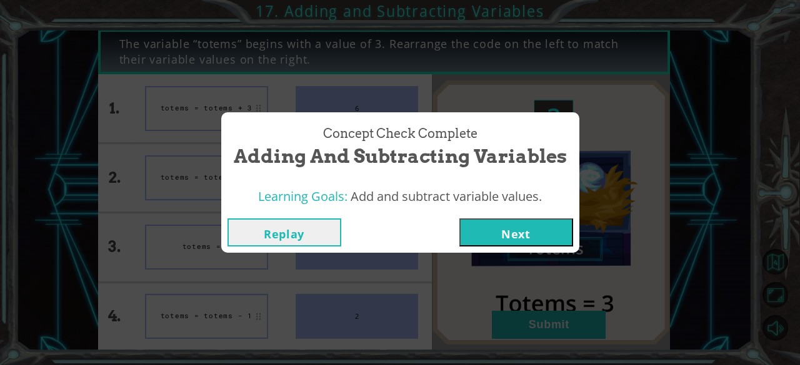
click at [532, 230] on button "Next" at bounding box center [516, 233] width 114 height 28
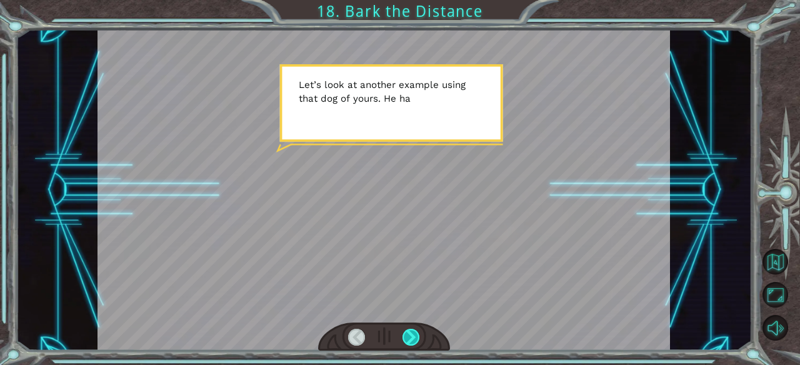
click at [417, 334] on div at bounding box center [410, 337] width 17 height 17
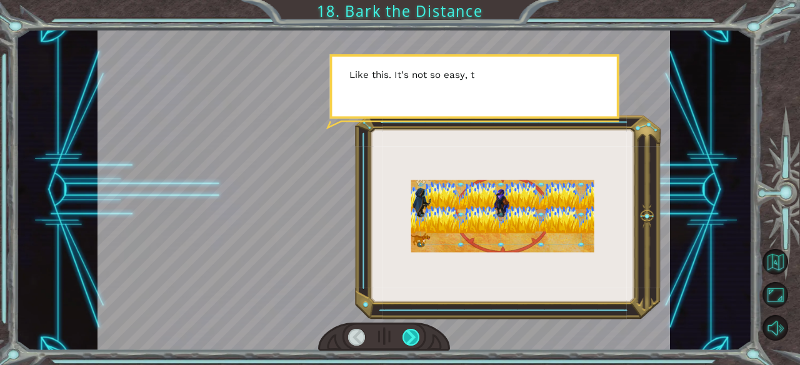
click at [417, 334] on div at bounding box center [410, 337] width 17 height 17
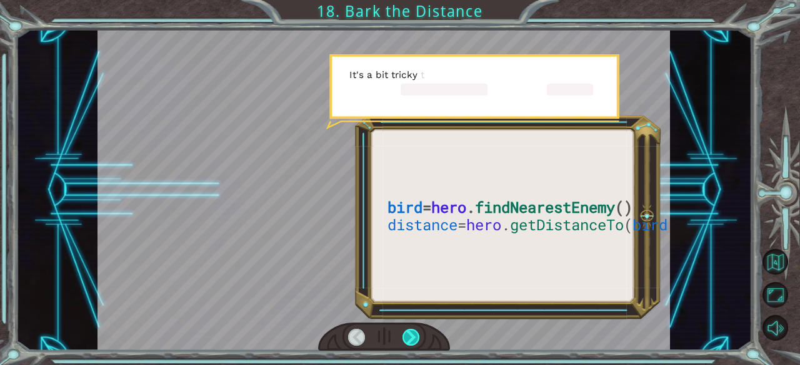
click at [417, 334] on div at bounding box center [410, 337] width 17 height 17
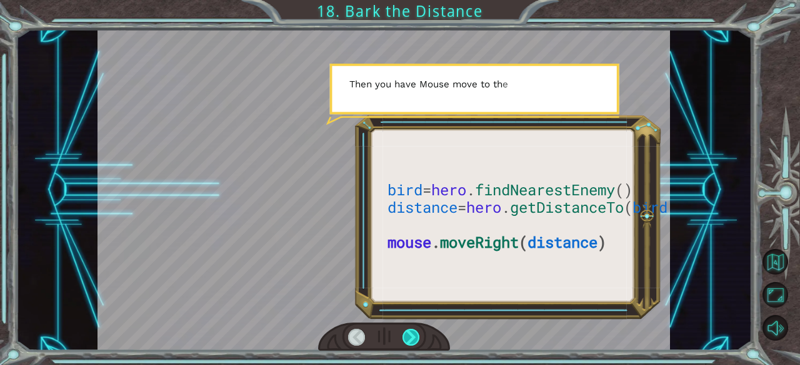
click at [417, 334] on div at bounding box center [410, 337] width 17 height 17
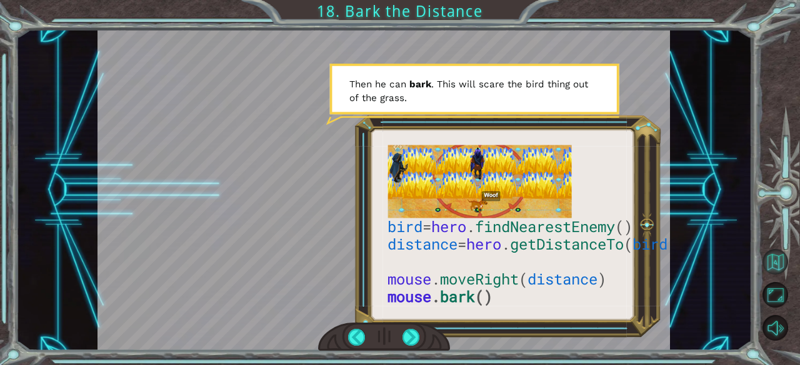
click at [780, 258] on button "Back to Map" at bounding box center [775, 262] width 26 height 26
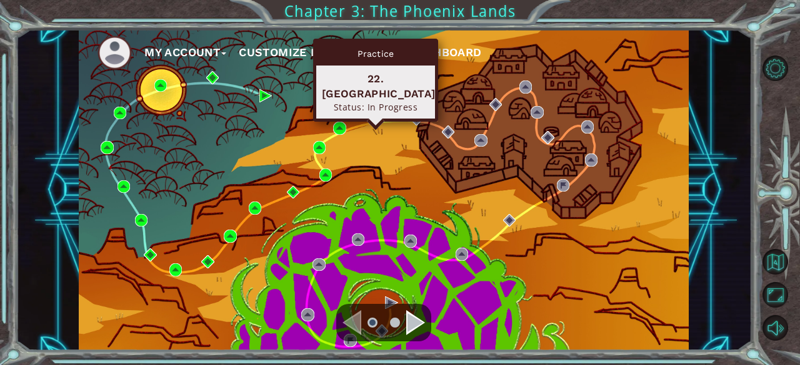
click at [375, 119] on img at bounding box center [375, 118] width 12 height 12
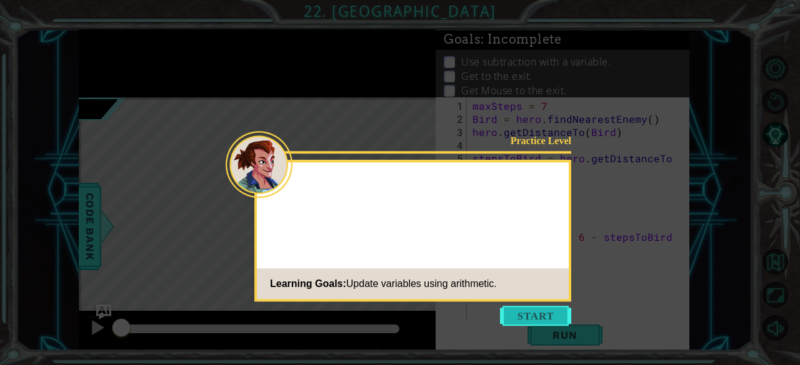
click at [533, 314] on button "Start" at bounding box center [535, 316] width 71 height 20
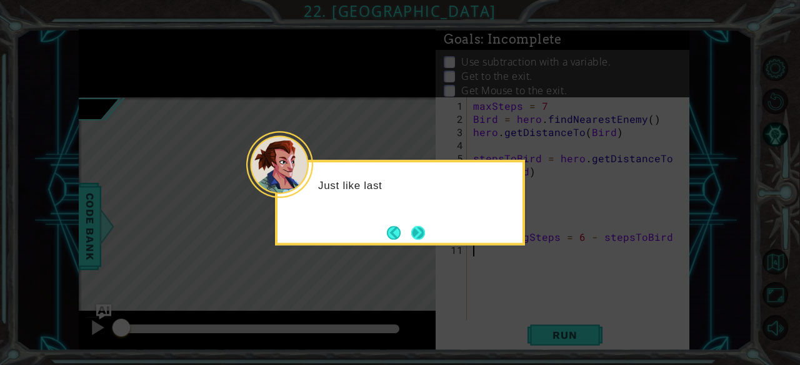
click at [415, 234] on button "Next" at bounding box center [418, 233] width 14 height 14
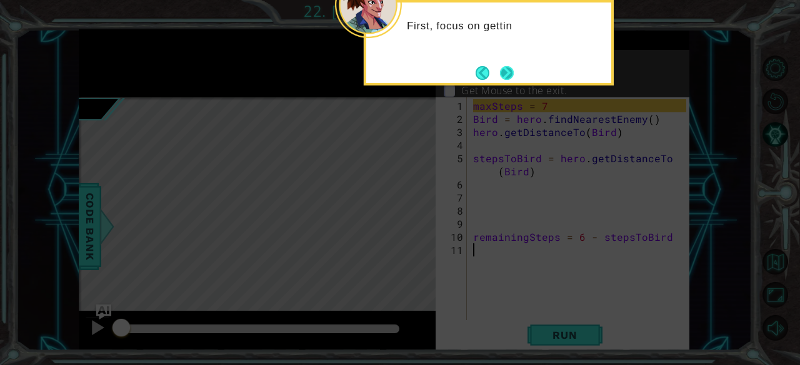
click at [505, 79] on button "Next" at bounding box center [507, 73] width 14 height 14
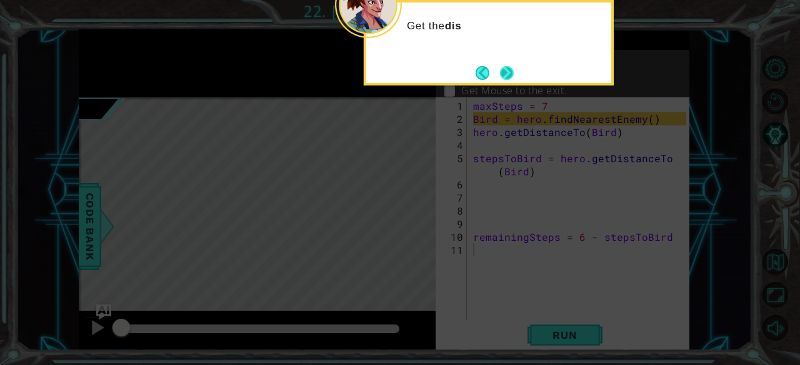
click at [507, 72] on button "Next" at bounding box center [507, 73] width 14 height 14
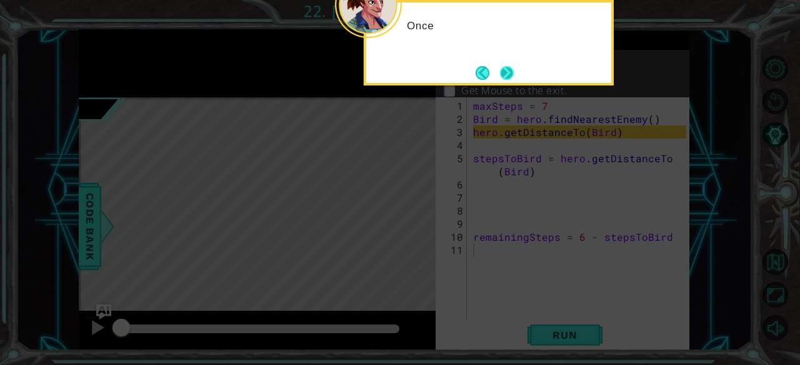
click at [507, 72] on button "Next" at bounding box center [507, 73] width 14 height 14
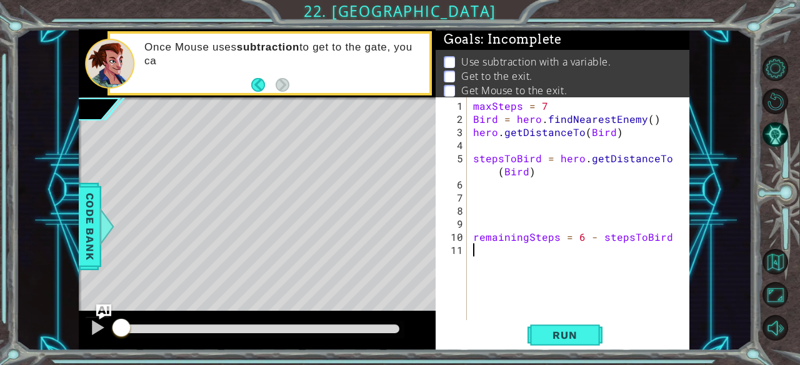
click at [504, 132] on div "maxSteps = 7 Bird = hero . findNearestEnemy ( ) hero . getDistanceTo ( Bird ) s…" at bounding box center [581, 223] width 222 height 249
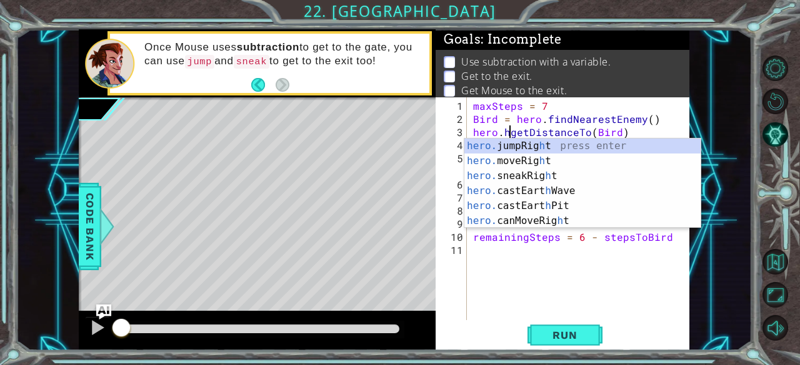
scroll to position [0, 2]
type textarea "hero.getDistanceTo(Bird)"
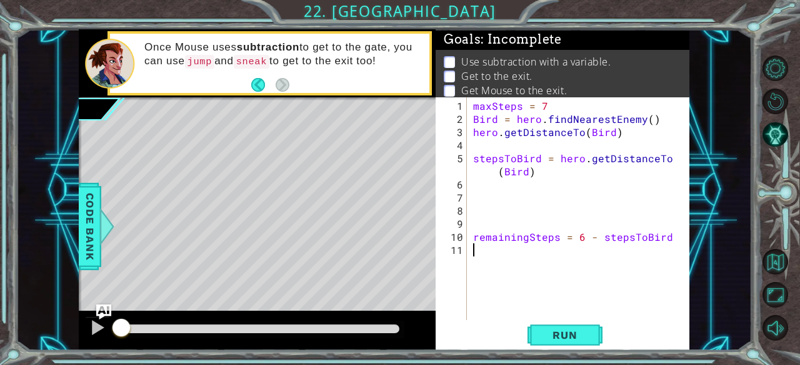
click at [550, 298] on div "maxSteps = 7 Bird = hero . findNearestEnemy ( ) hero . getDistanceTo ( Bird ) s…" at bounding box center [581, 223] width 222 height 249
click at [512, 152] on div "maxSteps = 7 Bird = hero . findNearestEnemy ( ) hero . getDistanceTo ( Bird ) s…" at bounding box center [581, 223] width 222 height 249
type textarea "stepsToBird = hero.getDistanceTo(Bird)"
click at [484, 143] on div "maxSteps = 7 Bird = hero . findNearestEnemy ( ) hero . getDistanceTo ( Bird ) s…" at bounding box center [581, 223] width 222 height 249
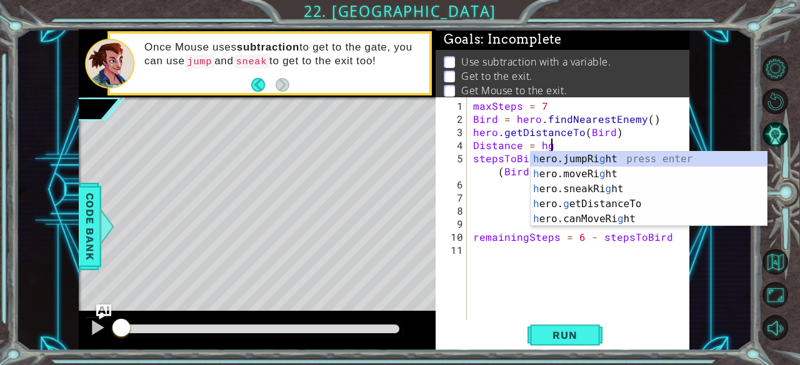
scroll to position [0, 4]
click at [557, 203] on div "h ero.jumpRi g ht press enter h ero.moveRi g ht press enter h ero.sneakRi g ht …" at bounding box center [648, 204] width 237 height 105
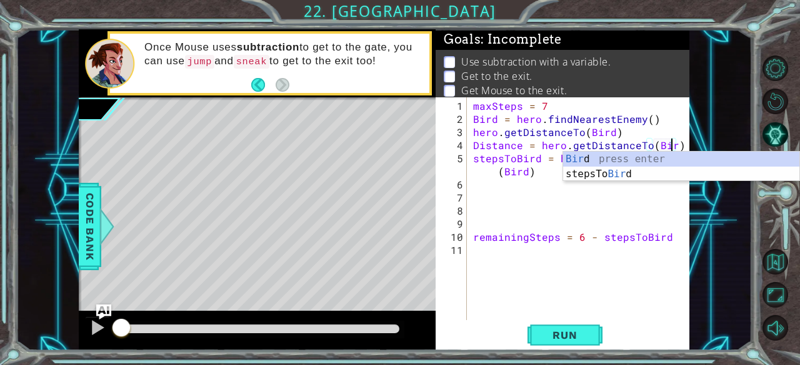
type textarea "Distance = hero.getDistanceTo(Bird)"
click at [581, 208] on div "maxSteps = 7 Bird = hero . findNearestEnemy ( ) hero . getDistanceTo ( Bird ) D…" at bounding box center [581, 223] width 222 height 249
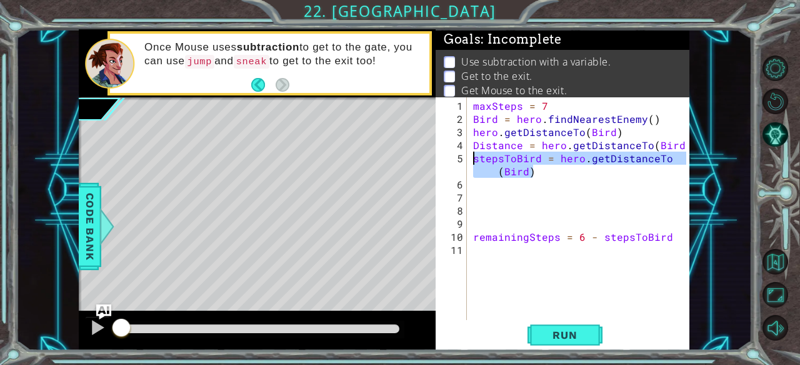
drag, startPoint x: 546, startPoint y: 167, endPoint x: 474, endPoint y: 156, distance: 72.6
click at [474, 156] on div "maxSteps = 7 Bird = hero . findNearestEnemy ( ) hero . getDistanceTo ( Bird ) D…" at bounding box center [581, 223] width 222 height 249
type textarea "stepsToBird = hero.getDistanceTo(Bird)"
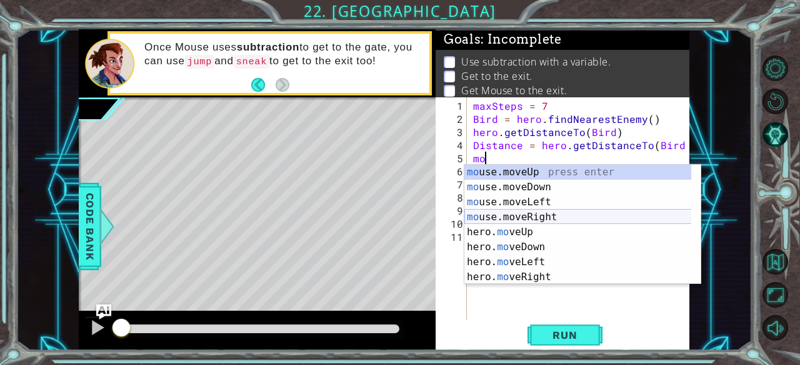
click at [532, 213] on div "mo use.moveUp press enter mo use.moveDown press enter mo use.moveLeft press ent…" at bounding box center [577, 240] width 227 height 150
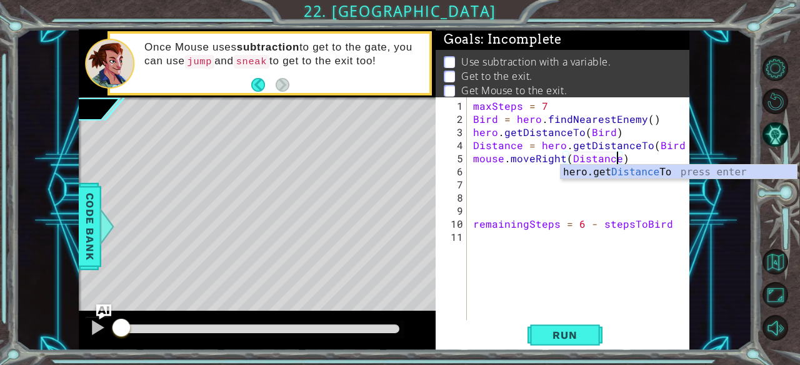
scroll to position [0, 9]
type textarea "mouse.moveRight(Distance)"
click at [588, 338] on span "Run" at bounding box center [564, 335] width 49 height 12
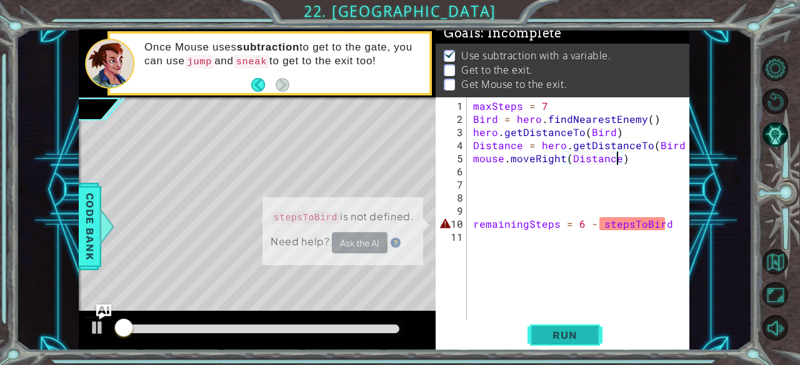
scroll to position [11, 0]
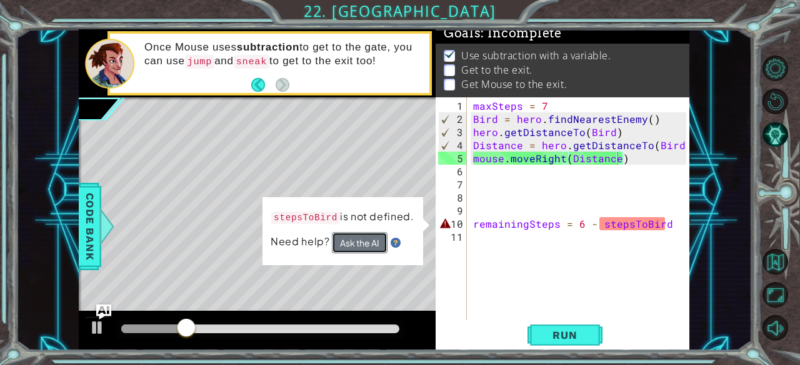
click at [375, 241] on button "Ask the AI" at bounding box center [360, 242] width 56 height 21
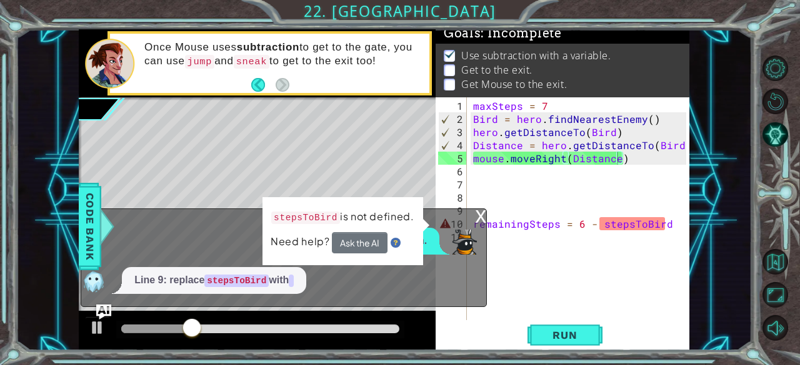
click at [480, 249] on div "x Please explain. Line 9: replace stepsToBird with" at bounding box center [284, 258] width 406 height 99
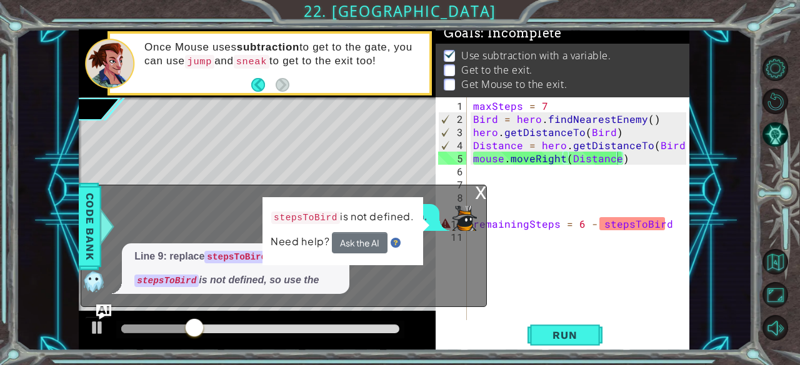
click at [481, 196] on div "x Please explain. Line 9: replace stepsToBird with Distance stepsToBird is not …" at bounding box center [284, 246] width 406 height 122
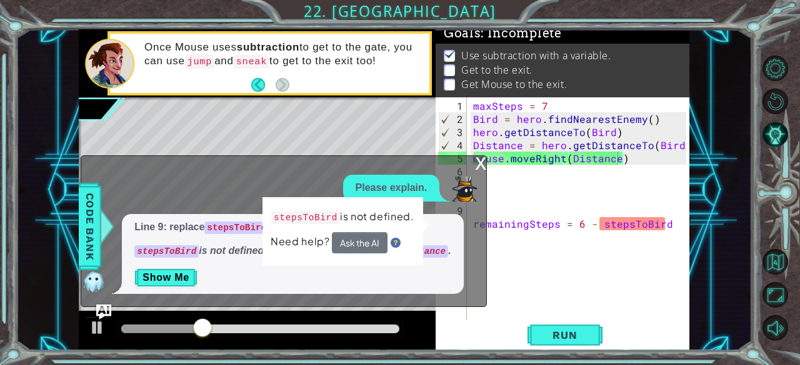
click at [481, 167] on div "x" at bounding box center [480, 162] width 11 height 12
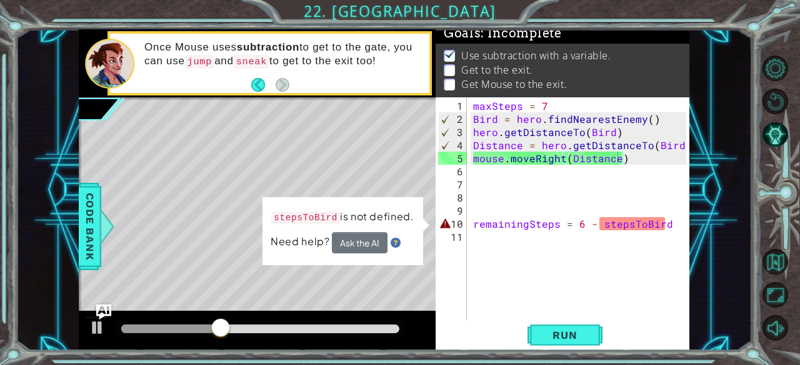
click at [475, 181] on div "maxSteps = 7 Bird = hero . findNearestEnemy ( ) hero . getDistanceTo ( Bird ) D…" at bounding box center [581, 223] width 222 height 249
click at [548, 337] on span "Run" at bounding box center [564, 335] width 49 height 12
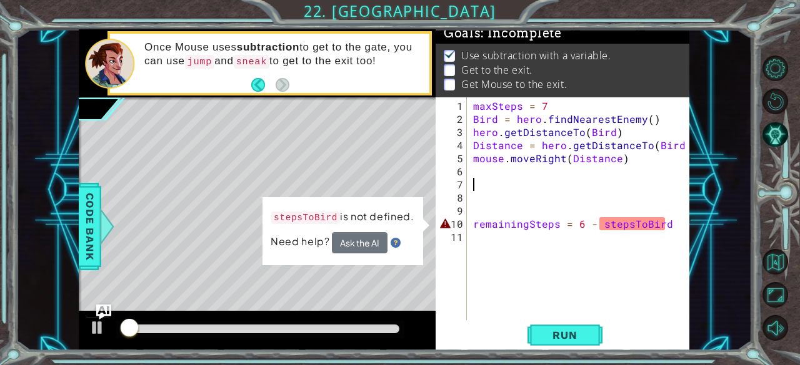
click at [472, 224] on div "maxSteps = 7 Bird = hero . findNearestEnemy ( ) hero . getDistanceTo ( Bird ) D…" at bounding box center [581, 223] width 222 height 249
type textarea "remainingSteps = 6 - stepsToBird"
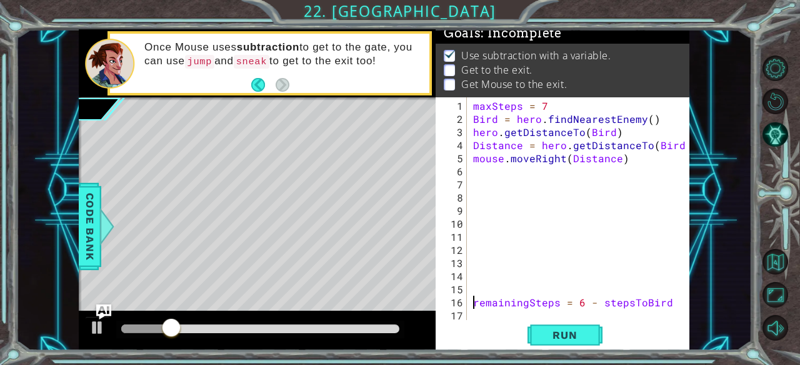
click at [478, 171] on div "maxSteps = 7 Bird = hero . findNearestEnemy ( ) hero . getDistanceTo ( Bird ) D…" at bounding box center [581, 223] width 222 height 249
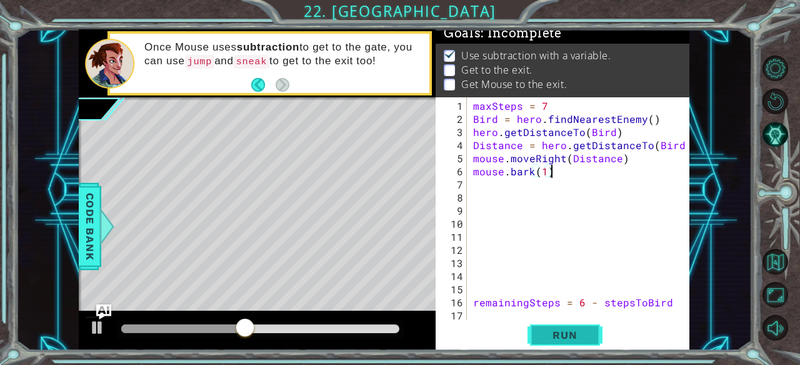
type textarea "mouse.bark(1)"
click at [585, 348] on button "Run" at bounding box center [564, 336] width 75 height 26
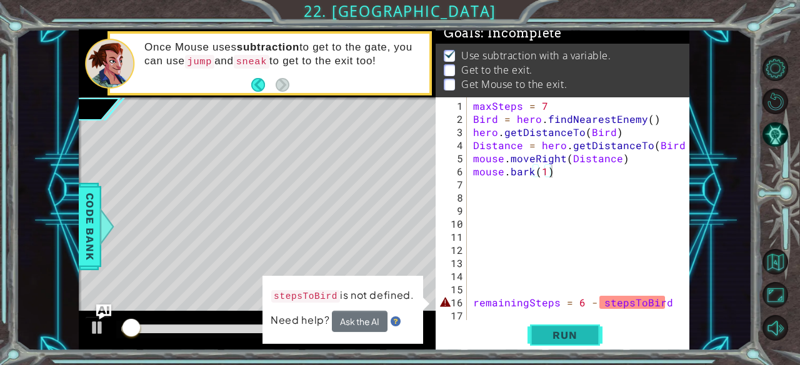
click at [580, 340] on span "Run" at bounding box center [564, 335] width 49 height 12
click at [498, 188] on div "maxSteps = 7 Bird = hero . findNearestEnemy ( ) hero . getDistanceTo ( Bird ) D…" at bounding box center [581, 223] width 222 height 249
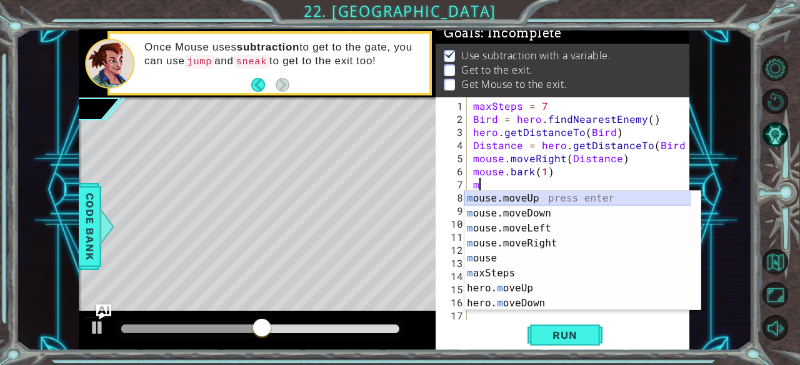
click at [556, 196] on div "m ouse.moveUp press enter m ouse.moveDown press enter m ouse.moveLeft press ent…" at bounding box center [577, 266] width 227 height 150
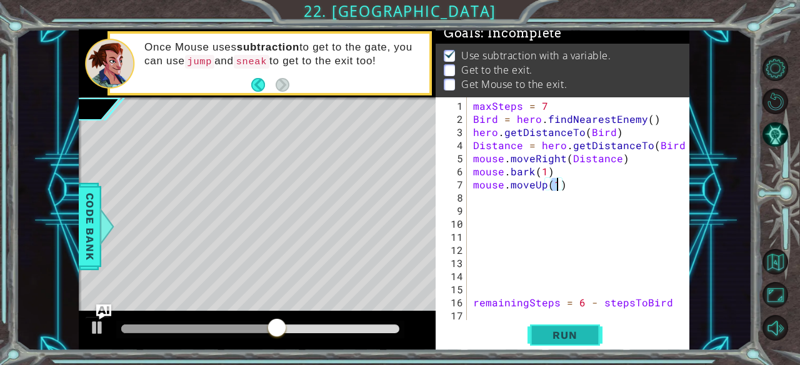
click at [553, 338] on span "Run" at bounding box center [564, 335] width 49 height 12
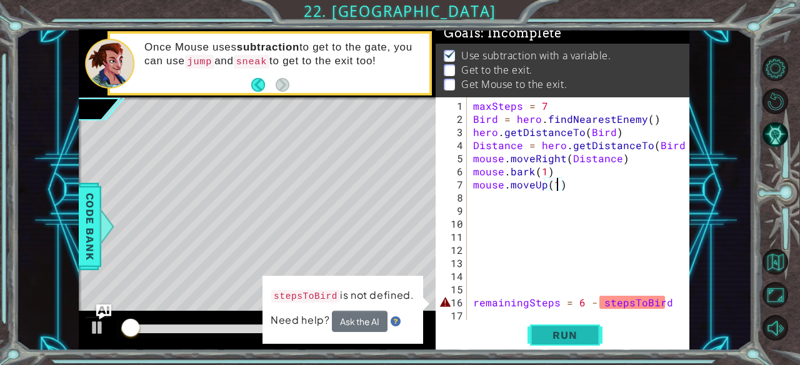
click at [571, 347] on button "Run" at bounding box center [564, 336] width 75 height 26
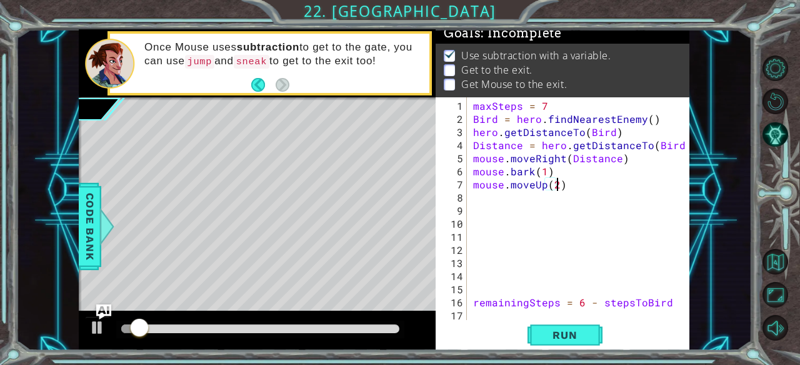
scroll to position [0, 5]
type textarea "mouse.moveUp(2)"
click at [562, 328] on button "Run" at bounding box center [564, 336] width 75 height 26
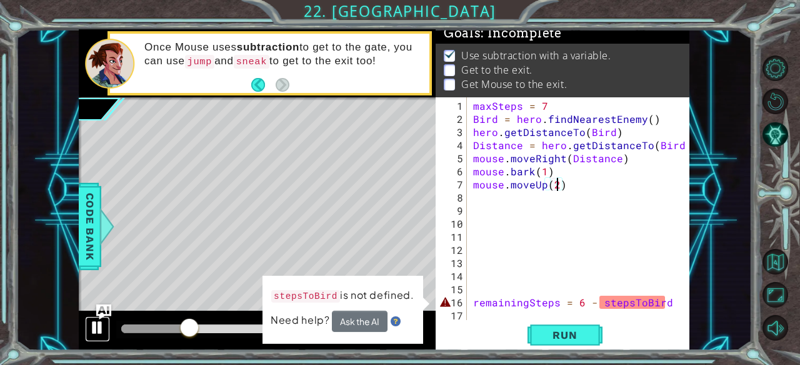
click at [102, 326] on div at bounding box center [97, 328] width 16 height 16
click at [495, 201] on div "maxSteps = 7 Bird = hero . findNearestEnemy ( ) hero . getDistanceTo ( Bird ) D…" at bounding box center [581, 223] width 222 height 249
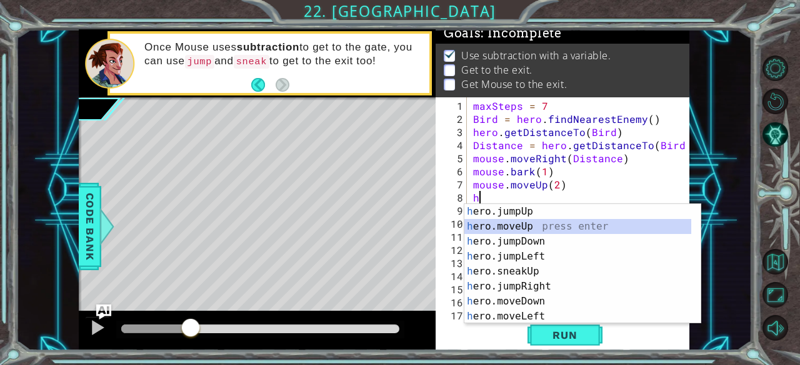
click at [517, 221] on div "h ero.jumpUp press enter h ero.moveUp press enter h ero.jumpDown press enter h …" at bounding box center [577, 279] width 227 height 150
type textarea "hero.moveUp(1)"
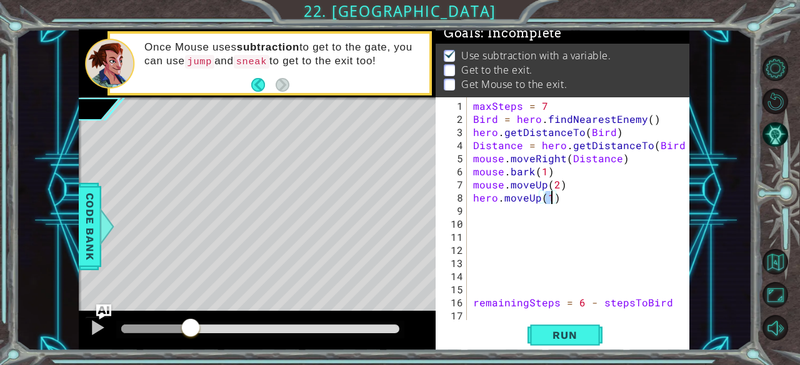
click at [480, 217] on div "maxSteps = 7 Bird = hero . findNearestEnemy ( ) hero . getDistanceTo ( Bird ) D…" at bounding box center [581, 223] width 222 height 249
click at [480, 211] on div "maxSteps = 7 Bird = hero . findNearestEnemy ( ) hero . getDistanceTo ( Bird ) D…" at bounding box center [581, 223] width 222 height 249
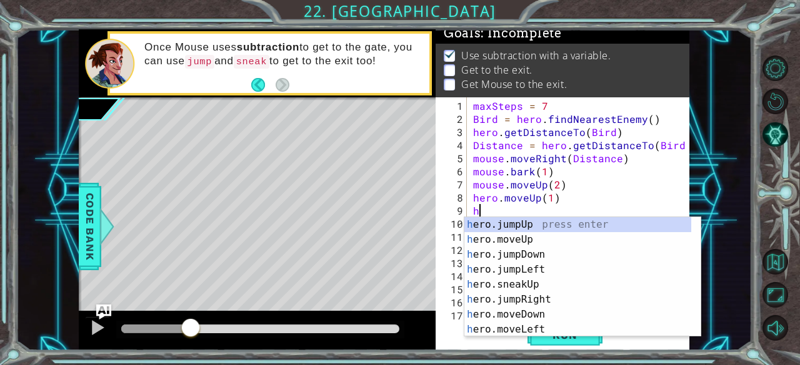
type textarea "hj"
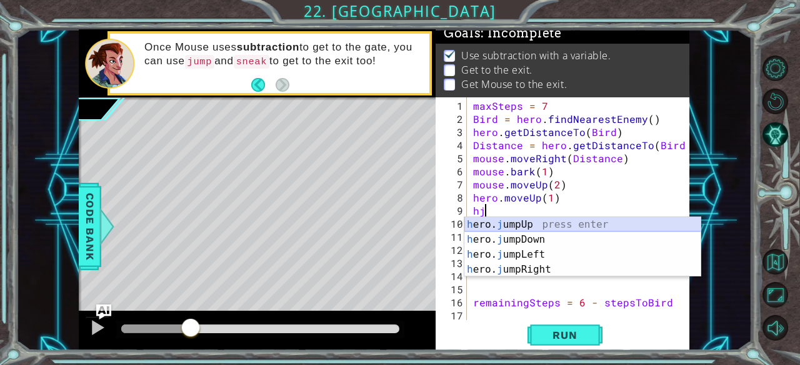
click at [495, 224] on div "h ero. j umpUp press enter h ero. j umpDown press enter h ero. j umpLeft press …" at bounding box center [582, 262] width 237 height 90
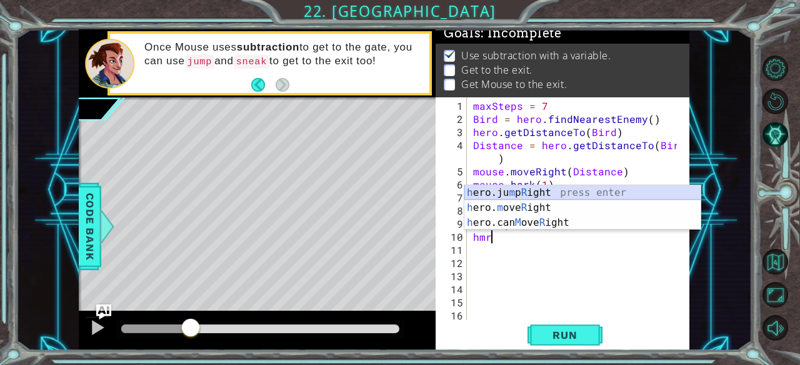
click at [527, 201] on div "h ero.ju m p R ight press enter h ero. m ove R ight press enter h ero.can M ove…" at bounding box center [582, 223] width 237 height 75
type textarea "hero.moveRight(1)"
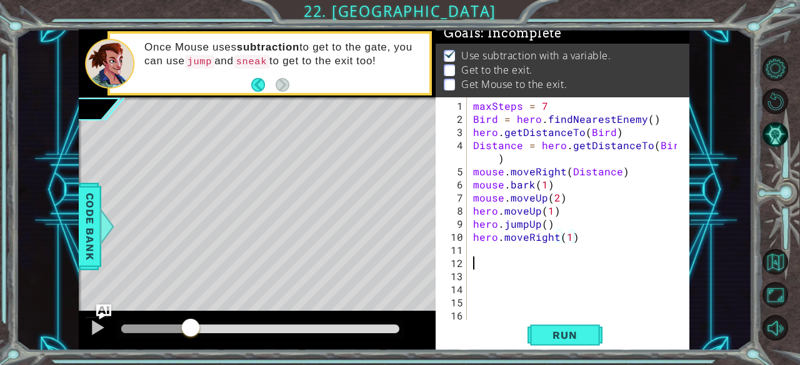
click at [492, 257] on div "maxSteps = 7 Bird = hero . findNearestEnemy ( ) hero . getDistanceTo ( Bird ) D…" at bounding box center [576, 223] width 213 height 249
click at [468, 234] on div "1 2 3 4 5 6 7 8 9 10 11 12 13 14 15 16 17 maxSteps = 7 Bird = hero . findNeares…" at bounding box center [560, 208] width 251 height 223
click at [470, 232] on div "maxSteps = 7 Bird = hero . findNearestEnemy ( ) hero . getDistanceTo ( Bird ) D…" at bounding box center [576, 223] width 213 height 249
type textarea "hero.moveRight(1)"
click at [490, 241] on div "maxSteps = 7 Bird = hero . findNearestEnemy ( ) hero . getDistanceTo ( Bird ) D…" at bounding box center [576, 223] width 213 height 249
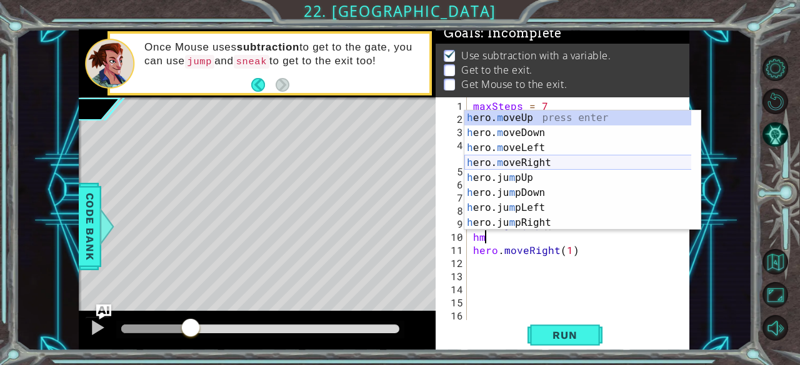
click at [571, 159] on div "h ero. m oveUp press enter h ero. m oveDown press enter h ero. m oveLeft press …" at bounding box center [577, 186] width 227 height 150
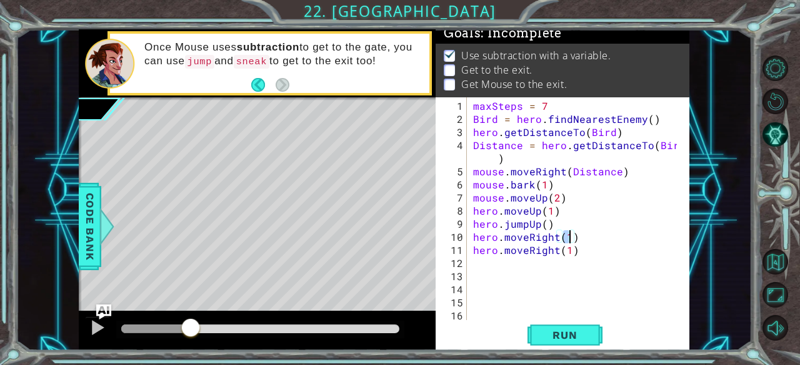
click at [558, 241] on div "maxSteps = 7 Bird = hero . findNearestEnemy ( ) hero . getDistanceTo ( Bird ) D…" at bounding box center [576, 223] width 213 height 249
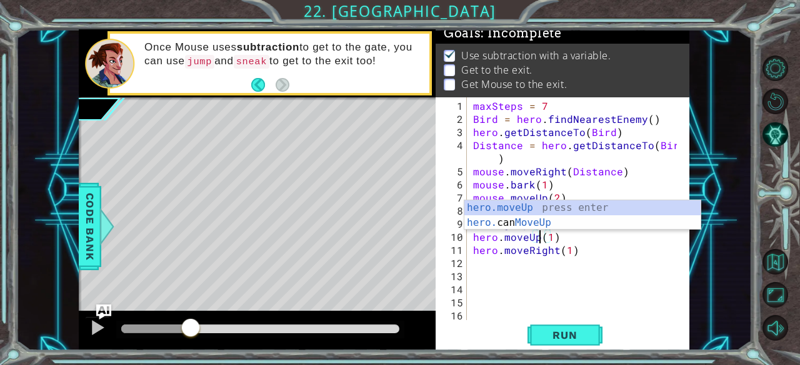
scroll to position [0, 4]
type textarea "hero.moveUp(1)"
click at [573, 343] on button "Run" at bounding box center [564, 336] width 75 height 26
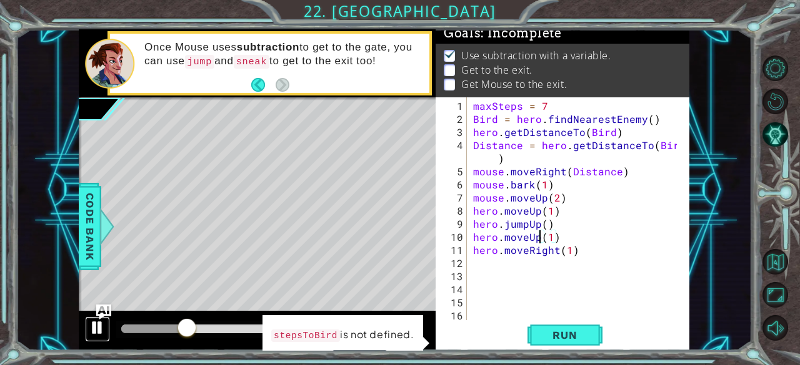
click at [99, 324] on div at bounding box center [97, 328] width 16 height 16
drag, startPoint x: 568, startPoint y: 232, endPoint x: 469, endPoint y: 234, distance: 99.4
click at [469, 234] on div "hero.moveUp(1) 1 2 3 4 5 6 7 8 9 10 11 12 13 14 15 16 17 maxSteps = 7 Bird = he…" at bounding box center [560, 208] width 251 height 223
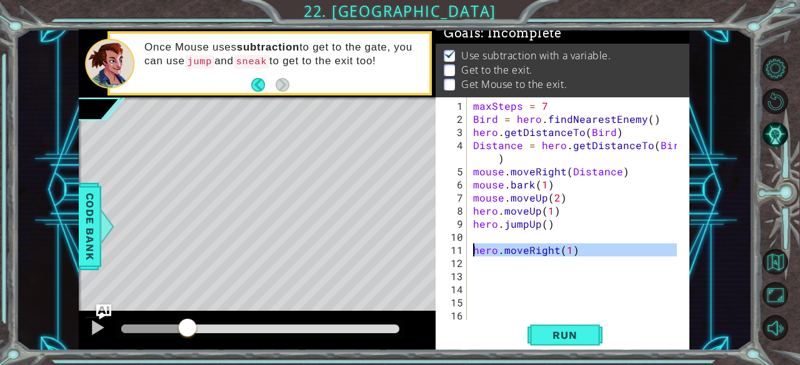
drag, startPoint x: 605, startPoint y: 259, endPoint x: 470, endPoint y: 248, distance: 136.0
click at [470, 248] on div "1 2 3 4 5 6 7 8 9 10 11 12 13 14 15 16 17 maxSteps = 7 Bird = hero . findNeares…" at bounding box center [560, 208] width 251 height 223
type textarea "hero.moveRight(1)"
click at [482, 232] on div "maxSteps = 7 Bird = hero . findNearestEnemy ( ) hero . getDistanceTo ( Bird ) D…" at bounding box center [576, 223] width 213 height 249
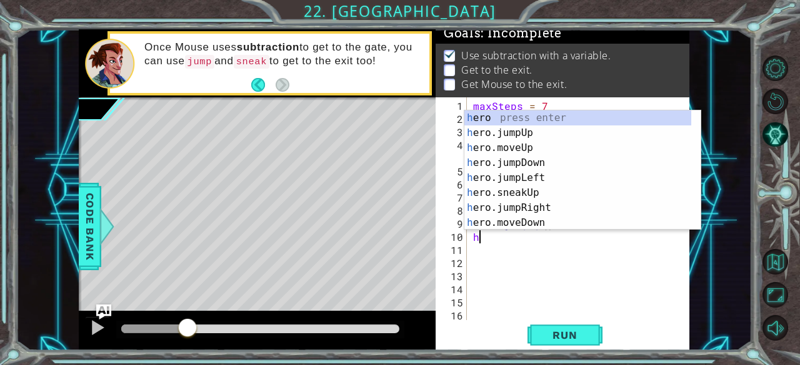
type textarea "hj"
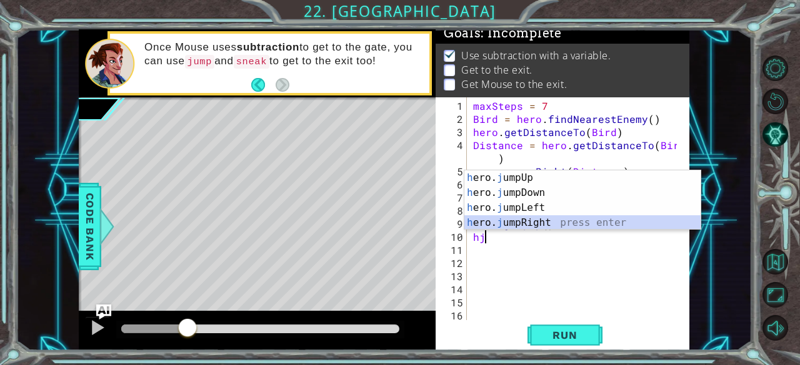
click at [544, 226] on div "h ero. j umpUp press enter h ero. j umpDown press enter h ero. j umpLeft press …" at bounding box center [582, 216] width 237 height 90
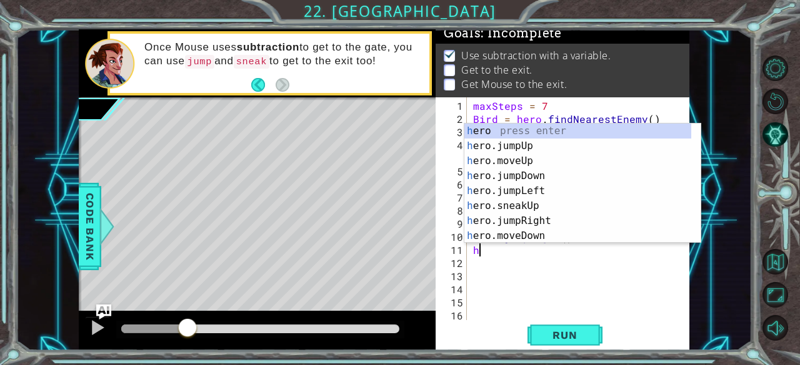
type textarea "hj"
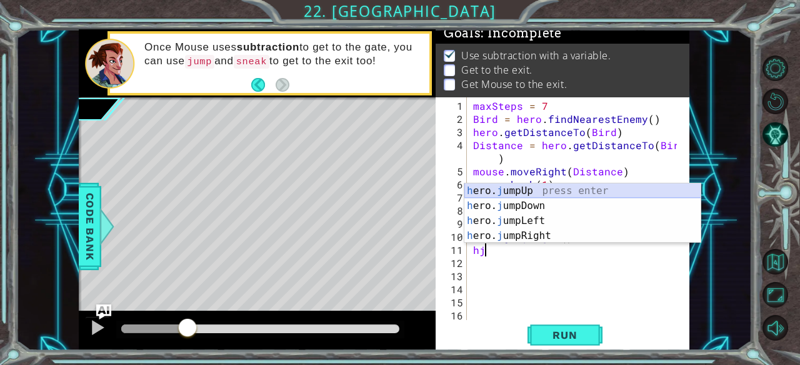
click at [527, 188] on div "h ero. j umpUp press enter h ero. j umpDown press enter h ero. j umpLeft press …" at bounding box center [582, 229] width 237 height 90
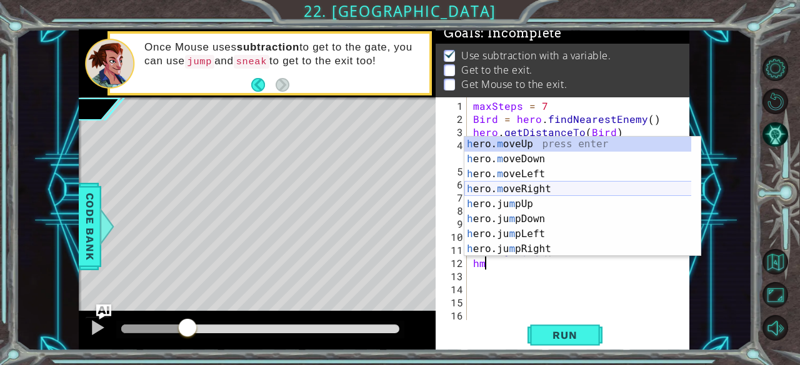
click at [543, 189] on div "h ero. m oveUp press enter h ero. m oveDown press enter h ero. m oveLeft press …" at bounding box center [577, 212] width 227 height 150
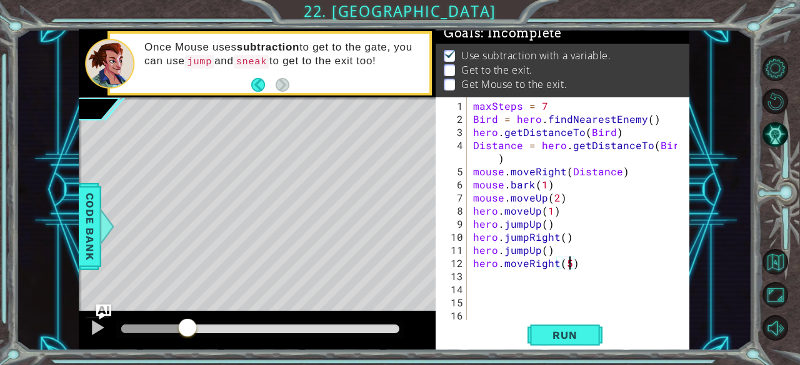
scroll to position [0, 5]
click at [560, 347] on button "Run" at bounding box center [564, 336] width 75 height 26
drag, startPoint x: 161, startPoint y: 330, endPoint x: 337, endPoint y: 340, distance: 176.4
click at [337, 340] on div at bounding box center [257, 331] width 357 height 40
click at [506, 163] on div "maxSteps = 7 Bird = hero . findNearestEnemy ( ) hero . getDistanceTo ( Bird ) D…" at bounding box center [576, 223] width 213 height 249
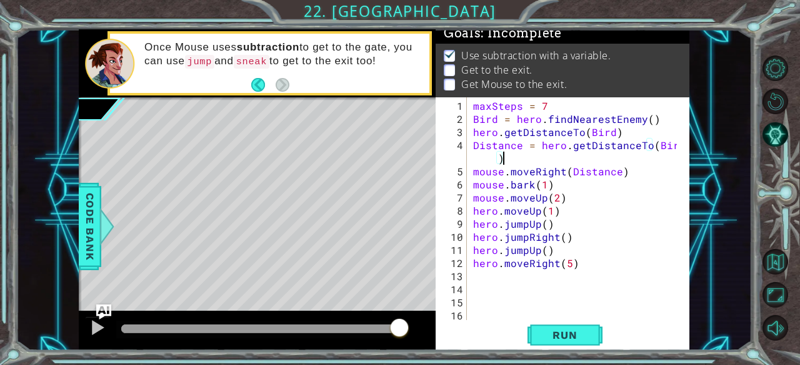
click at [472, 173] on div "maxSteps = 7 Bird = hero . findNearestEnemy ( ) hero . getDistanceTo ( Bird ) D…" at bounding box center [576, 223] width 213 height 249
click at [497, 161] on div "maxSteps = 7 Bird = hero . findNearestEnemy ( ) hero . getDistanceTo ( Bird ) D…" at bounding box center [576, 223] width 213 height 249
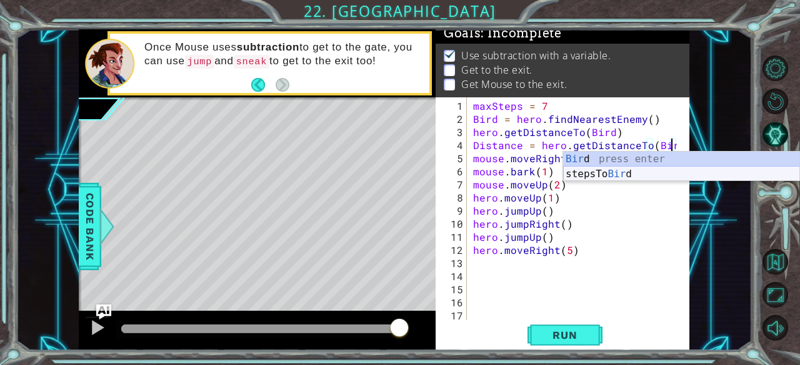
scroll to position [0, 12]
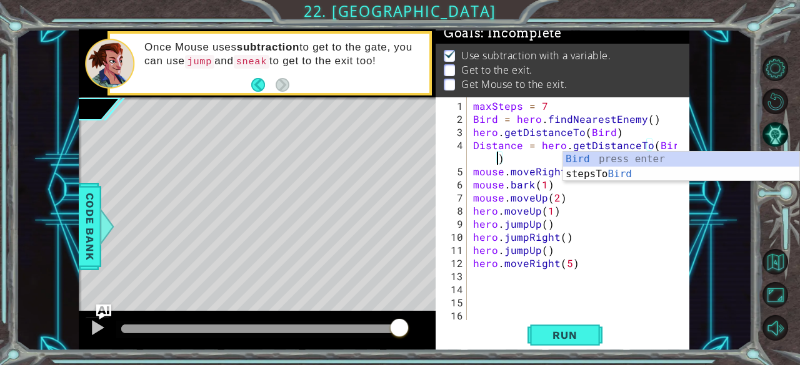
click at [470, 169] on div "Distance = hero.getDistanceTo(Bird) 1 2 3 4 5 6 7 8 9 10 11 12 13 14 15 16 17 m…" at bounding box center [560, 208] width 251 height 223
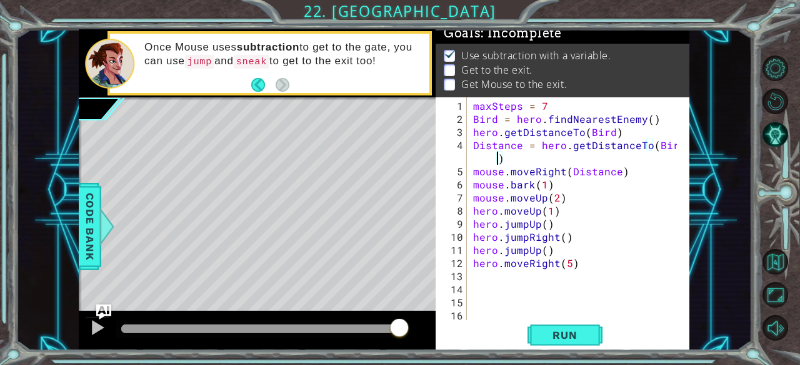
click at [472, 182] on div "maxSteps = 7 Bird = hero . findNearestEnemy ( ) hero . getDistanceTo ( Bird ) D…" at bounding box center [576, 223] width 213 height 249
type textarea "mouse.bark(1)"
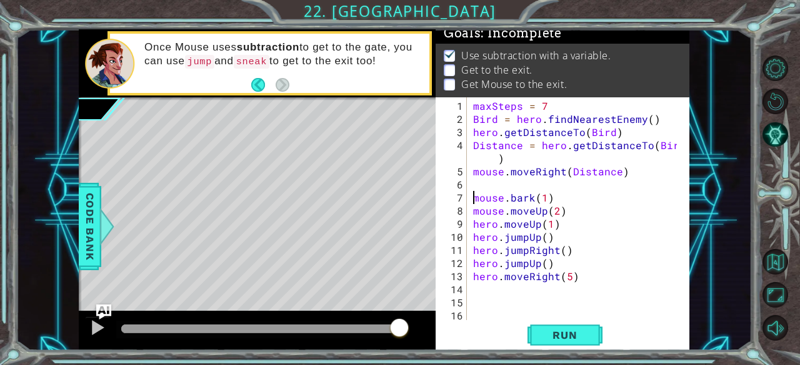
click at [484, 188] on div "maxSteps = 7 Bird = hero . findNearestEnemy ( ) hero . getDistanceTo ( Bird ) D…" at bounding box center [576, 223] width 213 height 249
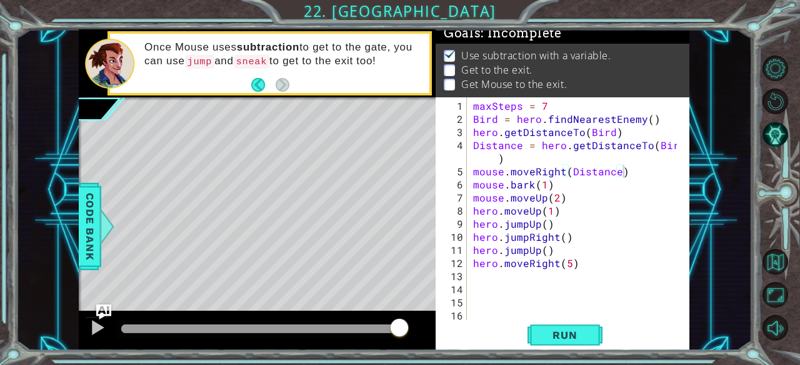
click at [467, 213] on div "mouse.moveRight(Distance) 1 2 3 4 5 6 7 8 9 10 11 12 13 14 15 16 17 maxSteps = …" at bounding box center [560, 208] width 251 height 223
click at [469, 209] on div "mouse.moveRight(Distance) 1 2 3 4 5 6 7 8 9 10 11 12 13 14 15 16 17 maxSteps = …" at bounding box center [560, 208] width 251 height 223
click at [471, 209] on div "maxSteps = 7 Bird = hero . findNearestEnemy ( ) hero . getDistanceTo ( Bird ) D…" at bounding box center [576, 223] width 213 height 249
type textarea "hero.moveUp(1)"
click at [481, 213] on div "maxSteps = 7 Bird = hero . findNearestEnemy ( ) hero . getDistanceTo ( Bird ) D…" at bounding box center [576, 223] width 213 height 249
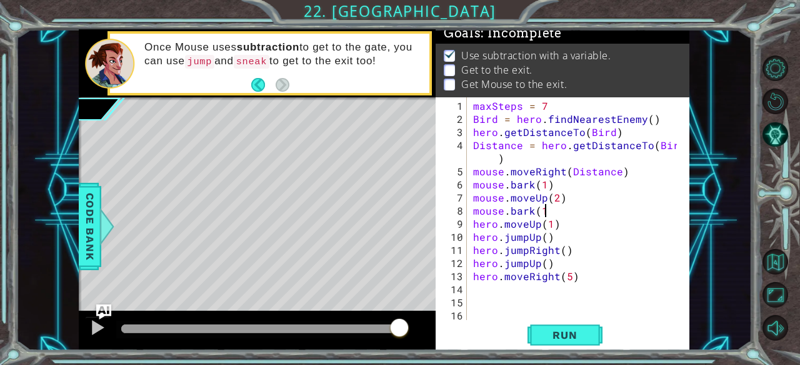
scroll to position [0, 4]
click at [583, 329] on button "Run" at bounding box center [564, 336] width 75 height 26
drag, startPoint x: 141, startPoint y: 325, endPoint x: 247, endPoint y: 325, distance: 105.6
click at [247, 325] on div at bounding box center [247, 329] width 22 height 22
click at [97, 325] on div at bounding box center [97, 328] width 16 height 16
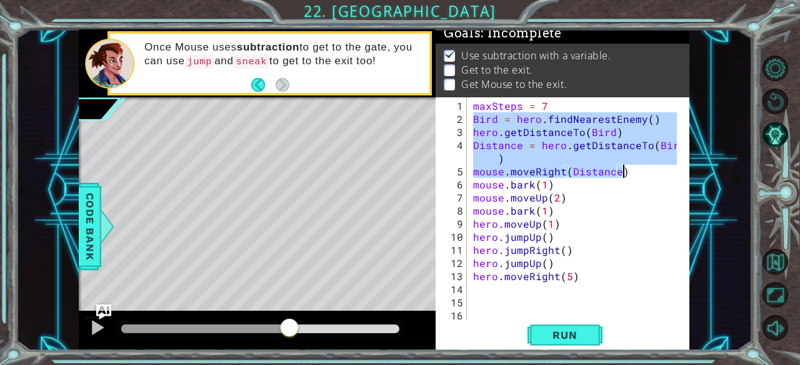
drag, startPoint x: 470, startPoint y: 116, endPoint x: 623, endPoint y: 174, distance: 163.9
click at [623, 174] on div "maxSteps = 7 Bird = hero . findNearestEnemy ( ) hero . getDistanceTo ( Bird ) D…" at bounding box center [576, 223] width 213 height 249
click at [475, 187] on div "maxSteps = 7 Bird = hero . findNearestEnemy ( ) hero . getDistanceTo ( Bird ) D…" at bounding box center [576, 223] width 213 height 249
type textarea "mouse.bark(1)"
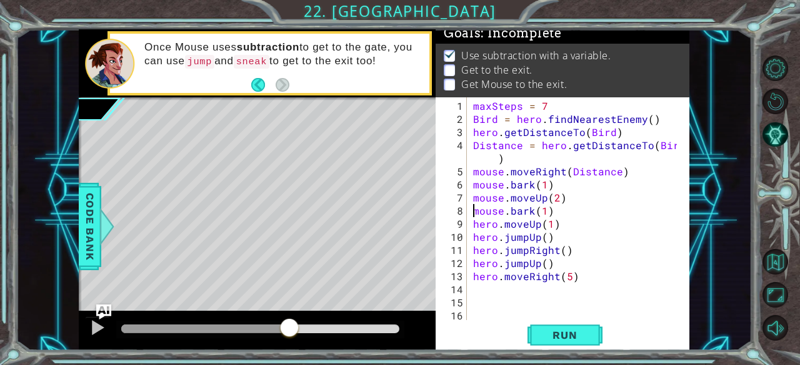
click at [472, 213] on div "maxSteps = 7 Bird = hero . findNearestEnemy ( ) hero . getDistanceTo ( Bird ) D…" at bounding box center [576, 223] width 213 height 249
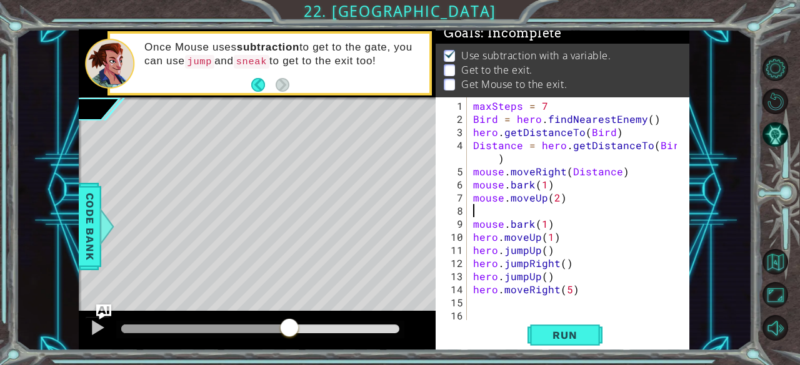
click at [477, 213] on div "maxSteps = 7 Bird = hero . findNearestEnemy ( ) hero . getDistanceTo ( Bird ) D…" at bounding box center [576, 223] width 213 height 249
paste textarea "mouse.moveRight(Distance)"
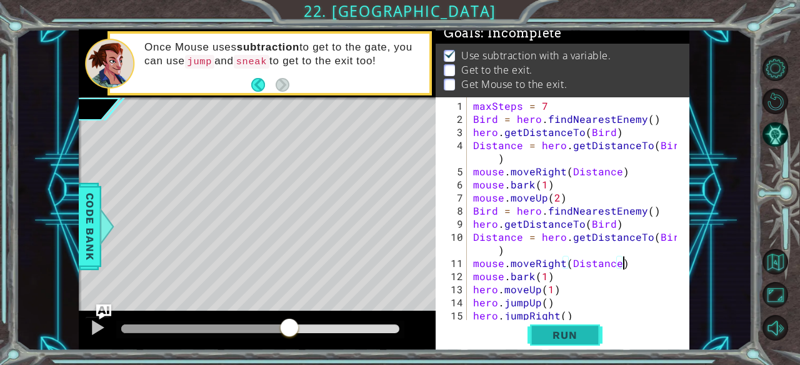
click at [587, 332] on span "Run" at bounding box center [564, 335] width 49 height 12
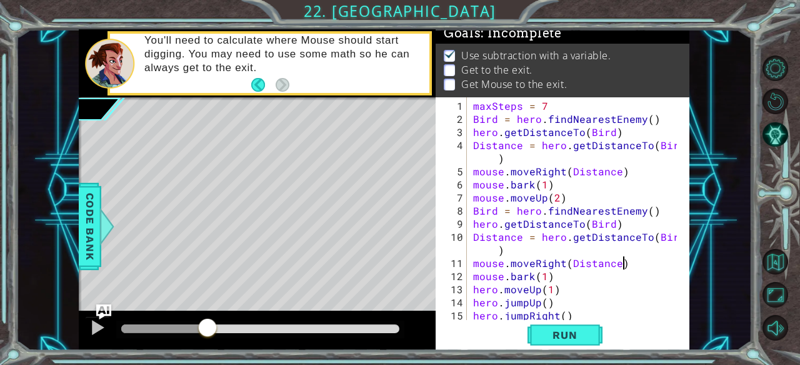
drag, startPoint x: 152, startPoint y: 323, endPoint x: 208, endPoint y: 313, distance: 56.5
click at [208, 313] on div at bounding box center [257, 331] width 357 height 40
click at [99, 322] on div at bounding box center [97, 328] width 16 height 16
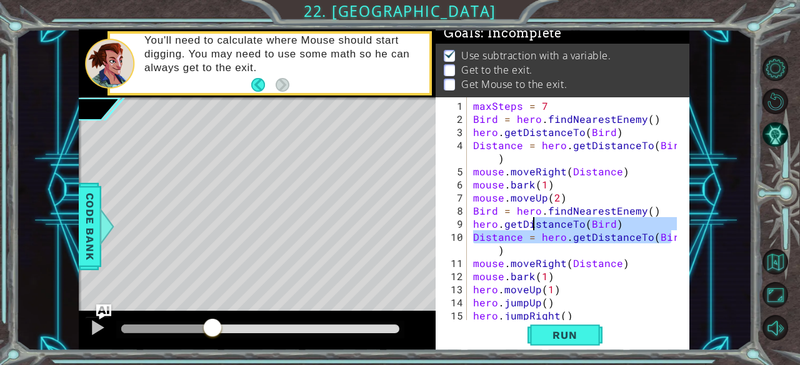
drag, startPoint x: 676, startPoint y: 239, endPoint x: 531, endPoint y: 228, distance: 145.3
click at [531, 228] on div "mouse.moveRight(Distance) 1 2 3 4 5 6 7 8 9 10 11 12 13 14 15 16 maxSteps = 7 B…" at bounding box center [560, 208] width 251 height 223
click at [652, 264] on div "maxSteps = 7 Bird = hero . findNearestEnemy ( ) hero . getDistanceTo ( Bird ) D…" at bounding box center [576, 223] width 213 height 249
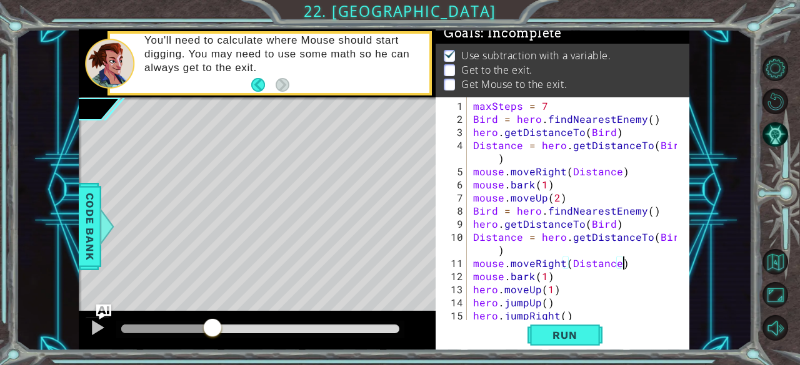
click at [564, 267] on div "maxSteps = 7 Bird = hero . findNearestEnemy ( ) hero . getDistanceTo ( Bird ) D…" at bounding box center [576, 223] width 213 height 249
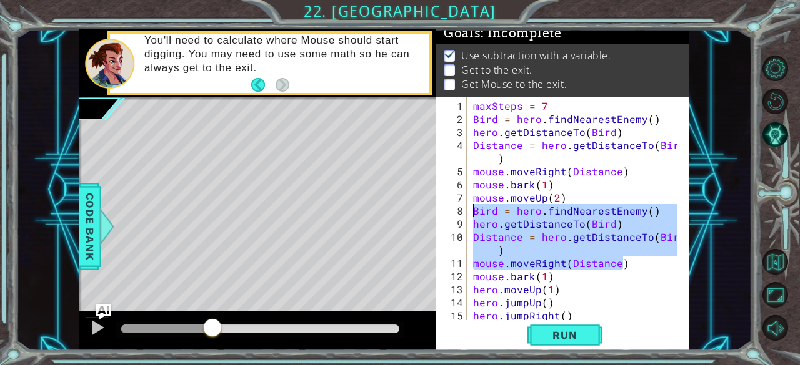
drag, startPoint x: 636, startPoint y: 267, endPoint x: 471, endPoint y: 213, distance: 173.6
click at [471, 213] on div "maxSteps = 7 Bird = hero . findNearestEnemy ( ) hero . getDistanceTo ( Bird ) D…" at bounding box center [576, 223] width 213 height 249
type textarea "Bird = hero.findNearestEnemy() hero.getDistanceTo(Bird)"
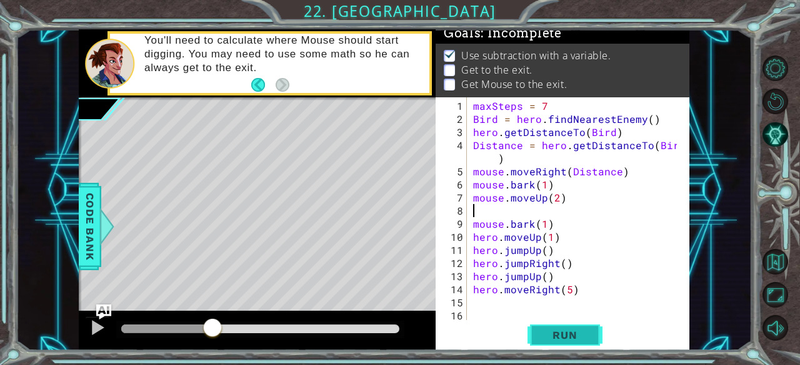
click at [564, 336] on span "Run" at bounding box center [564, 335] width 49 height 12
drag, startPoint x: 160, startPoint y: 327, endPoint x: 287, endPoint y: 329, distance: 127.5
click at [287, 329] on div at bounding box center [290, 329] width 22 height 22
click at [541, 340] on span "Run" at bounding box center [564, 335] width 49 height 12
click at [538, 340] on button "Run" at bounding box center [564, 336] width 75 height 26
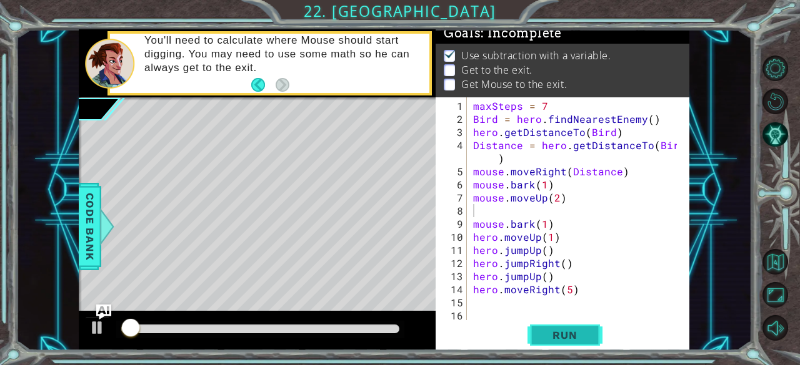
click at [538, 340] on button "Run" at bounding box center [564, 336] width 75 height 26
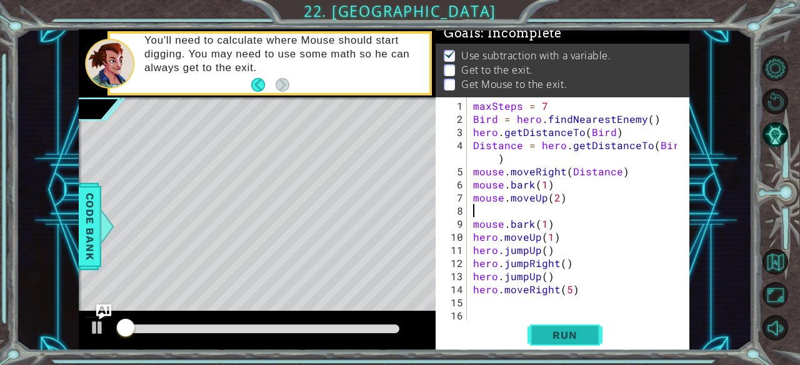
click at [538, 340] on button "Run" at bounding box center [564, 336] width 75 height 26
click at [92, 328] on div at bounding box center [97, 328] width 16 height 16
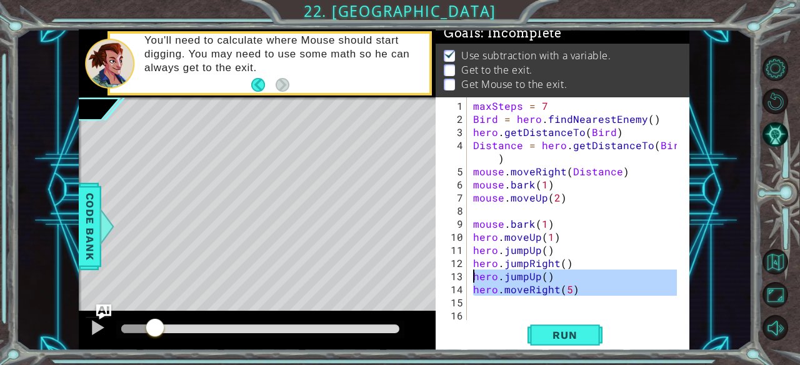
drag, startPoint x: 590, startPoint y: 295, endPoint x: 465, endPoint y: 274, distance: 127.2
click at [465, 274] on div "1 2 3 4 5 6 7 8 9 10 11 12 13 14 15 16 17 maxSteps = 7 Bird = hero . findNeares…" at bounding box center [560, 208] width 251 height 223
type textarea "hero.jumpUp() hero.moveRight(5)"
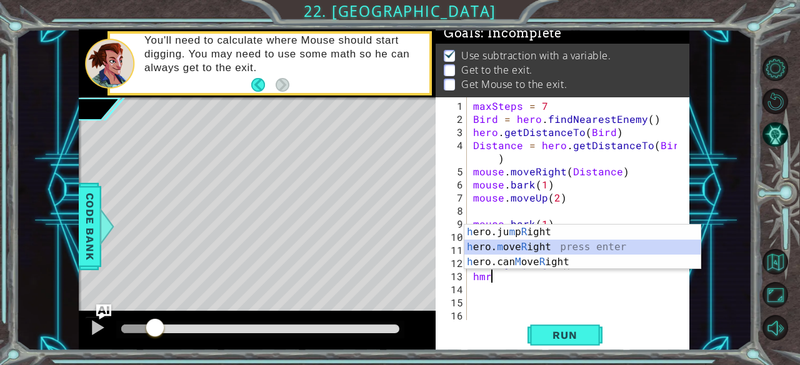
click at [566, 247] on div "h ero.ju m p R ight press enter h ero. m ove R ight press enter h ero.can M ove…" at bounding box center [582, 262] width 237 height 75
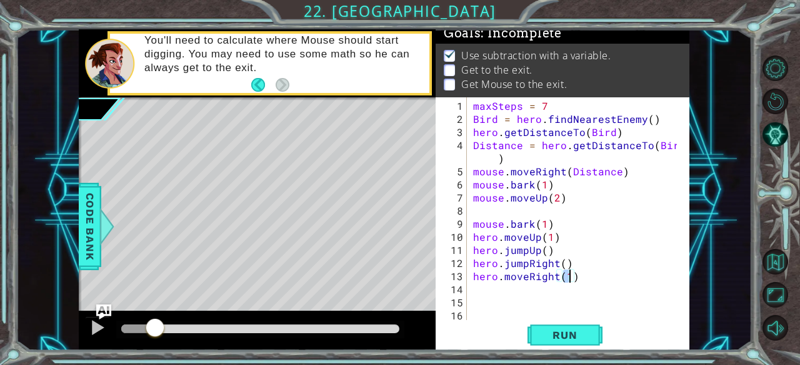
scroll to position [0, 5]
type textarea "hero.moveRight(3)"
click at [534, 339] on button "Run" at bounding box center [564, 336] width 75 height 26
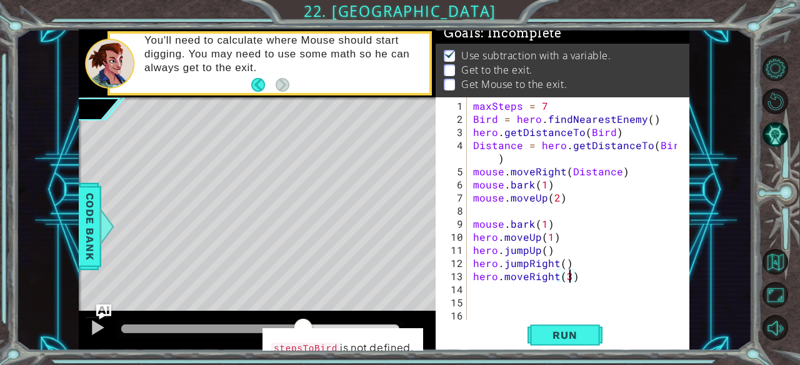
drag, startPoint x: 141, startPoint y: 327, endPoint x: 302, endPoint y: 324, distance: 161.2
click at [302, 324] on div at bounding box center [303, 329] width 22 height 22
click at [95, 324] on div at bounding box center [97, 328] width 16 height 16
click at [500, 292] on div "maxSteps = 7 Bird = hero . findNearestEnemy ( ) hero . getDistanceTo ( Bird ) D…" at bounding box center [576, 223] width 213 height 249
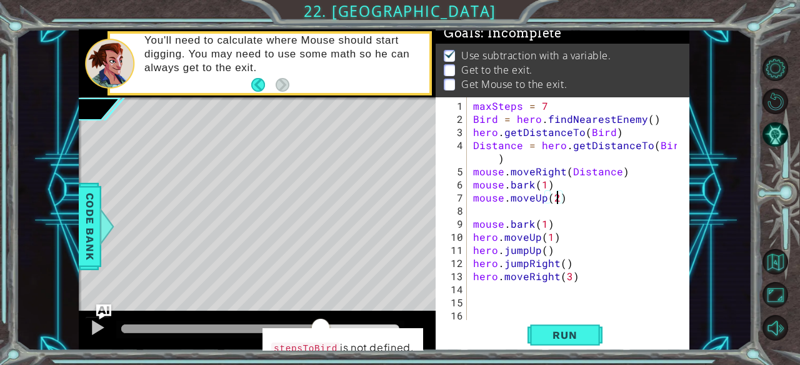
click at [558, 199] on div "maxSteps = 7 Bird = hero . findNearestEnemy ( ) hero . getDistanceTo ( Bird ) D…" at bounding box center [576, 223] width 213 height 249
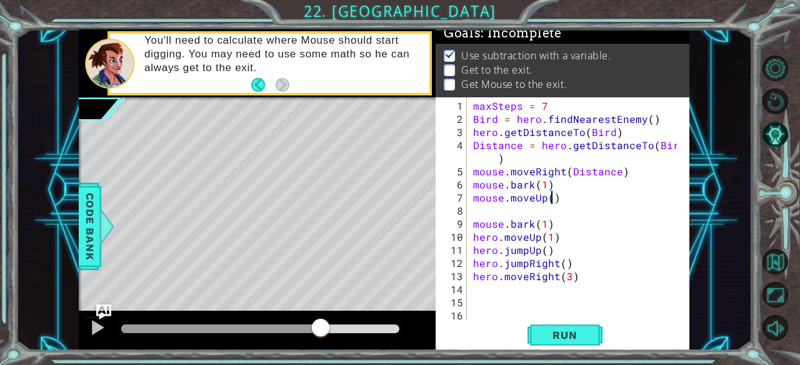
scroll to position [0, 5]
click at [580, 342] on span "Run" at bounding box center [564, 335] width 49 height 12
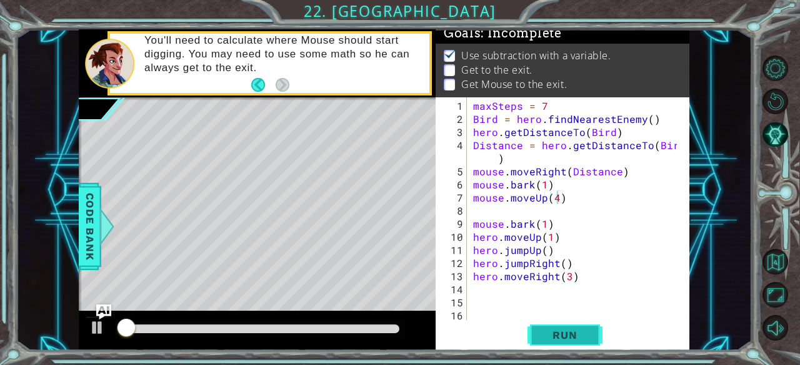
click at [580, 342] on span "Run" at bounding box center [564, 335] width 49 height 12
click at [580, 343] on button "Run" at bounding box center [564, 336] width 75 height 26
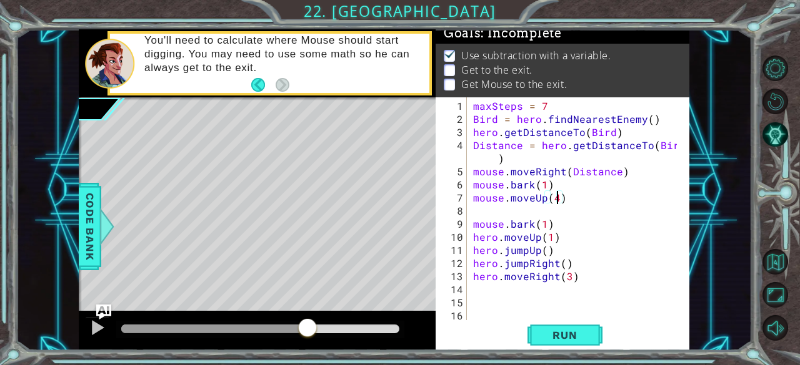
drag, startPoint x: 156, startPoint y: 325, endPoint x: 310, endPoint y: 319, distance: 155.1
click at [310, 319] on div at bounding box center [307, 329] width 22 height 22
click at [97, 327] on div at bounding box center [97, 328] width 16 height 16
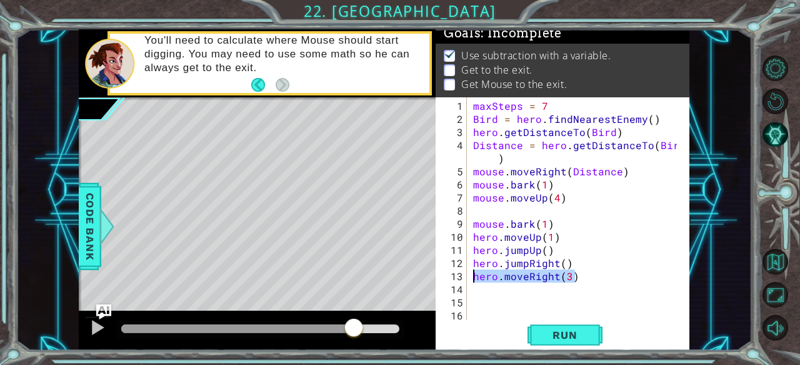
drag, startPoint x: 588, startPoint y: 281, endPoint x: 474, endPoint y: 277, distance: 115.0
click at [474, 277] on div "maxSteps = 7 Bird = hero . findNearestEnemy ( ) hero . getDistanceTo ( Bird ) D…" at bounding box center [576, 223] width 213 height 249
type textarea "hero.moveRight(3)"
type textarea "h"
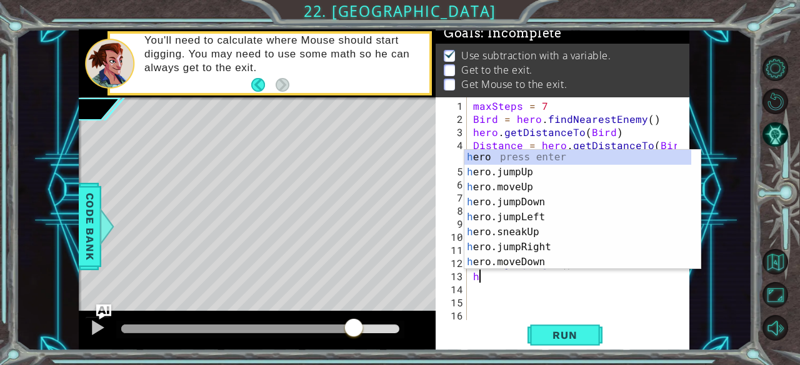
click at [545, 309] on div "maxSteps = 7 Bird = hero . findNearestEnemy ( ) hero . getDistanceTo ( Bird ) D…" at bounding box center [576, 223] width 213 height 249
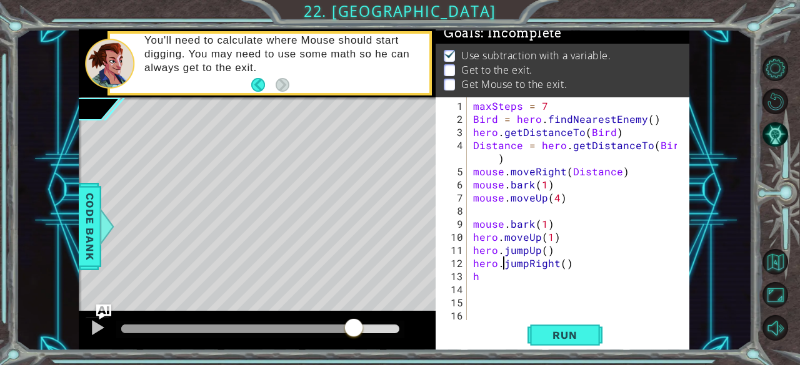
click at [504, 268] on div "maxSteps = 7 Bird = hero . findNearestEnemy ( ) hero . getDistanceTo ( Bird ) D…" at bounding box center [576, 223] width 213 height 249
click at [486, 273] on div "maxSteps = 7 Bird = hero . findNearestEnemy ( ) hero . getDistanceTo ( Bird ) D…" at bounding box center [576, 223] width 213 height 249
type textarea "hj"
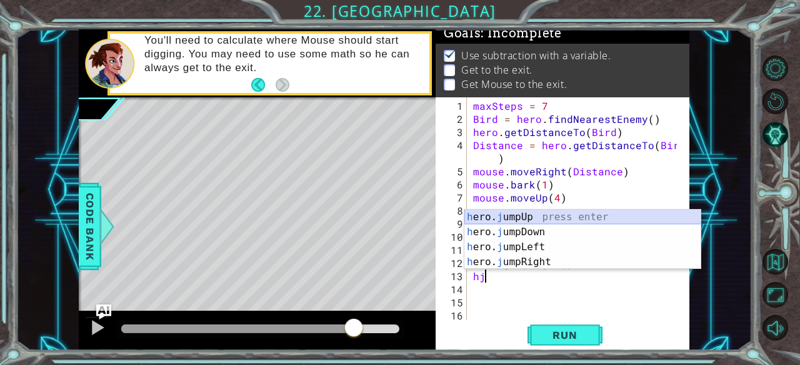
click at [507, 213] on div "h ero. j umpUp press enter h ero. j umpDown press enter h ero. j umpLeft press …" at bounding box center [582, 255] width 237 height 90
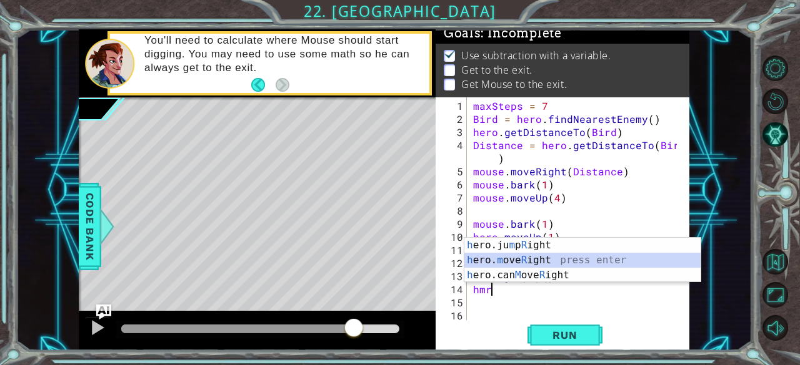
click at [556, 259] on div "h ero.ju m p R ight press enter h ero. m ove R ight press enter h ero.can M ove…" at bounding box center [582, 275] width 237 height 75
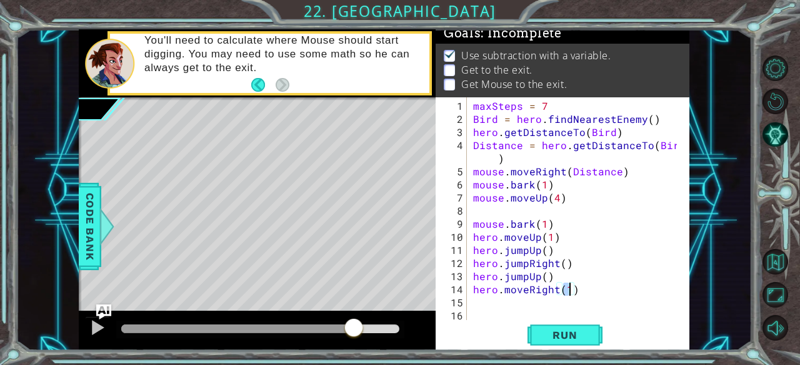
type textarea "hero.moveRight(4)"
click at [483, 303] on div "maxSteps = 7 Bird = hero . findNearestEnemy ( ) hero . getDistanceTo ( Bird ) D…" at bounding box center [576, 223] width 213 height 249
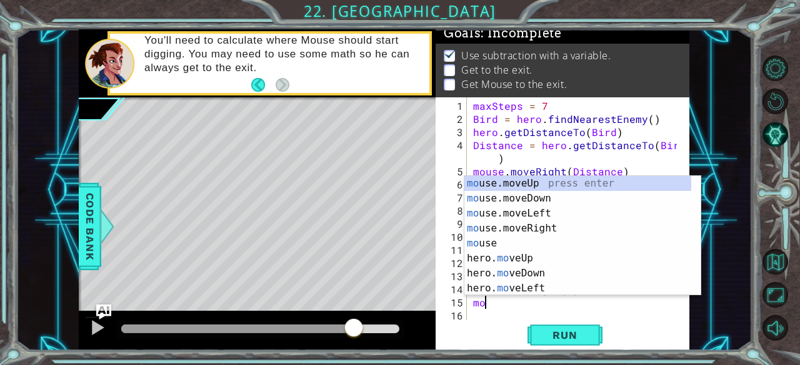
scroll to position [0, 0]
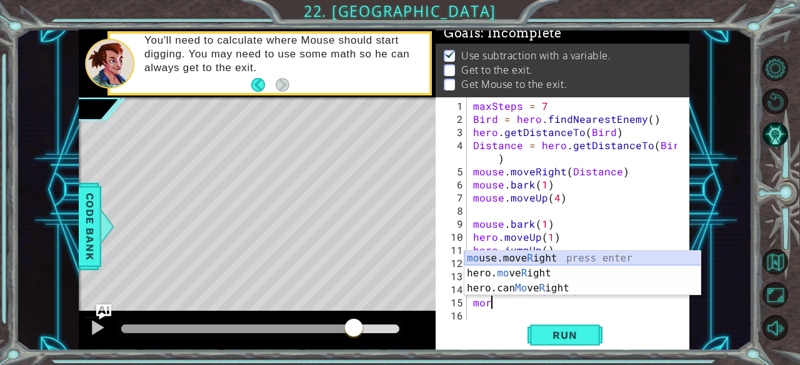
click at [530, 260] on div "mo use.move R ight press enter hero. mo ve R ight press enter hero.can Mo ve R …" at bounding box center [582, 288] width 237 height 75
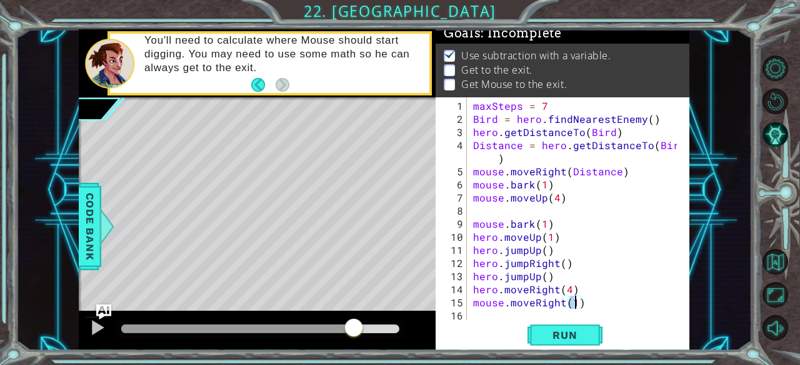
scroll to position [0, 6]
type textarea "mouse.moveRight(4)"
click at [567, 338] on span "Run" at bounding box center [564, 335] width 49 height 12
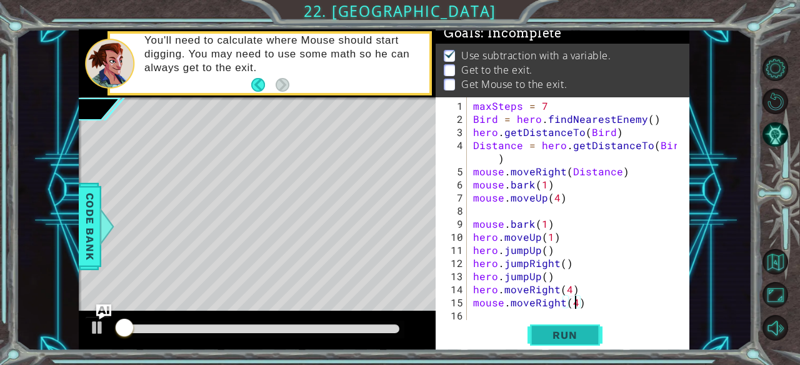
click at [567, 338] on span "Run" at bounding box center [564, 335] width 49 height 12
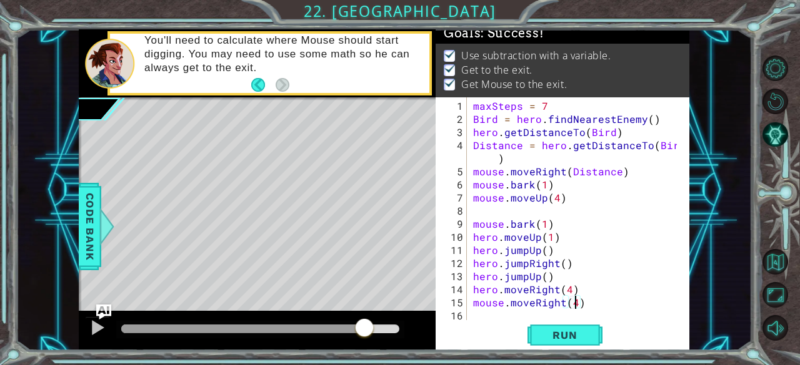
drag, startPoint x: 340, startPoint y: 327, endPoint x: 376, endPoint y: 332, distance: 36.6
click at [376, 332] on div at bounding box center [260, 329] width 278 height 9
drag, startPoint x: 376, startPoint y: 332, endPoint x: 395, endPoint y: 333, distance: 18.8
click at [395, 333] on div at bounding box center [393, 329] width 22 height 22
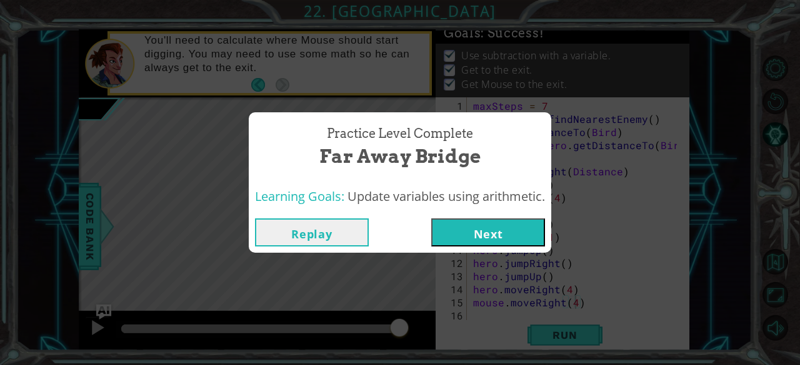
click at [457, 231] on button "Next" at bounding box center [488, 233] width 114 height 28
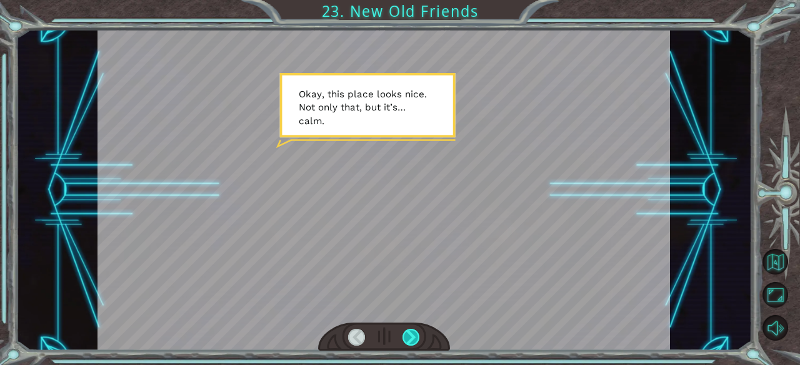
click at [410, 337] on div at bounding box center [410, 337] width 17 height 17
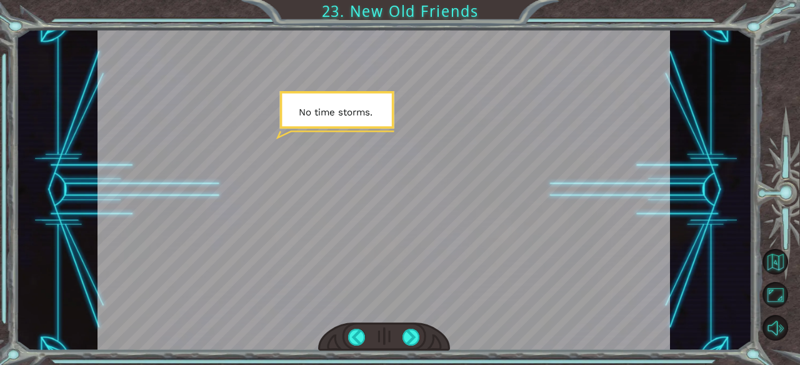
drag, startPoint x: 407, startPoint y: 337, endPoint x: 387, endPoint y: 330, distance: 20.5
click at [387, 330] on div at bounding box center [384, 337] width 132 height 29
click at [409, 340] on div at bounding box center [410, 337] width 17 height 17
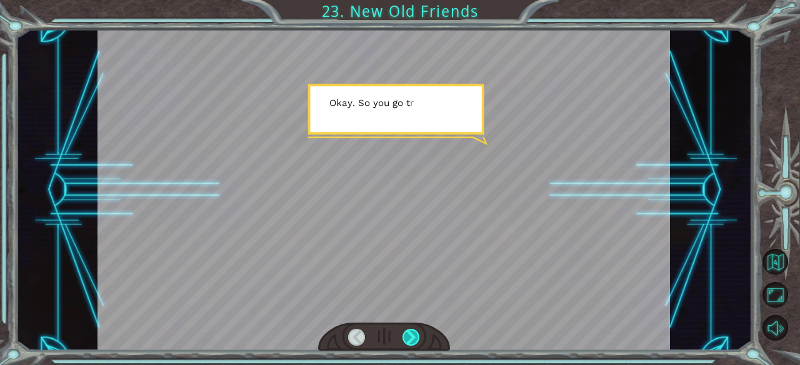
click at [409, 340] on div at bounding box center [410, 337] width 17 height 17
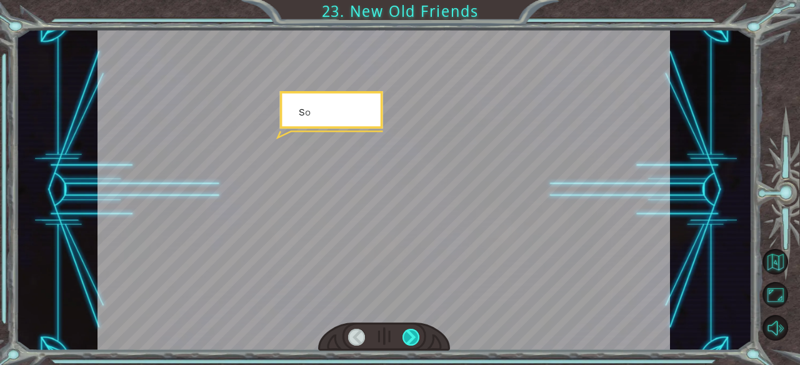
click at [409, 340] on div at bounding box center [410, 337] width 17 height 17
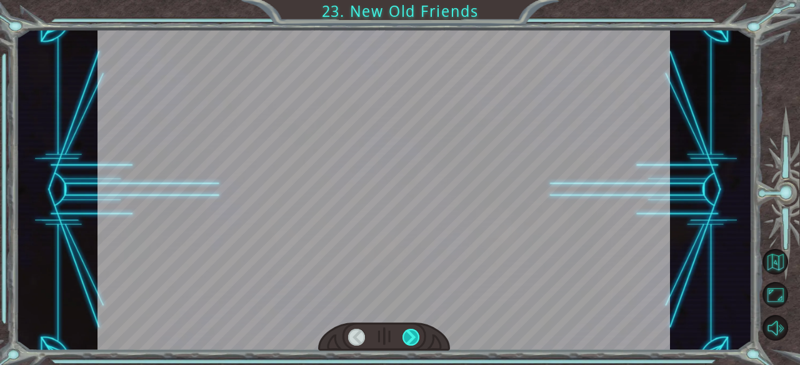
click at [409, 340] on div at bounding box center [410, 337] width 17 height 17
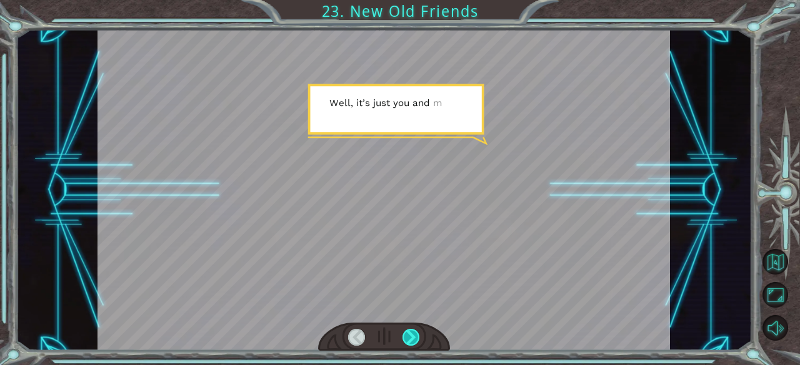
click at [409, 340] on div at bounding box center [410, 337] width 17 height 17
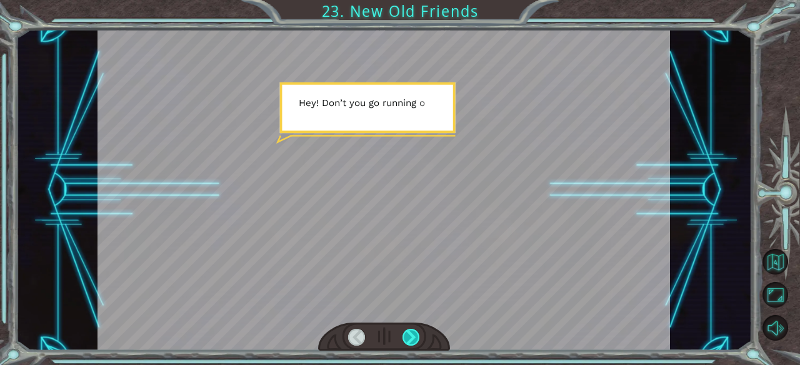
click at [409, 340] on div at bounding box center [410, 337] width 17 height 17
click at [414, 340] on div at bounding box center [410, 337] width 17 height 17
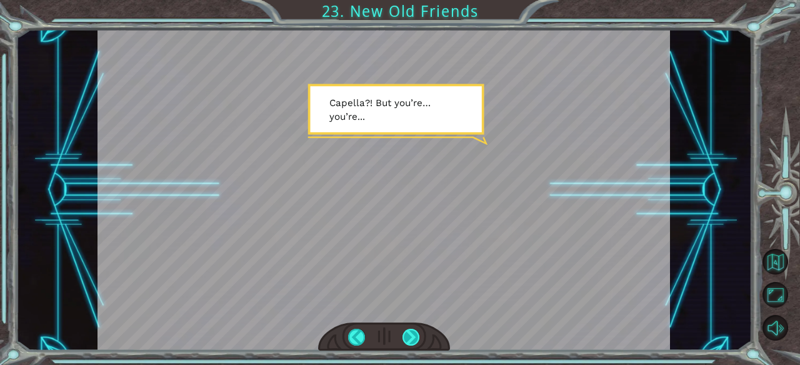
click at [407, 338] on div at bounding box center [410, 337] width 17 height 17
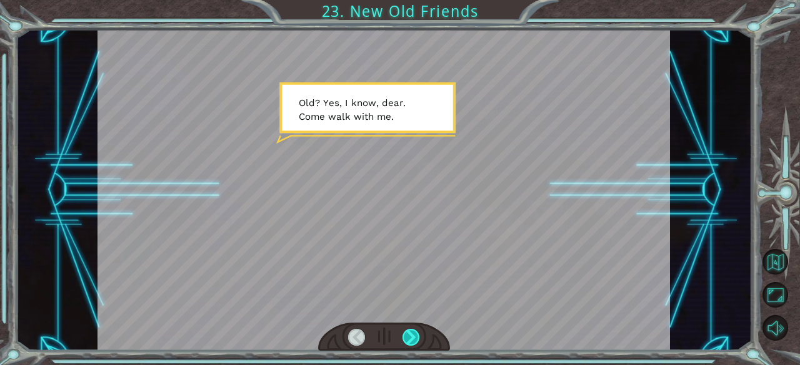
click at [410, 339] on div at bounding box center [410, 337] width 17 height 17
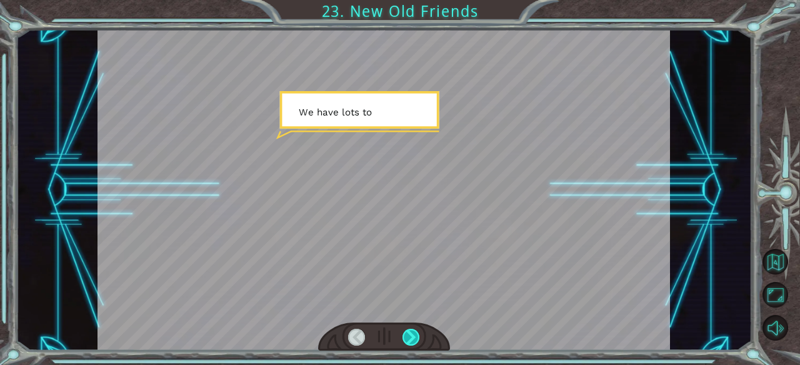
click at [410, 339] on div at bounding box center [410, 337] width 17 height 17
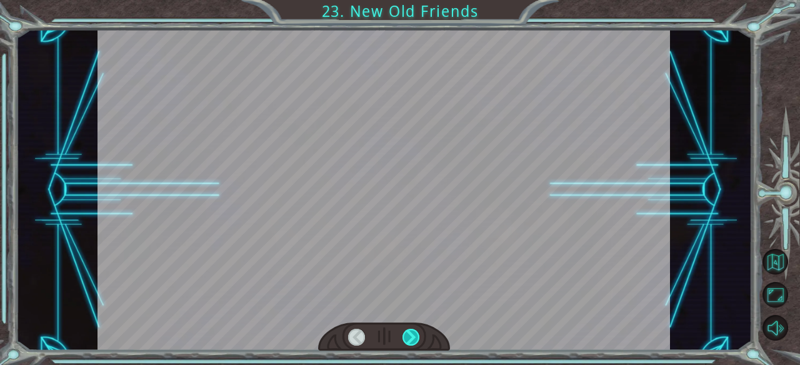
click at [410, 339] on div at bounding box center [410, 337] width 17 height 17
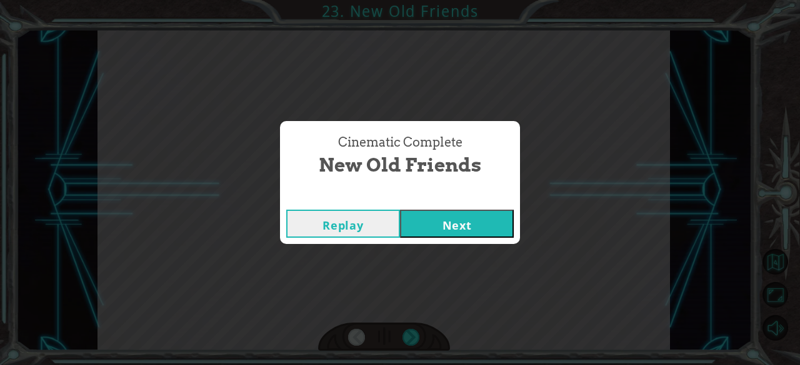
click at [454, 229] on button "Next" at bounding box center [457, 224] width 114 height 28
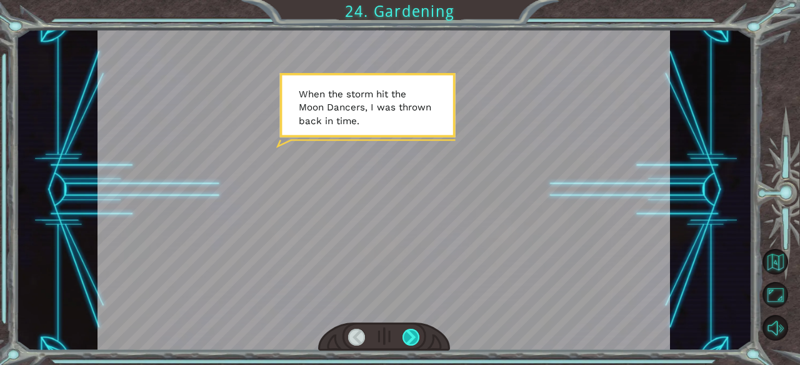
click at [407, 343] on div at bounding box center [410, 337] width 17 height 17
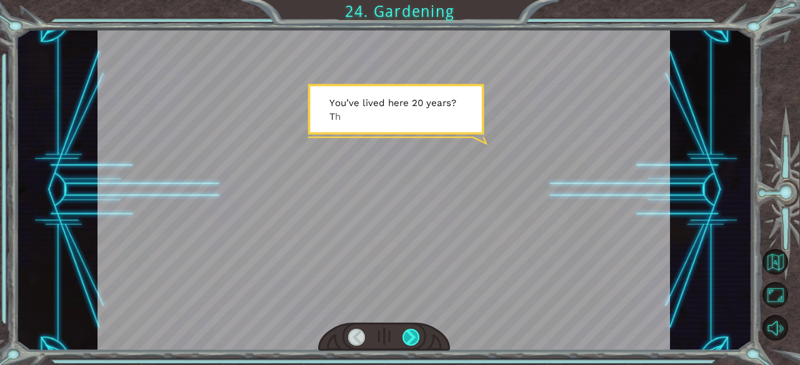
click at [407, 343] on div at bounding box center [410, 337] width 17 height 17
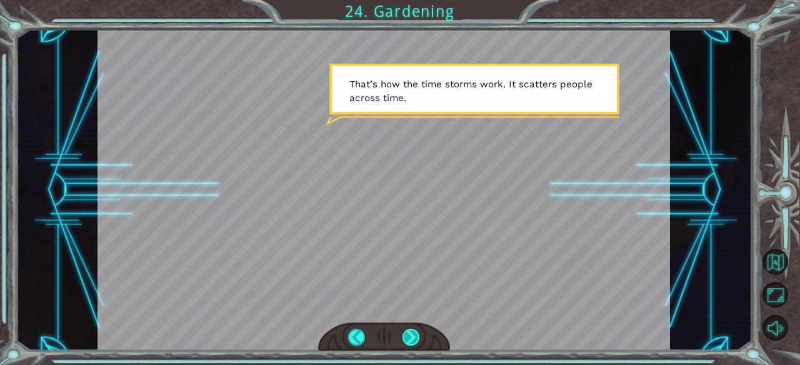
click at [407, 343] on div at bounding box center [410, 337] width 17 height 17
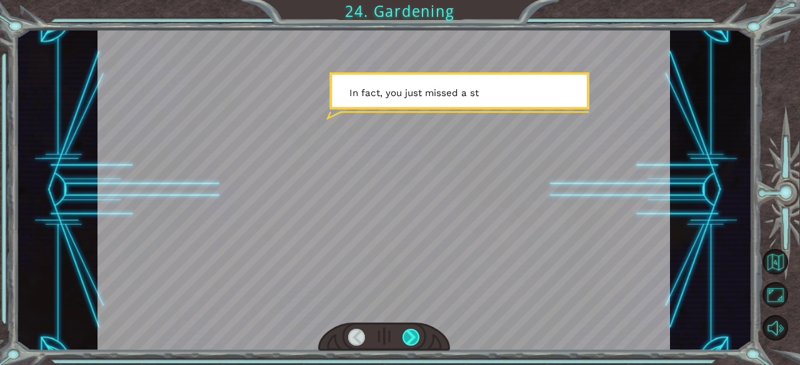
click at [407, 343] on div at bounding box center [410, 337] width 17 height 17
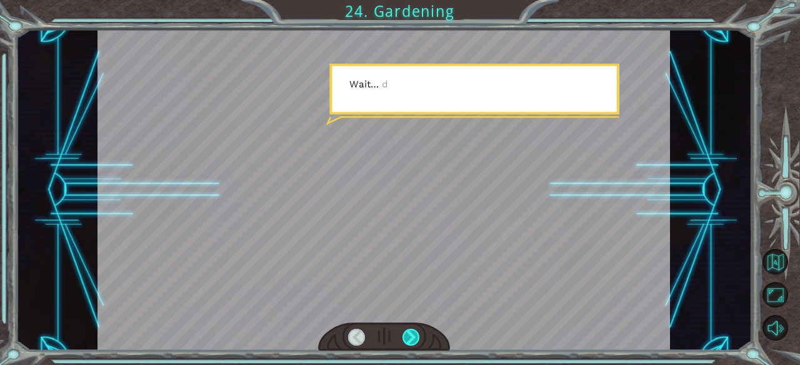
click at [409, 343] on div at bounding box center [410, 337] width 17 height 17
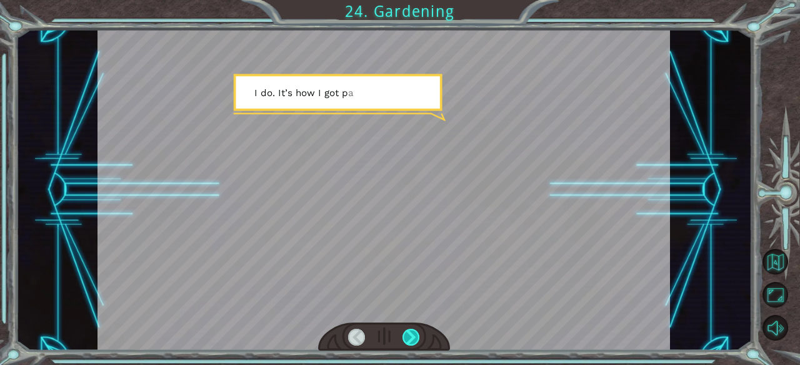
click at [409, 343] on div at bounding box center [410, 337] width 17 height 17
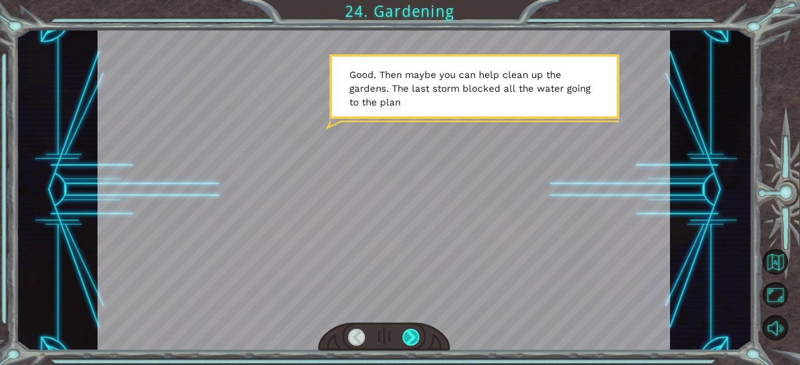
click at [409, 343] on div at bounding box center [410, 337] width 17 height 17
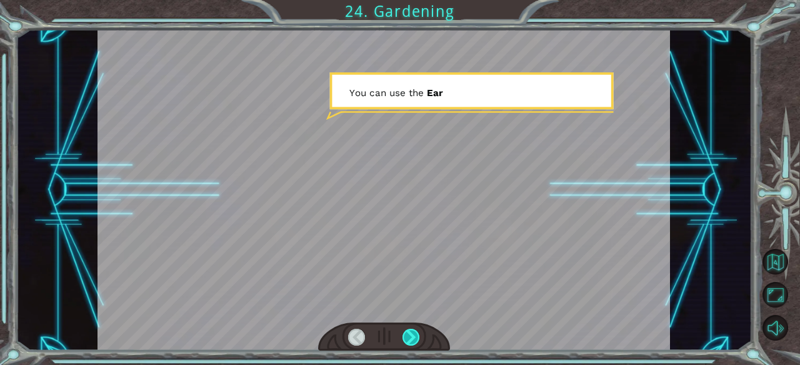
click at [409, 343] on div at bounding box center [410, 337] width 17 height 17
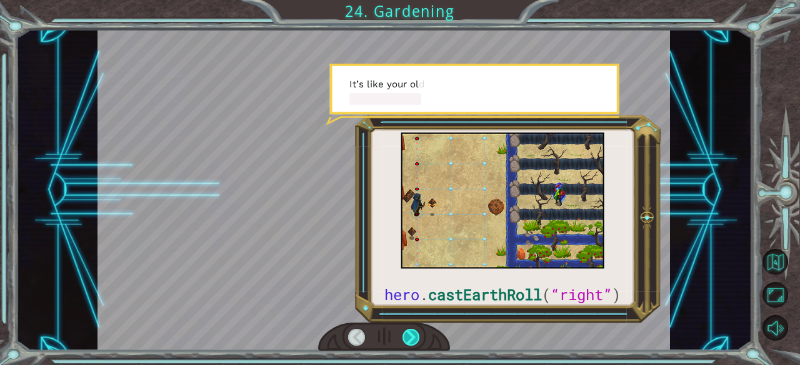
click at [409, 343] on div at bounding box center [410, 337] width 17 height 17
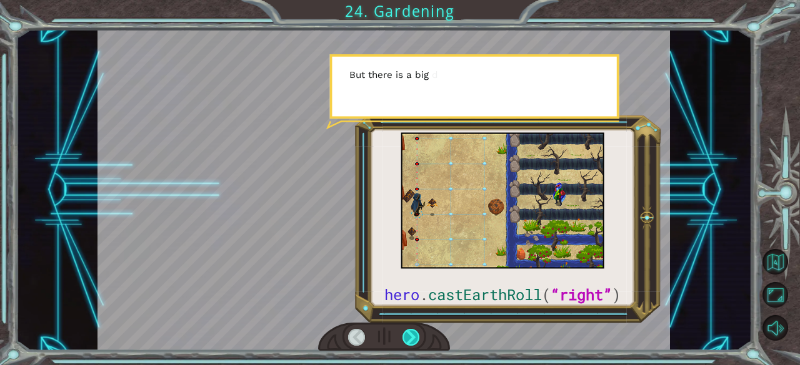
click at [409, 343] on div at bounding box center [410, 337] width 17 height 17
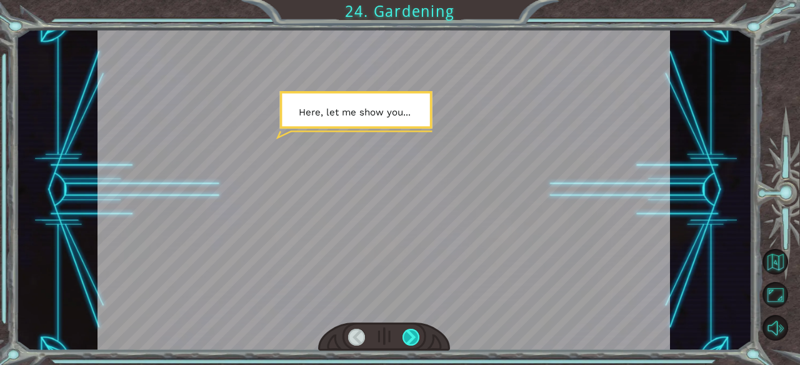
click at [409, 343] on div at bounding box center [410, 337] width 17 height 17
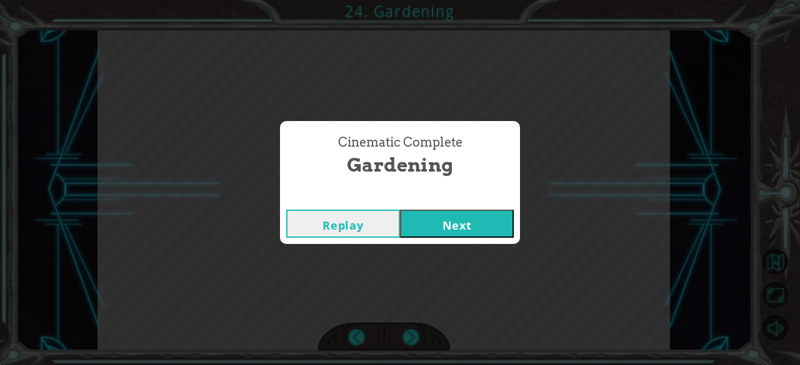
click at [446, 227] on button "Next" at bounding box center [457, 224] width 114 height 28
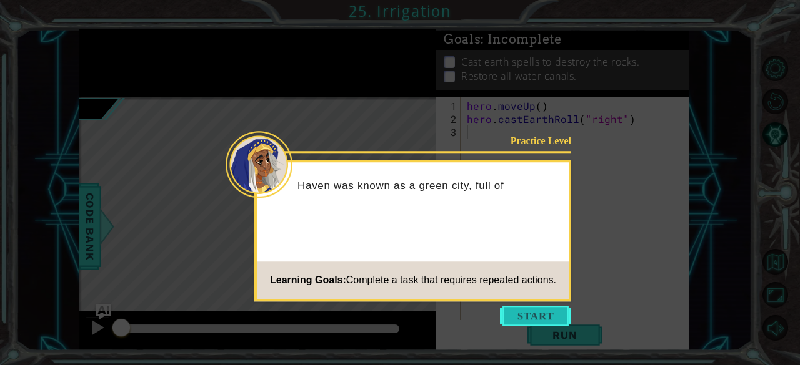
click at [531, 312] on button "Start" at bounding box center [535, 316] width 71 height 20
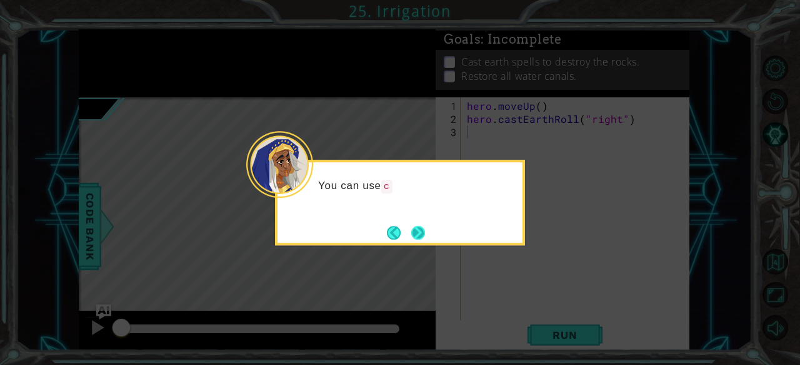
click at [414, 231] on button "Next" at bounding box center [418, 233] width 14 height 14
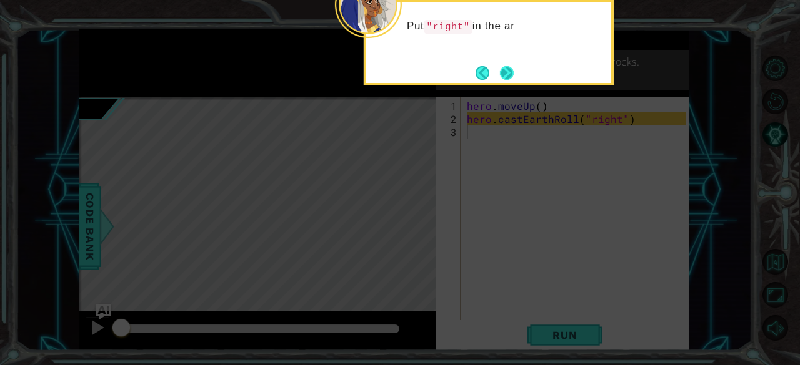
click at [509, 80] on button "Next" at bounding box center [507, 73] width 14 height 14
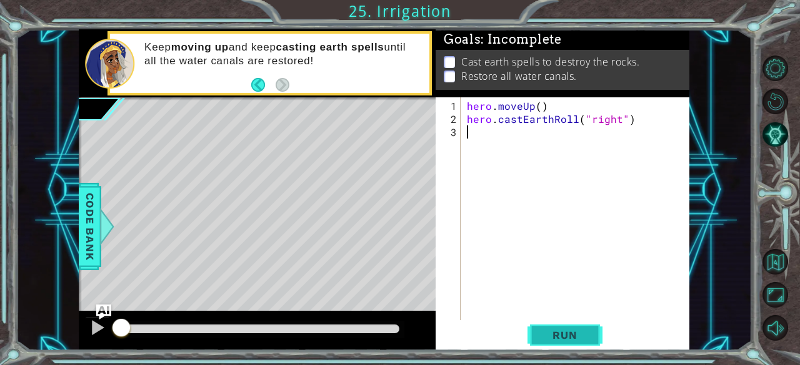
click at [550, 332] on span "Run" at bounding box center [564, 335] width 49 height 12
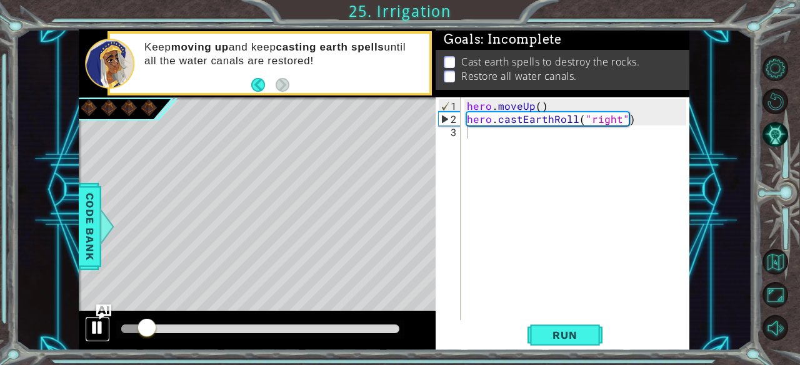
click at [92, 325] on div at bounding box center [97, 328] width 16 height 16
click at [522, 141] on div "hero . moveUp ( ) hero . castEarthRoll ( "right" )" at bounding box center [578, 223] width 229 height 249
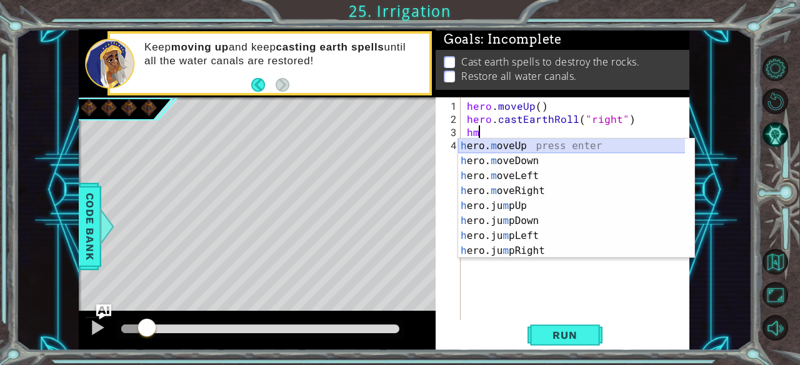
click at [537, 146] on div "h ero. m oveUp press enter h ero. m oveDown press enter h ero. m oveLeft press …" at bounding box center [571, 214] width 227 height 150
type textarea "hero.moveUp(1)"
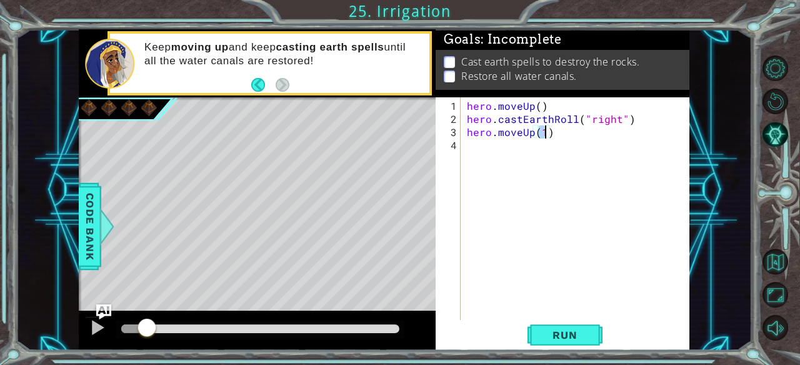
click at [490, 146] on div "hero . moveUp ( ) hero . [PERSON_NAME] ( "right" ) hero . moveUp ( 1 )" at bounding box center [578, 223] width 229 height 249
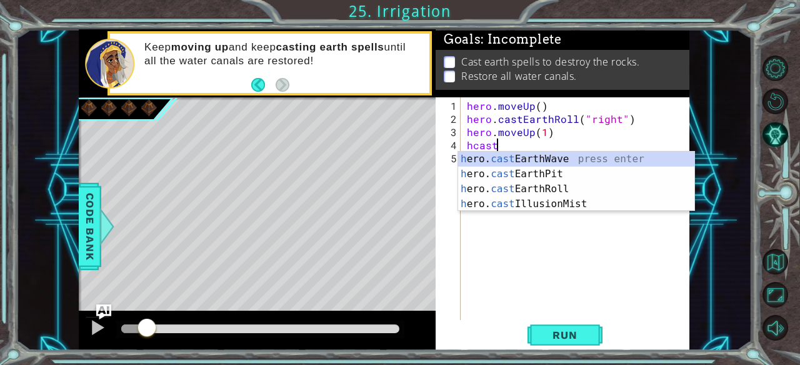
scroll to position [0, 1]
click at [557, 187] on div "h ero. cast EarthWave press enter h ero. cast EarthPit press enter h ero. cast …" at bounding box center [576, 197] width 237 height 90
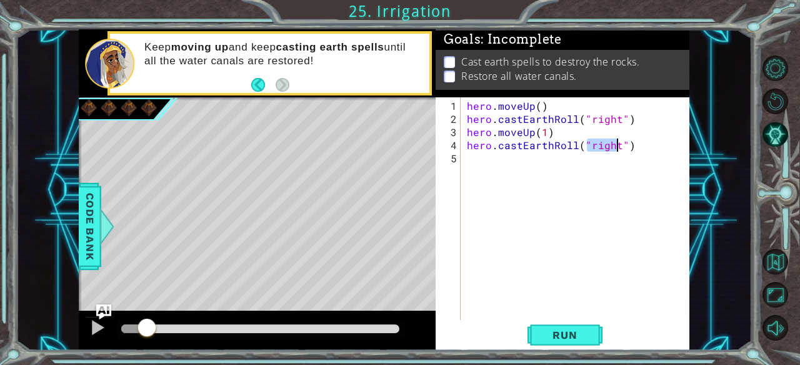
click at [515, 159] on div "hero . moveUp ( ) hero . [PERSON_NAME] ( "right" ) hero . moveUp ( 1 ) hero . c…" at bounding box center [578, 223] width 229 height 249
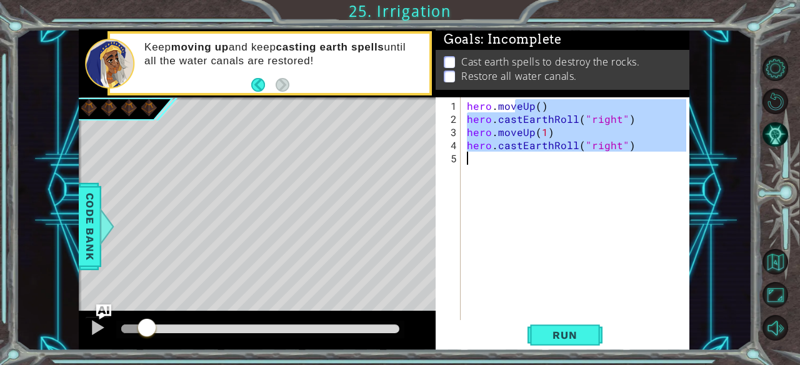
type textarea "hero.castEarthRoll("right")"
click at [525, 182] on div "hero . moveUp ( ) hero . [PERSON_NAME] ( "right" ) hero . moveUp ( 1 ) hero . c…" at bounding box center [575, 208] width 222 height 223
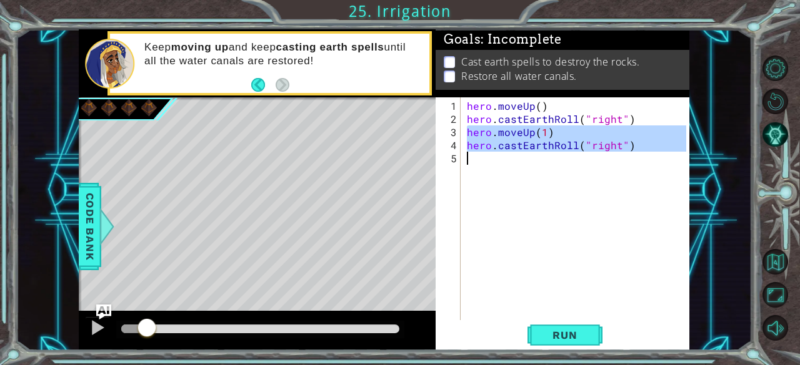
drag, startPoint x: 466, startPoint y: 132, endPoint x: 626, endPoint y: 151, distance: 161.0
click at [626, 151] on div "hero . moveUp ( ) hero . [PERSON_NAME] ( "right" ) hero . moveUp ( 1 ) hero . c…" at bounding box center [578, 223] width 229 height 249
type textarea "hero.castEarthRoll("right")"
click at [567, 167] on div "hero . moveUp ( ) hero . [PERSON_NAME] ( "right" ) hero . moveUp ( 1 ) hero . c…" at bounding box center [575, 208] width 222 height 223
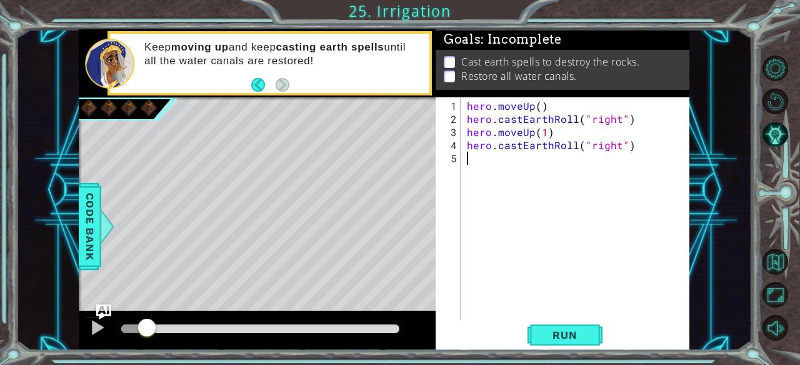
paste textarea "hero.castEarthRoll("right")"
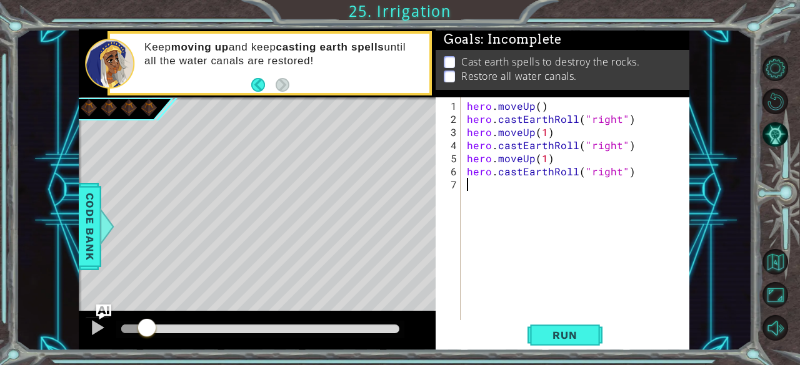
click at [567, 167] on div "hero . moveUp ( ) hero . [PERSON_NAME] ( "right" ) hero . moveUp ( 1 ) hero . […" at bounding box center [578, 223] width 229 height 249
paste textarea "Code Area"
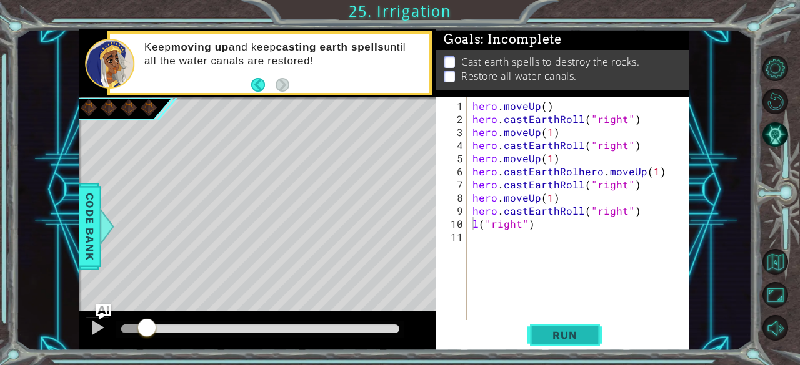
click at [581, 346] on button "Run" at bounding box center [564, 336] width 75 height 26
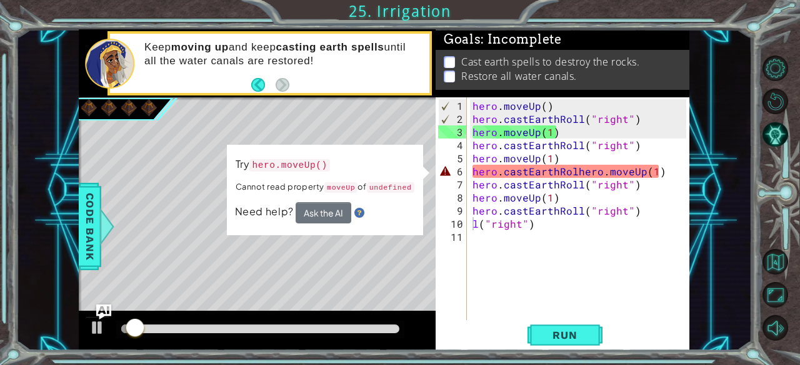
click at [234, 309] on div "methods hero moveUp() moveDown() moveLeft() moveRight() sneakUp() sneakDown() s…" at bounding box center [384, 190] width 610 height 322
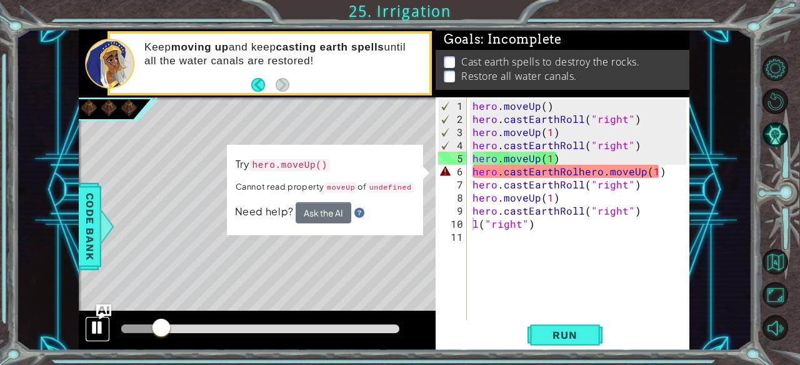
click at [96, 327] on div at bounding box center [97, 328] width 16 height 16
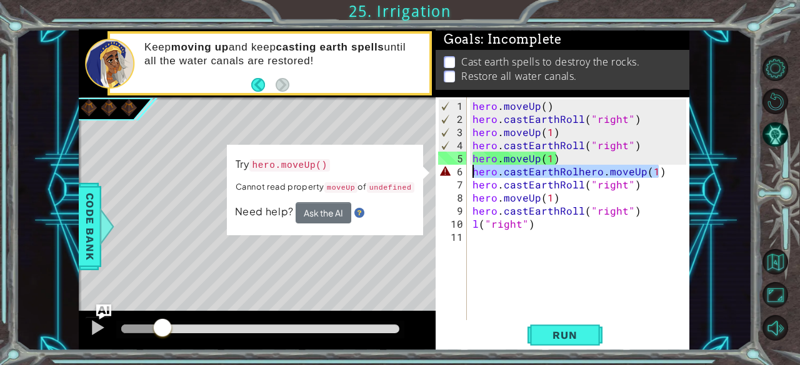
drag, startPoint x: 666, startPoint y: 168, endPoint x: 471, endPoint y: 176, distance: 195.1
click at [471, 176] on div "hero . moveUp ( ) hero . [PERSON_NAME] ( "right" ) hero . moveUp ( 1 ) hero . […" at bounding box center [581, 223] width 223 height 249
type textarea "hero.castEarthRolhero.moveUp(1)"
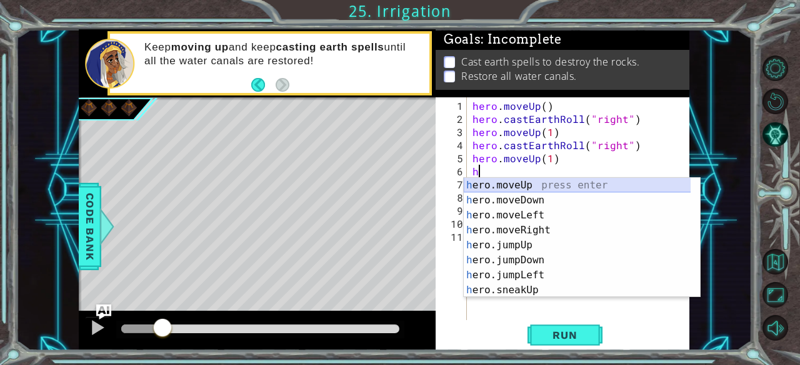
click at [489, 184] on div "h ero.moveUp press enter h ero.moveDown press enter h ero.moveLeft press enter …" at bounding box center [577, 253] width 227 height 150
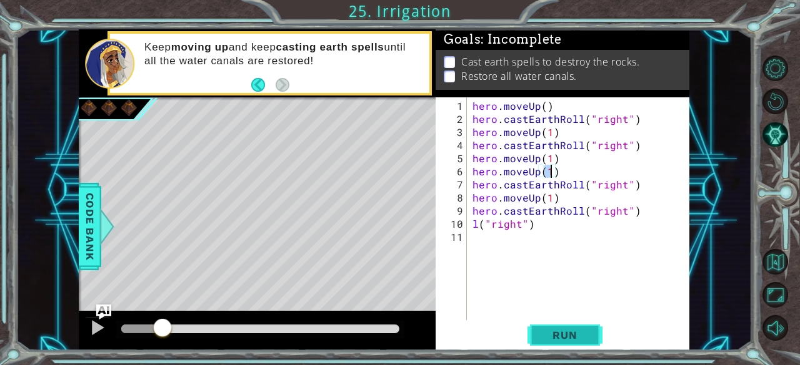
click at [591, 339] on button "Run" at bounding box center [564, 336] width 75 height 26
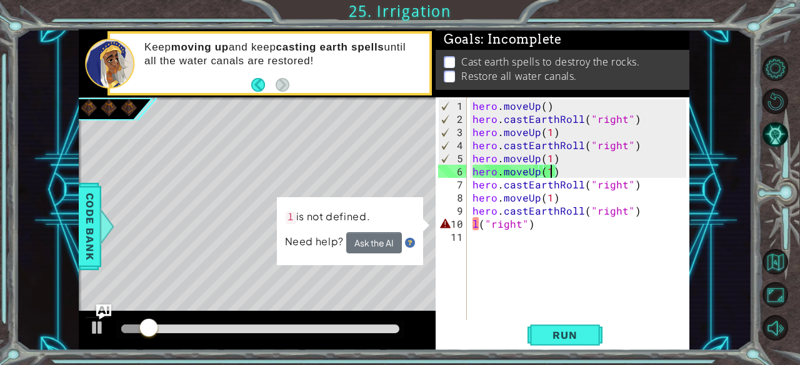
click at [480, 226] on div "hero . moveUp ( ) hero . [PERSON_NAME] ( "right" ) hero . moveUp ( 1 ) hero . […" at bounding box center [581, 223] width 223 height 249
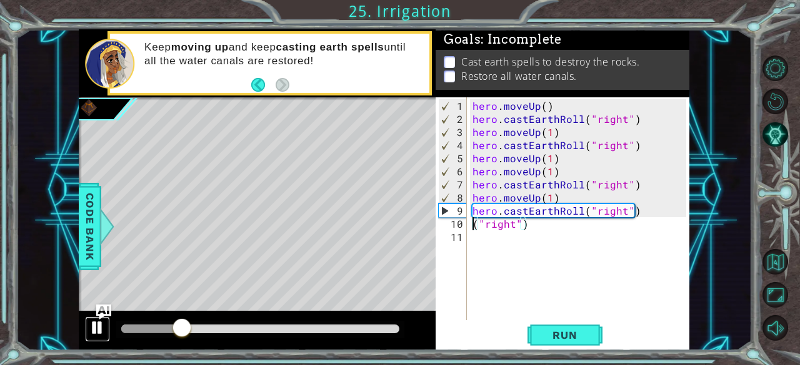
click at [99, 327] on div at bounding box center [97, 328] width 16 height 16
drag, startPoint x: 565, startPoint y: 169, endPoint x: 474, endPoint y: 172, distance: 91.3
click at [474, 172] on div "hero . moveUp ( ) hero . [PERSON_NAME] ( "right" ) hero . moveUp ( 1 ) hero . […" at bounding box center [581, 223] width 223 height 249
type textarea "hero.moveUp(1)"
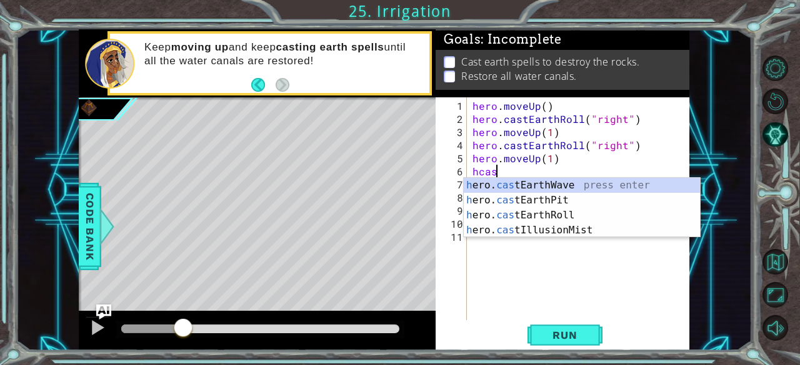
scroll to position [0, 1]
click at [548, 218] on div "h ero. cas tEarthWave press enter h ero. cas tEarthPit press enter h ero. cas t…" at bounding box center [582, 223] width 237 height 90
type textarea "hero.castEarthRoll("right")"
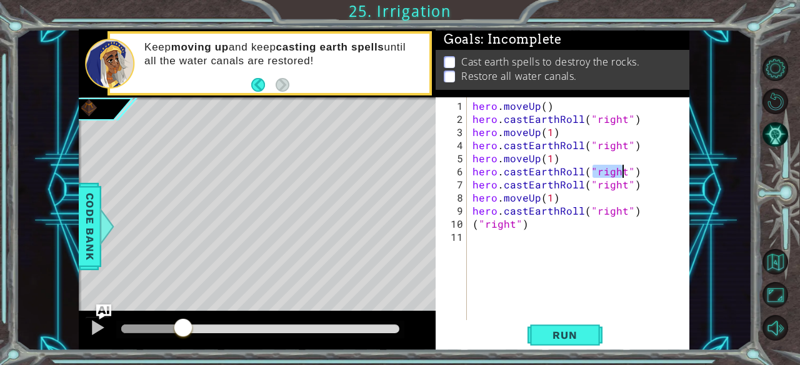
click at [473, 182] on div "hero . moveUp ( ) hero . [PERSON_NAME] ( "right" ) hero . moveUp ( 1 ) hero . […" at bounding box center [581, 223] width 223 height 249
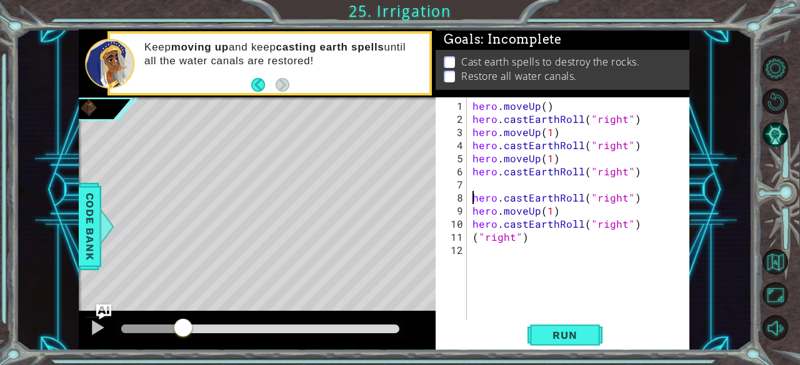
click at [479, 182] on div "hero . moveUp ( ) hero . [PERSON_NAME] ( "right" ) hero . moveUp ( 1 ) hero . […" at bounding box center [581, 223] width 223 height 249
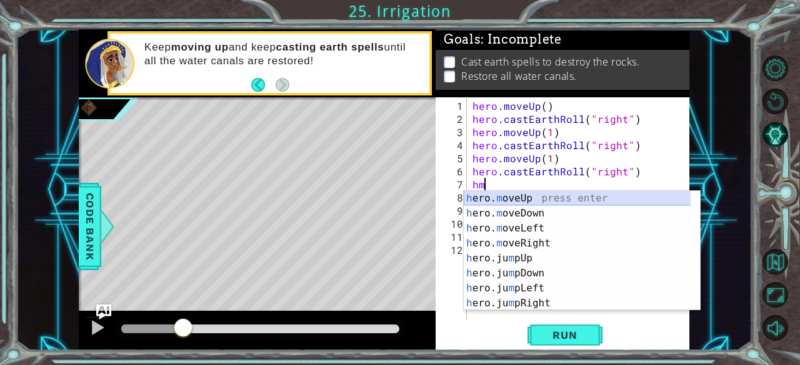
click at [510, 201] on div "h ero. m oveUp press enter h ero. m oveDown press enter h ero. m oveLeft press …" at bounding box center [577, 266] width 227 height 150
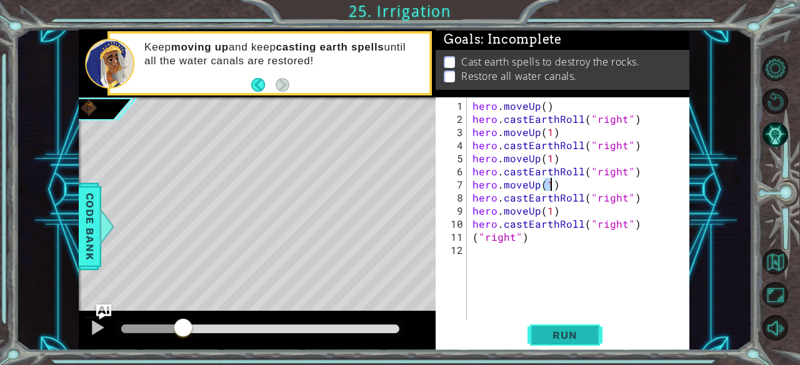
type textarea "hero.moveUp(1)"
click at [585, 330] on span "Run" at bounding box center [564, 335] width 49 height 12
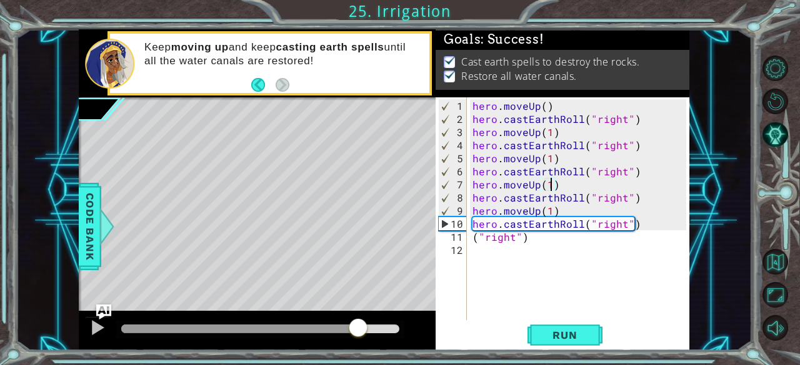
drag, startPoint x: 254, startPoint y: 325, endPoint x: 402, endPoint y: 326, distance: 147.4
click at [399, 326] on div at bounding box center [260, 329] width 278 height 9
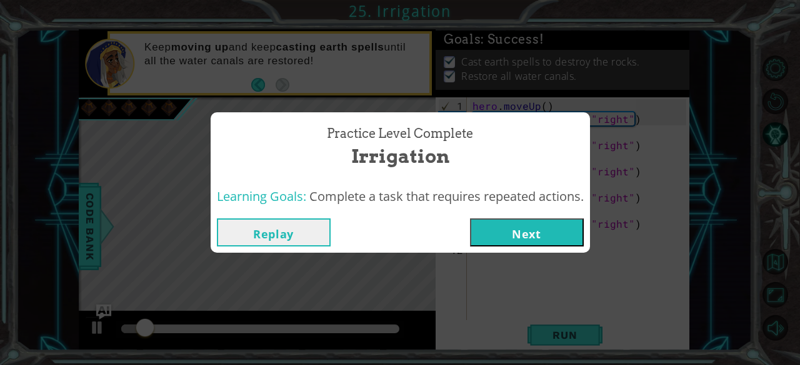
click at [527, 229] on button "Next" at bounding box center [527, 233] width 114 height 28
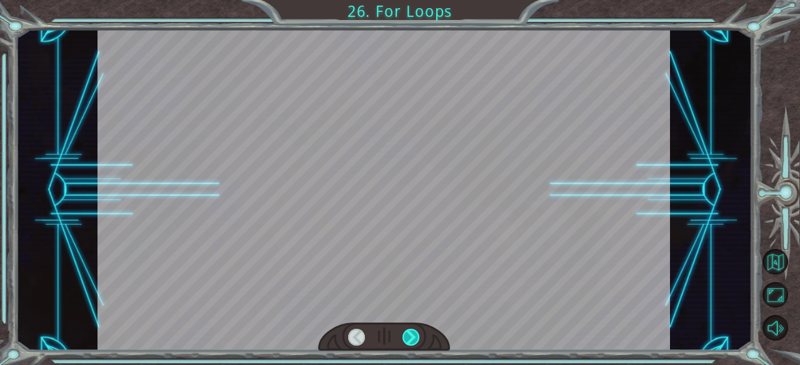
click at [419, 338] on div at bounding box center [410, 337] width 17 height 17
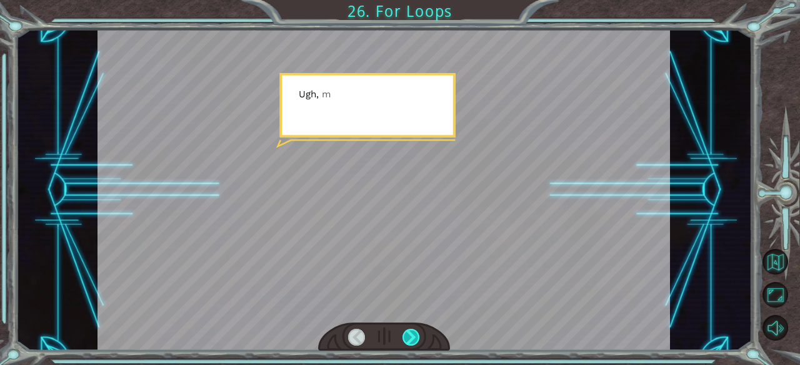
click at [419, 338] on div at bounding box center [410, 337] width 17 height 17
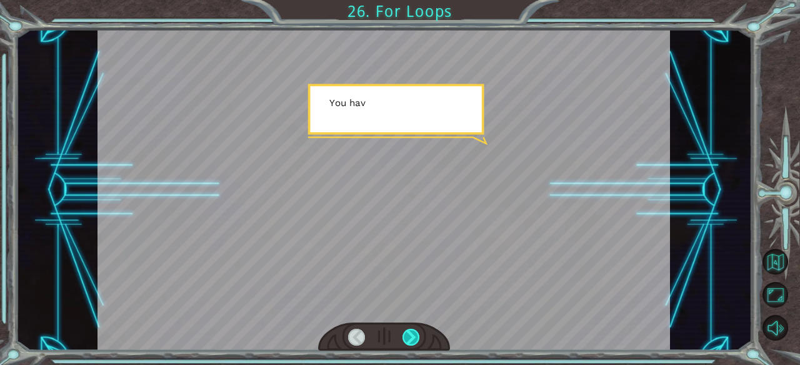
click at [419, 338] on div at bounding box center [410, 337] width 17 height 17
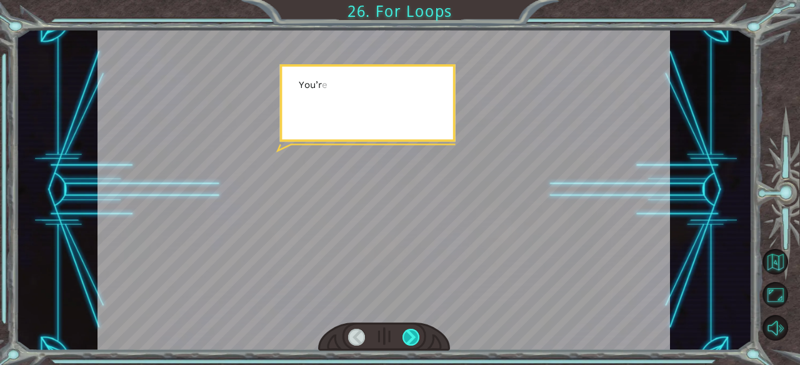
click at [419, 338] on div at bounding box center [410, 337] width 17 height 17
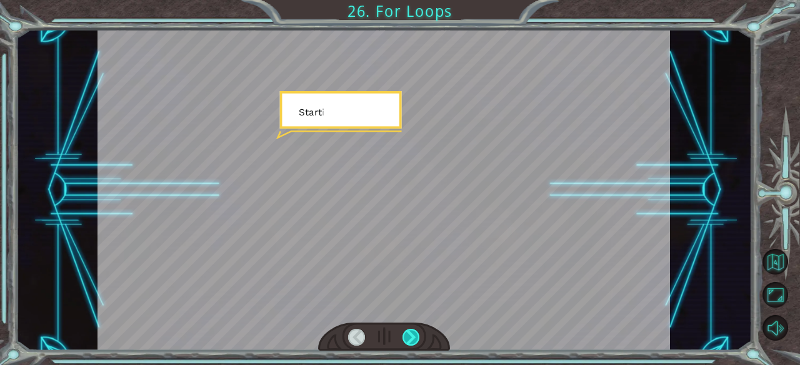
click at [419, 338] on div at bounding box center [410, 337] width 17 height 17
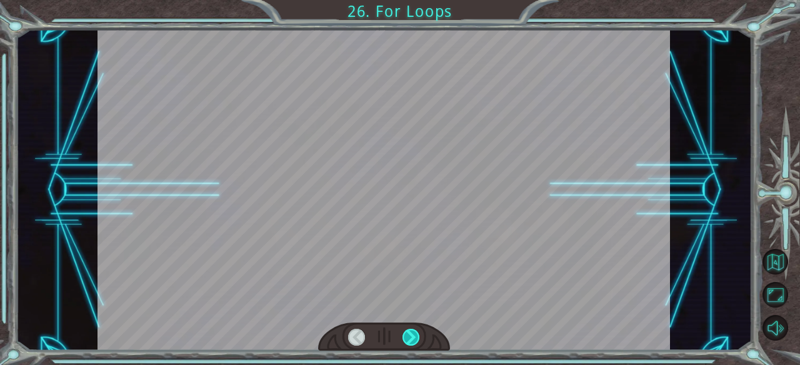
click at [419, 338] on div at bounding box center [410, 337] width 17 height 17
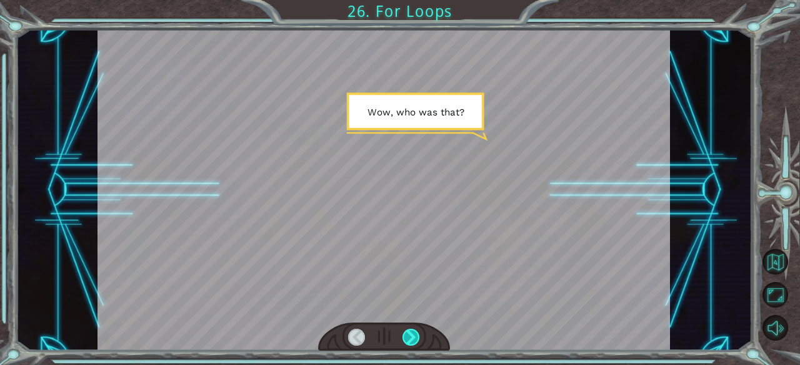
click at [419, 338] on div at bounding box center [410, 337] width 17 height 17
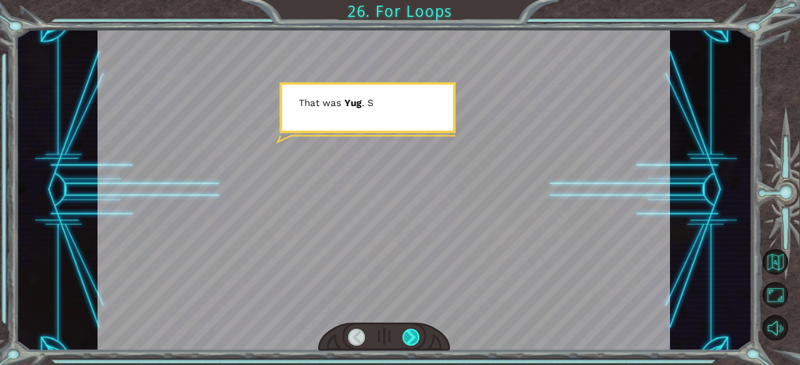
click at [419, 338] on div at bounding box center [410, 337] width 17 height 17
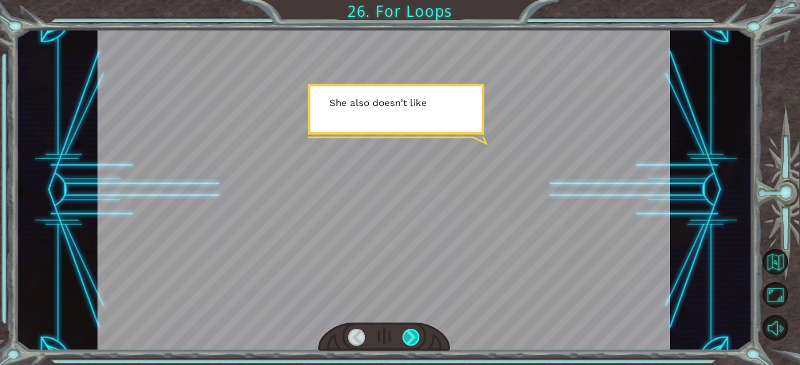
click at [419, 338] on div at bounding box center [410, 337] width 17 height 17
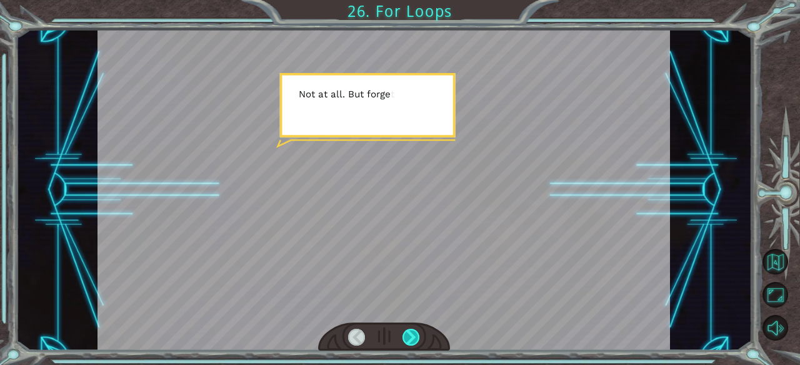
click at [419, 338] on div at bounding box center [410, 337] width 17 height 17
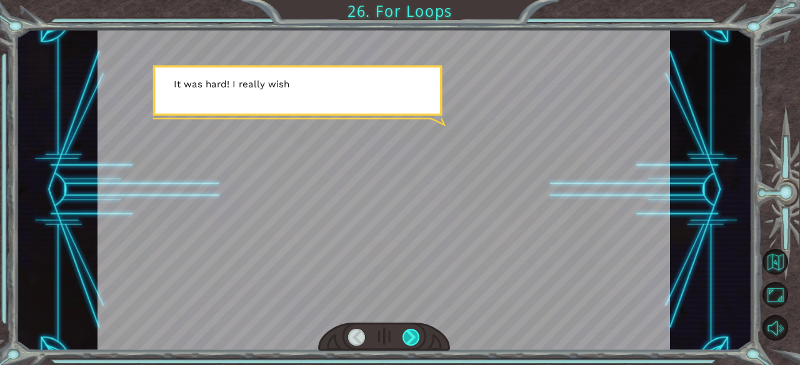
click at [419, 338] on div at bounding box center [410, 337] width 17 height 17
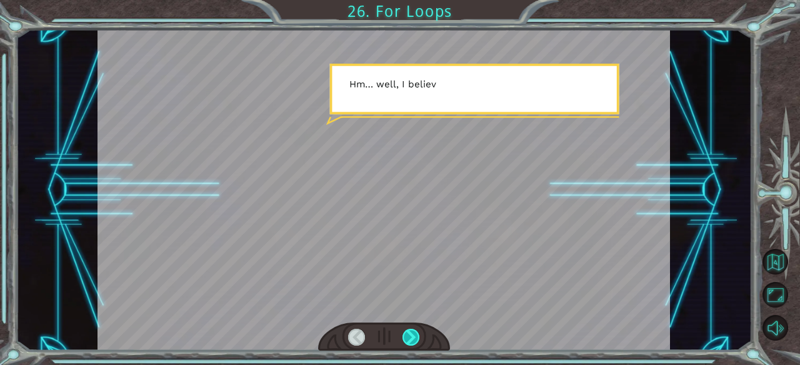
click at [419, 338] on div at bounding box center [410, 337] width 17 height 17
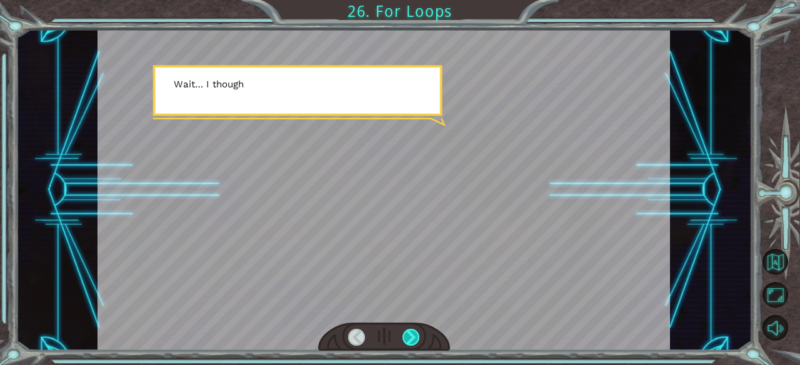
click at [419, 338] on div at bounding box center [410, 337] width 17 height 17
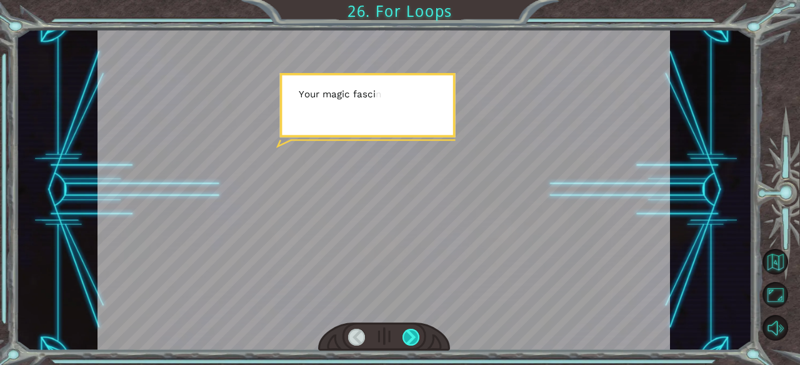
click at [419, 338] on div at bounding box center [410, 337] width 17 height 17
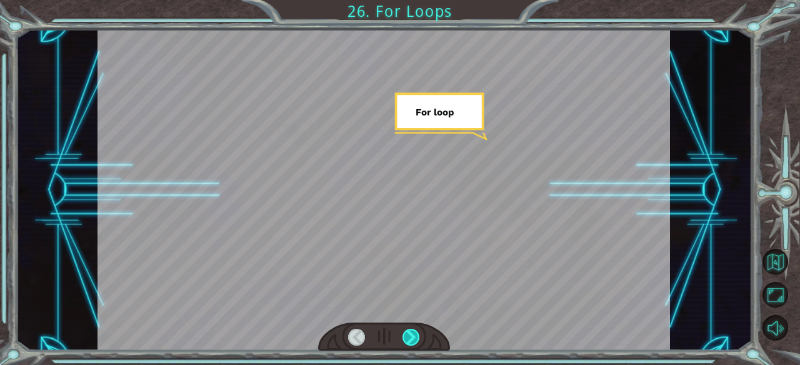
click at [419, 338] on div at bounding box center [410, 337] width 17 height 17
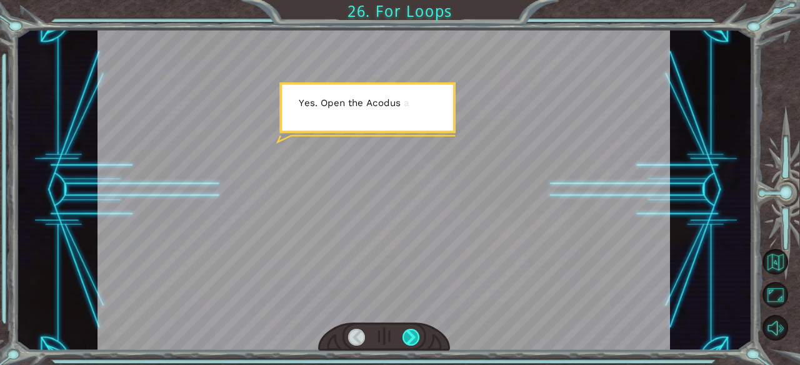
click at [419, 338] on div at bounding box center [410, 337] width 17 height 17
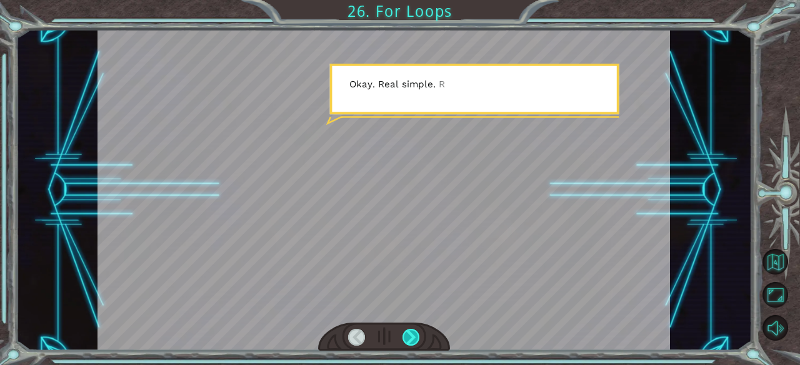
click at [419, 338] on div at bounding box center [410, 337] width 17 height 17
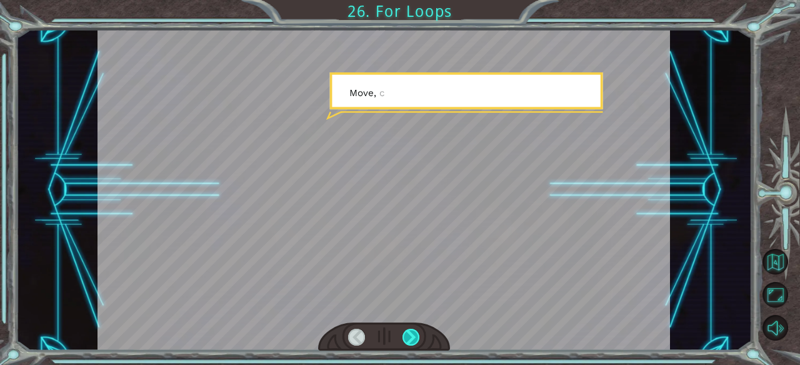
click at [419, 338] on div at bounding box center [410, 337] width 17 height 17
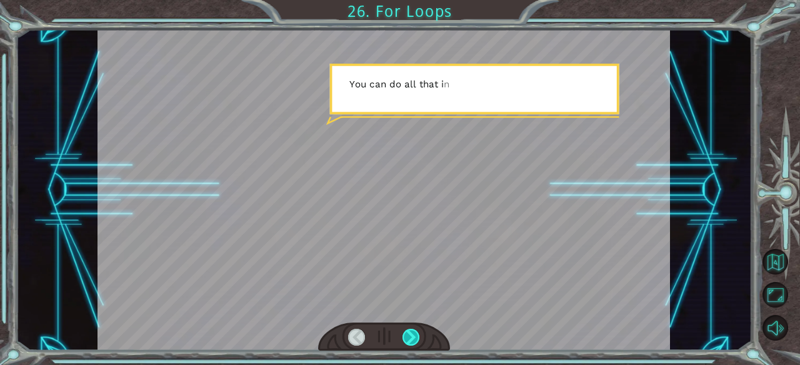
click at [419, 338] on div at bounding box center [410, 337] width 17 height 17
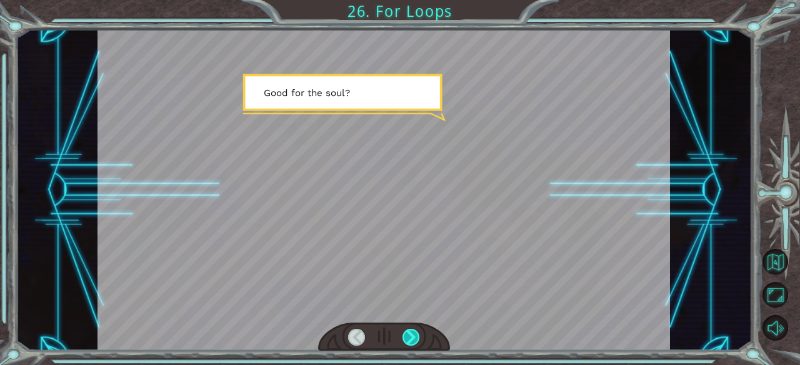
click at [419, 338] on div at bounding box center [410, 337] width 17 height 17
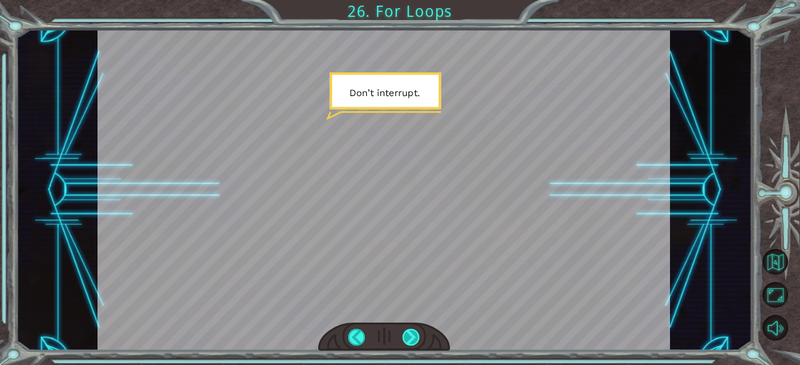
click at [419, 338] on div at bounding box center [410, 337] width 17 height 17
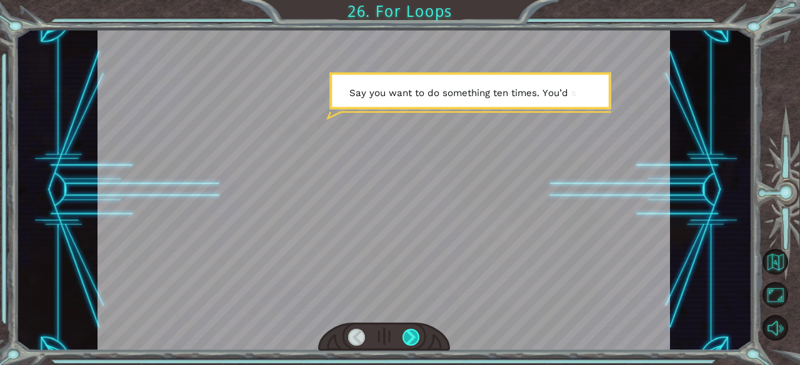
click at [419, 338] on div at bounding box center [410, 337] width 17 height 17
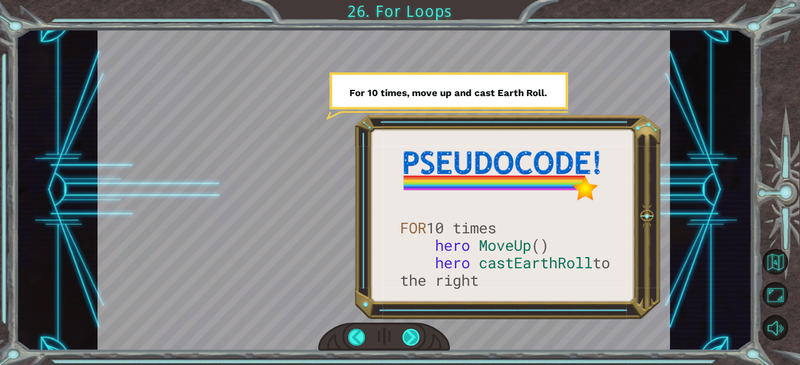
click at [406, 337] on div at bounding box center [410, 337] width 17 height 17
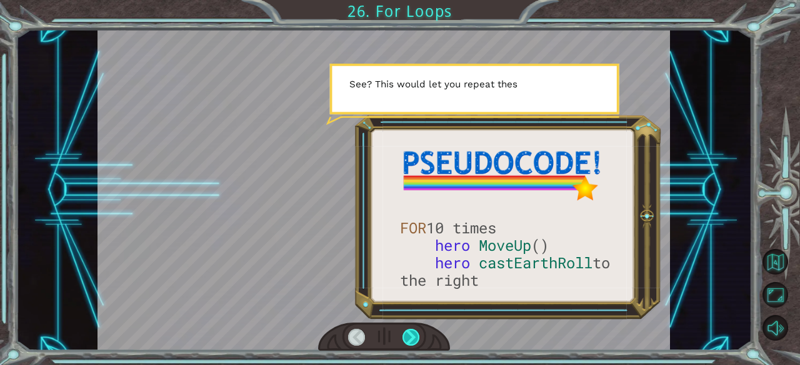
click at [405, 339] on div at bounding box center [410, 337] width 17 height 17
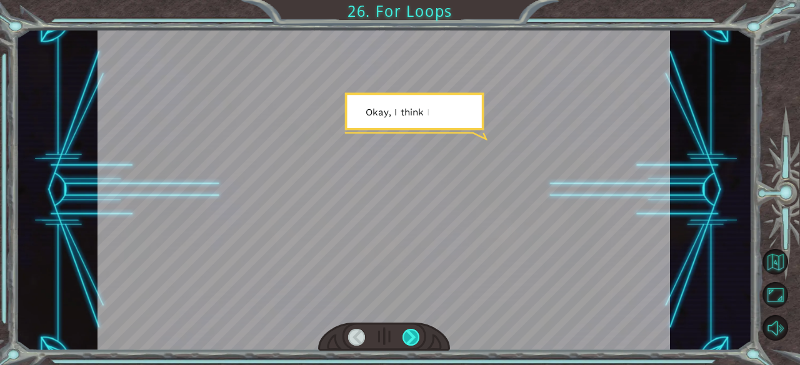
click at [405, 339] on div at bounding box center [410, 337] width 17 height 17
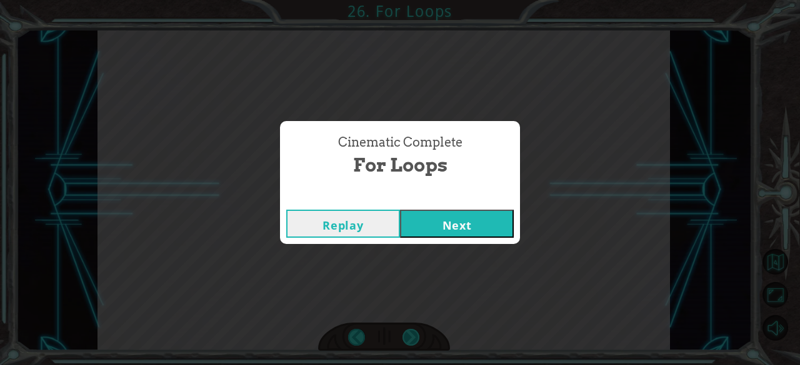
click at [405, 339] on div "Cinematic Complete For Loops Replay Next" at bounding box center [400, 182] width 800 height 365
click at [427, 228] on button "Next" at bounding box center [457, 224] width 114 height 28
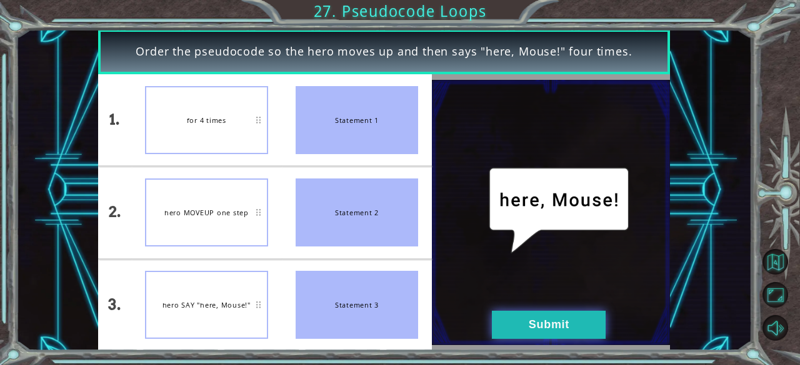
click at [504, 327] on button "Submit" at bounding box center [549, 325] width 114 height 28
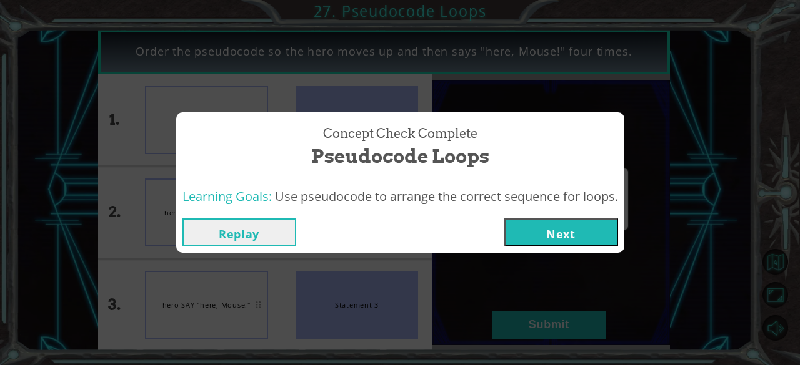
click at [539, 224] on button "Next" at bounding box center [561, 233] width 114 height 28
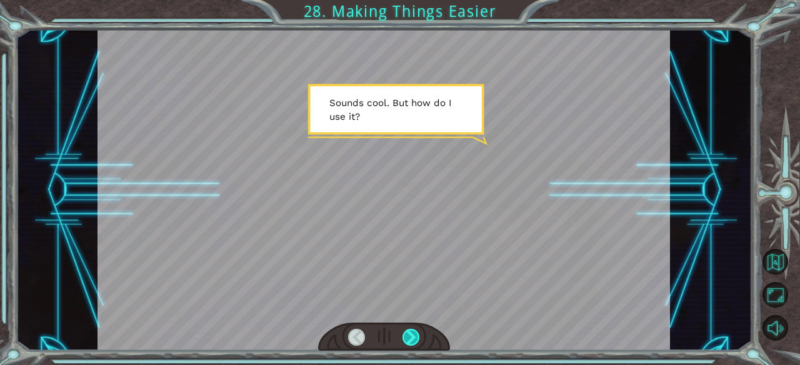
click at [409, 330] on div at bounding box center [410, 337] width 17 height 17
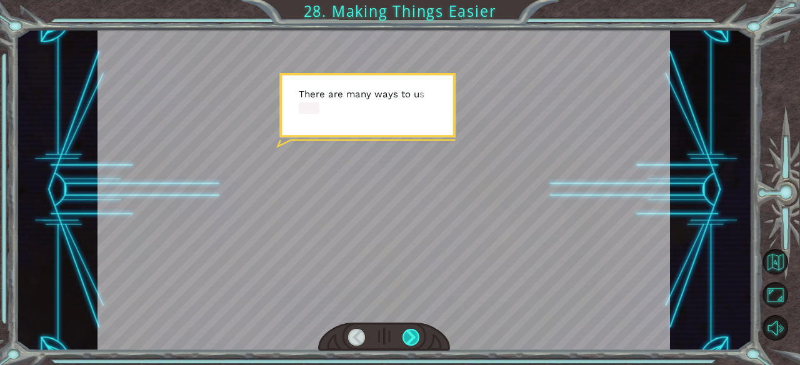
click at [409, 330] on div at bounding box center [410, 337] width 17 height 17
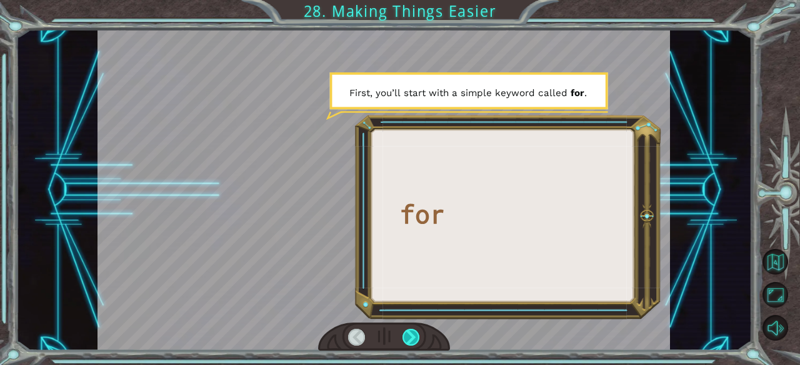
click at [409, 330] on div at bounding box center [410, 337] width 17 height 17
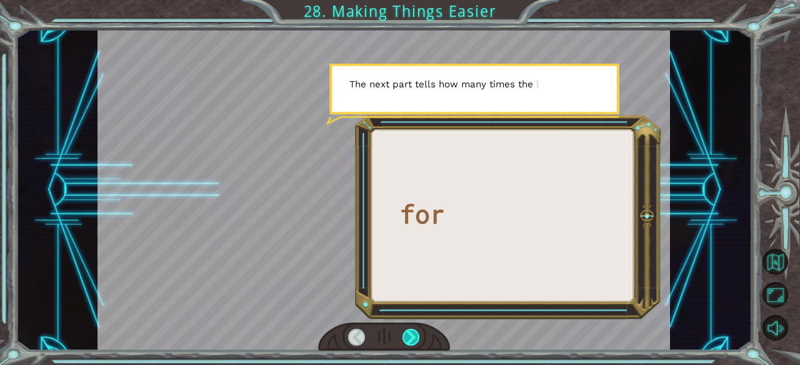
click at [409, 330] on div at bounding box center [410, 337] width 17 height 17
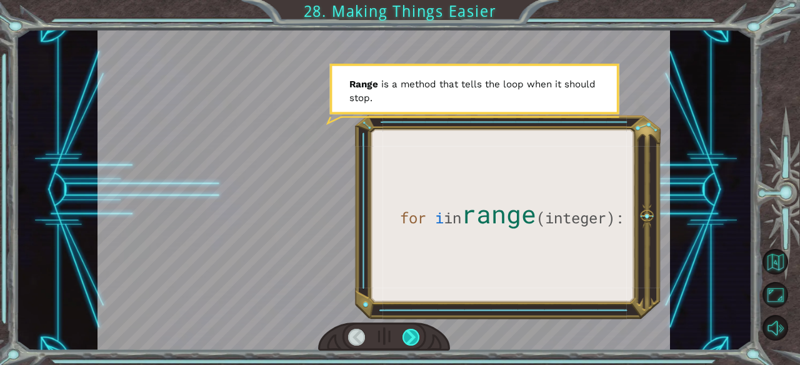
click at [409, 330] on div at bounding box center [410, 337] width 17 height 17
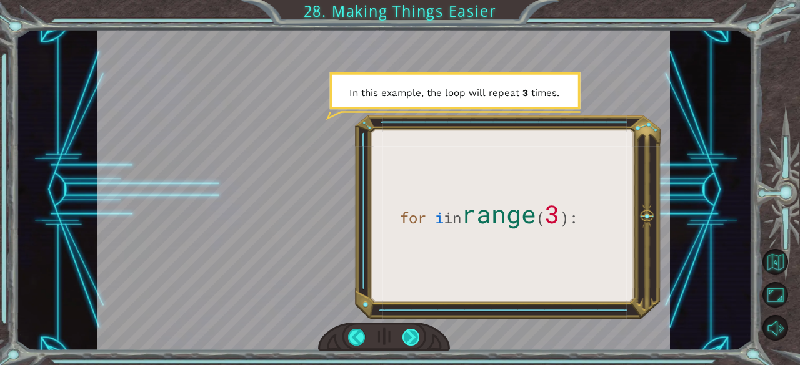
click at [412, 330] on div at bounding box center [410, 337] width 17 height 17
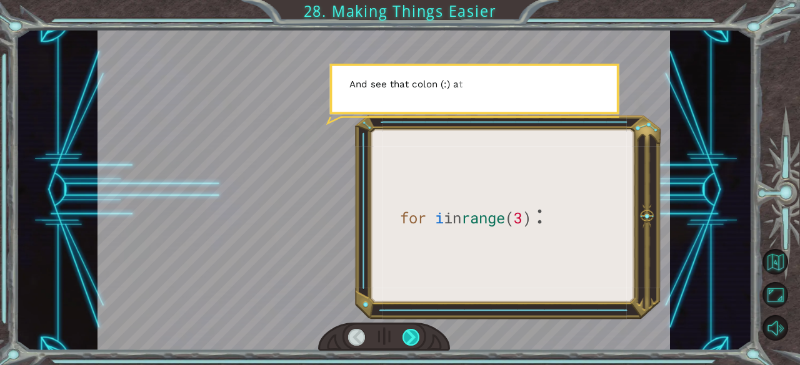
click at [412, 330] on div at bounding box center [410, 337] width 17 height 17
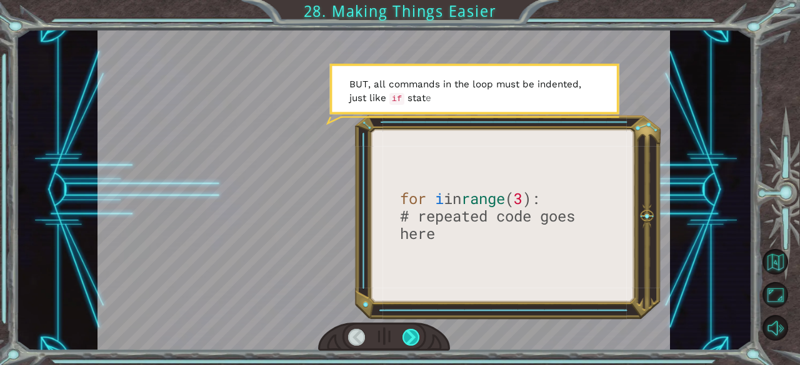
click at [412, 330] on div at bounding box center [410, 337] width 17 height 17
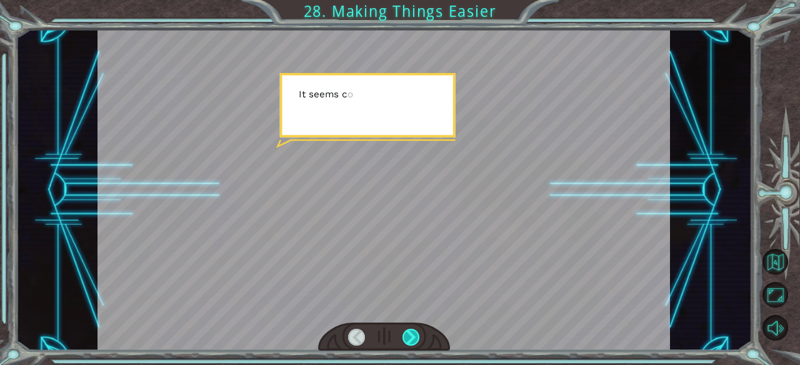
click at [412, 330] on div at bounding box center [410, 337] width 17 height 17
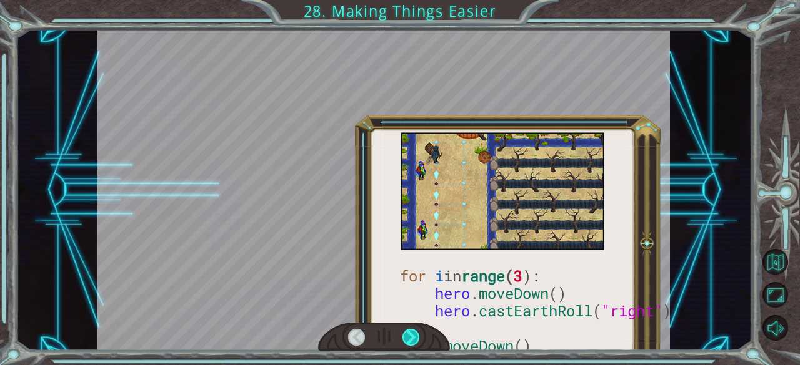
click at [412, 330] on div at bounding box center [410, 337] width 17 height 17
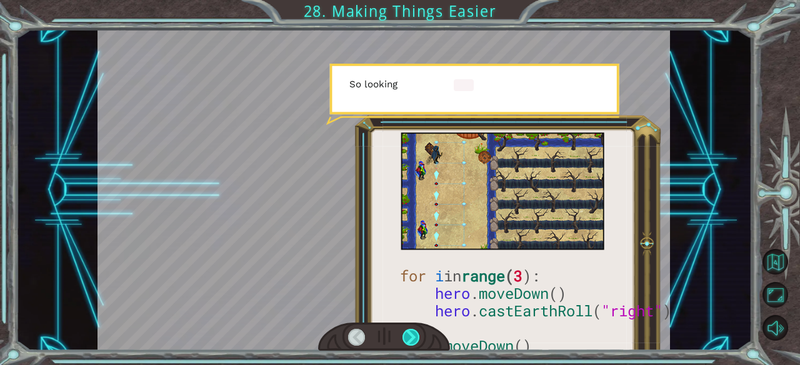
click at [412, 330] on div at bounding box center [410, 337] width 17 height 17
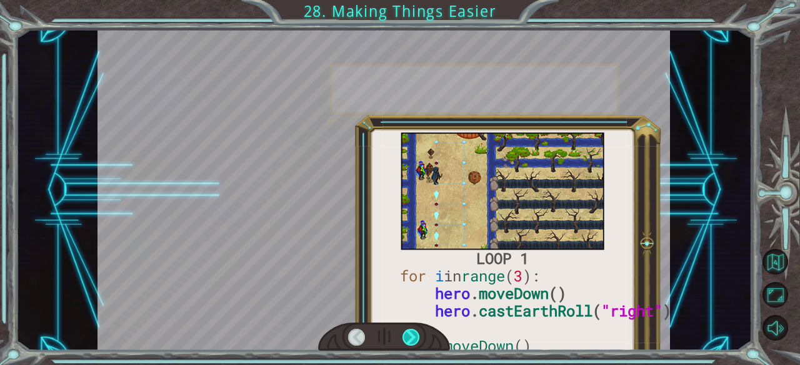
click at [412, 330] on div at bounding box center [410, 337] width 17 height 17
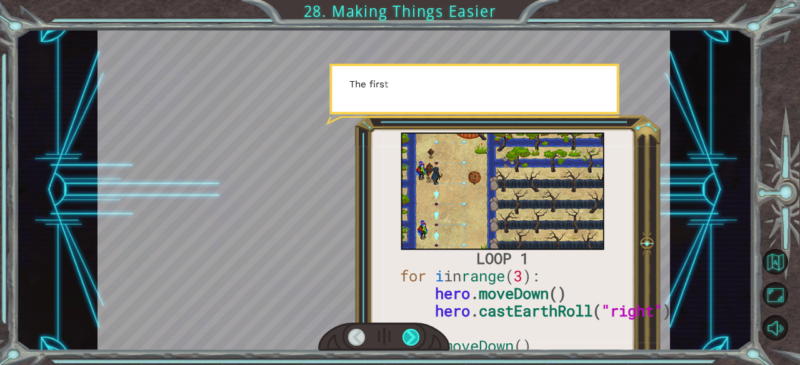
click at [412, 330] on div at bounding box center [410, 337] width 17 height 17
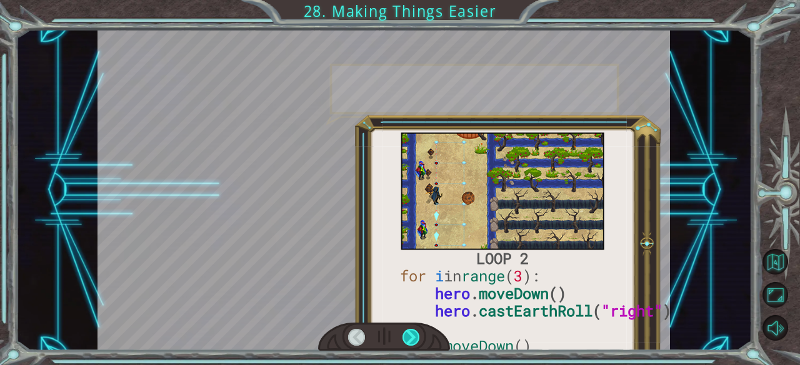
click at [412, 330] on div at bounding box center [410, 337] width 17 height 17
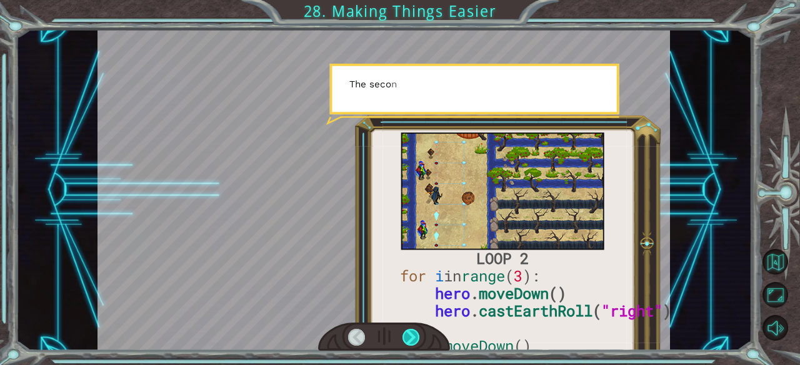
click at [412, 330] on div at bounding box center [410, 337] width 17 height 17
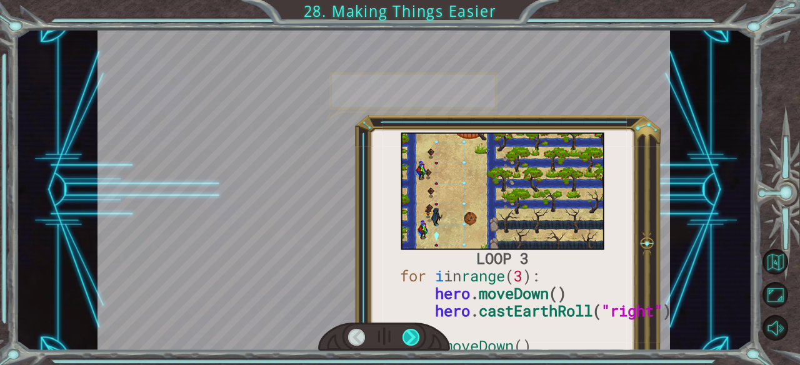
click at [412, 330] on div at bounding box center [410, 337] width 17 height 17
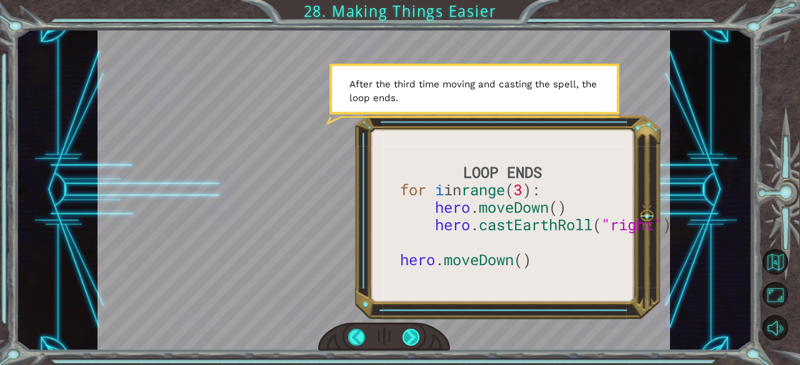
click at [412, 330] on div at bounding box center [410, 337] width 17 height 17
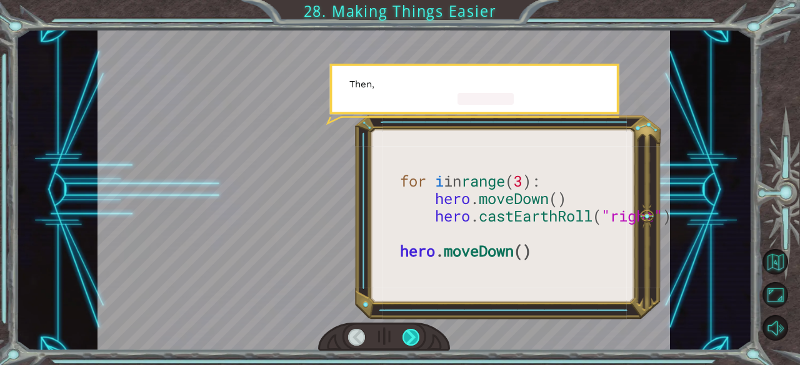
click at [412, 330] on div at bounding box center [410, 337] width 17 height 17
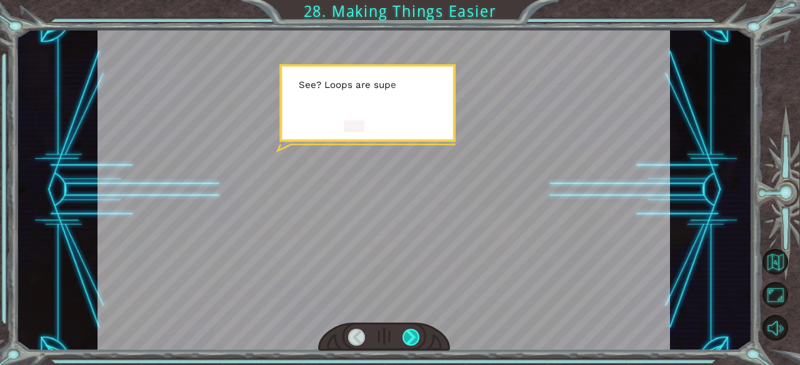
click at [412, 330] on div at bounding box center [410, 337] width 17 height 17
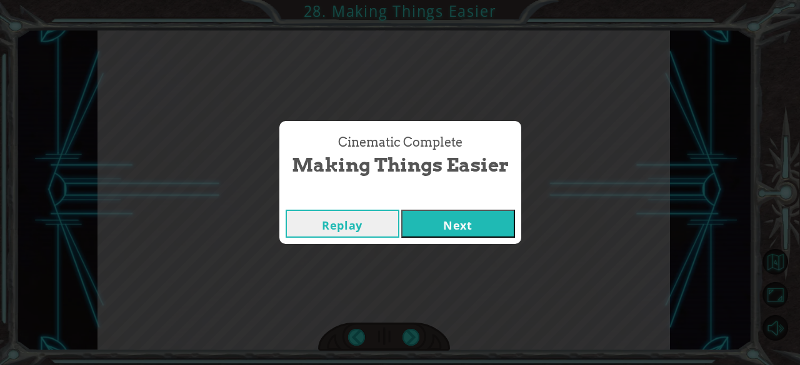
click at [465, 232] on button "Next" at bounding box center [458, 224] width 114 height 28
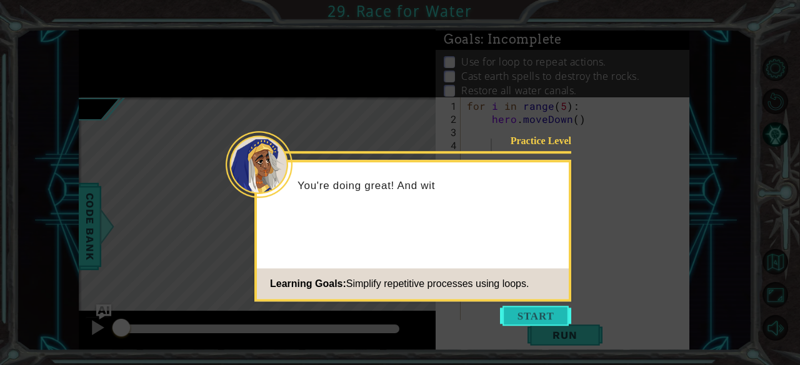
drag, startPoint x: 552, startPoint y: 309, endPoint x: 521, endPoint y: 322, distance: 33.9
drag, startPoint x: 521, startPoint y: 322, endPoint x: 478, endPoint y: 324, distance: 43.2
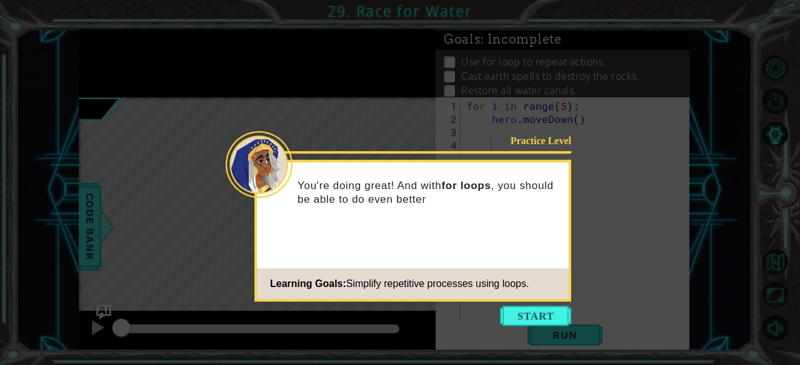
drag, startPoint x: 478, startPoint y: 324, endPoint x: 405, endPoint y: 228, distance: 120.8
click at [405, 228] on div "You're doing great! And with for loops , you should be able to do even better" at bounding box center [413, 198] width 312 height 63
click at [512, 305] on icon at bounding box center [400, 182] width 800 height 365
drag, startPoint x: 522, startPoint y: 314, endPoint x: 441, endPoint y: 249, distance: 104.0
click at [441, 249] on div "Practice Level You're doing great! And with for loops , you should be able to d…" at bounding box center [412, 231] width 317 height 142
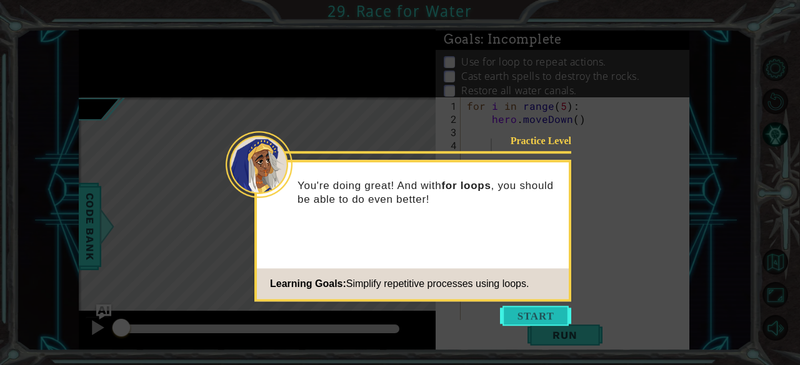
click at [523, 314] on button "Start" at bounding box center [535, 316] width 71 height 20
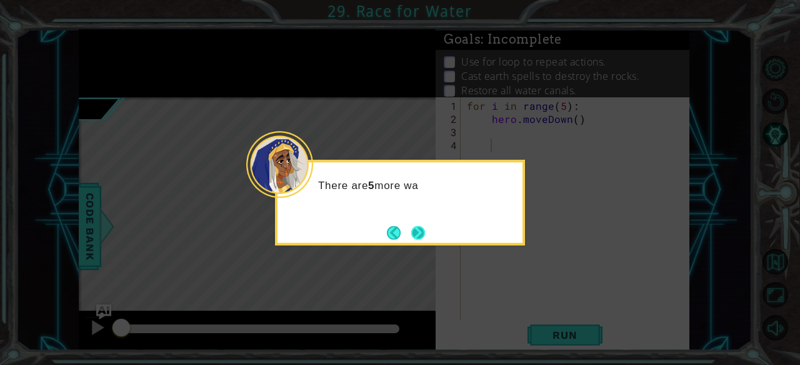
click at [412, 226] on button "Next" at bounding box center [418, 233] width 14 height 14
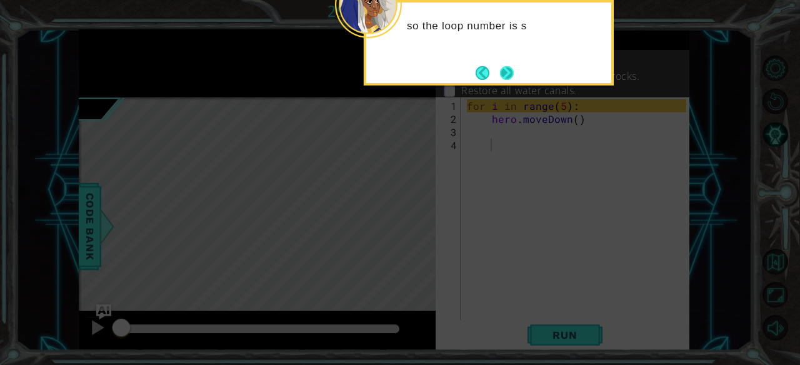
click at [510, 74] on button "Next" at bounding box center [507, 73] width 14 height 14
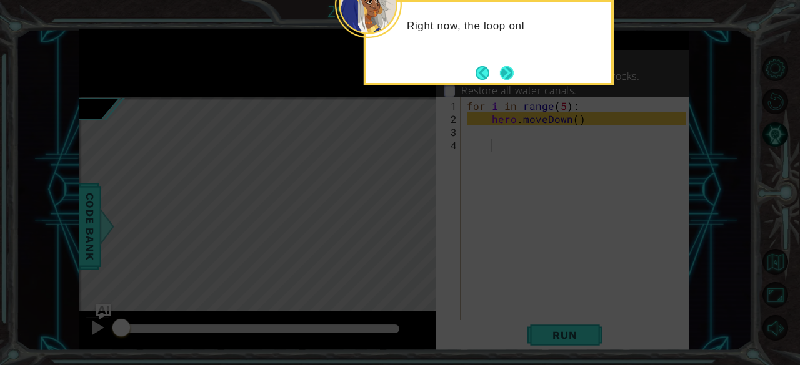
click at [510, 69] on button "Next" at bounding box center [507, 73] width 14 height 14
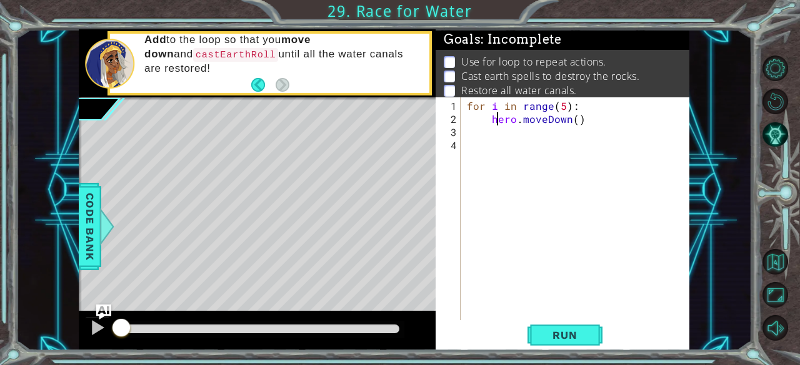
click at [499, 122] on div "for i in range ( 5 ) : hero . moveDown ( )" at bounding box center [578, 223] width 229 height 249
type textarea "hero.moveDown()"
click at [494, 132] on div "for i in range ( 5 ) : hero . moveDown ( )" at bounding box center [578, 223] width 229 height 249
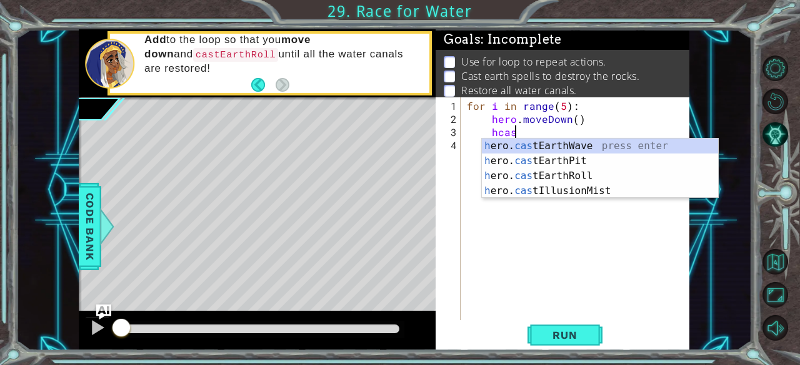
scroll to position [0, 2]
click at [557, 173] on div "h ero. cas tEarthWave press enter h ero. cas tEarthPit press enter h ero. cas t…" at bounding box center [600, 184] width 237 height 90
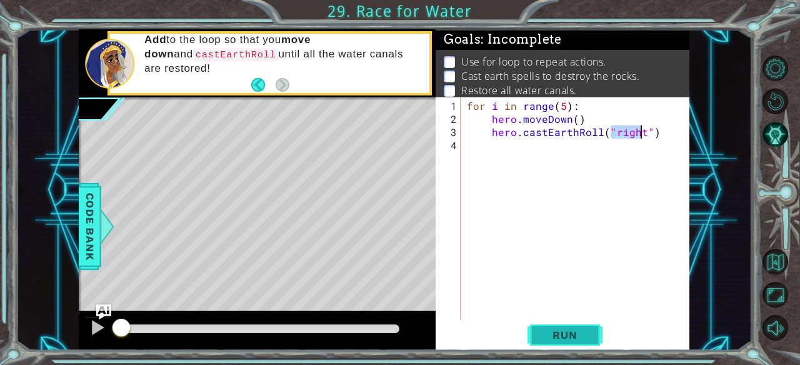
type textarea "hero.castEarthRoll("right")"
click at [579, 331] on span "Run" at bounding box center [564, 335] width 49 height 12
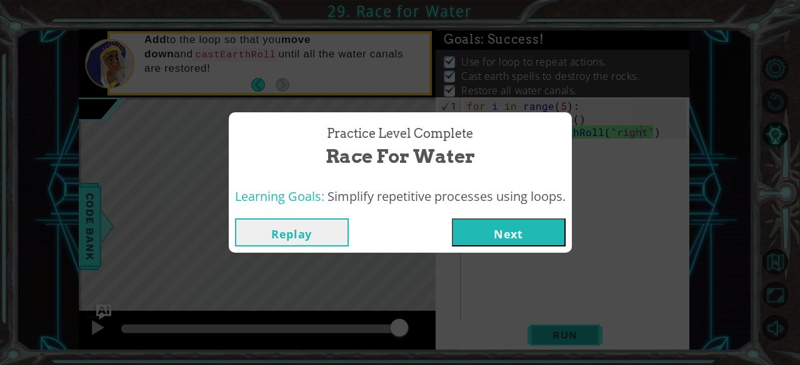
click at [579, 331] on div "Practice Level Complete Race for Water Learning Goals: Simplify repetitive proc…" at bounding box center [400, 182] width 800 height 365
click at [513, 227] on button "Next" at bounding box center [509, 233] width 114 height 28
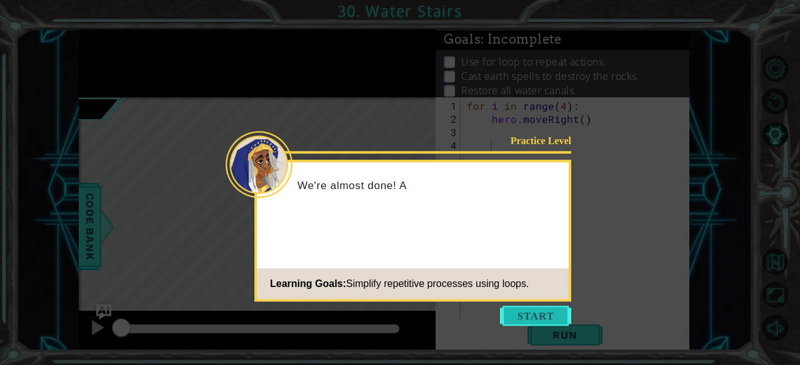
click at [527, 314] on button "Start" at bounding box center [535, 316] width 71 height 20
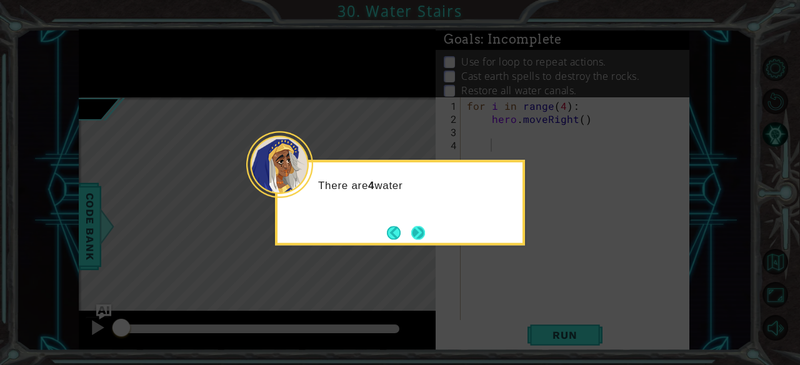
click at [417, 233] on button "Next" at bounding box center [418, 233] width 14 height 14
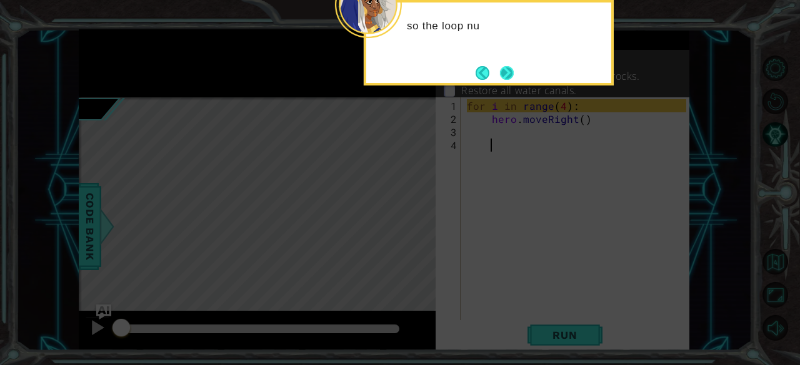
click at [512, 66] on button "Next" at bounding box center [507, 73] width 14 height 14
